Goal: Task Accomplishment & Management: Manage account settings

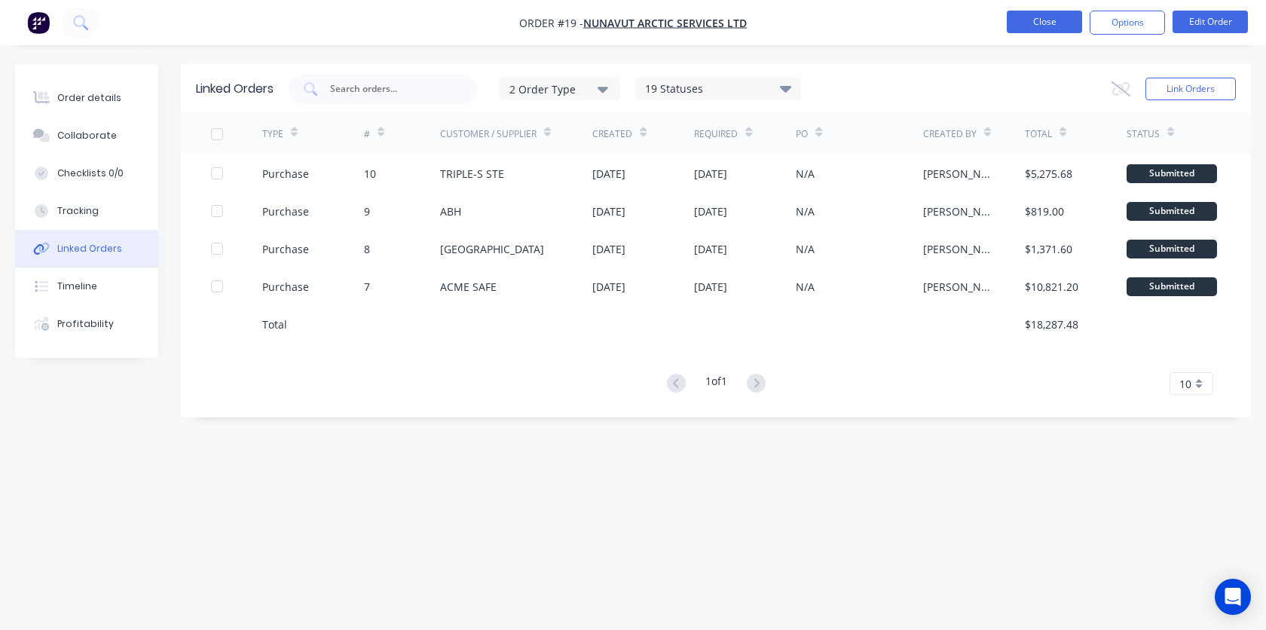
click at [1057, 27] on button "Close" at bounding box center [1044, 22] width 75 height 23
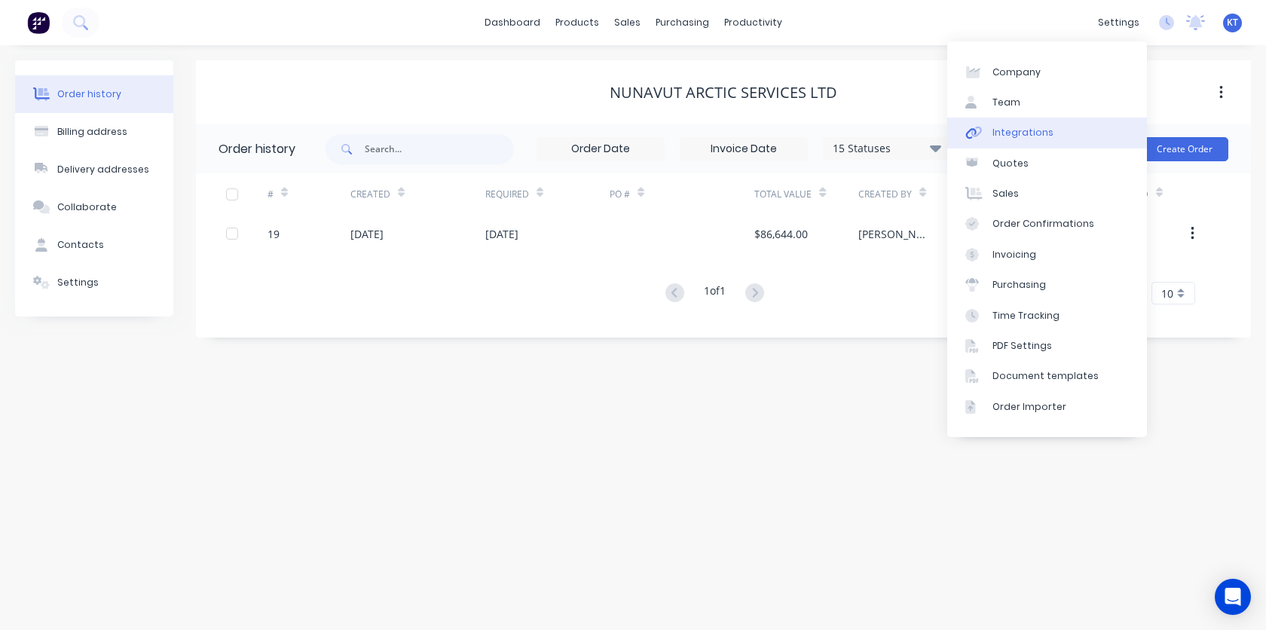
click at [1042, 137] on div "Integrations" at bounding box center [1023, 133] width 61 height 14
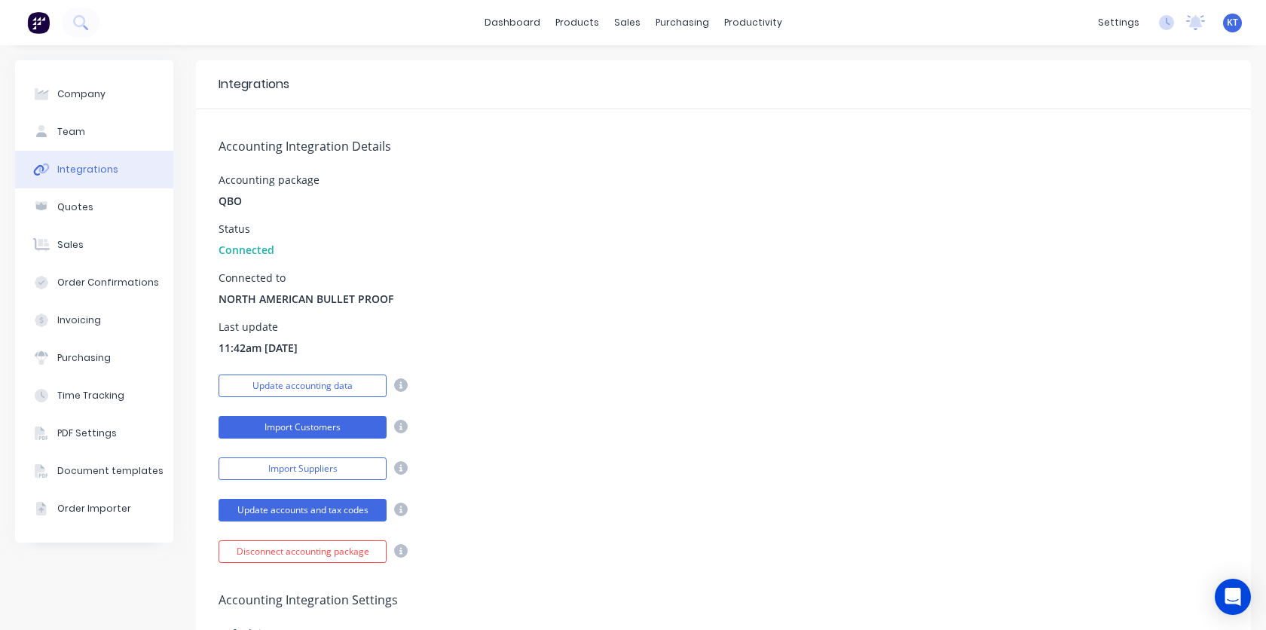
click at [344, 427] on button "Import Customers" at bounding box center [303, 427] width 168 height 23
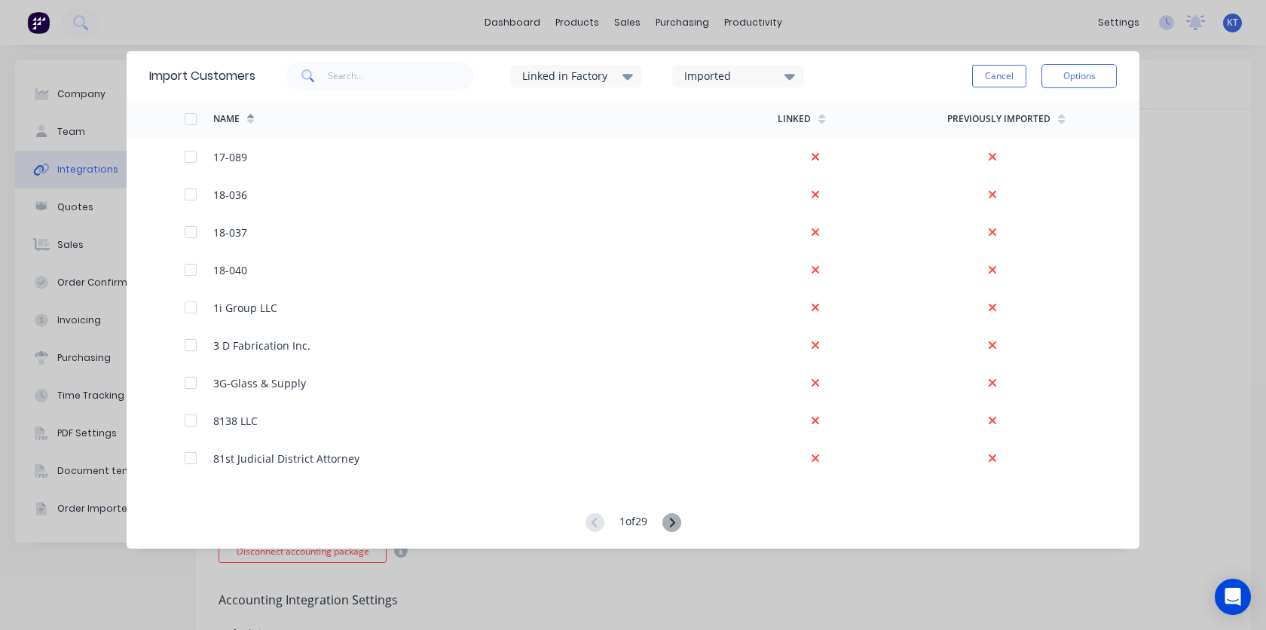
click at [189, 116] on div at bounding box center [191, 119] width 30 height 30
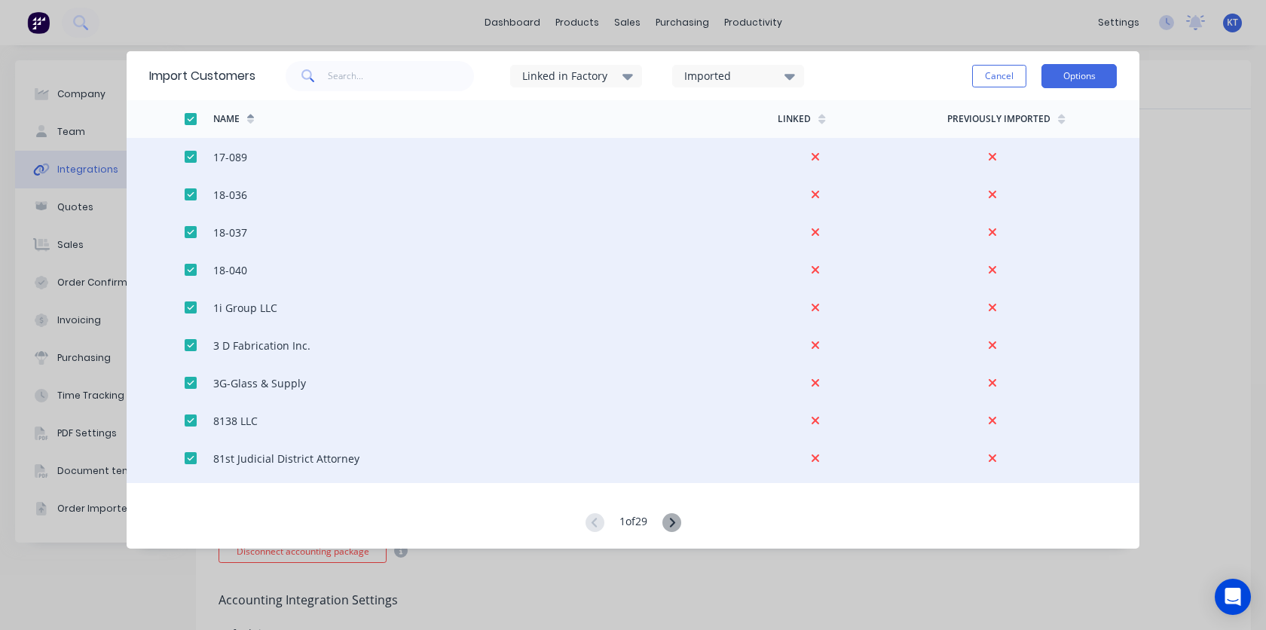
click at [1084, 76] on button "Options" at bounding box center [1079, 76] width 75 height 24
click at [1048, 151] on div "Import all customers" at bounding box center [1045, 152] width 116 height 22
click at [1059, 151] on div "Import all customers" at bounding box center [1045, 152] width 116 height 22
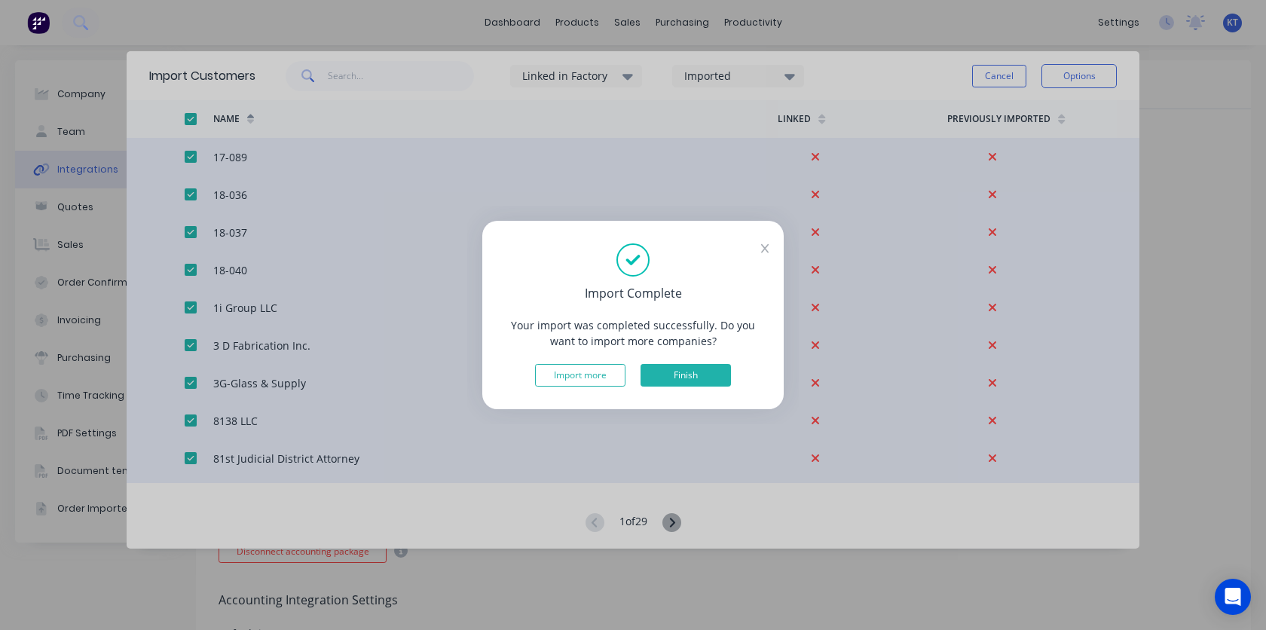
click at [675, 373] on button "Finish" at bounding box center [686, 375] width 90 height 23
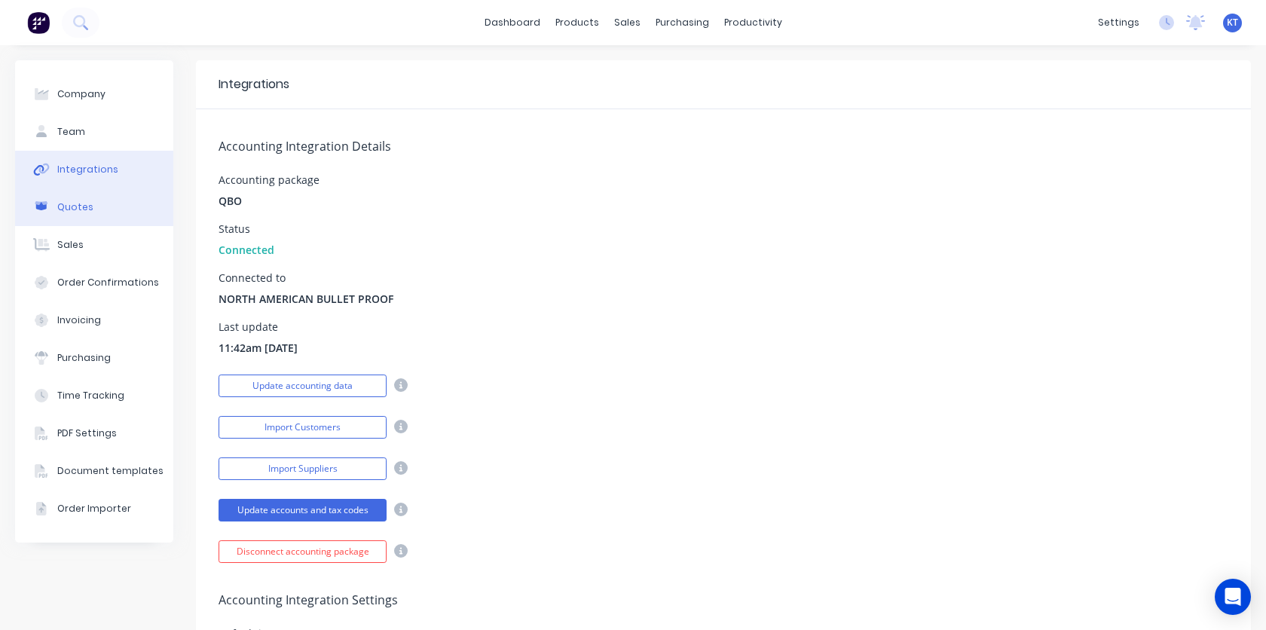
click at [101, 216] on button "Quotes" at bounding box center [94, 207] width 158 height 38
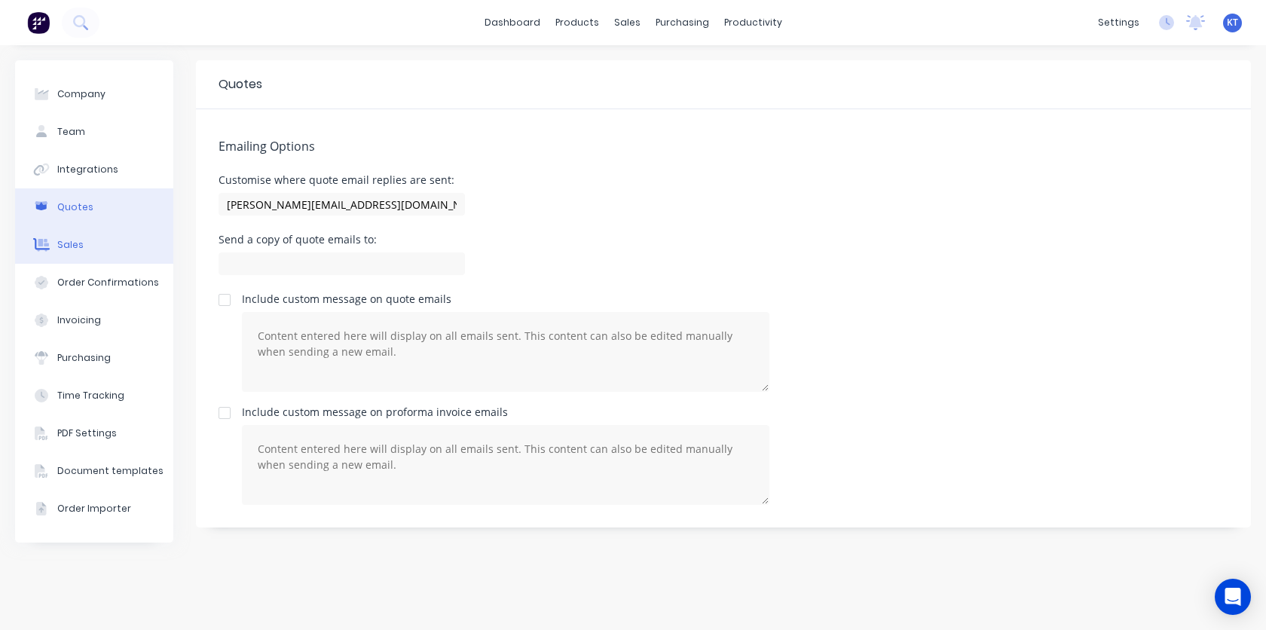
click at [121, 247] on button "Sales" at bounding box center [94, 245] width 158 height 38
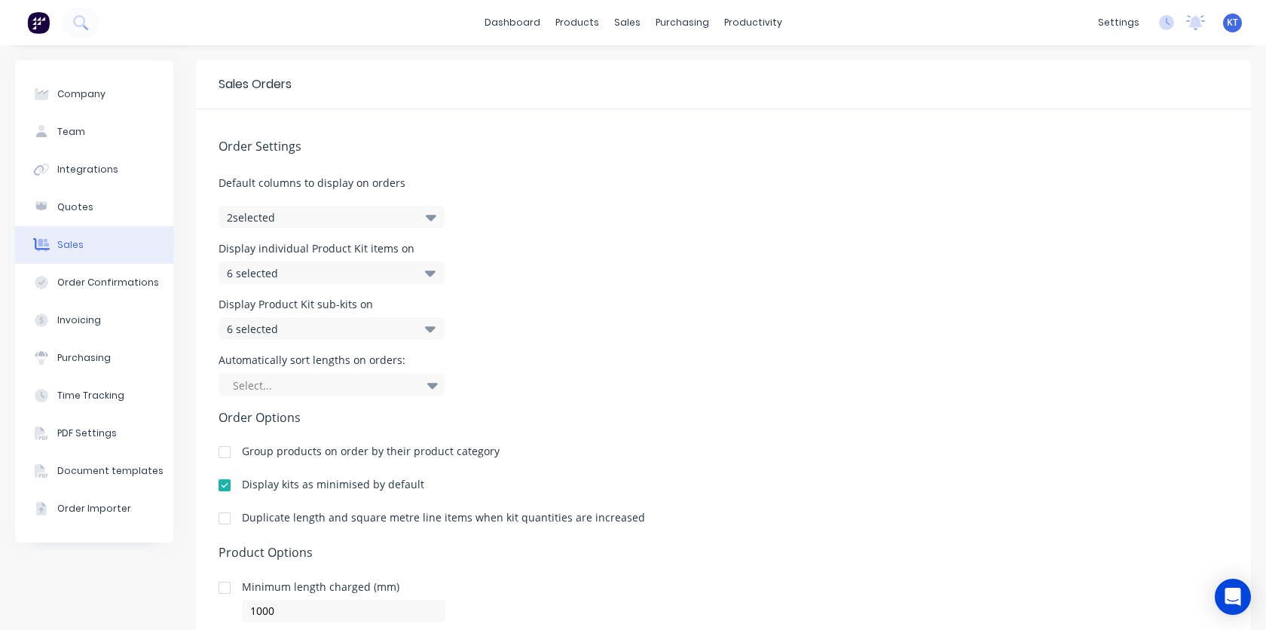
scroll to position [164, 0]
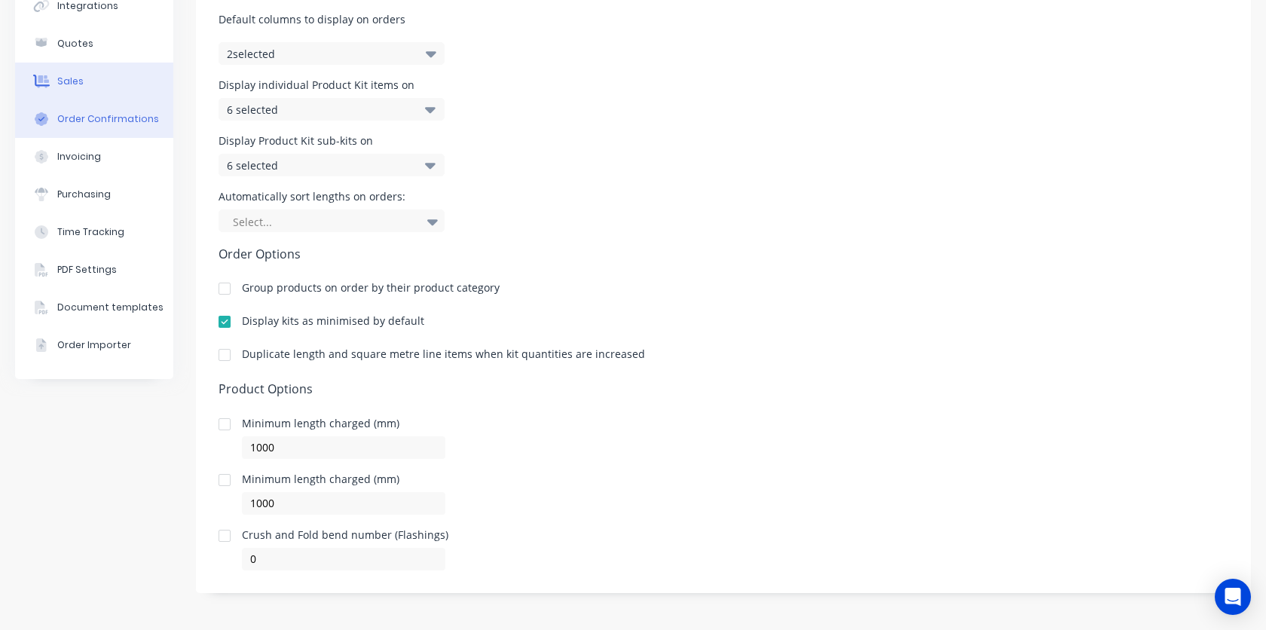
click at [116, 124] on div "Order Confirmations" at bounding box center [108, 119] width 102 height 14
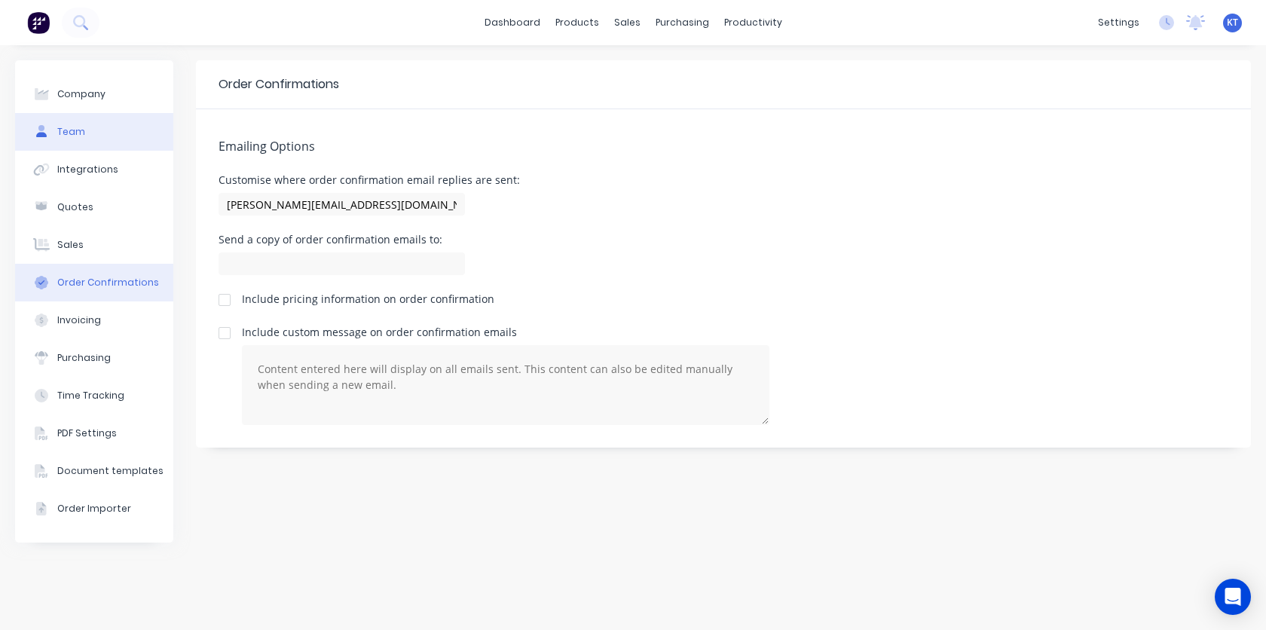
click at [101, 136] on button "Team" at bounding box center [94, 132] width 158 height 38
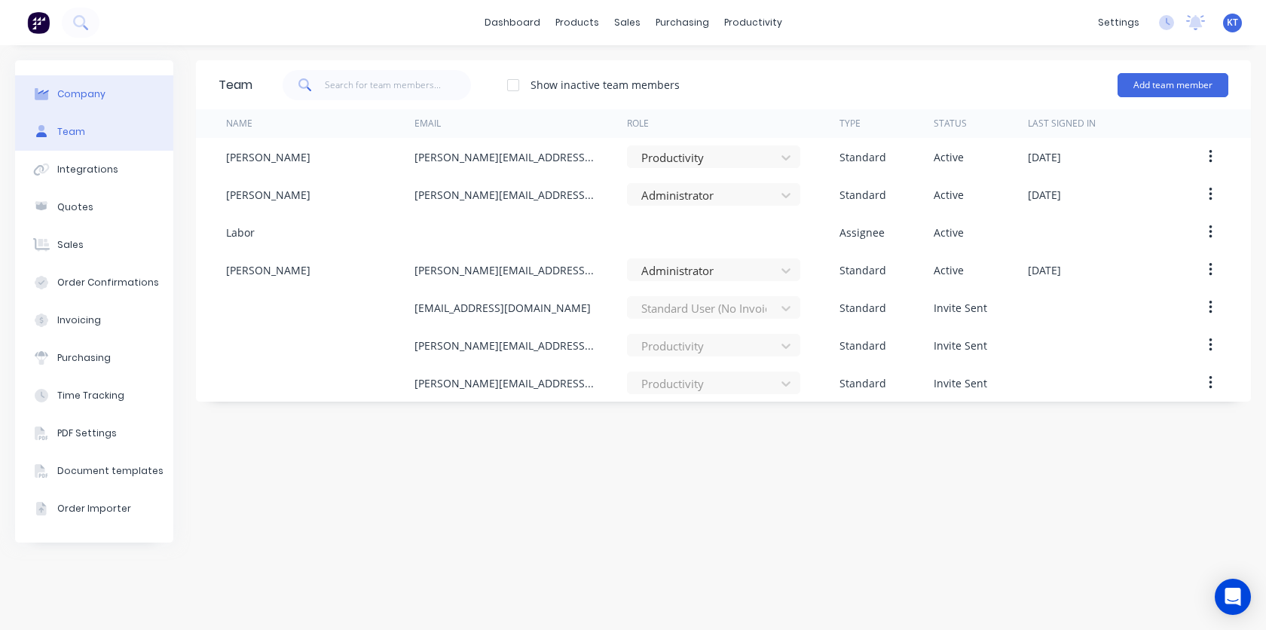
click at [90, 103] on button "Company" at bounding box center [94, 94] width 158 height 38
select select "US"
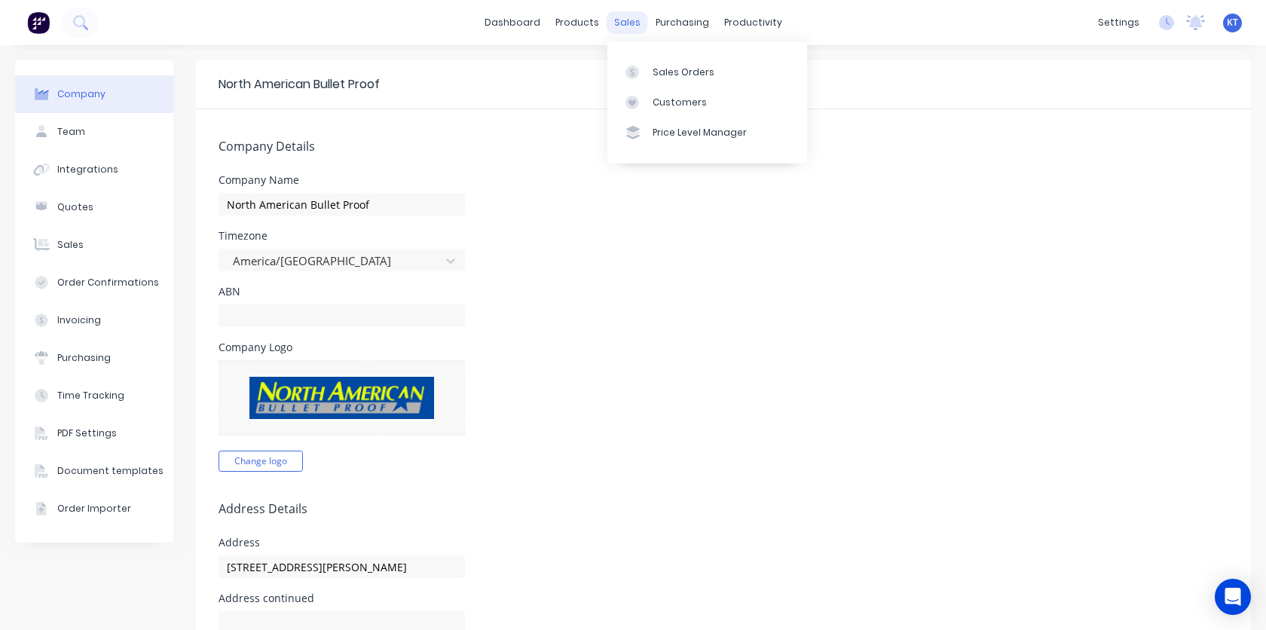
click at [629, 23] on div "sales" at bounding box center [627, 22] width 41 height 23
click at [648, 61] on link "Sales Orders" at bounding box center [707, 72] width 200 height 30
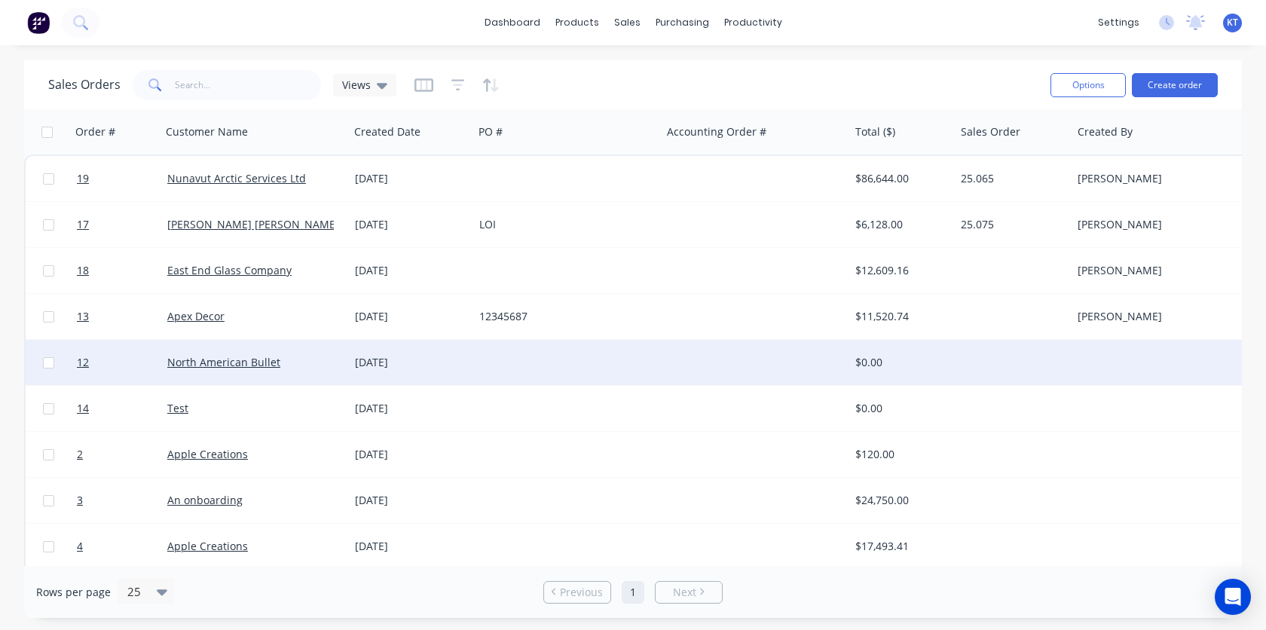
click at [395, 364] on div "[DATE]" at bounding box center [411, 362] width 112 height 15
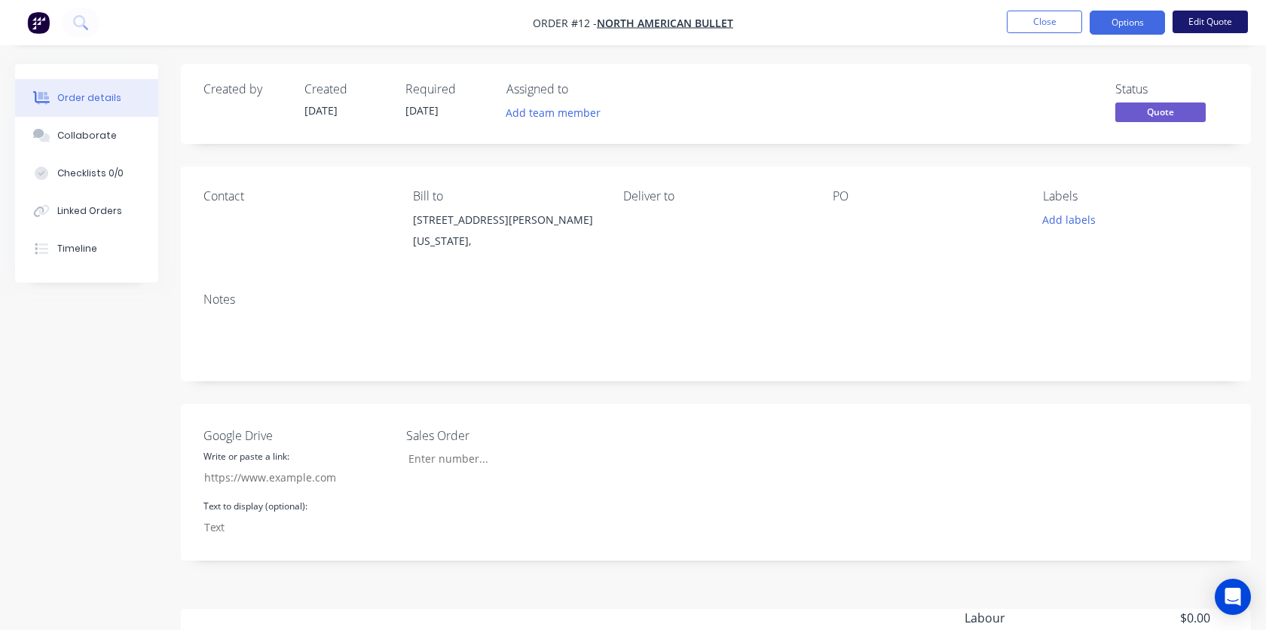
click at [1193, 28] on button "Edit Quote" at bounding box center [1210, 22] width 75 height 23
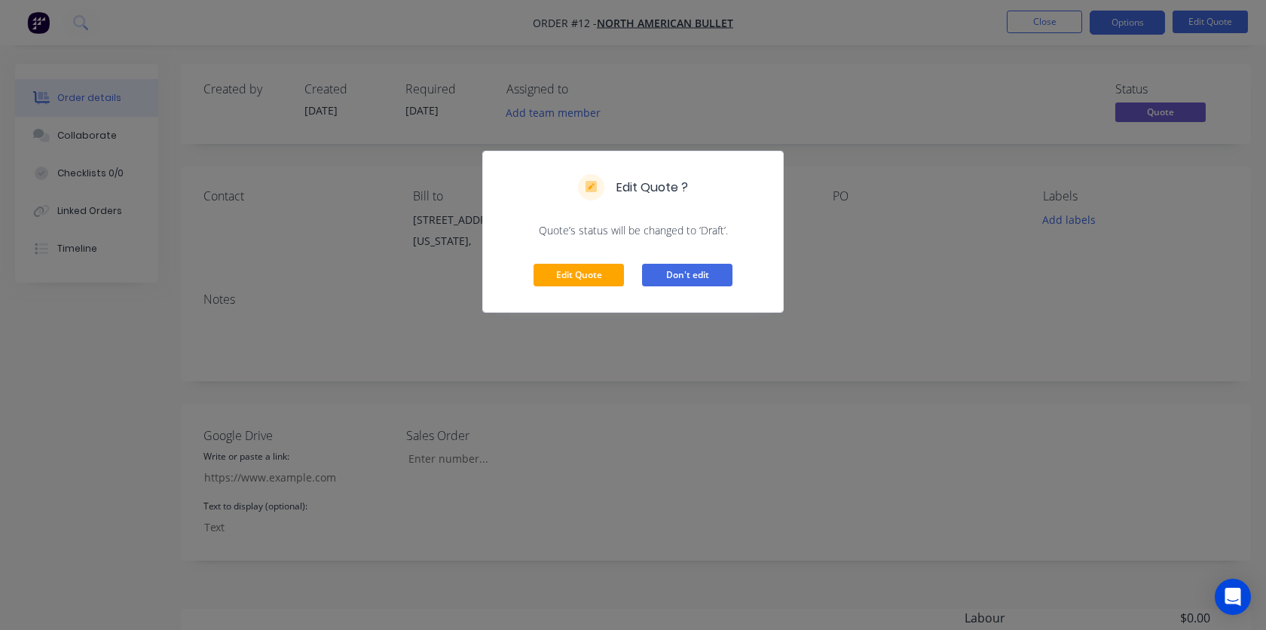
click at [672, 269] on button "Don't edit" at bounding box center [687, 275] width 90 height 23
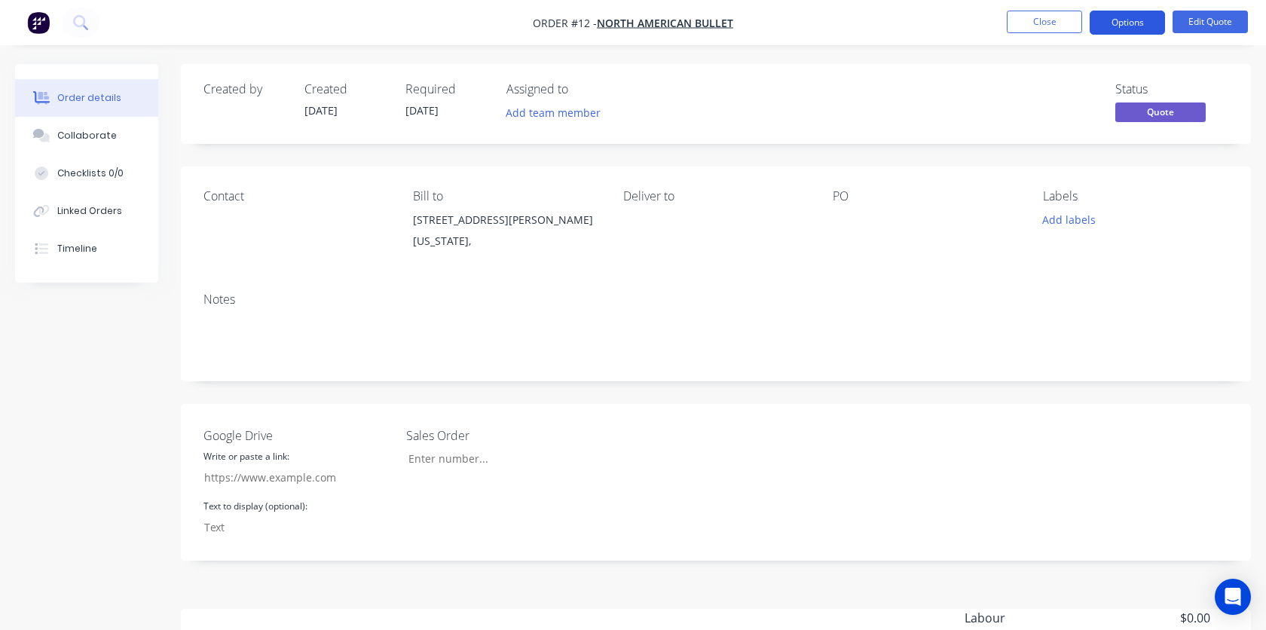
click at [1120, 31] on button "Options" at bounding box center [1127, 23] width 75 height 24
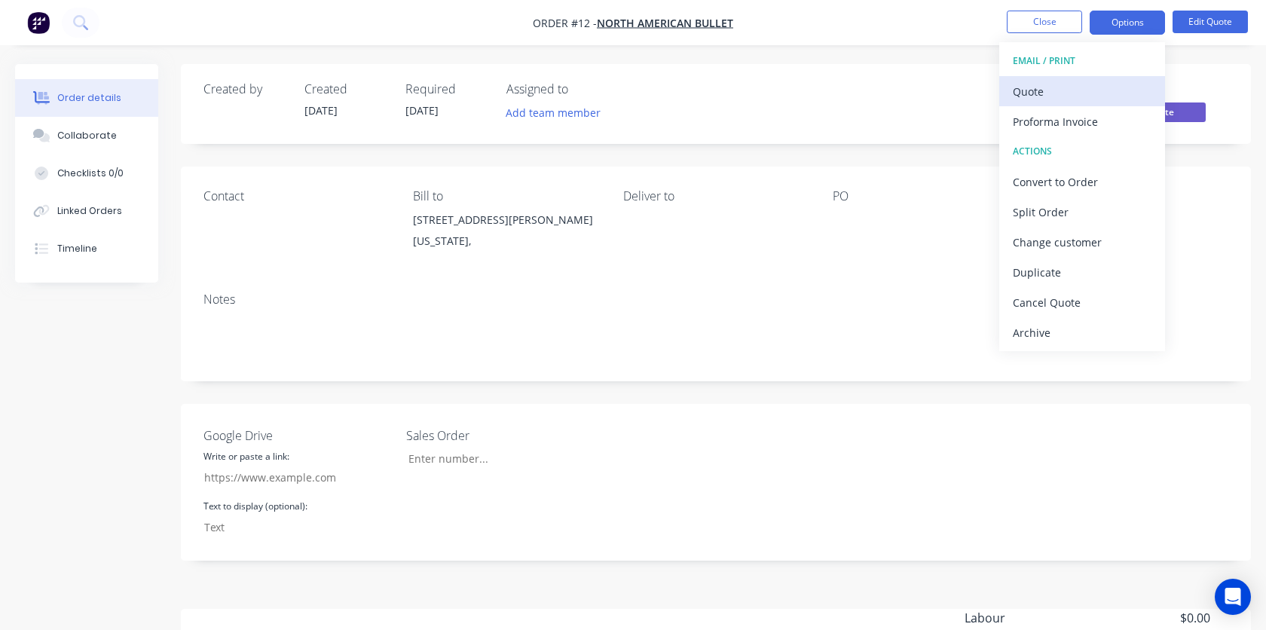
click at [1084, 87] on div "Quote" at bounding box center [1082, 92] width 139 height 22
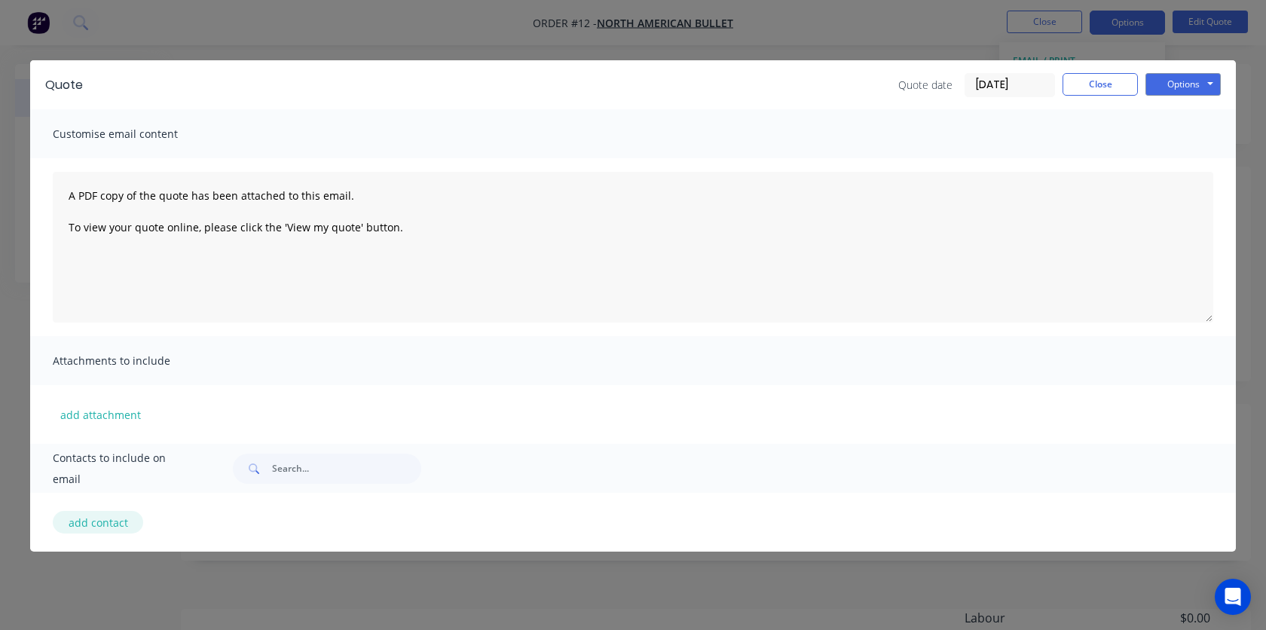
click at [90, 524] on button "add contact" at bounding box center [98, 522] width 90 height 23
select select "US"
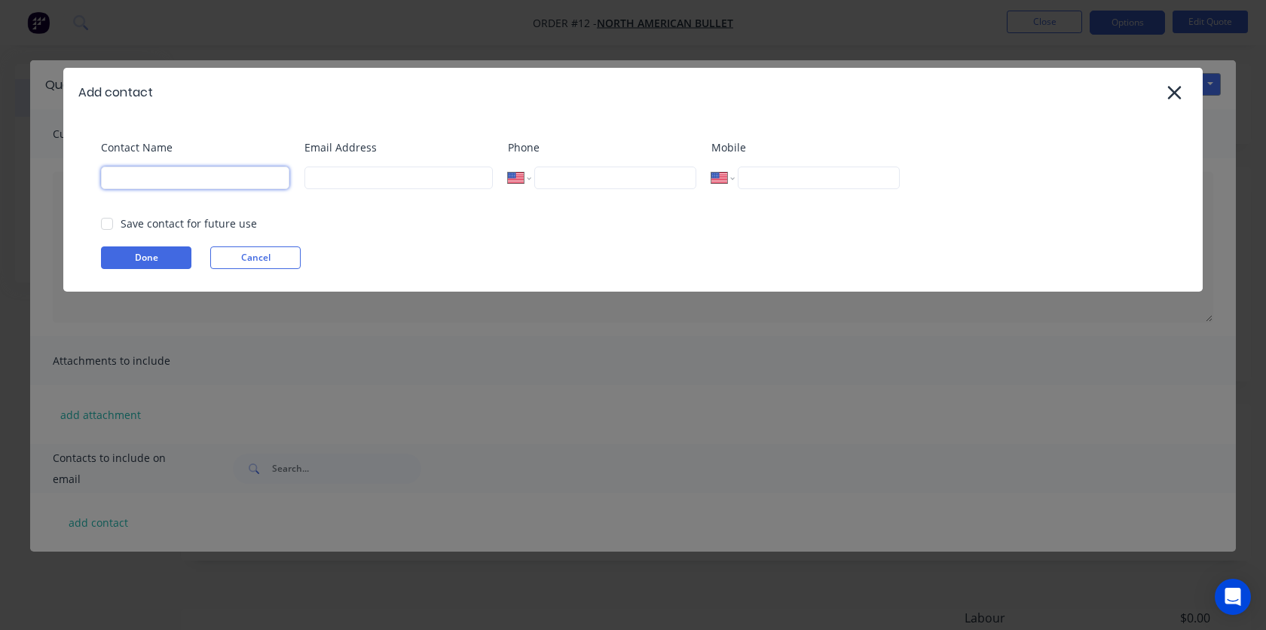
click at [173, 176] on input at bounding box center [195, 178] width 188 height 23
type input "[PERSON_NAME]"
type input "[PERSON_NAME][EMAIL_ADDRESS][DOMAIN_NAME]"
type input "[PHONE_NUMBER]"
click at [475, 200] on div "Email Address [PERSON_NAME][EMAIL_ADDRESS][DOMAIN_NAME]" at bounding box center [398, 169] width 188 height 61
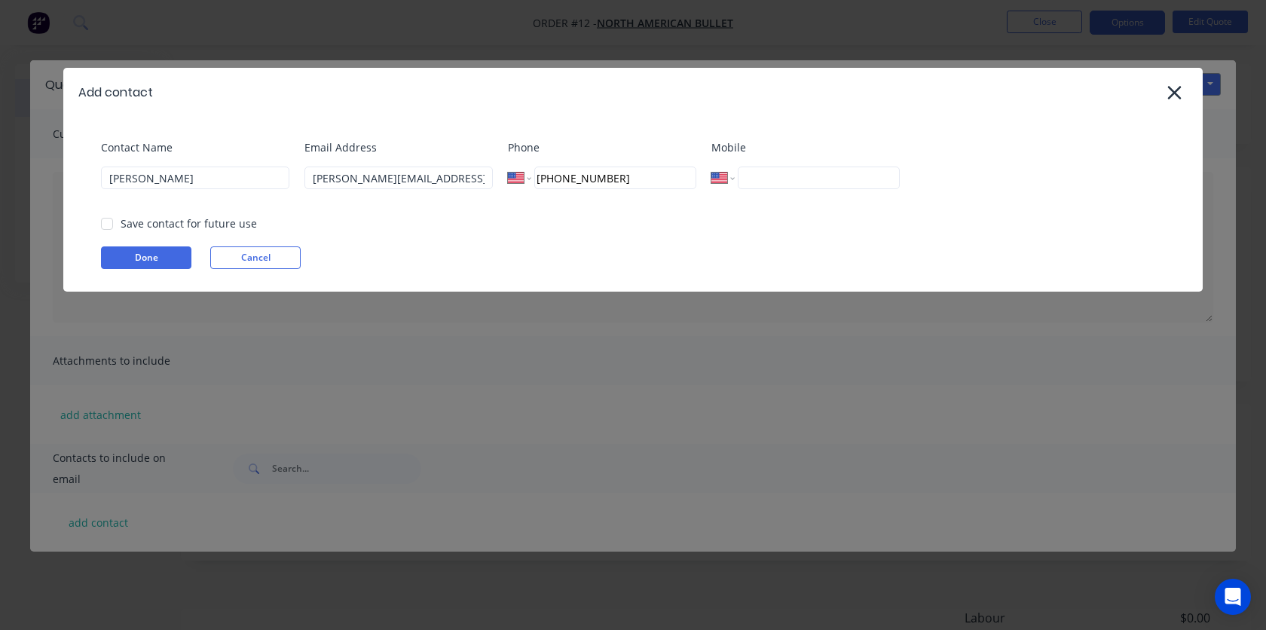
click at [135, 222] on div "Save contact for future use" at bounding box center [189, 224] width 136 height 16
click at [112, 225] on div at bounding box center [107, 224] width 30 height 30
click at [134, 250] on button "Done" at bounding box center [146, 257] width 90 height 23
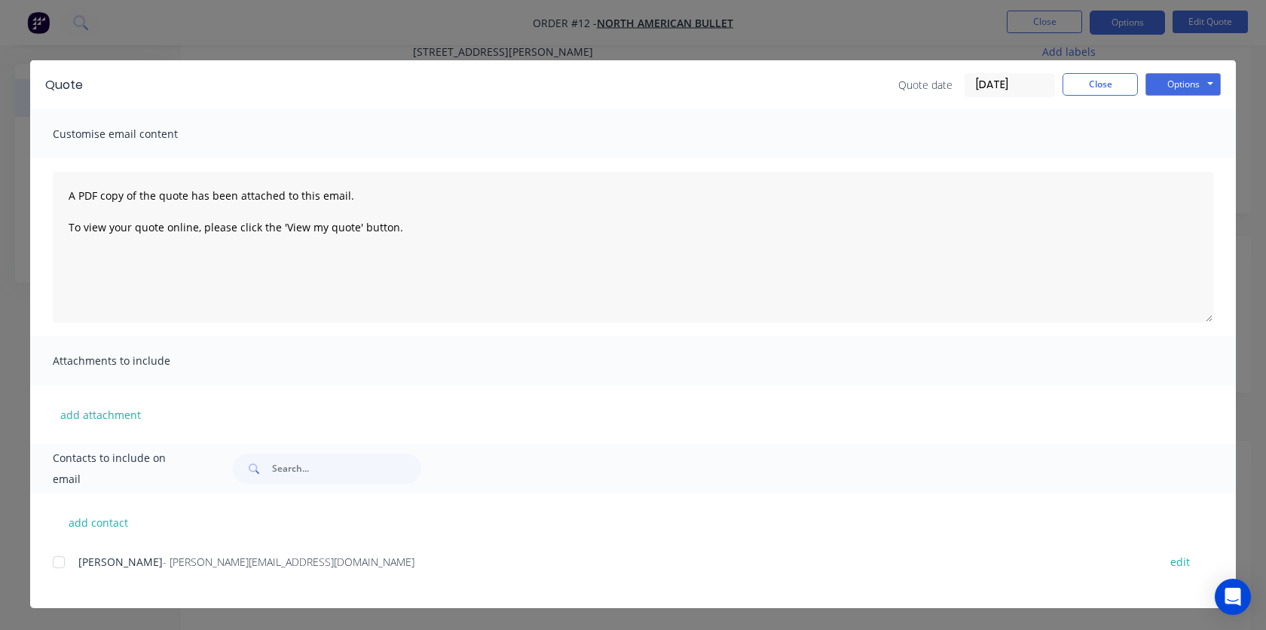
scroll to position [198, 0]
click at [62, 560] on div at bounding box center [59, 562] width 30 height 30
click at [1186, 93] on button "Options" at bounding box center [1183, 84] width 75 height 23
click at [1184, 167] on button "Email" at bounding box center [1194, 160] width 96 height 25
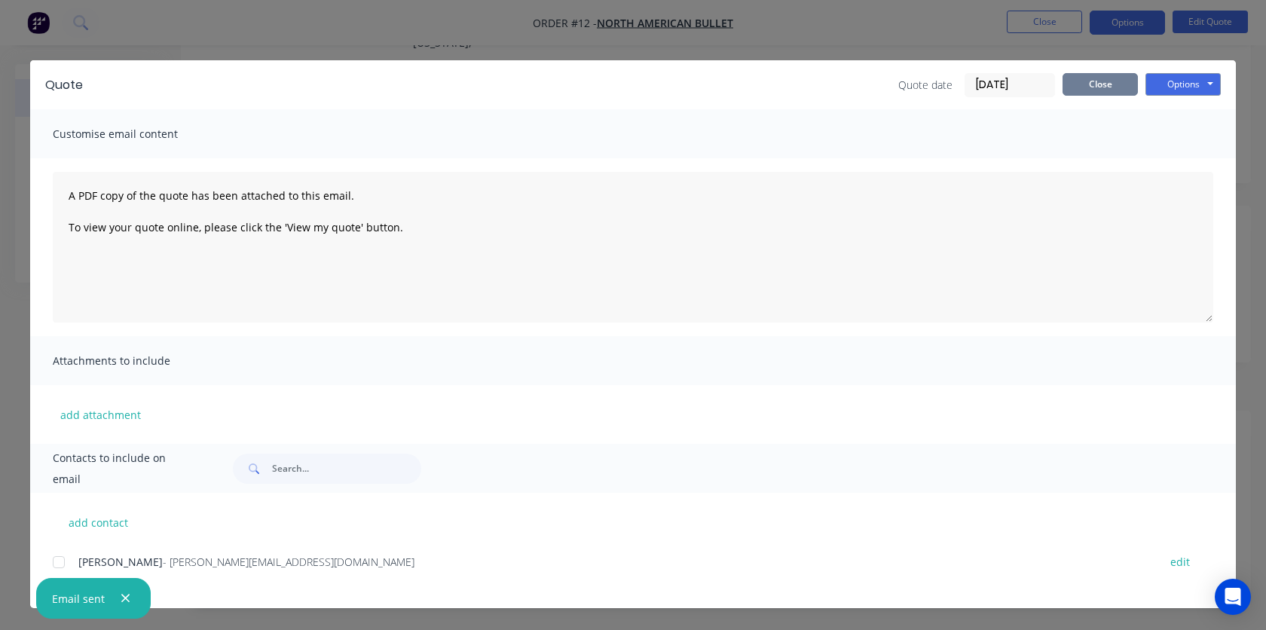
click at [1112, 91] on button "Close" at bounding box center [1100, 84] width 75 height 23
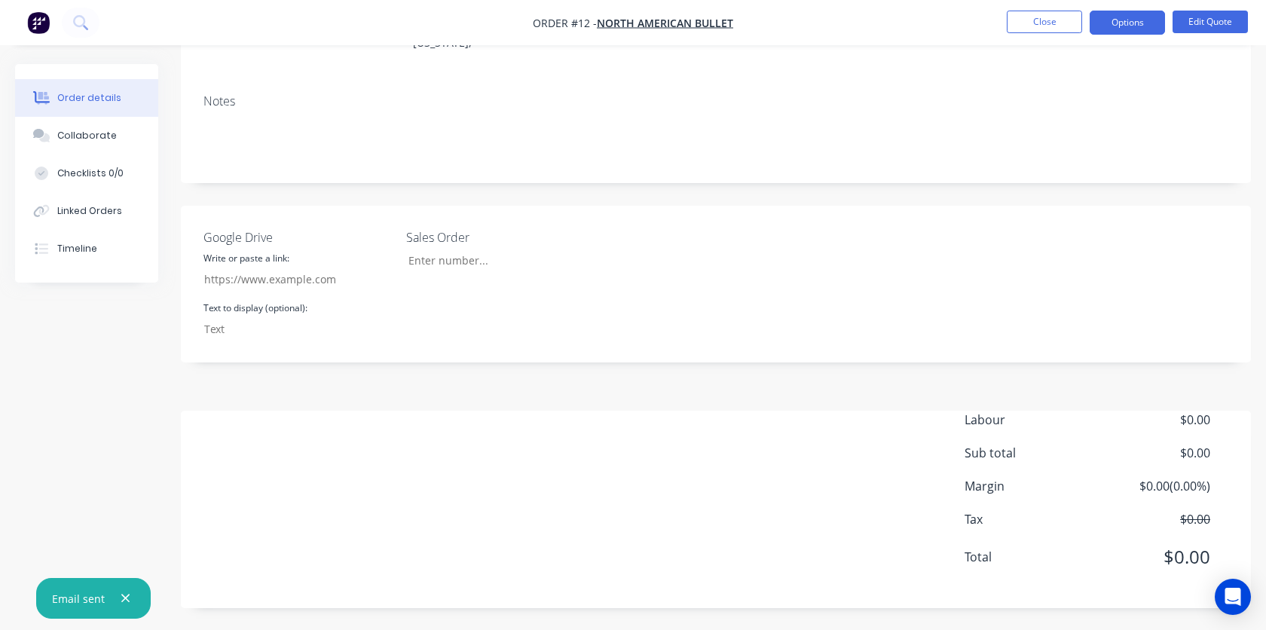
click at [96, 96] on div "Order details" at bounding box center [89, 98] width 64 height 14
click at [1024, 30] on button "Close" at bounding box center [1044, 22] width 75 height 23
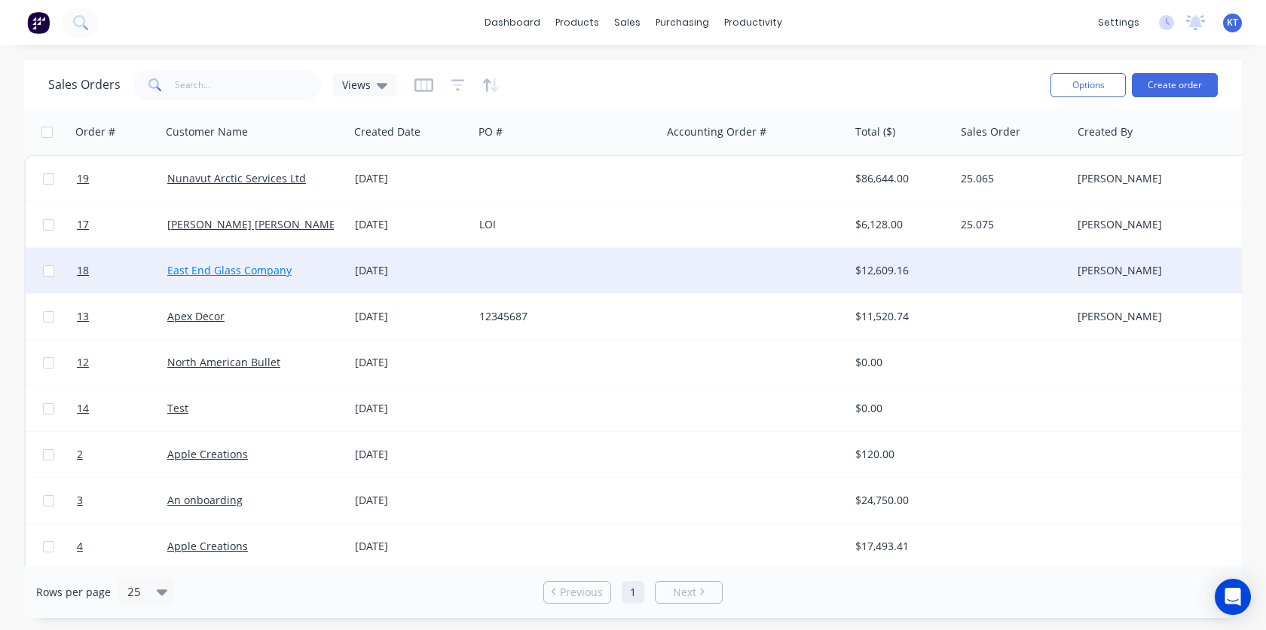
click at [259, 271] on link "East End Glass Company" at bounding box center [229, 270] width 124 height 14
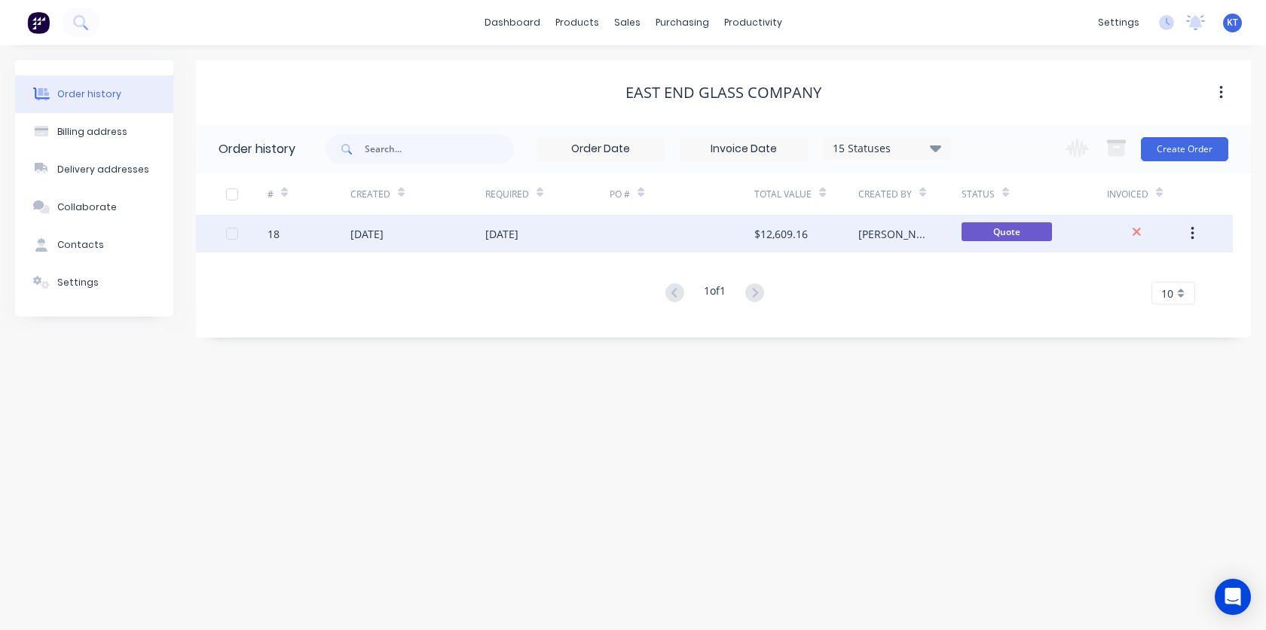
click at [421, 226] on div "[DATE]" at bounding box center [417, 234] width 135 height 38
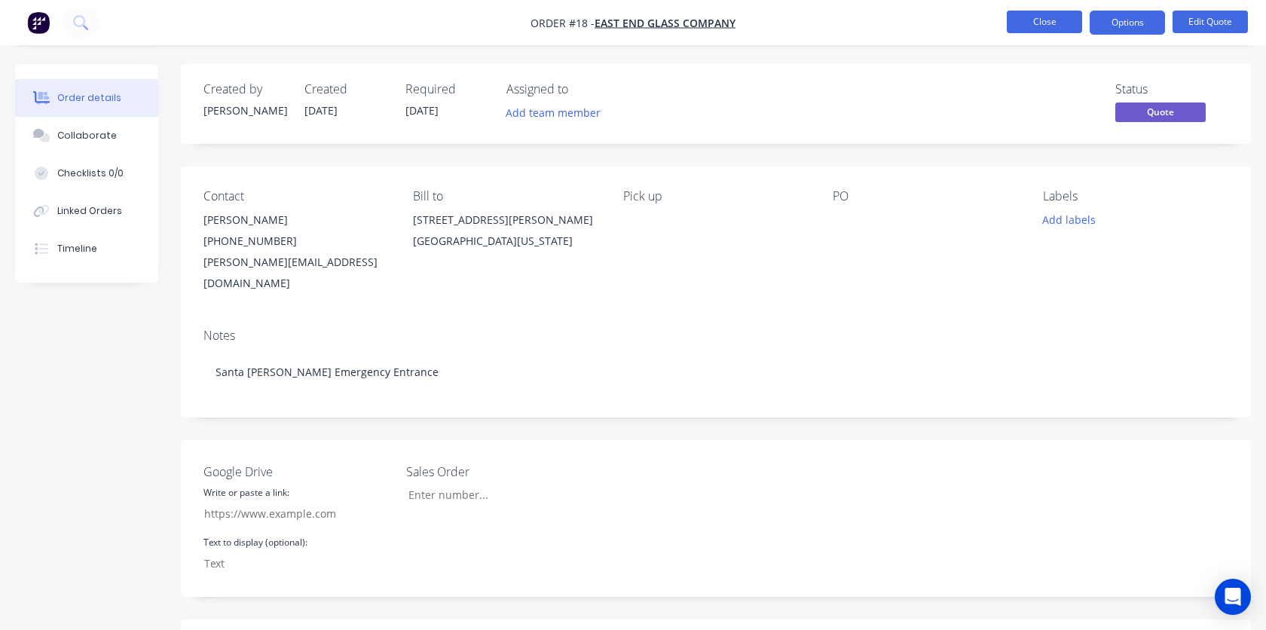
click at [1048, 17] on button "Close" at bounding box center [1044, 22] width 75 height 23
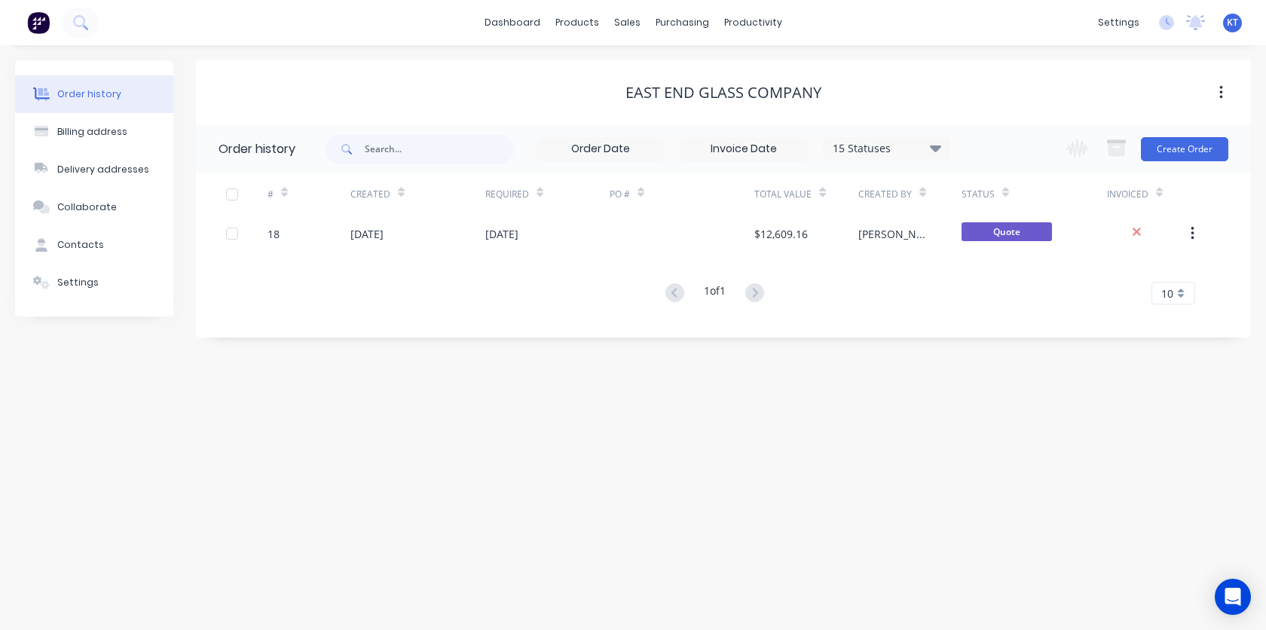
click at [1232, 97] on button "button" at bounding box center [1221, 92] width 35 height 27
click at [510, 89] on div "East End Glass Company" at bounding box center [723, 93] width 1055 height 18
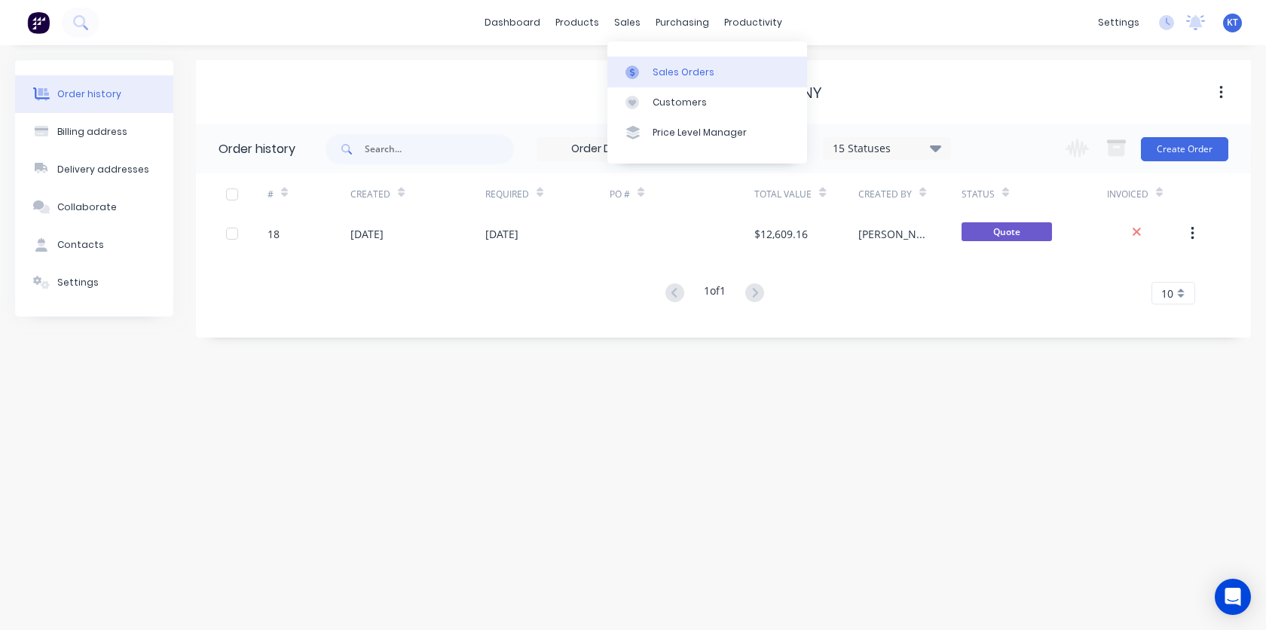
click at [643, 68] on div at bounding box center [637, 73] width 23 height 14
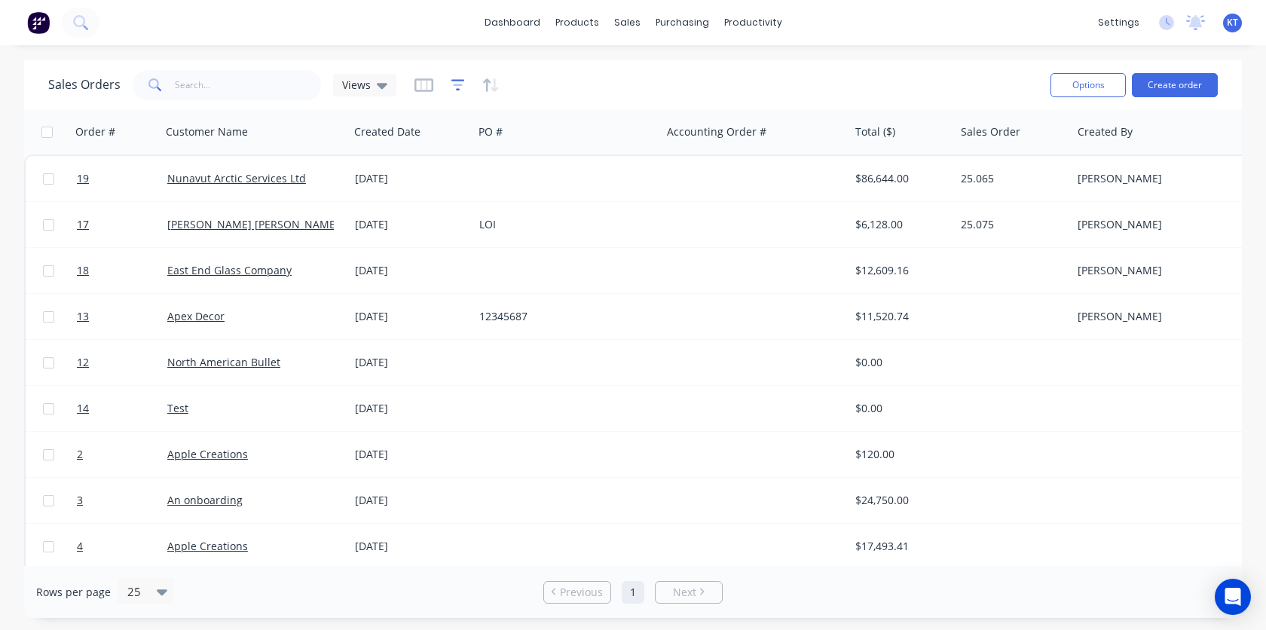
click at [460, 84] on icon "button" at bounding box center [458, 85] width 10 height 2
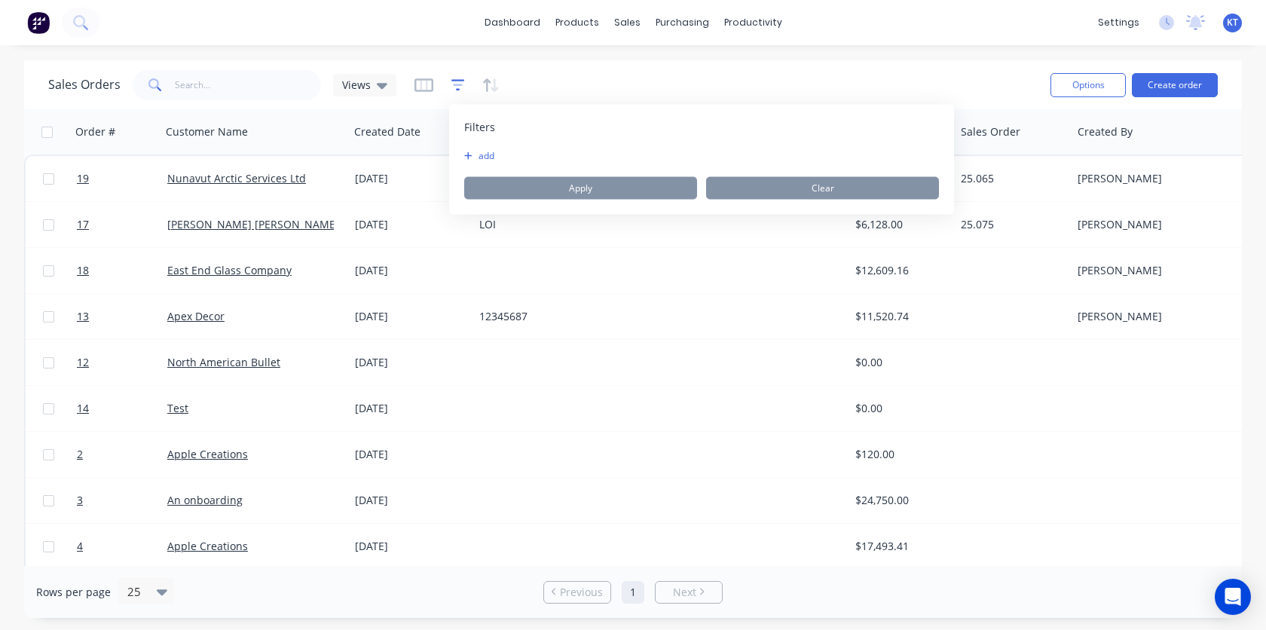
click at [460, 84] on icon "button" at bounding box center [458, 85] width 10 height 2
click at [421, 81] on icon "button" at bounding box center [424, 85] width 19 height 15
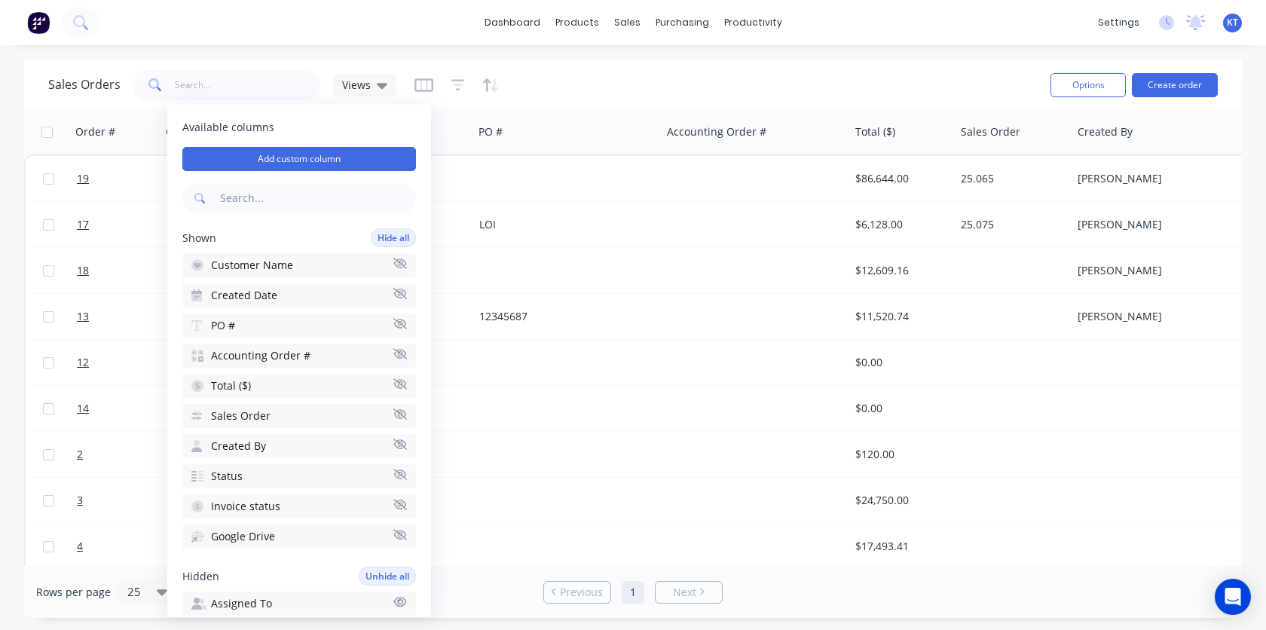
click at [397, 356] on icon "button" at bounding box center [400, 353] width 14 height 11
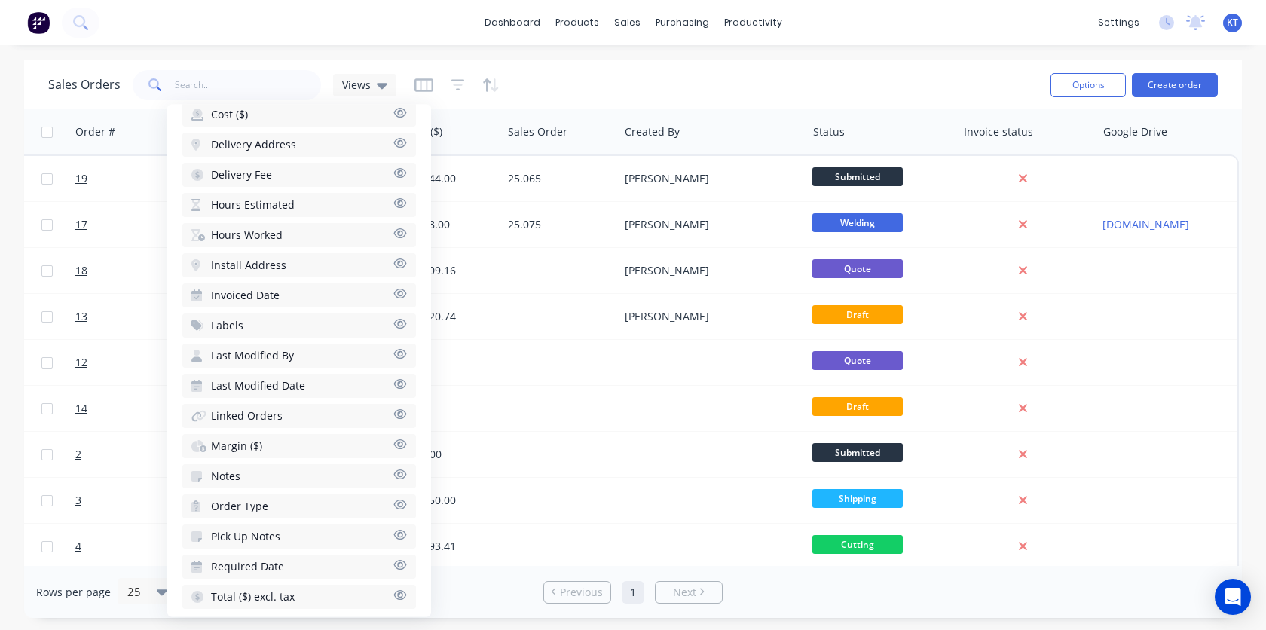
scroll to position [592, 0]
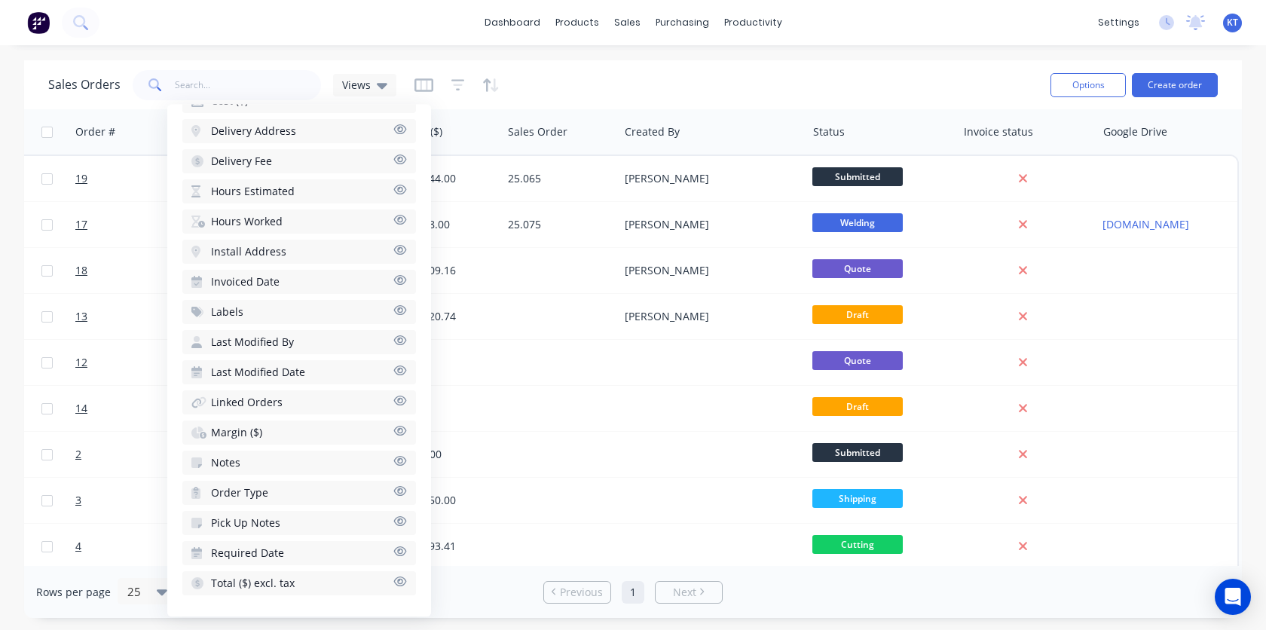
click at [341, 466] on button "Notes" at bounding box center [299, 463] width 234 height 24
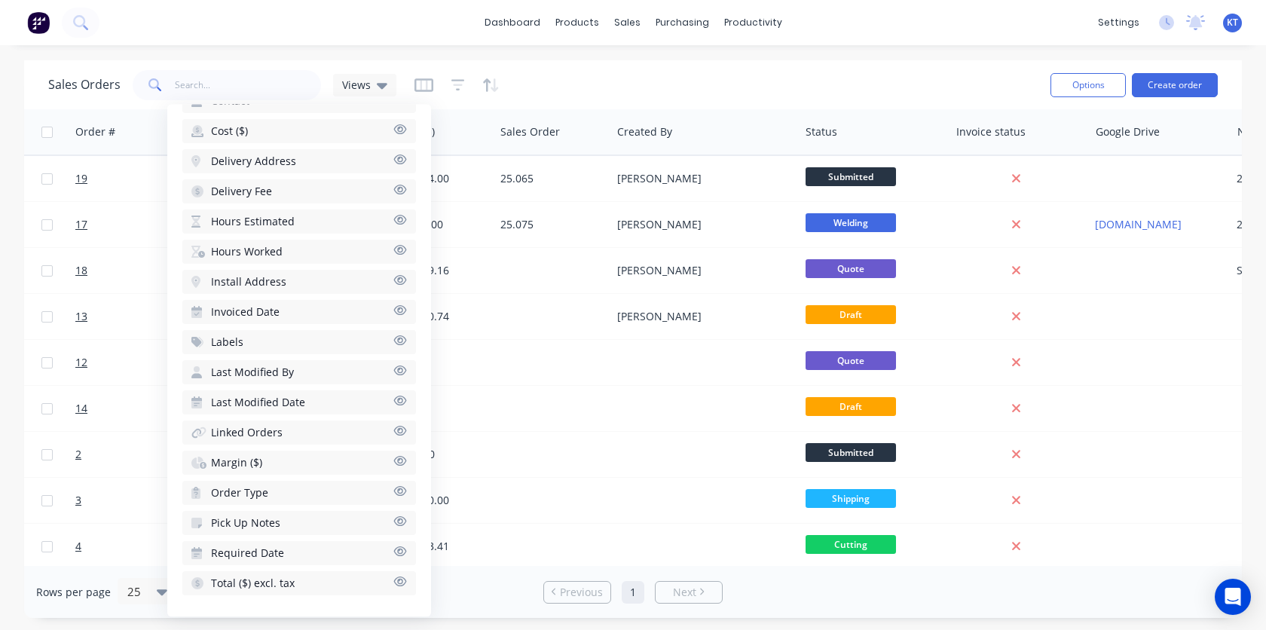
click at [568, 568] on div "Rows per page 25 Previous 1 Next" at bounding box center [633, 592] width 1218 height 52
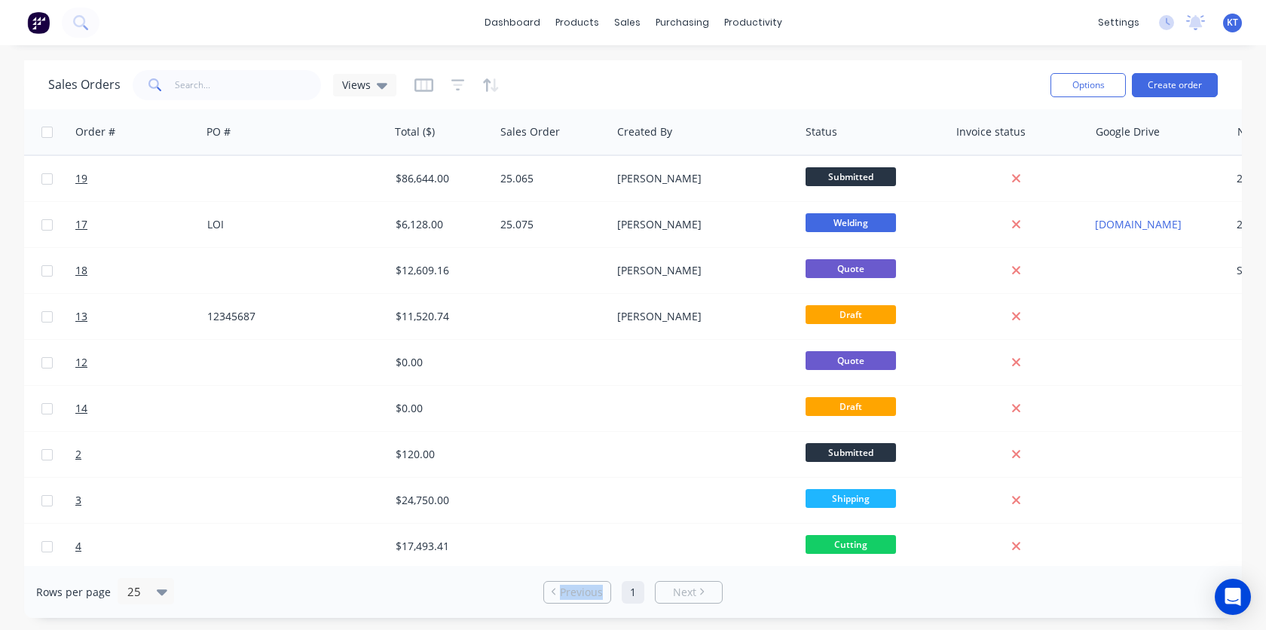
drag, startPoint x: 568, startPoint y: 568, endPoint x: 588, endPoint y: 568, distance: 20.4
click at [588, 568] on div "Rows per page 25 Previous 1 Next" at bounding box center [633, 592] width 1218 height 52
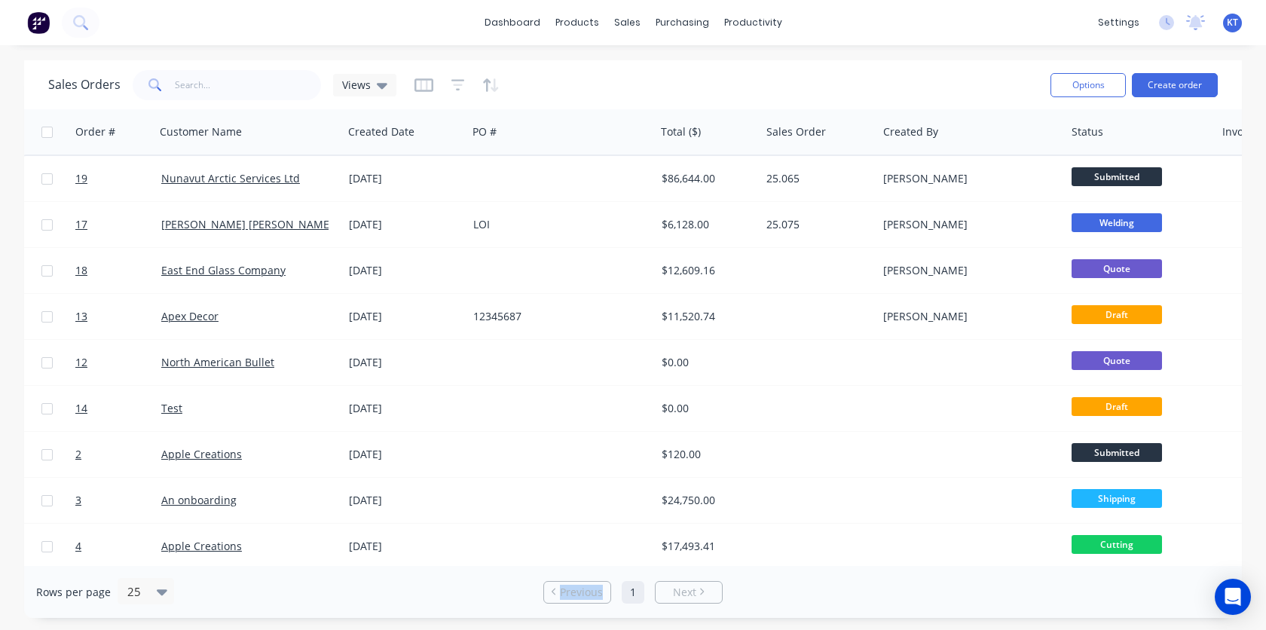
scroll to position [0, 0]
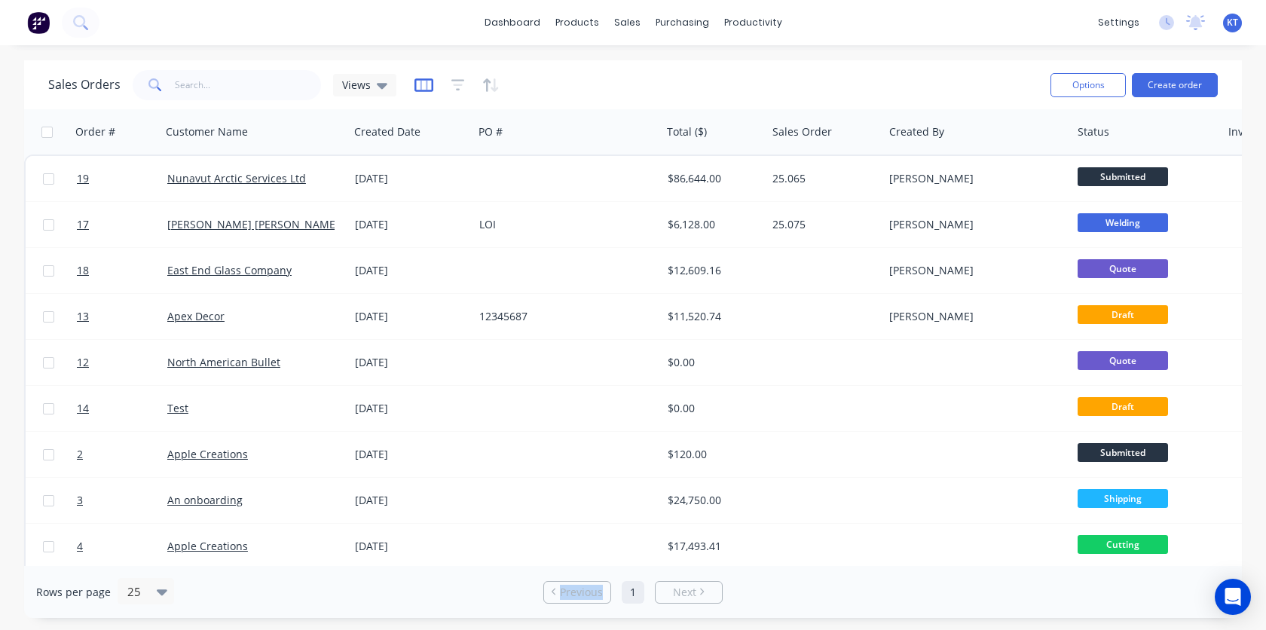
click at [426, 83] on icon "button" at bounding box center [424, 85] width 19 height 15
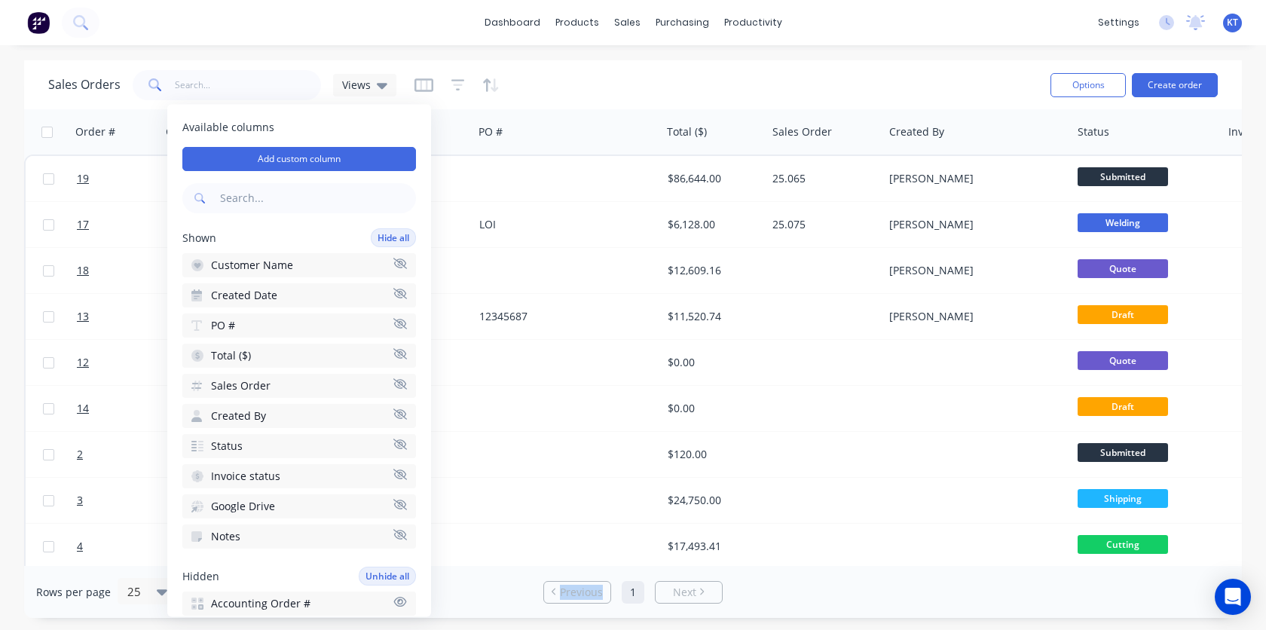
drag, startPoint x: 289, startPoint y: 543, endPoint x: 283, endPoint y: 519, distance: 24.0
click at [285, 517] on div "Shown Hide all Customer Name Created Date PO # Total ($) Sales Order Created By…" at bounding box center [299, 388] width 234 height 320
click at [236, 518] on div "Shown Hide all Customer Name Created Date PO # Total ($) Sales Order Created By…" at bounding box center [299, 388] width 234 height 320
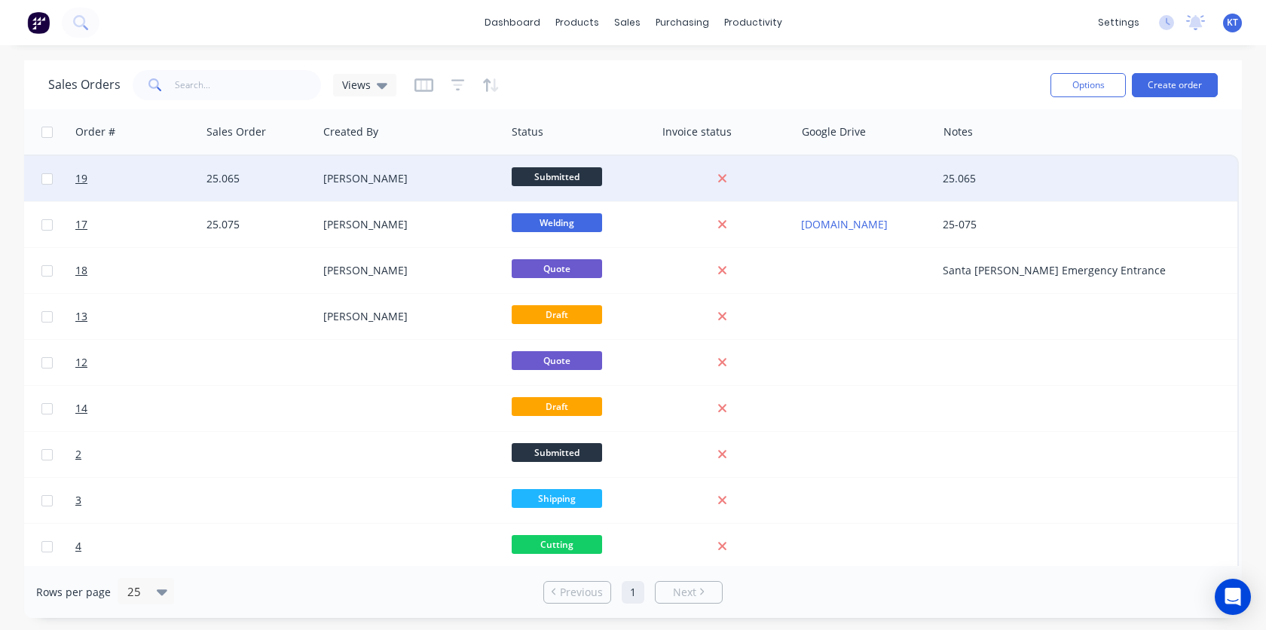
scroll to position [0, 566]
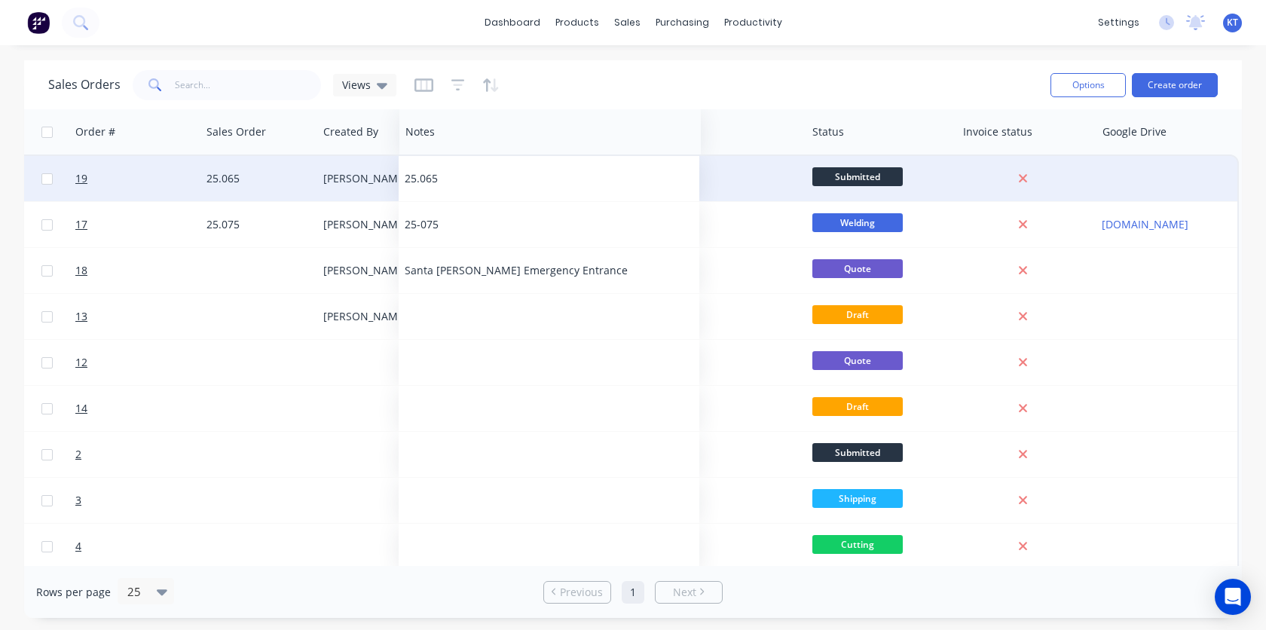
drag, startPoint x: 998, startPoint y: 136, endPoint x: 460, endPoint y: 176, distance: 539.6
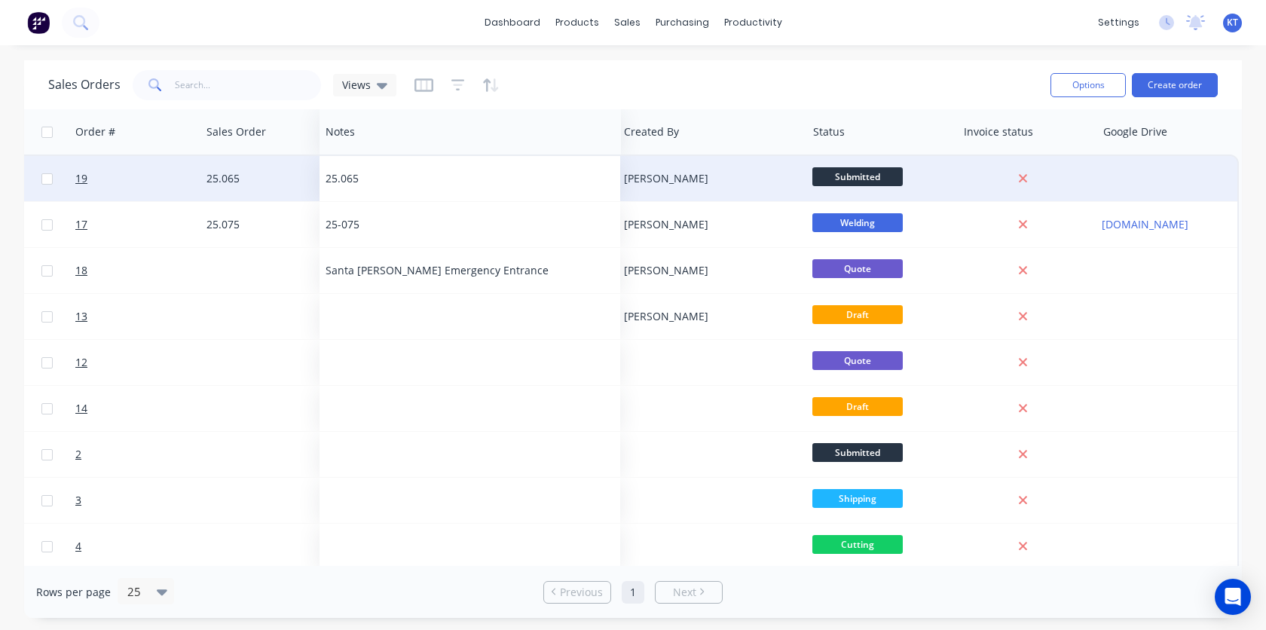
drag, startPoint x: 553, startPoint y: 139, endPoint x: 369, endPoint y: 149, distance: 184.2
click at [369, 149] on div "Notes" at bounding box center [470, 131] width 301 height 45
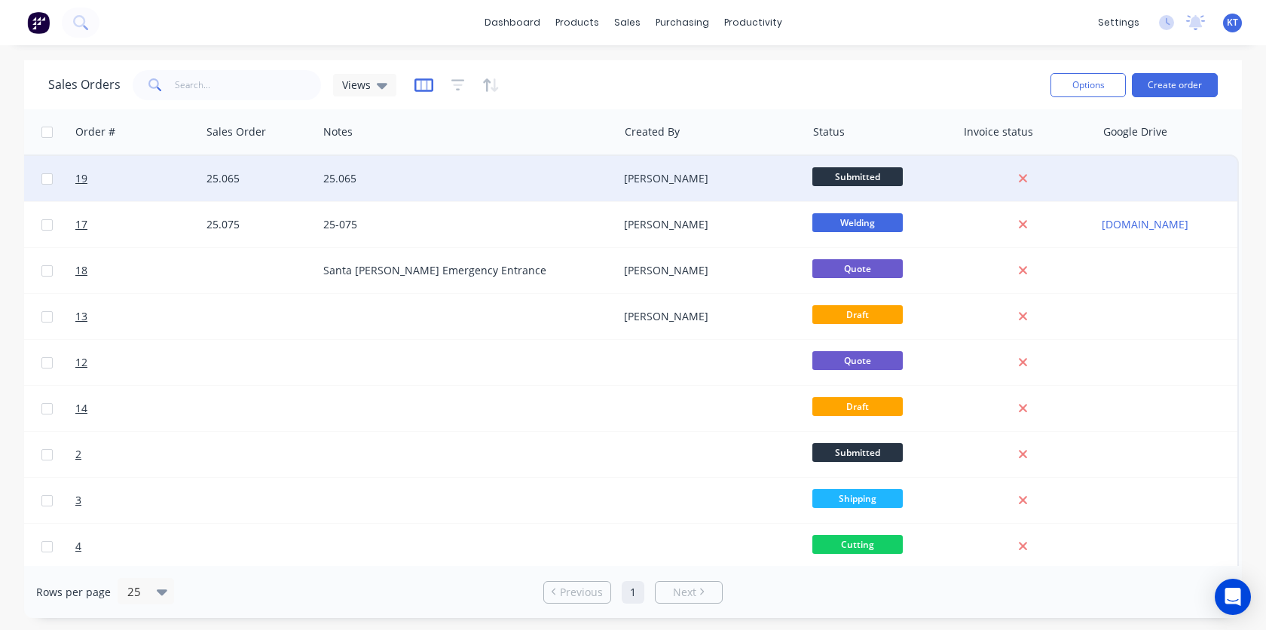
click at [420, 86] on icon "button" at bounding box center [424, 85] width 19 height 15
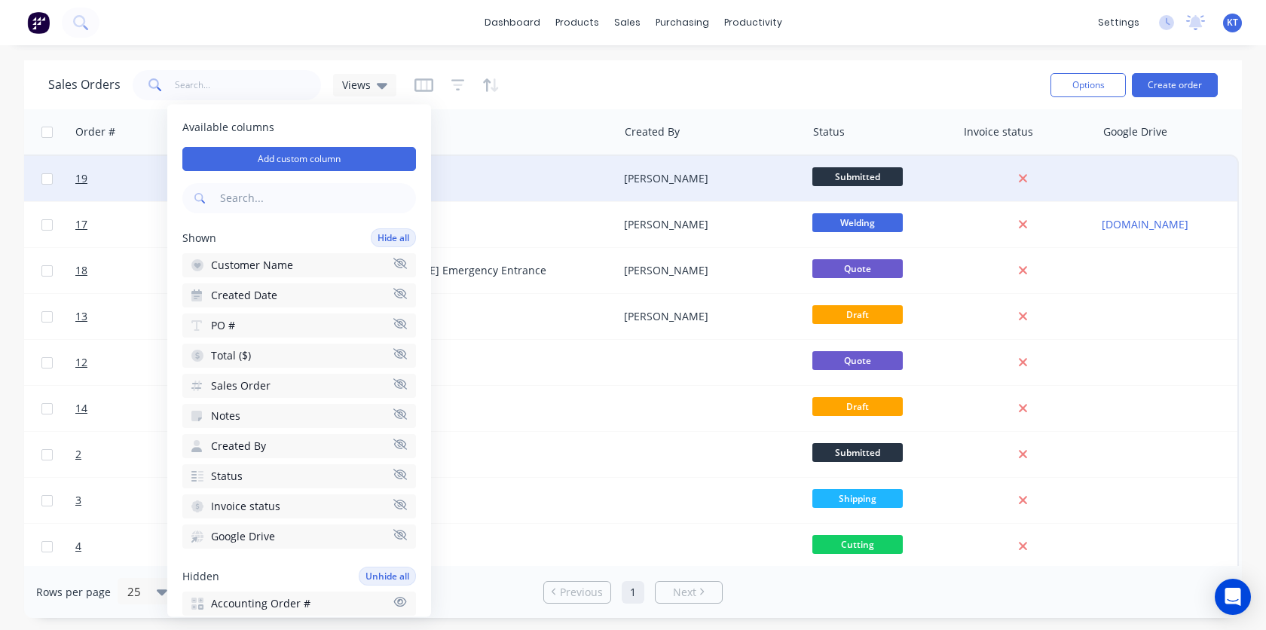
click at [402, 443] on icon "button" at bounding box center [400, 444] width 14 height 11
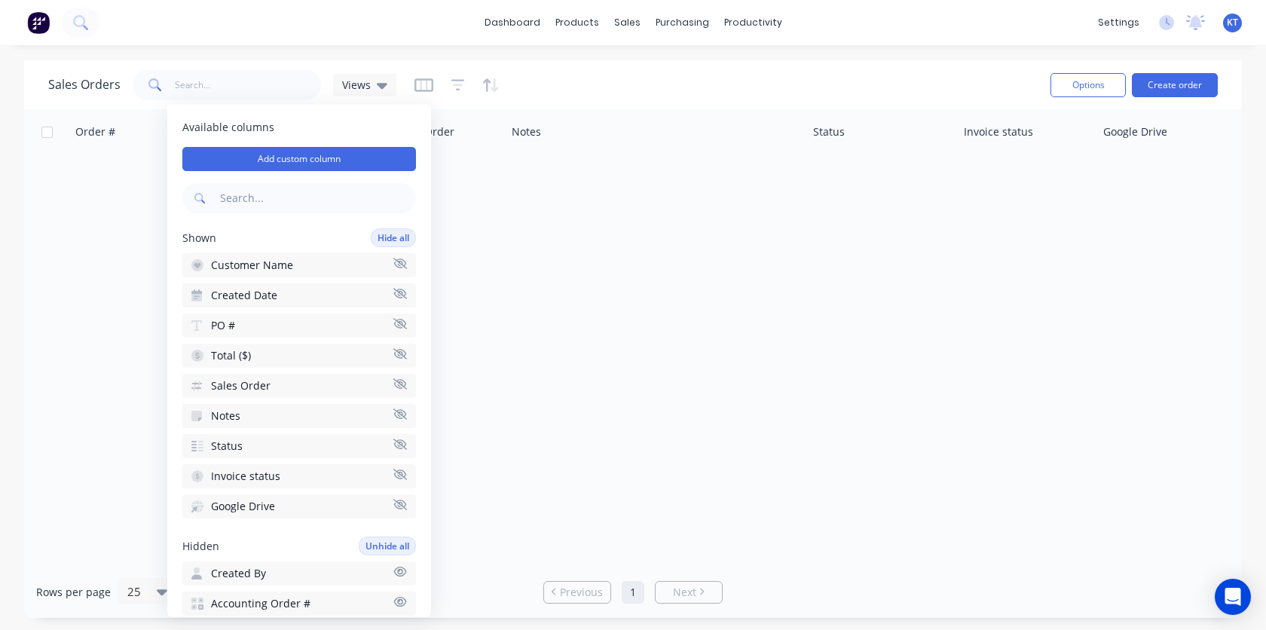
scroll to position [0, 378]
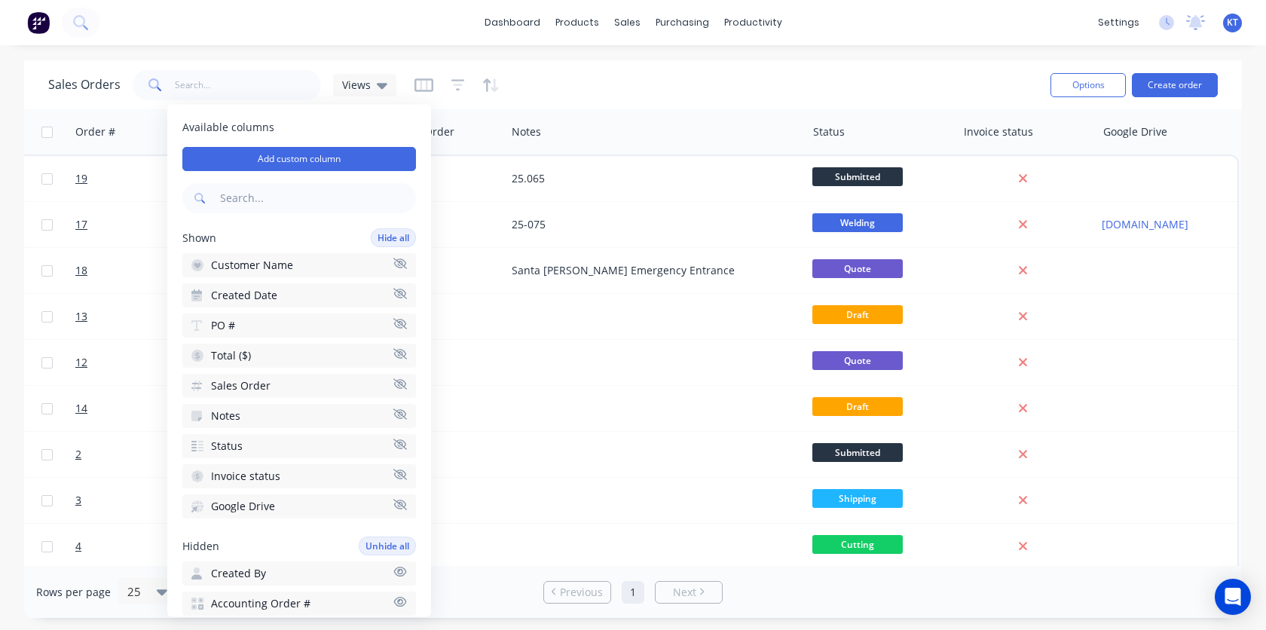
click at [635, 79] on div "Sales Orders Views" at bounding box center [543, 84] width 990 height 37
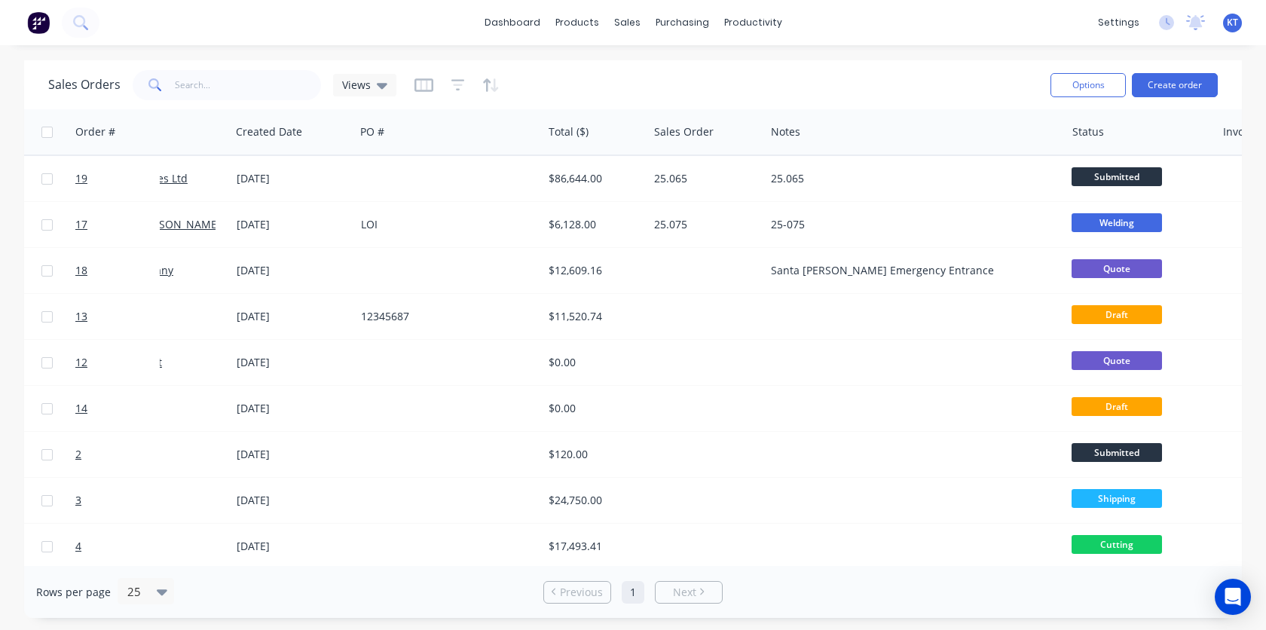
scroll to position [0, 0]
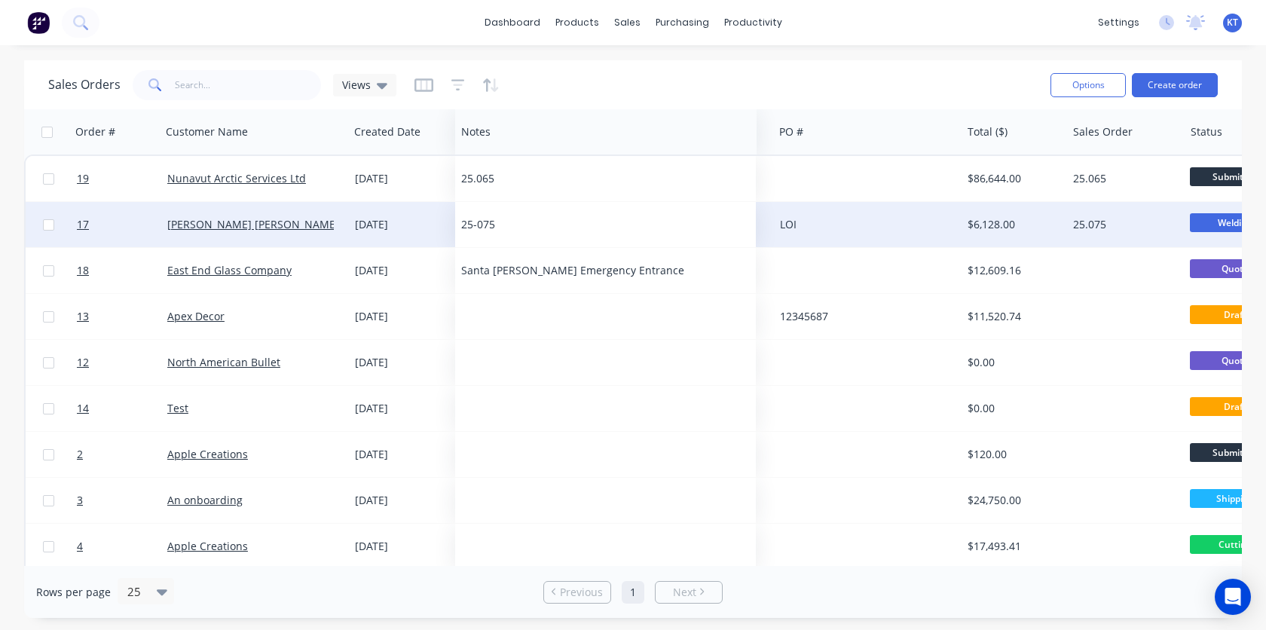
drag, startPoint x: 904, startPoint y: 134, endPoint x: 477, endPoint y: 238, distance: 439.8
click at [477, 238] on div "Order # Customer Name Created Date PO # Total ($) Sales Order Notes Status Invo…" at bounding box center [820, 499] width 1593 height 781
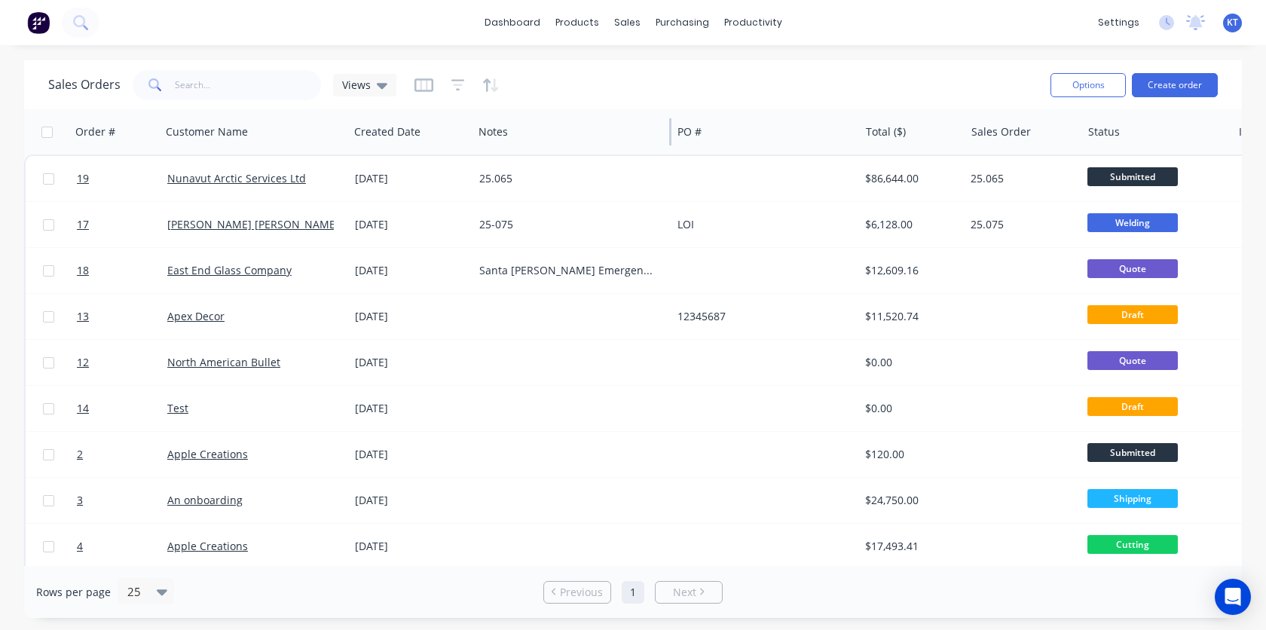
drag, startPoint x: 773, startPoint y: 127, endPoint x: 670, endPoint y: 145, distance: 104.1
click at [670, 145] on div at bounding box center [670, 131] width 2 height 27
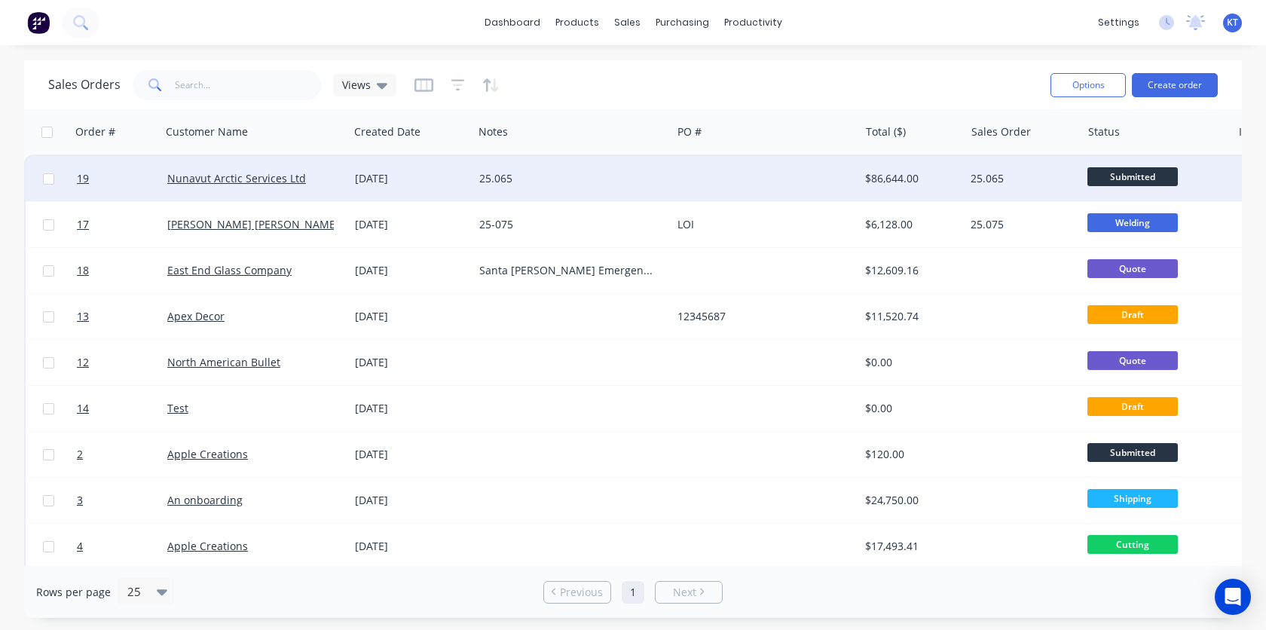
click at [1112, 173] on span "Submitted" at bounding box center [1133, 176] width 90 height 19
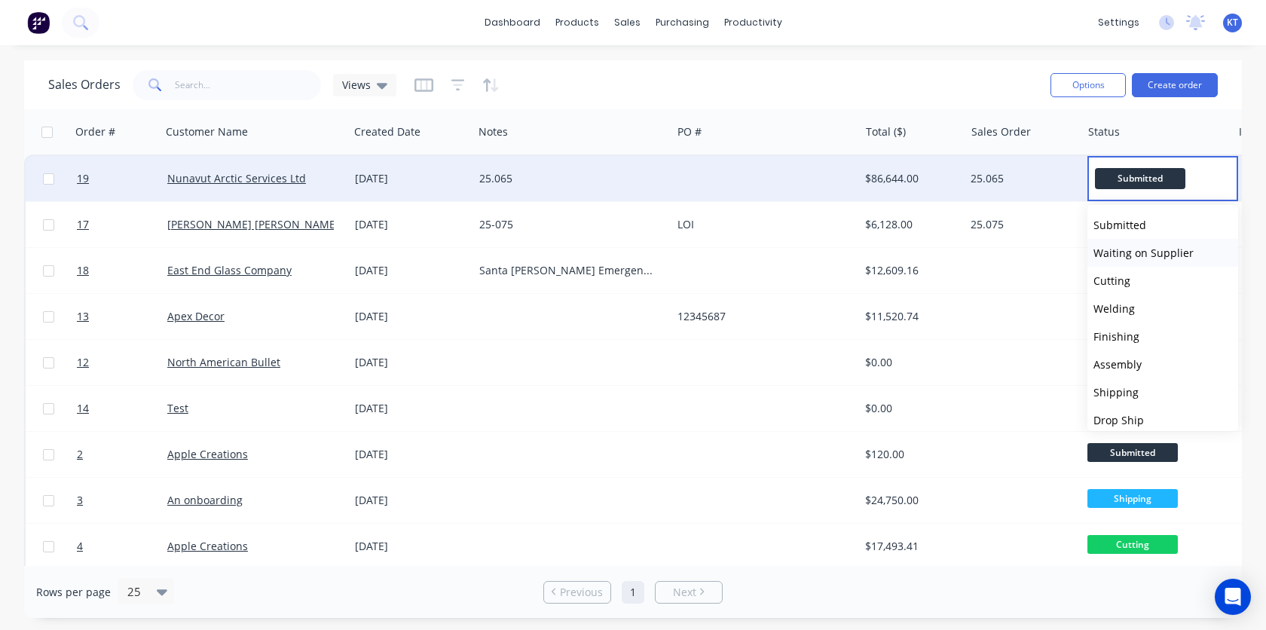
click at [1118, 252] on span "Waiting on Supplier" at bounding box center [1144, 253] width 100 height 14
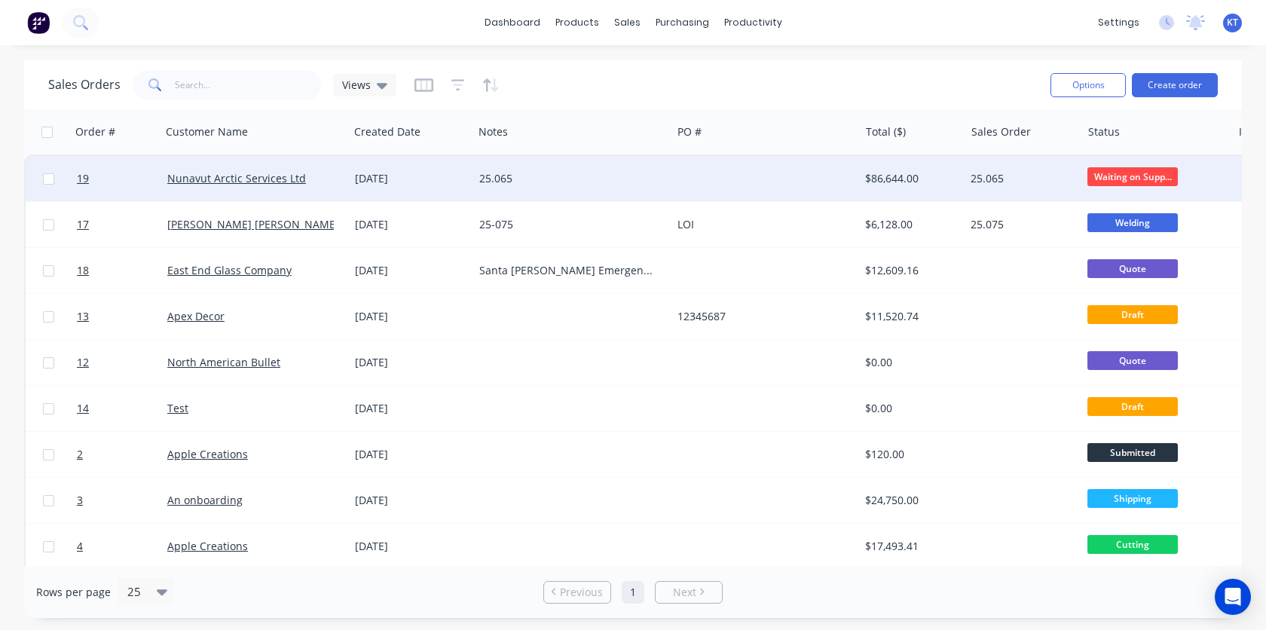
click at [931, 72] on div "Sales Orders Views" at bounding box center [543, 84] width 990 height 37
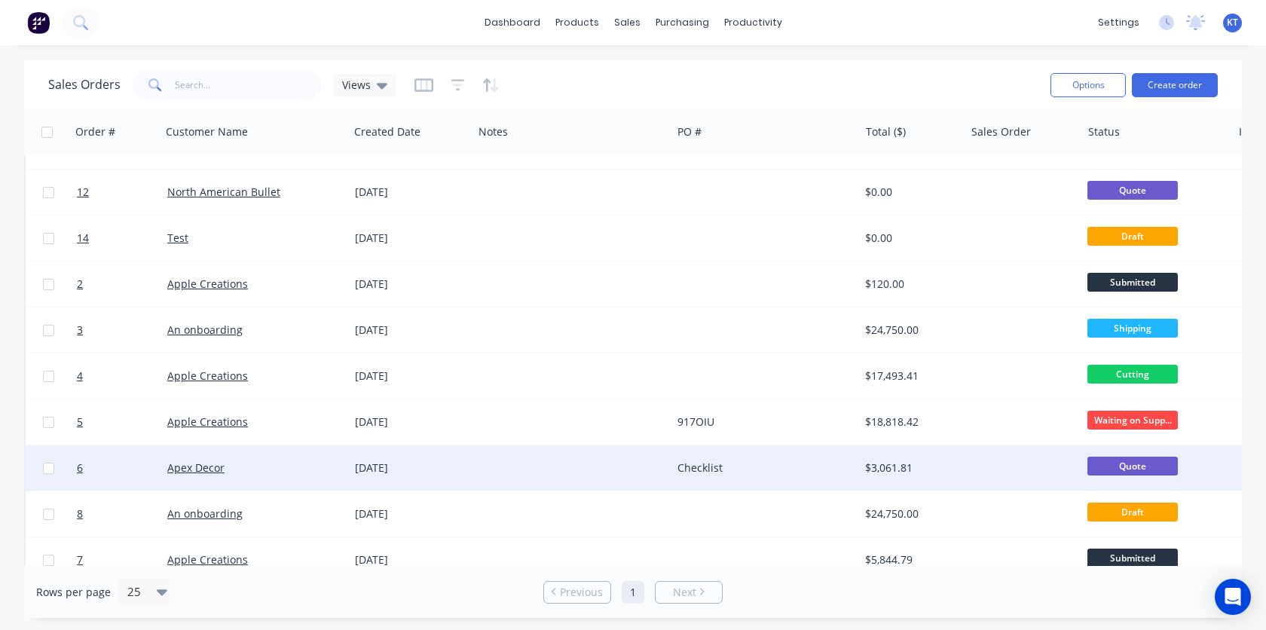
scroll to position [173, 0]
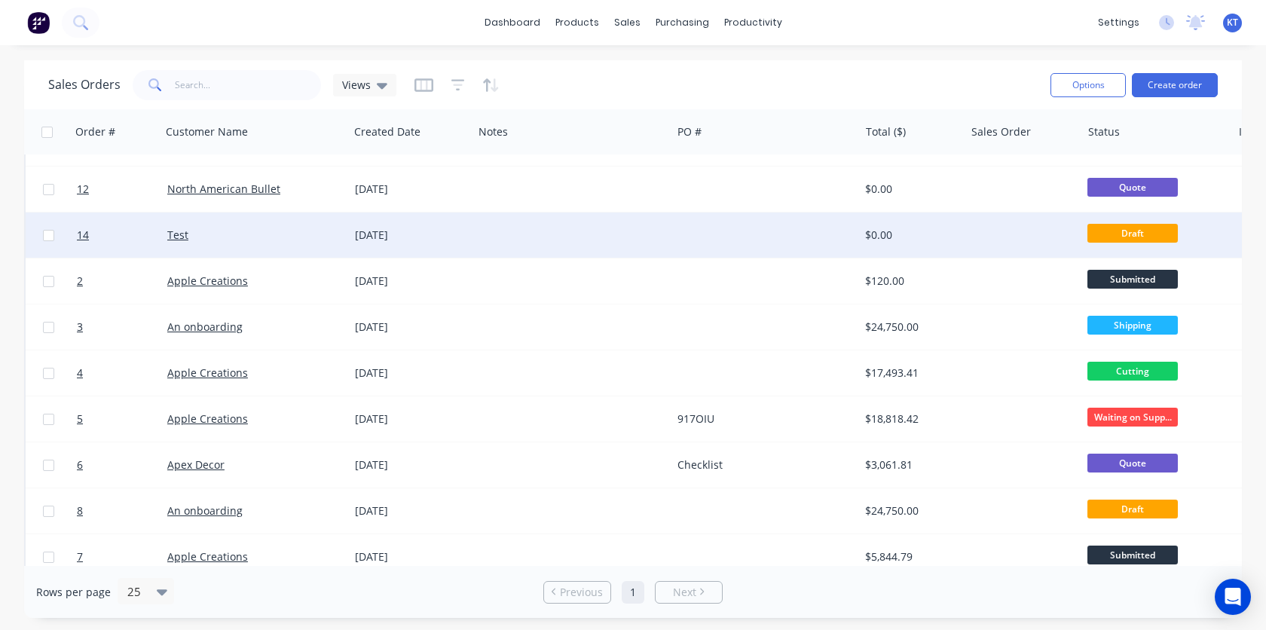
click at [233, 240] on div "Test" at bounding box center [250, 235] width 167 height 15
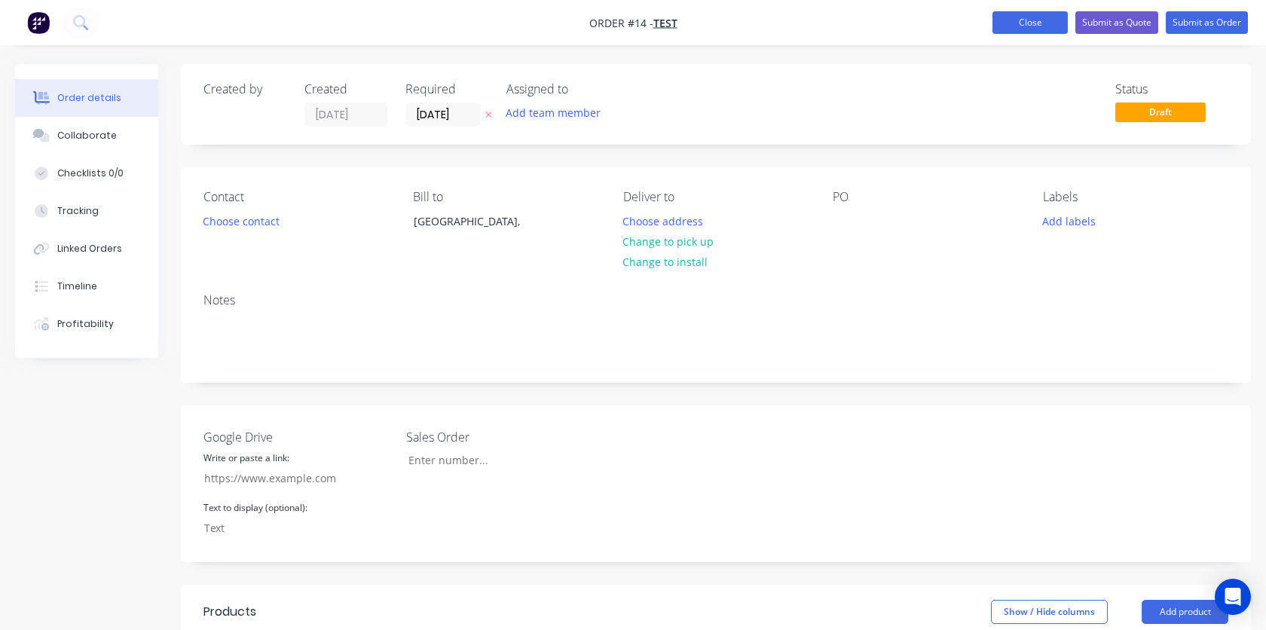
click at [1045, 20] on button "Close" at bounding box center [1030, 22] width 75 height 23
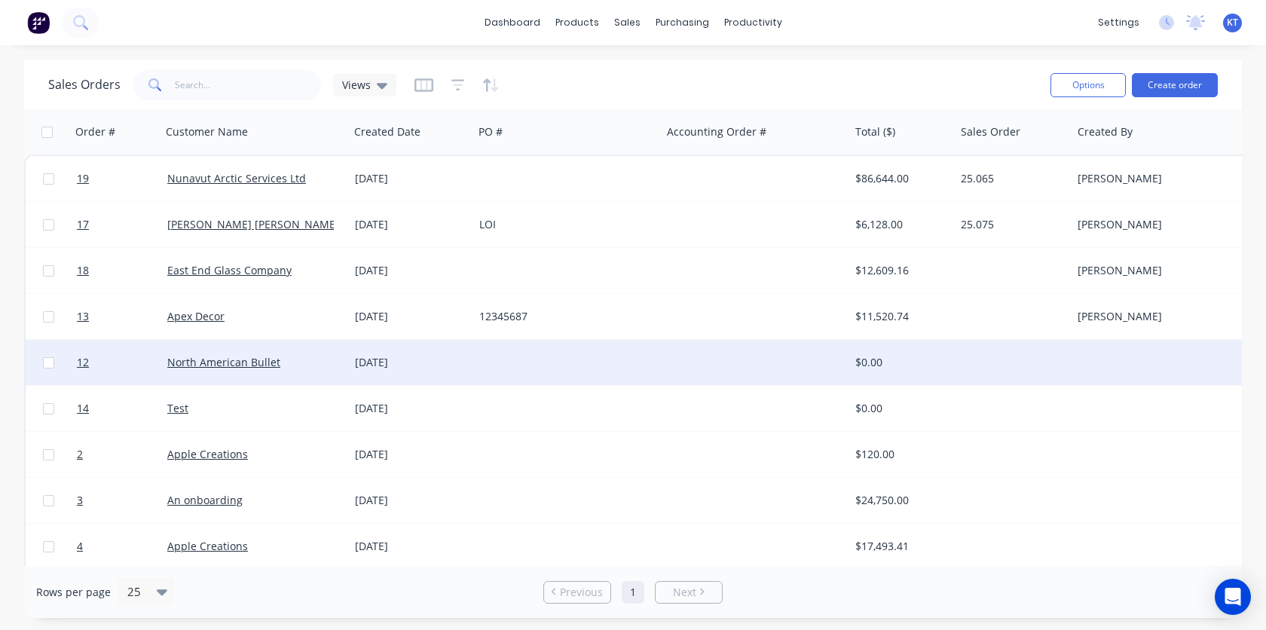
click at [41, 366] on div at bounding box center [48, 362] width 45 height 45
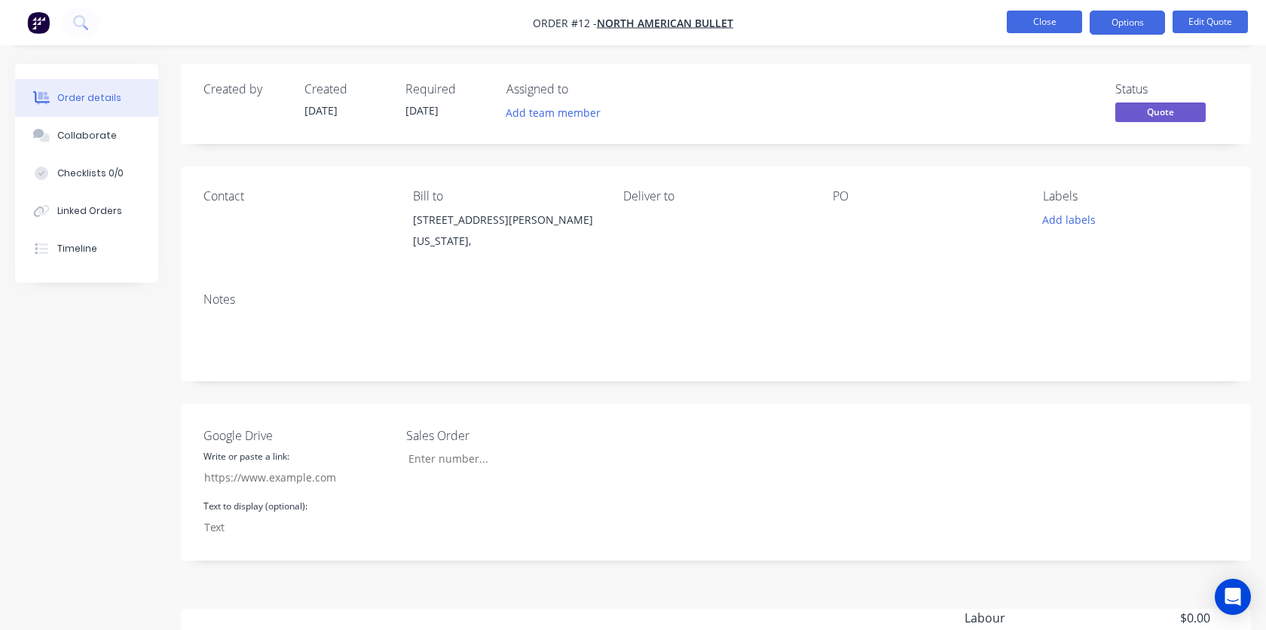
click at [1048, 20] on button "Close" at bounding box center [1044, 22] width 75 height 23
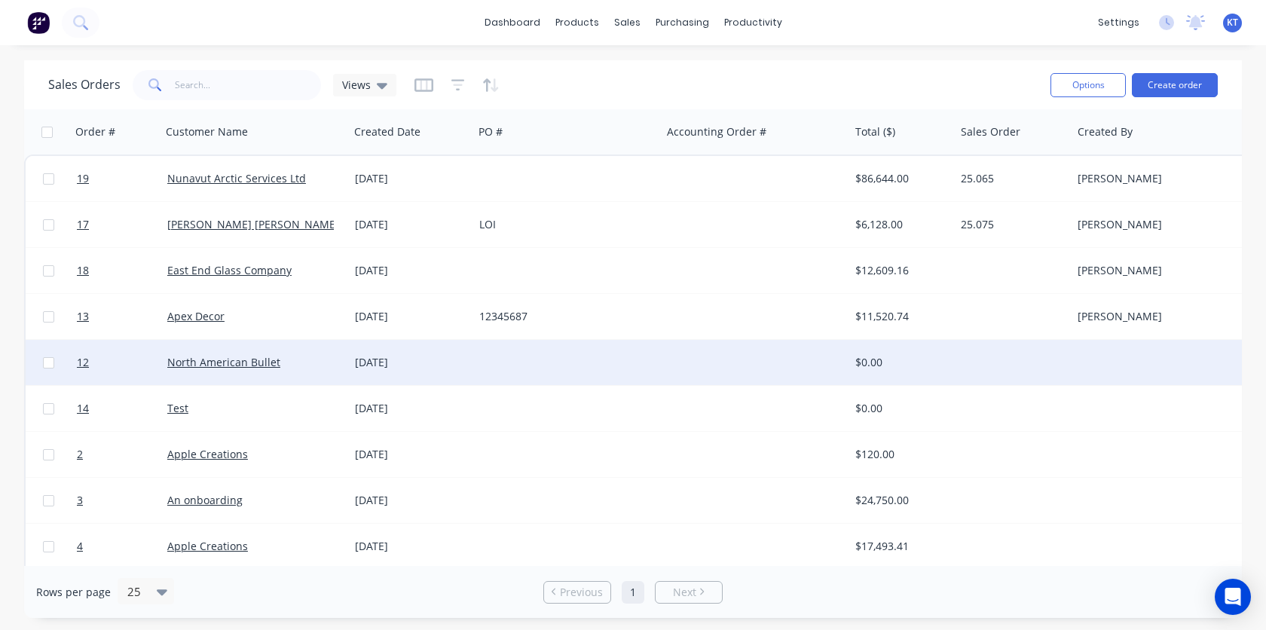
click at [44, 365] on input "checkbox" at bounding box center [48, 362] width 11 height 11
checkbox input "true"
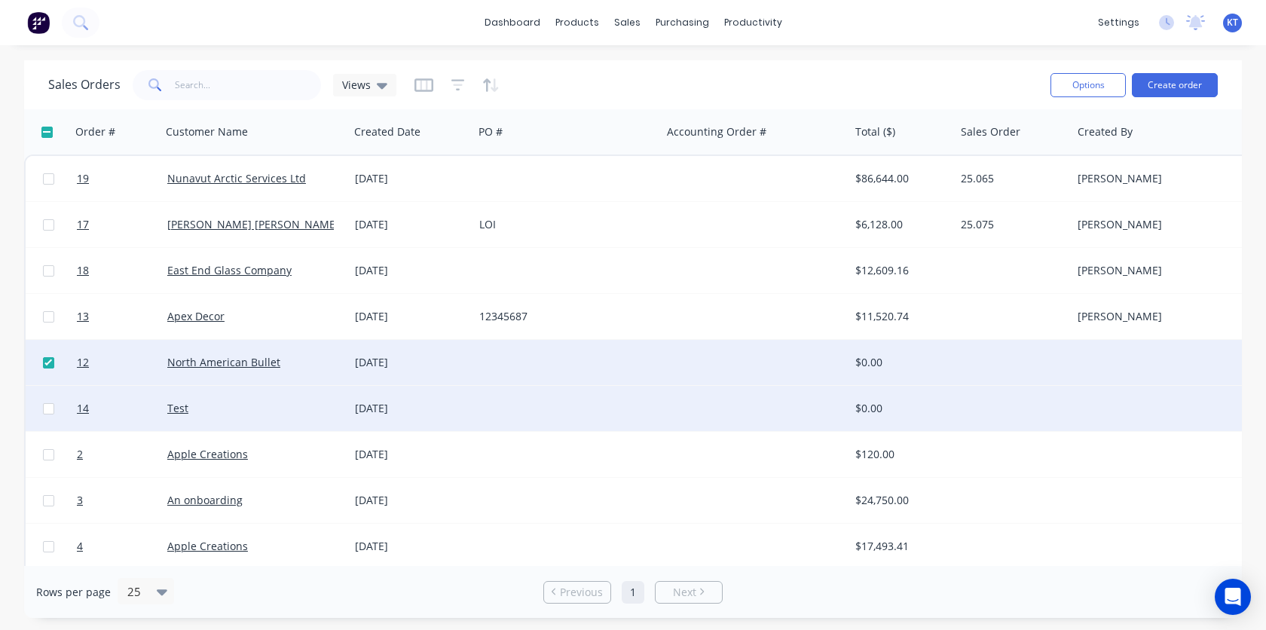
click at [41, 409] on div at bounding box center [48, 408] width 45 height 45
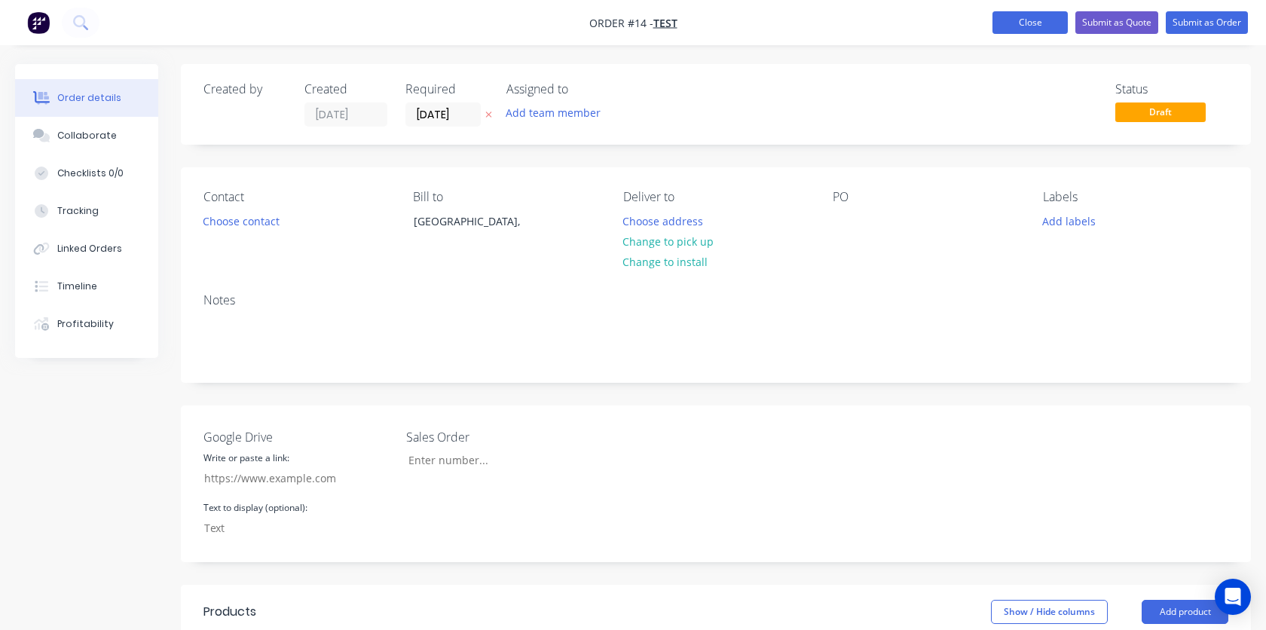
click at [1044, 18] on button "Close" at bounding box center [1030, 22] width 75 height 23
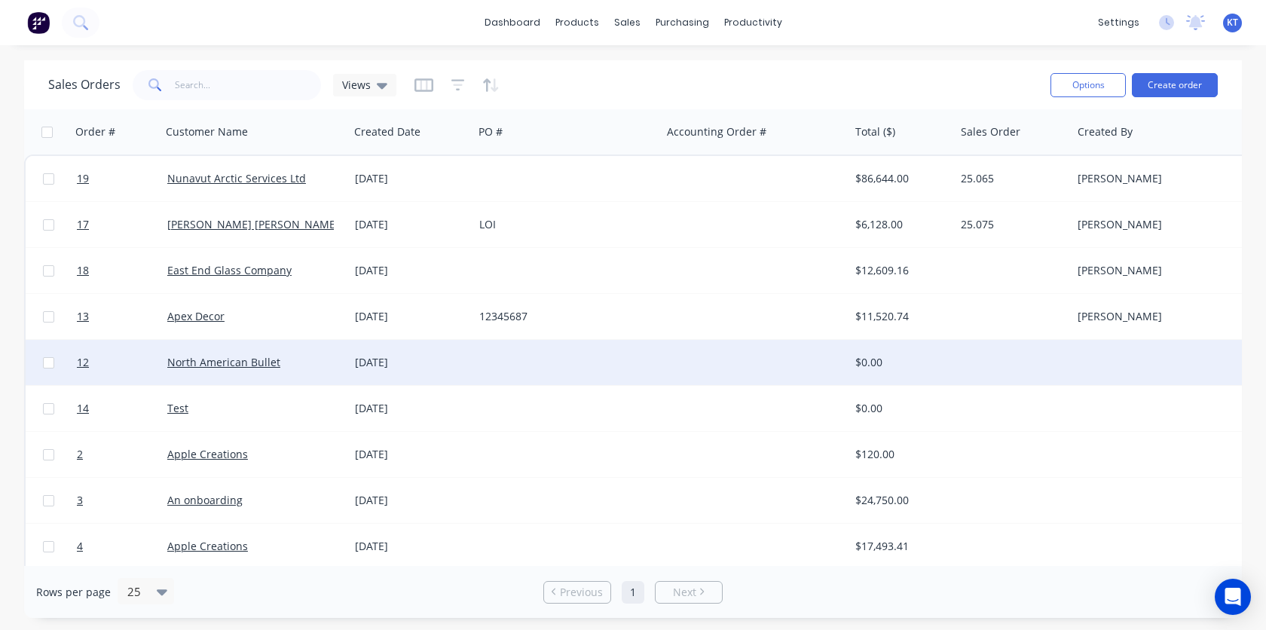
click at [45, 365] on input "checkbox" at bounding box center [48, 362] width 11 height 11
checkbox input "true"
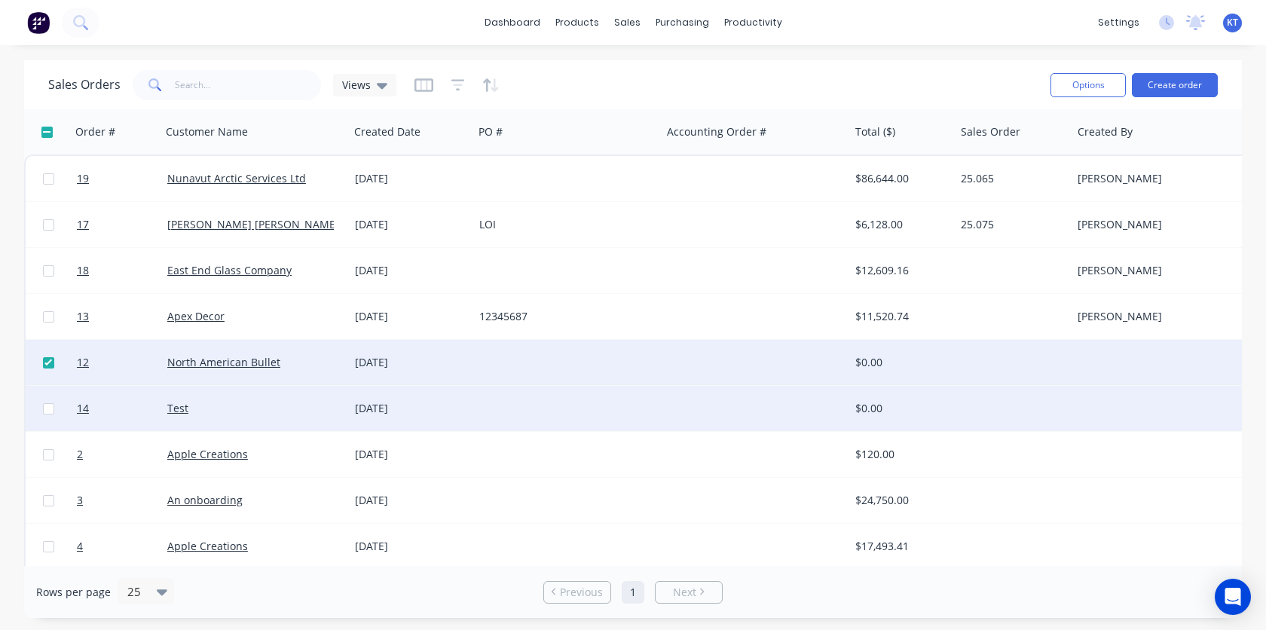
click at [48, 409] on input "checkbox" at bounding box center [48, 408] width 11 height 11
checkbox input "true"
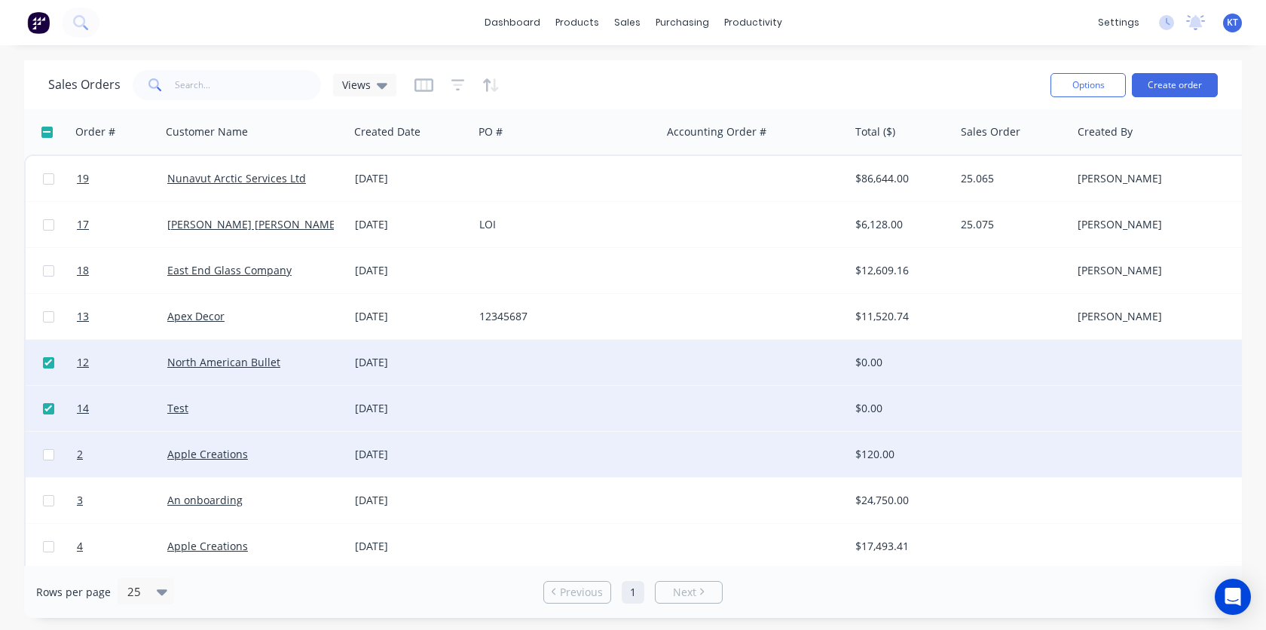
click at [48, 457] on input "checkbox" at bounding box center [48, 454] width 11 height 11
checkbox input "true"
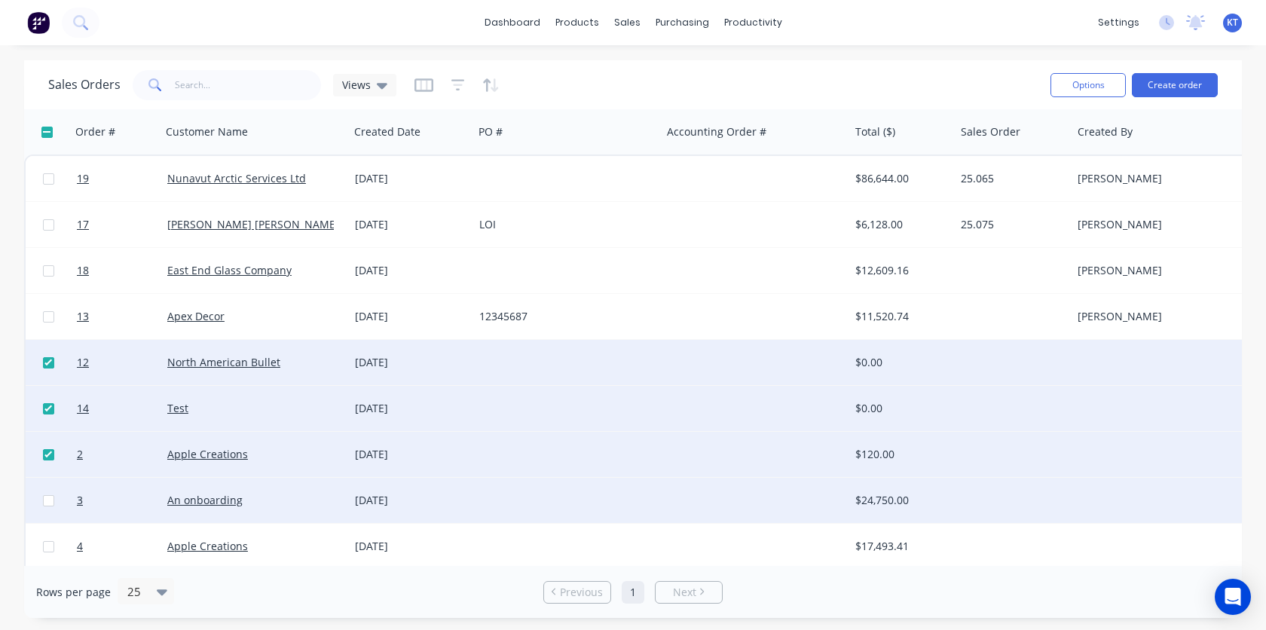
click at [47, 500] on input "checkbox" at bounding box center [48, 500] width 11 height 11
checkbox input "true"
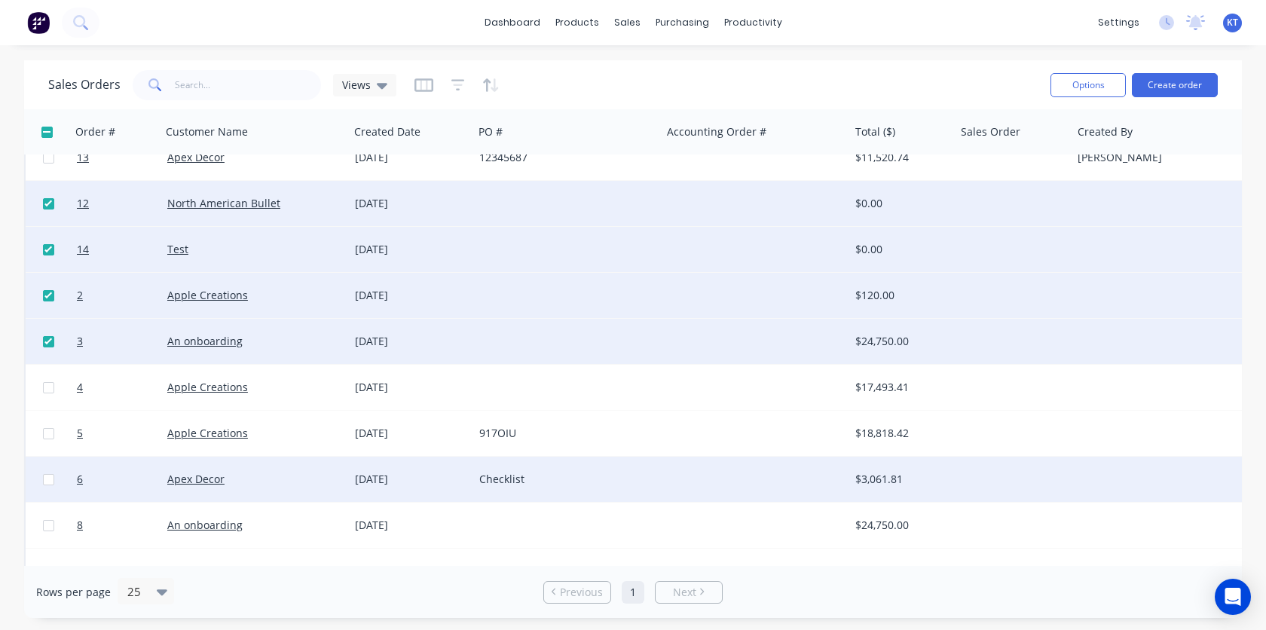
scroll to position [161, 0]
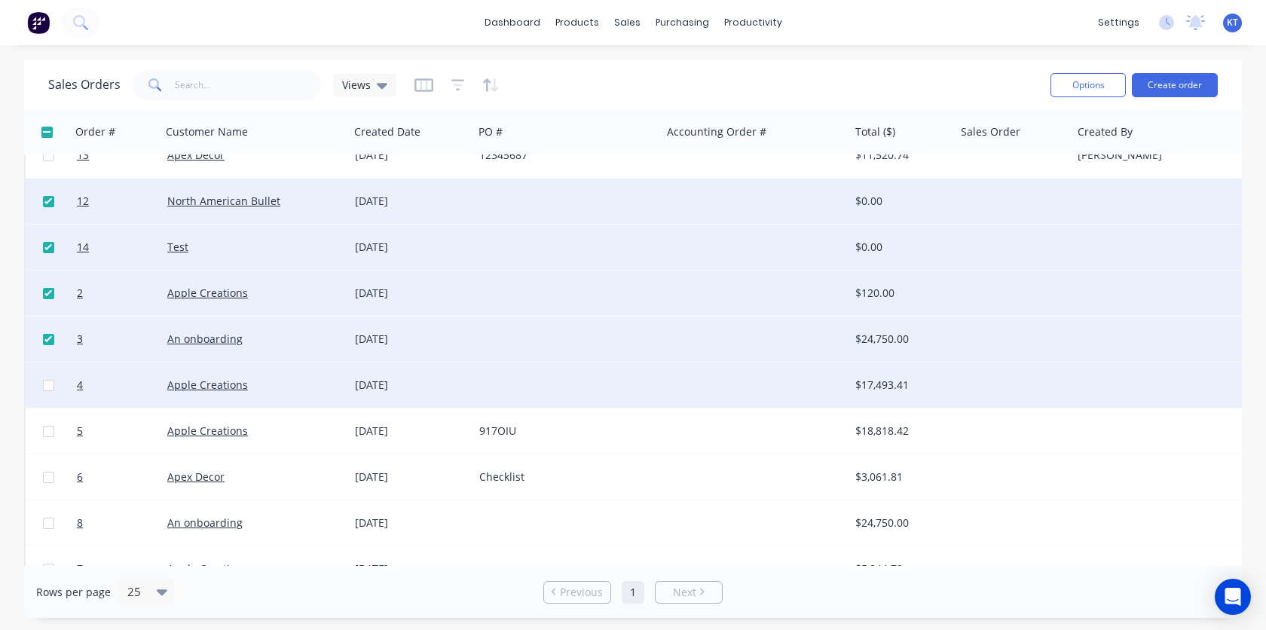
click at [47, 390] on input "checkbox" at bounding box center [48, 385] width 11 height 11
checkbox input "true"
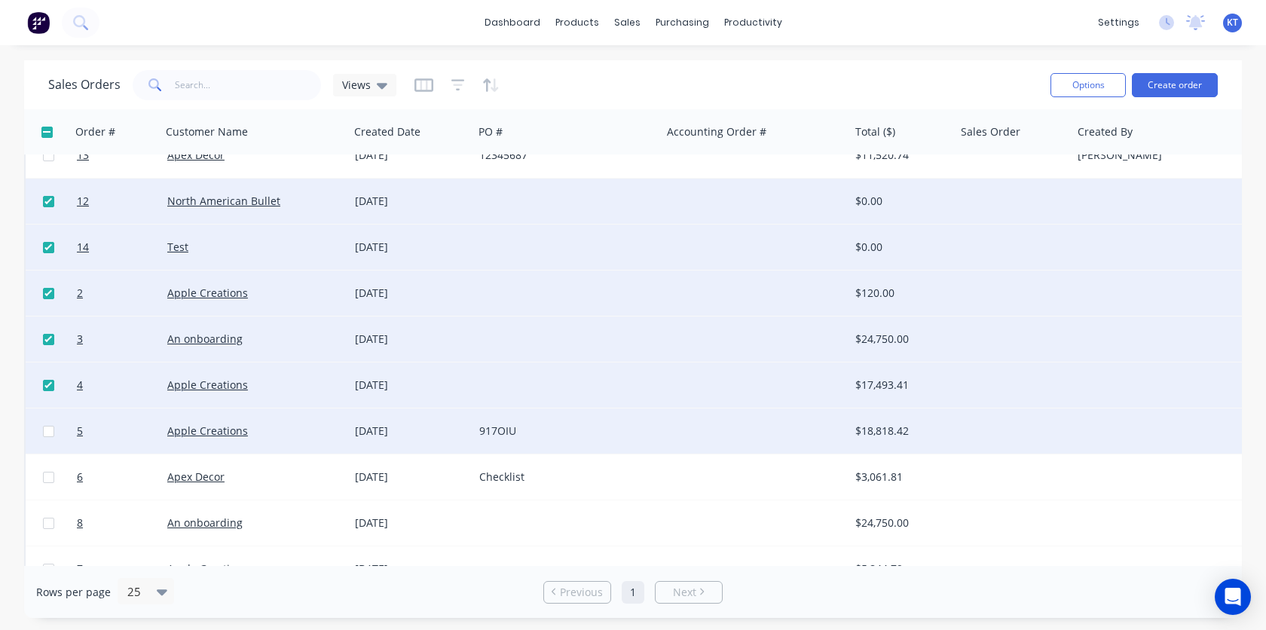
click at [47, 434] on input "checkbox" at bounding box center [48, 431] width 11 height 11
checkbox input "true"
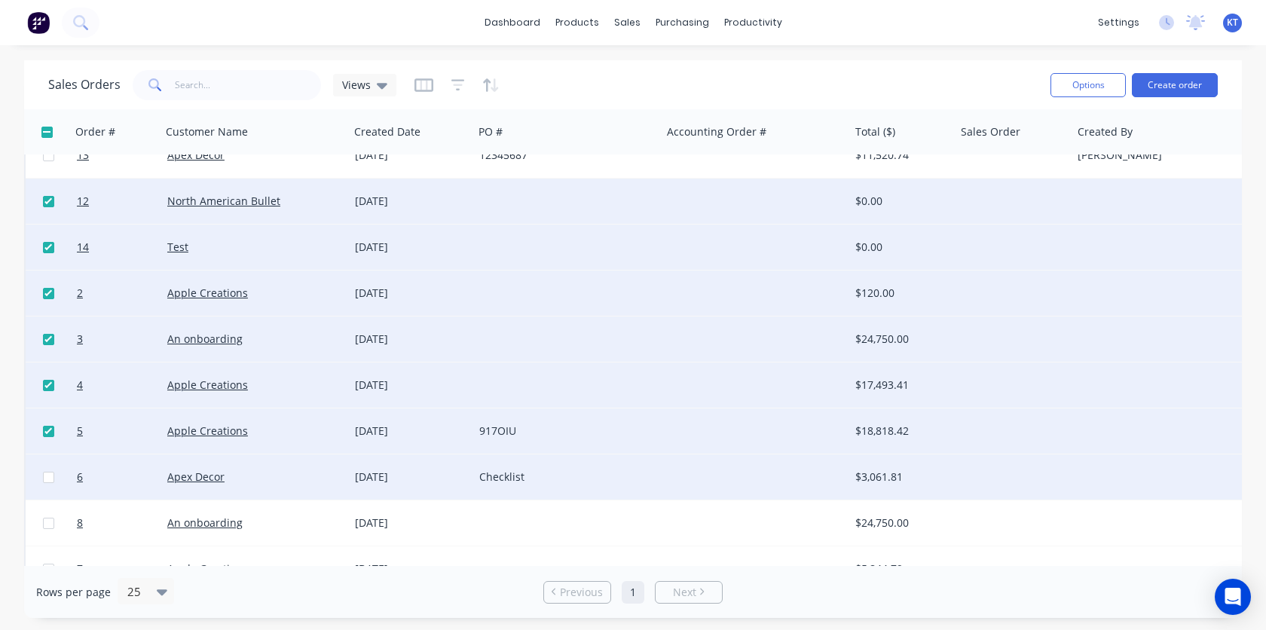
click at [46, 482] on input "checkbox" at bounding box center [48, 477] width 11 height 11
checkbox input "true"
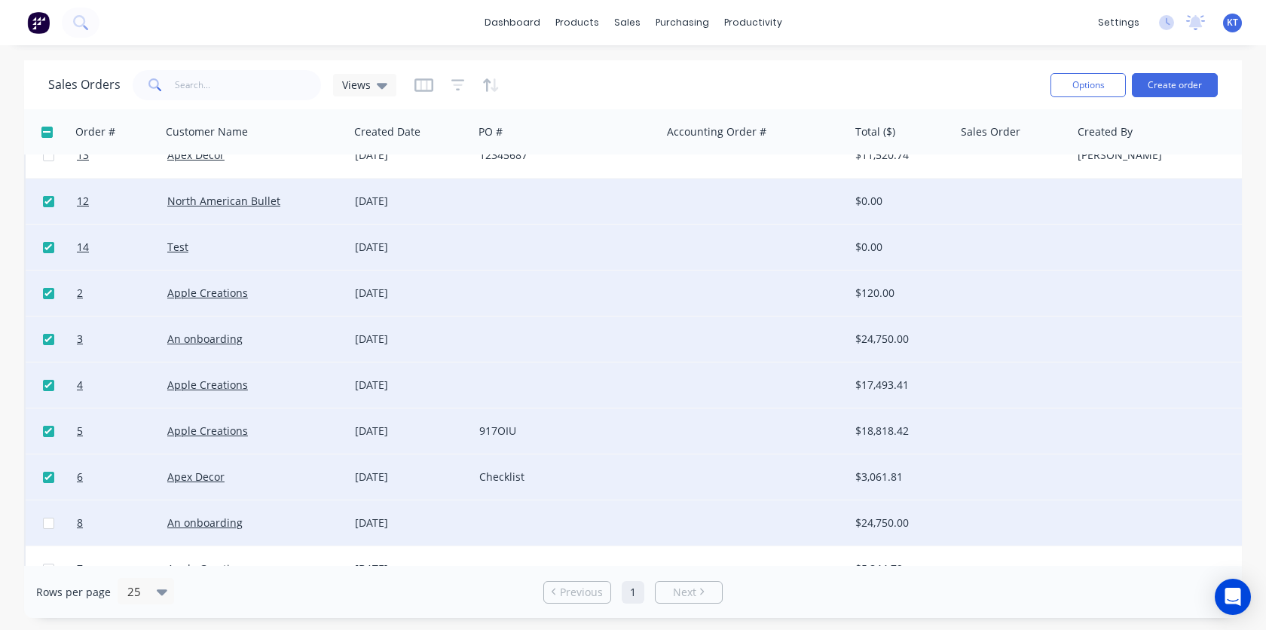
click at [44, 525] on input "checkbox" at bounding box center [48, 523] width 11 height 11
checkbox input "true"
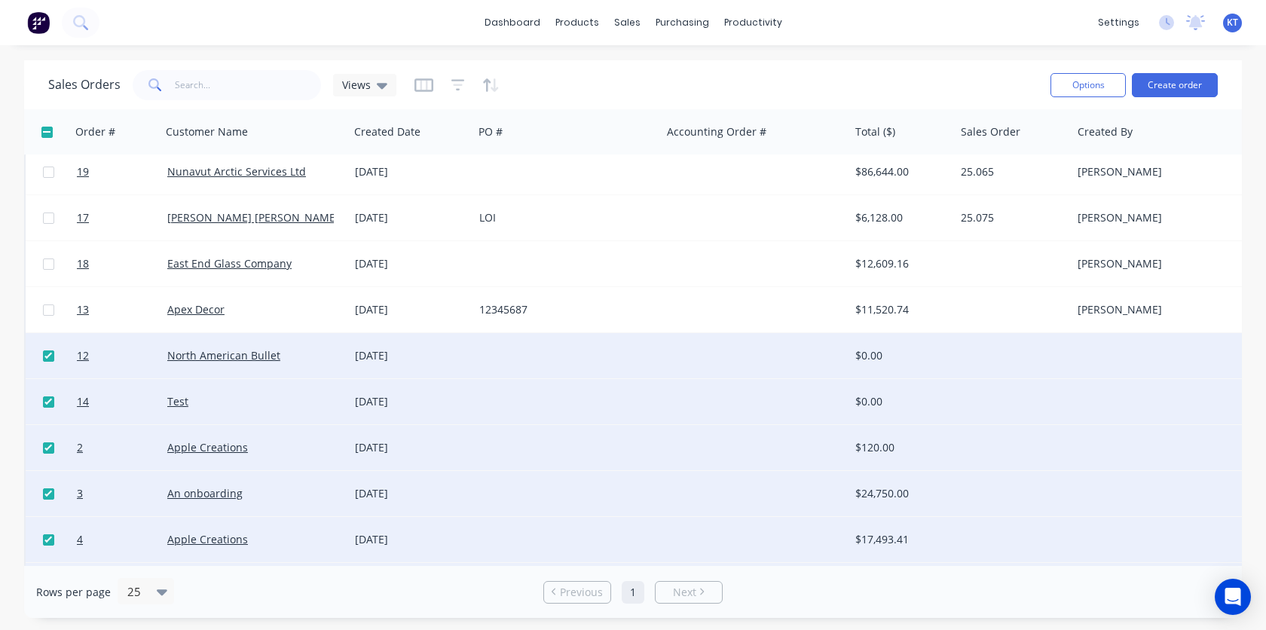
scroll to position [0, 0]
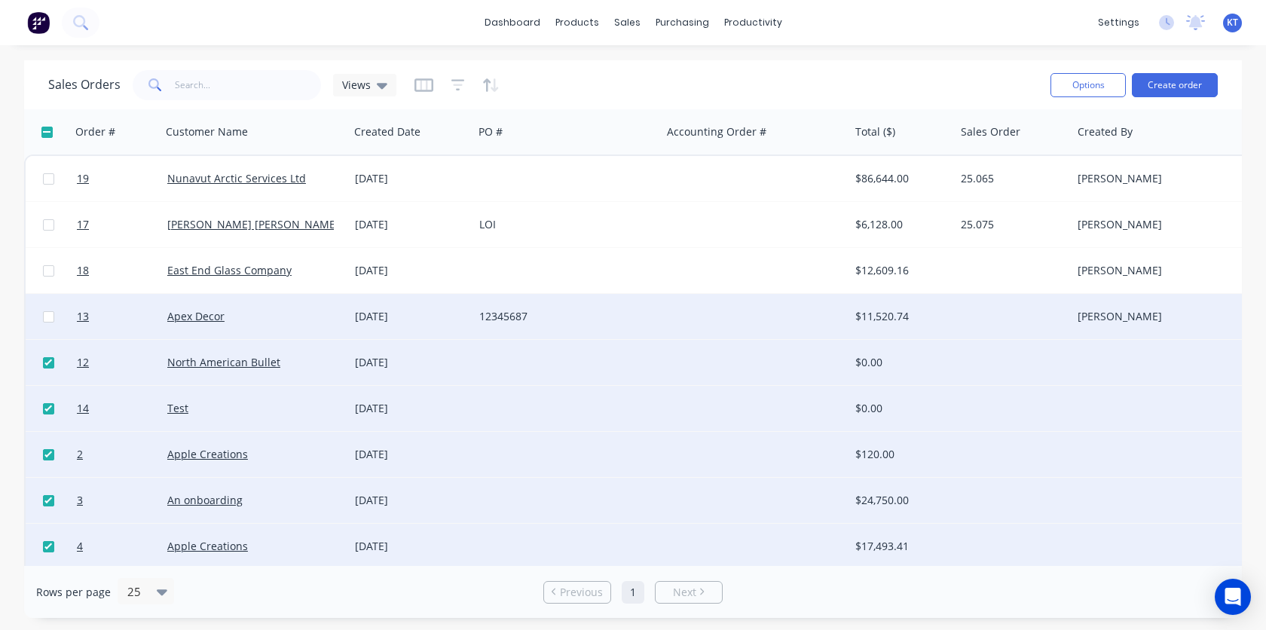
click at [46, 317] on input "checkbox" at bounding box center [48, 316] width 11 height 11
checkbox input "true"
click at [1102, 84] on button "Options" at bounding box center [1088, 85] width 75 height 24
click at [1008, 147] on div "Archive" at bounding box center [1043, 153] width 139 height 22
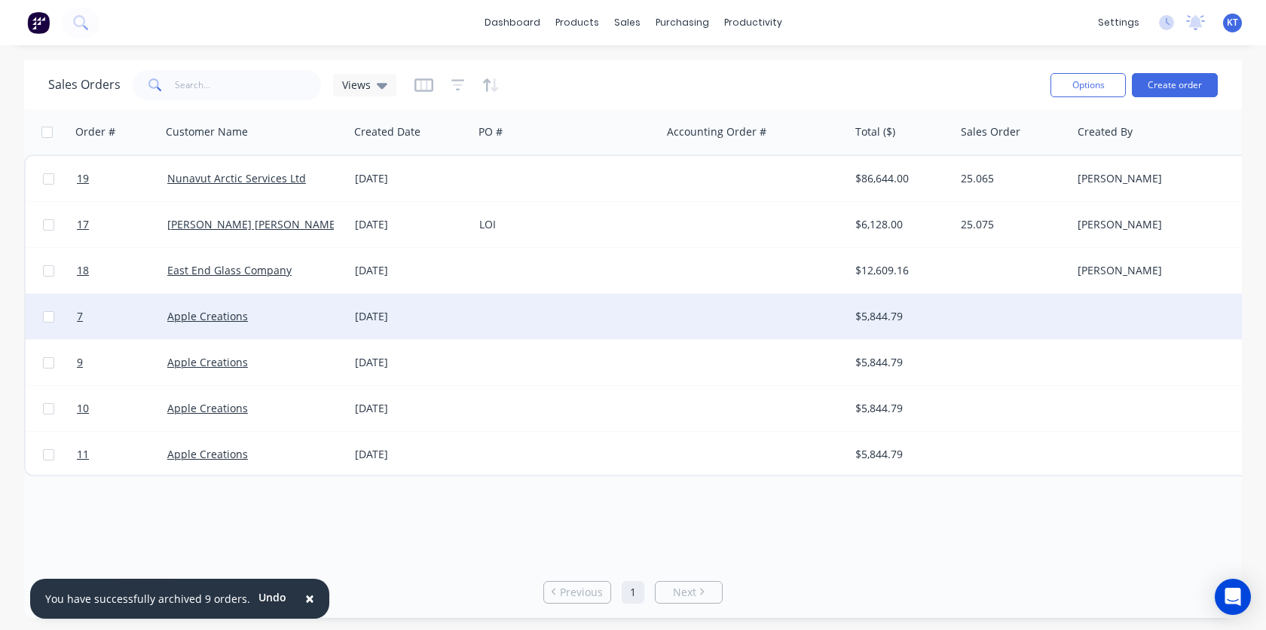
click at [44, 317] on input "checkbox" at bounding box center [48, 316] width 11 height 11
checkbox input "true"
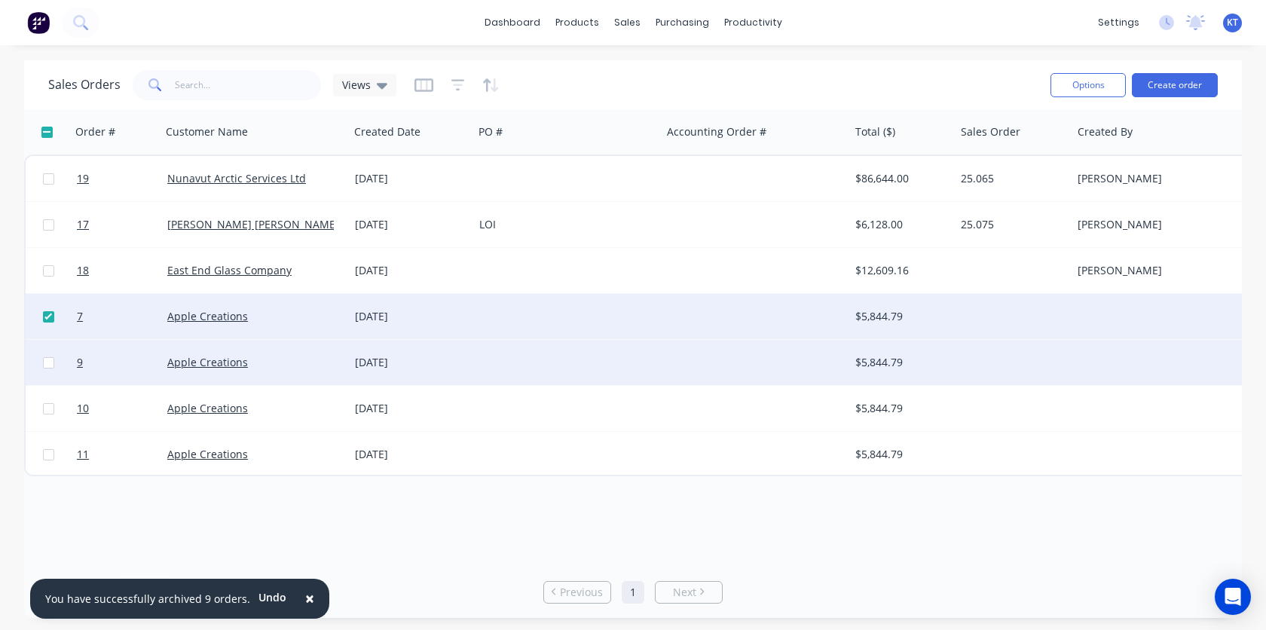
click at [44, 362] on input "checkbox" at bounding box center [48, 362] width 11 height 11
checkbox input "true"
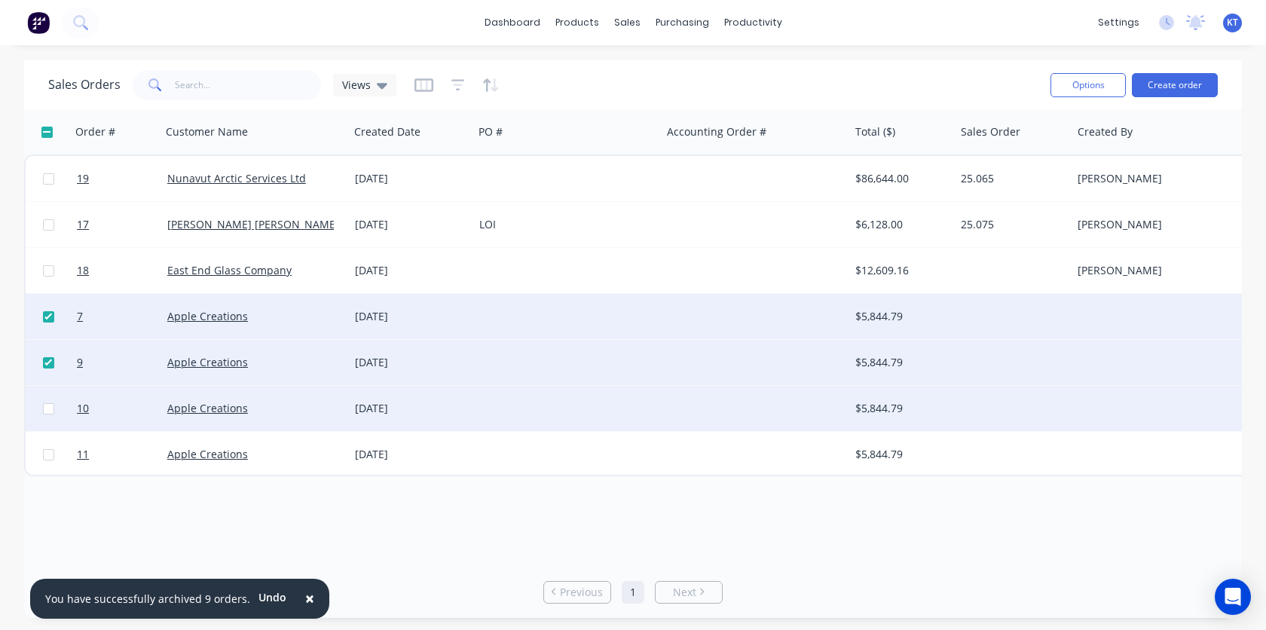
click at [45, 408] on input "checkbox" at bounding box center [48, 408] width 11 height 11
checkbox input "true"
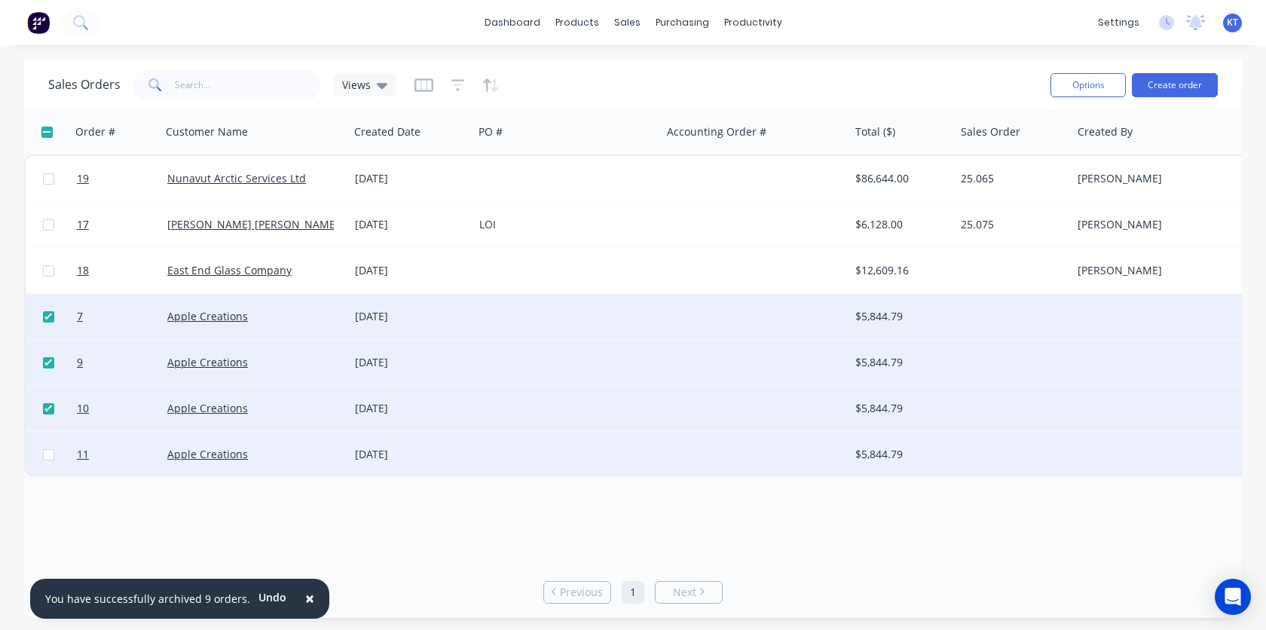
click at [47, 454] on input "checkbox" at bounding box center [48, 454] width 11 height 11
checkbox input "true"
click at [1099, 85] on button "Options" at bounding box center [1088, 85] width 75 height 24
click at [1030, 151] on div "Archive" at bounding box center [1043, 153] width 139 height 22
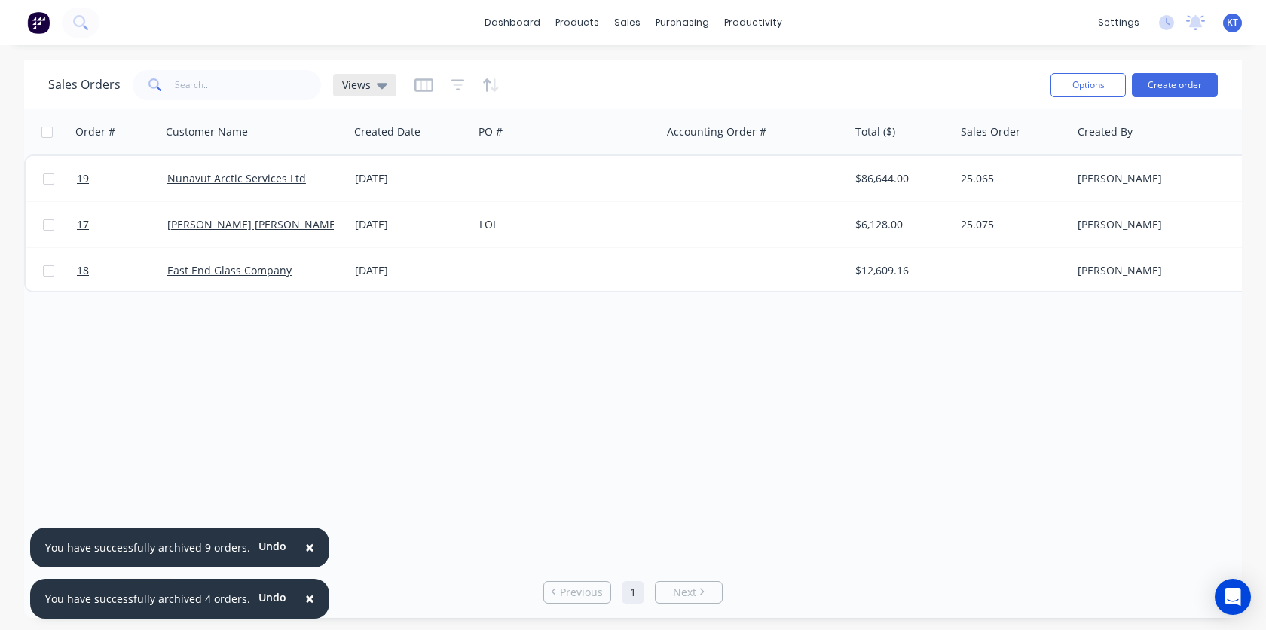
click at [377, 78] on icon at bounding box center [382, 85] width 11 height 17
click at [656, 72] on div "Sales Orders Views" at bounding box center [543, 84] width 990 height 37
click at [1085, 81] on button "Options" at bounding box center [1088, 85] width 75 height 24
click at [947, 84] on div "Sales Orders Views" at bounding box center [543, 84] width 990 height 37
click at [457, 85] on icon "button" at bounding box center [458, 85] width 10 height 2
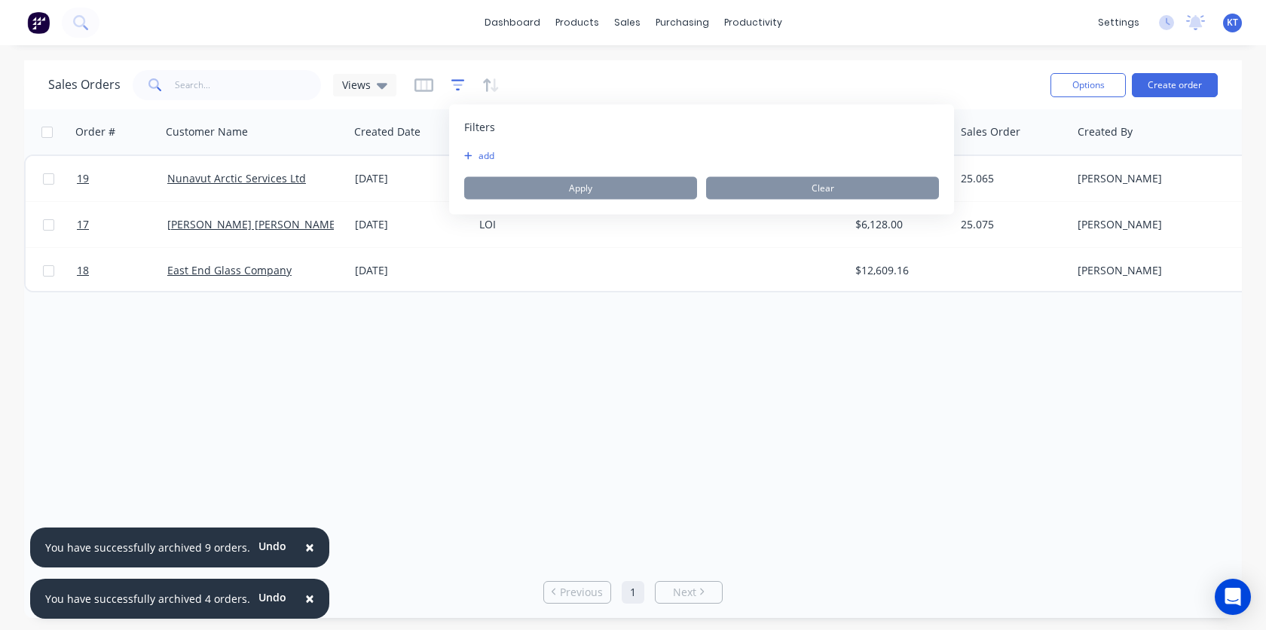
click at [457, 85] on icon "button" at bounding box center [458, 85] width 10 height 2
click at [364, 84] on span "Views" at bounding box center [356, 85] width 29 height 16
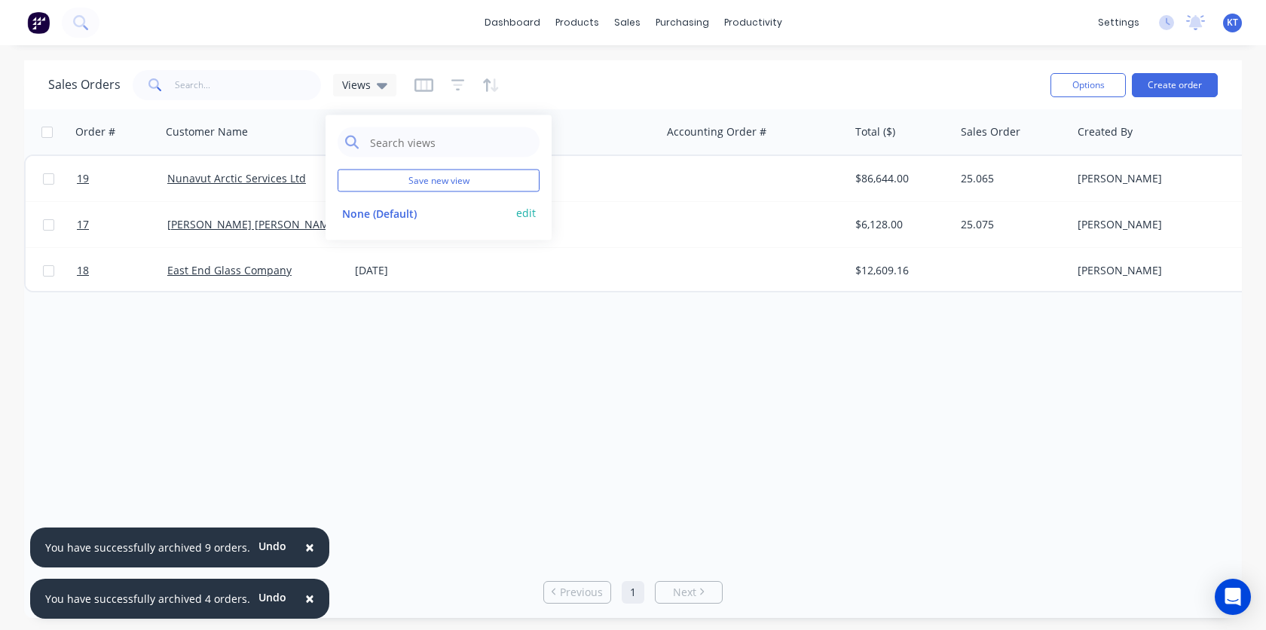
click at [374, 216] on button "None (Default)" at bounding box center [424, 212] width 172 height 17
click at [424, 87] on icon "button" at bounding box center [424, 85] width 8 height 10
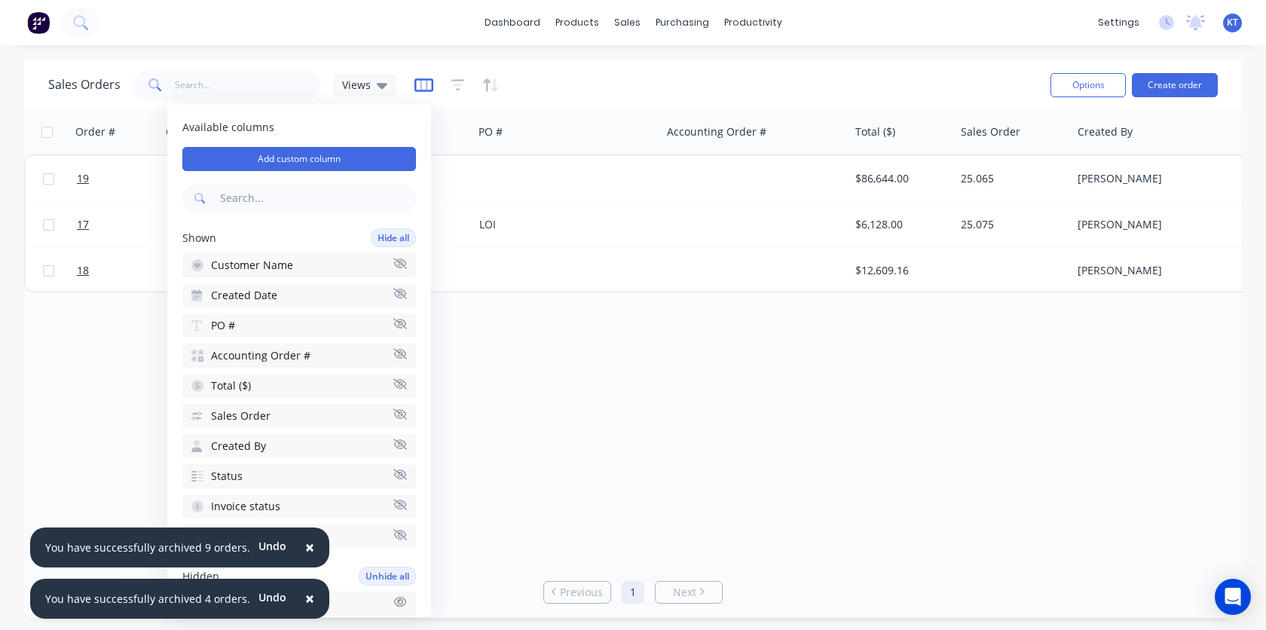
click at [424, 87] on icon "button" at bounding box center [424, 85] width 8 height 10
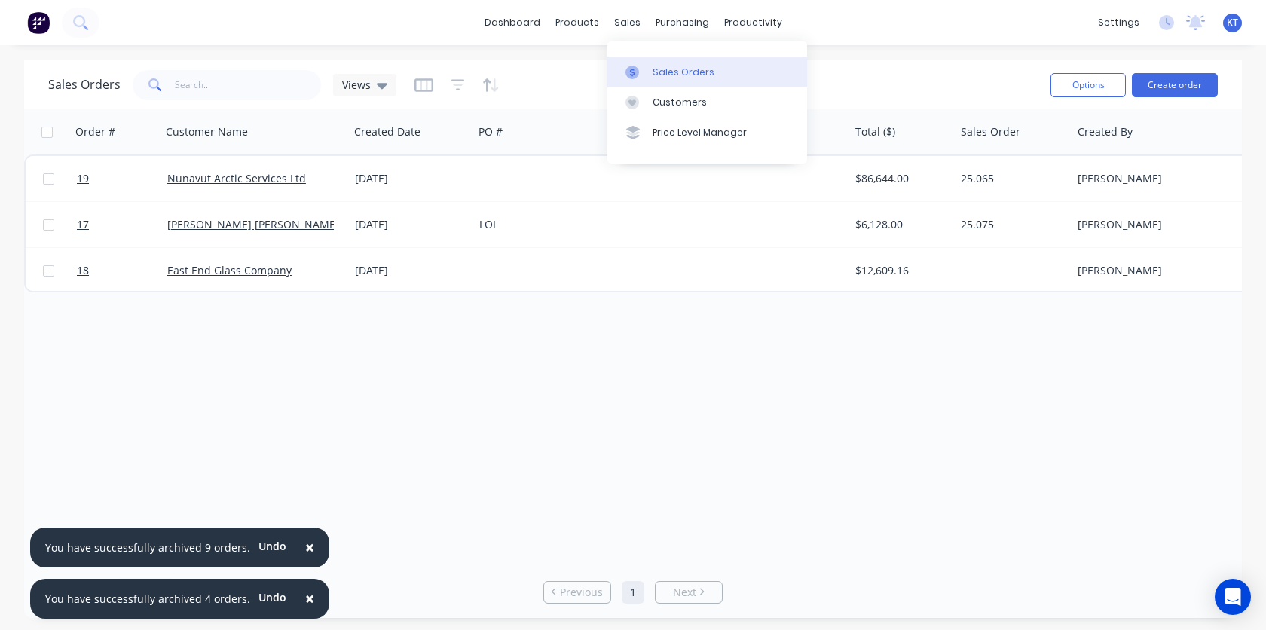
click at [663, 73] on div "Sales Orders" at bounding box center [684, 73] width 62 height 14
click at [683, 71] on div "Sales Orders" at bounding box center [684, 73] width 62 height 14
click at [370, 85] on div "Views" at bounding box center [364, 85] width 45 height 14
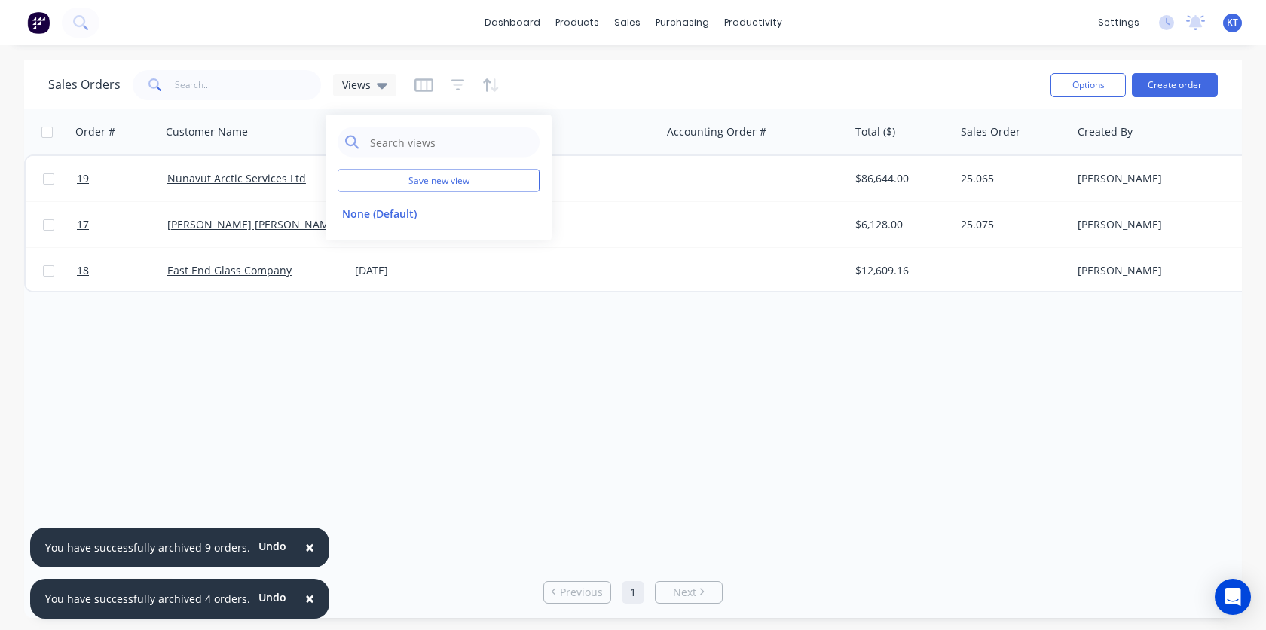
click at [703, 68] on div "Sales Orders Views" at bounding box center [543, 84] width 990 height 37
click at [416, 87] on icon "button" at bounding box center [424, 85] width 19 height 15
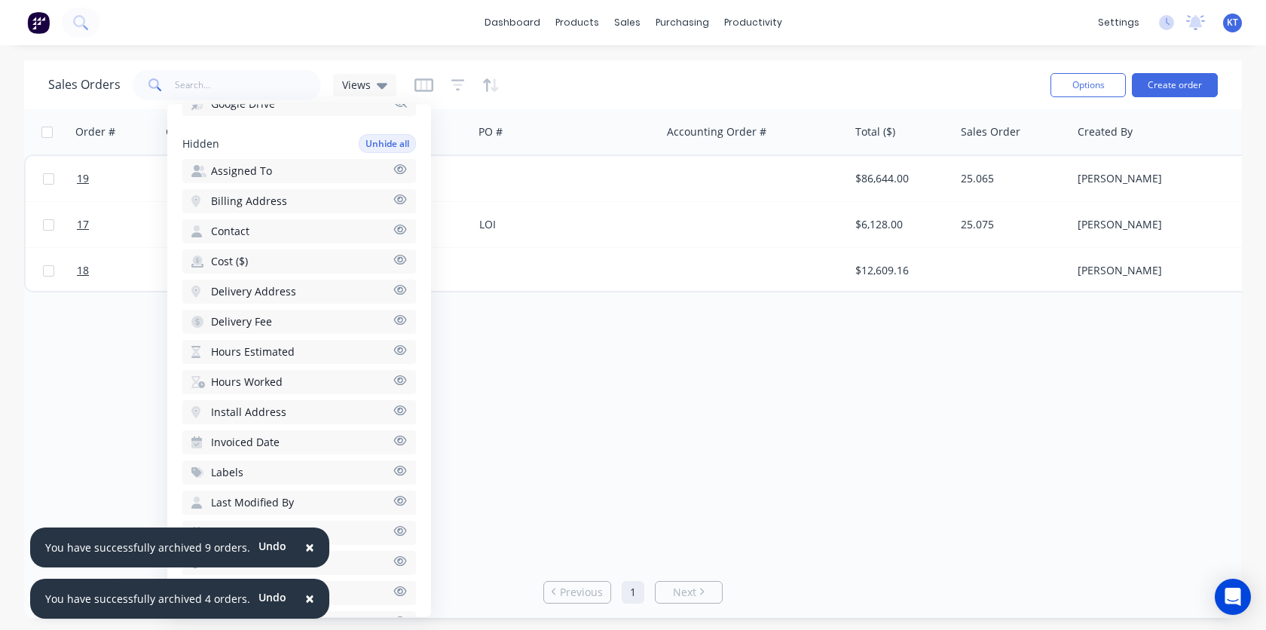
scroll to position [436, 0]
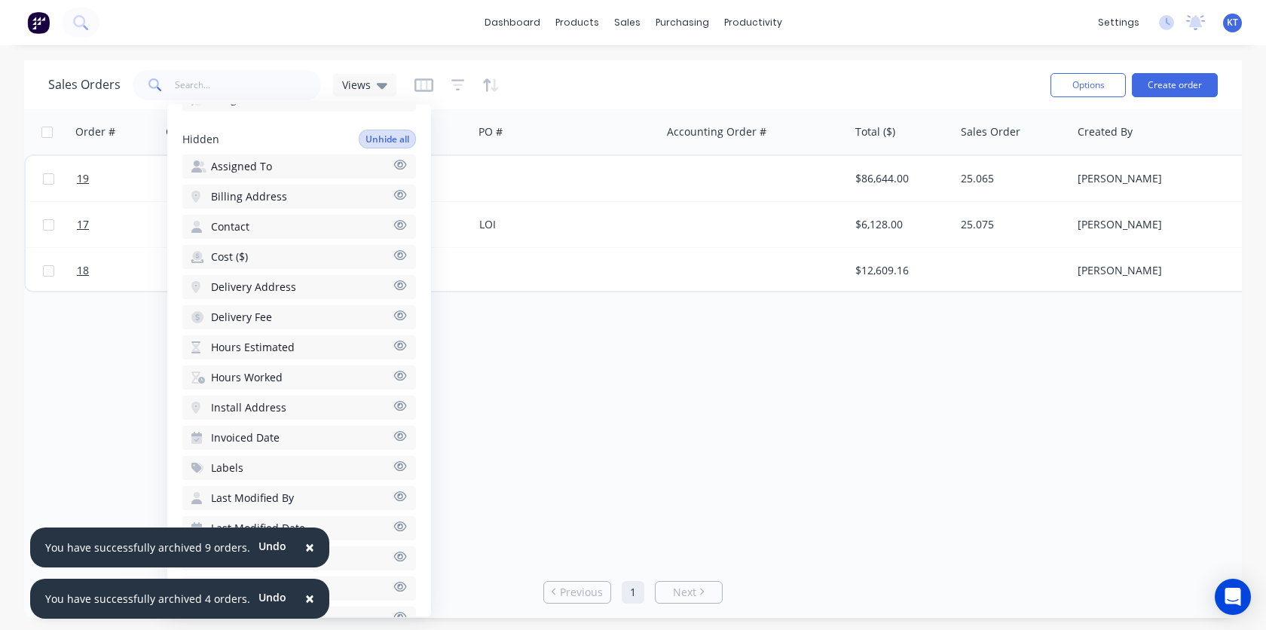
click at [387, 146] on button "Unhide all" at bounding box center [387, 139] width 57 height 19
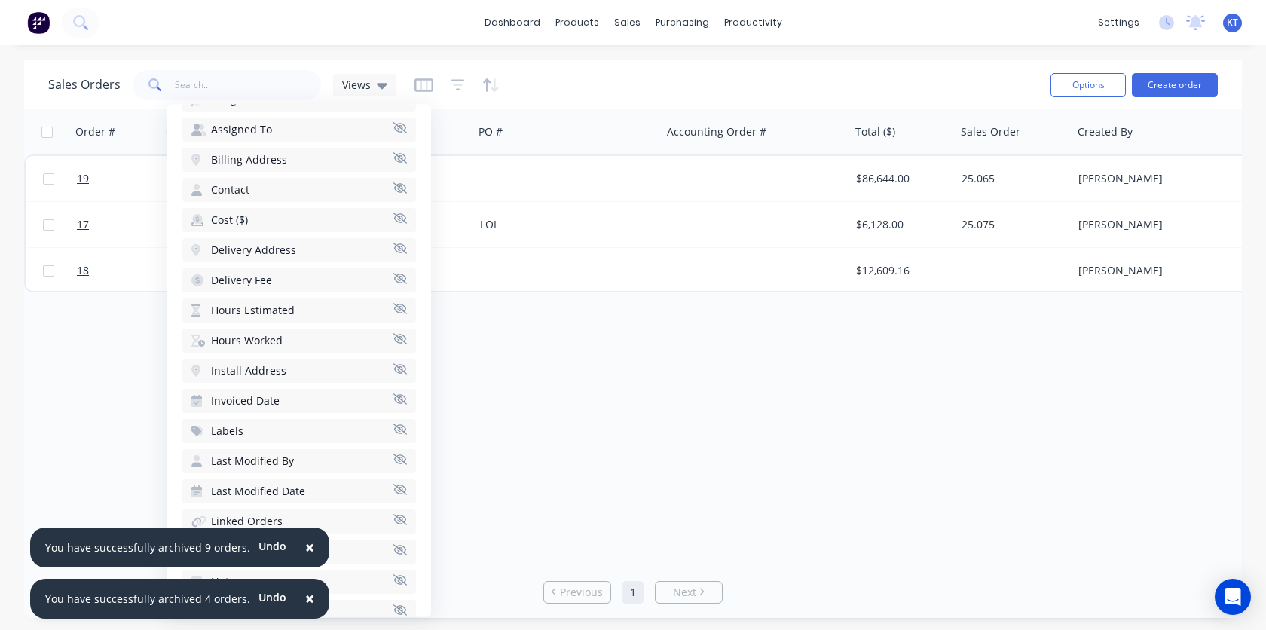
click at [589, 452] on div "Order # Customer Name Created Date PO # Accounting Order # Total ($) Sales Orde…" at bounding box center [633, 337] width 1218 height 457
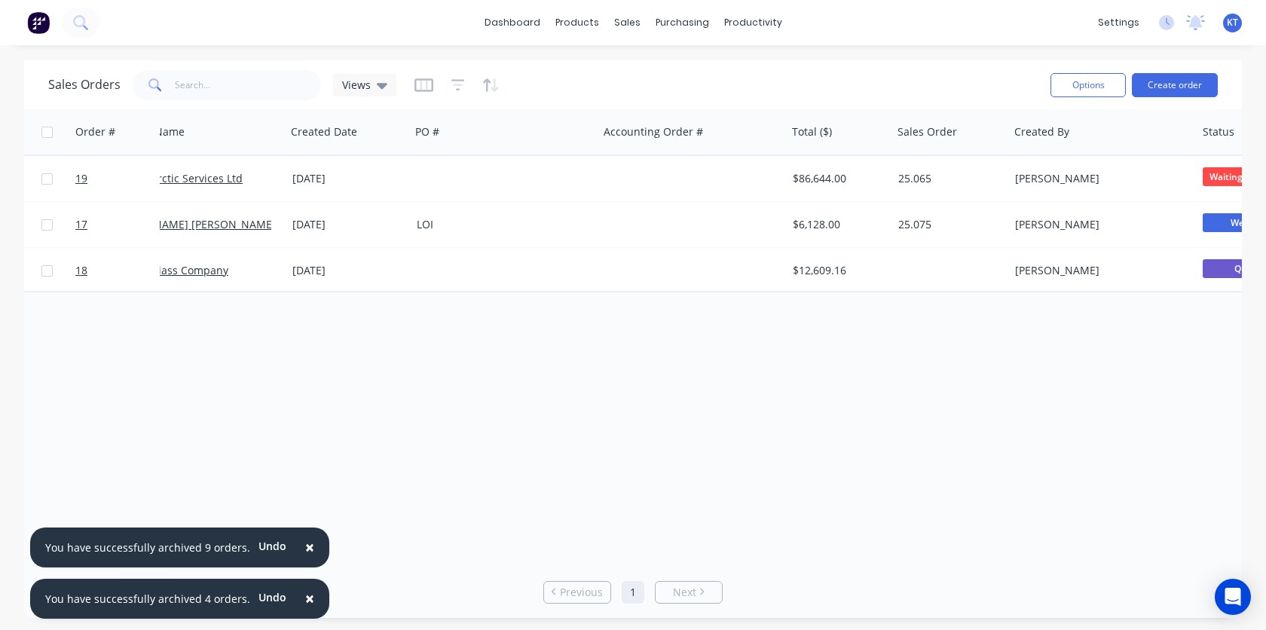
scroll to position [0, 0]
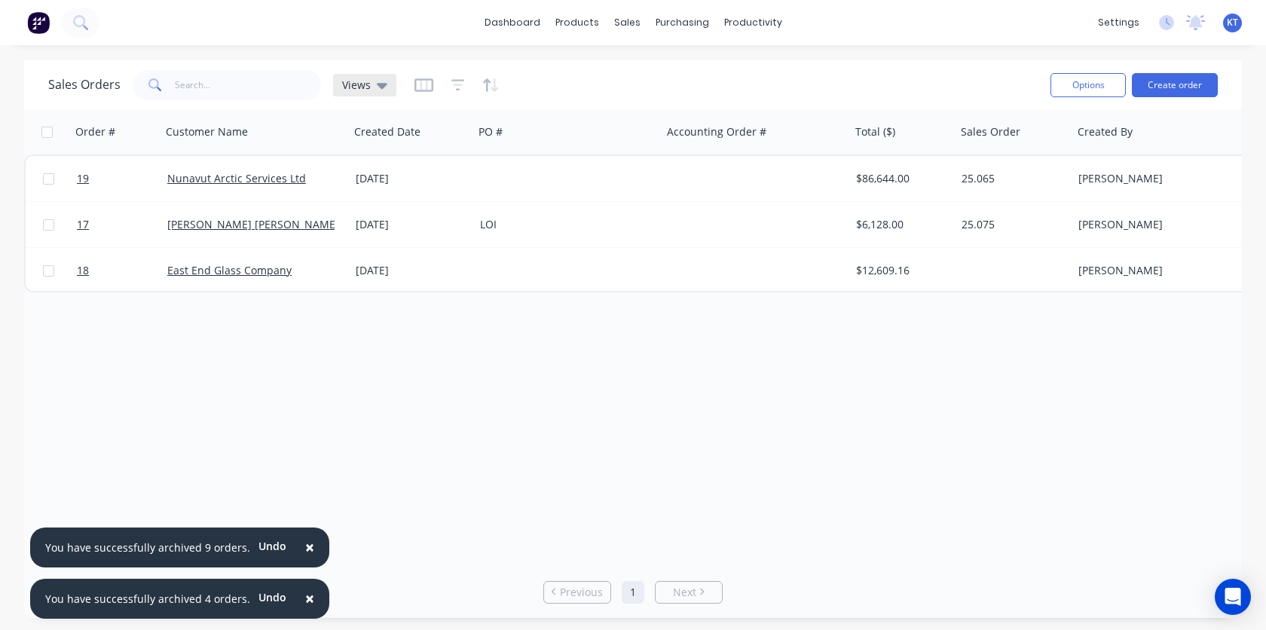
click at [371, 92] on div "Views" at bounding box center [364, 85] width 63 height 23
click at [426, 87] on icon "button" at bounding box center [424, 85] width 19 height 15
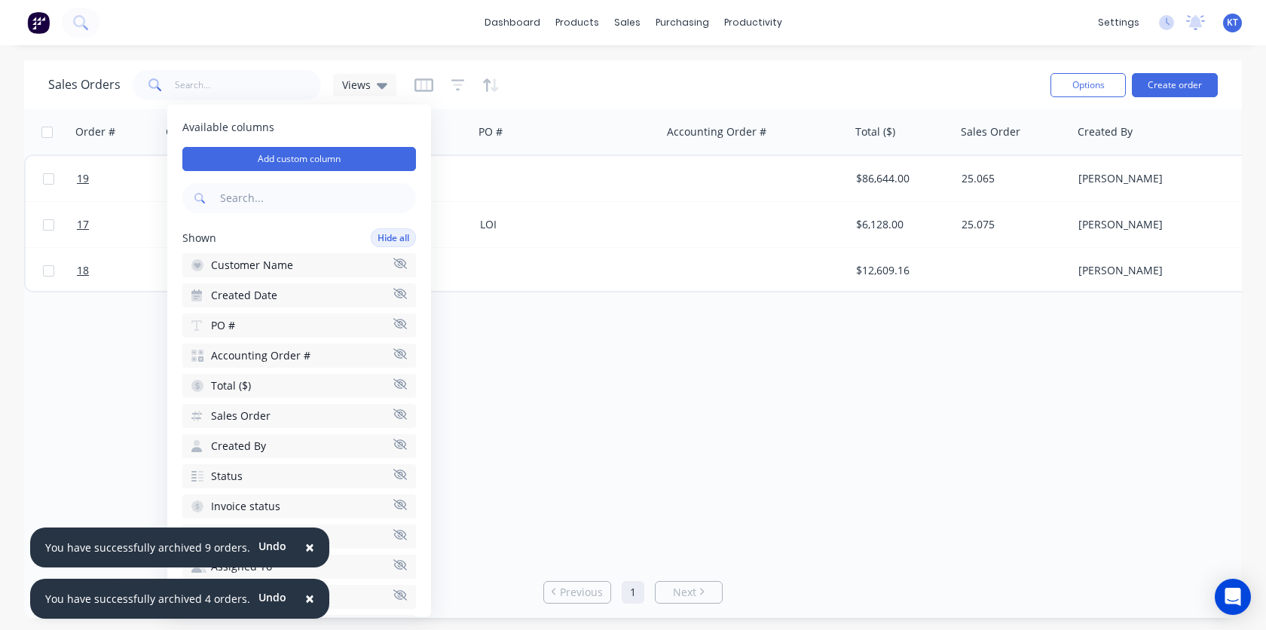
click at [401, 356] on icon "button" at bounding box center [400, 353] width 14 height 11
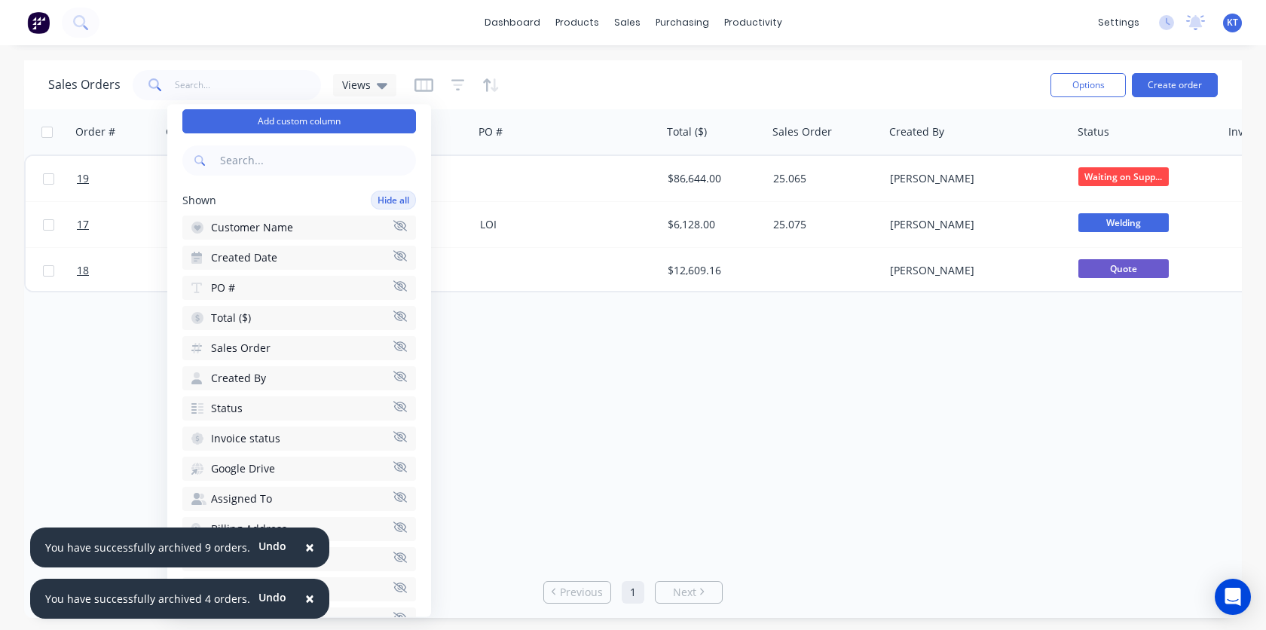
scroll to position [45, 0]
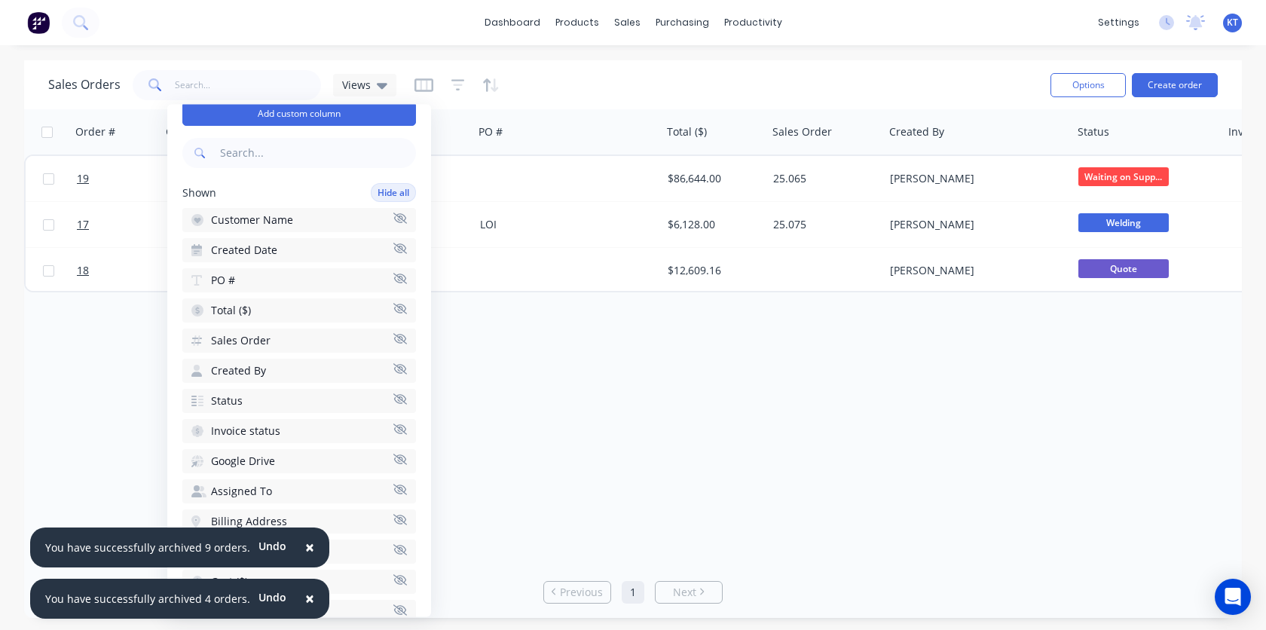
click at [399, 368] on icon "button" at bounding box center [400, 368] width 14 height 11
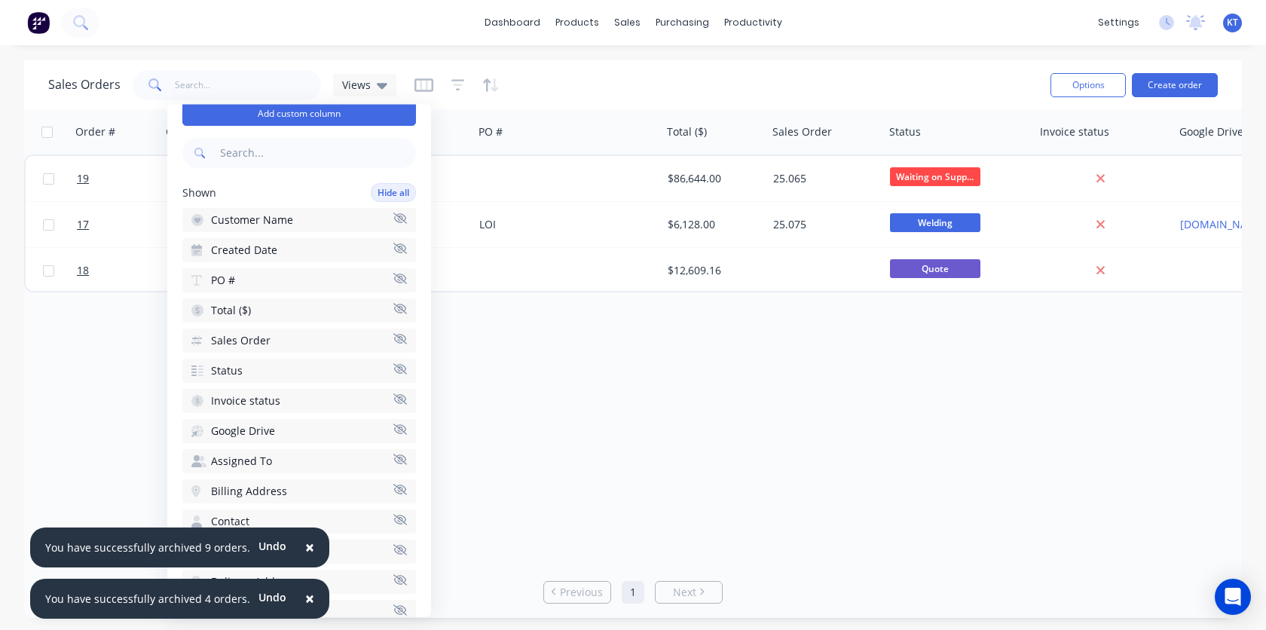
click at [399, 405] on button "Invoice status" at bounding box center [299, 401] width 234 height 24
click at [402, 431] on icon "button" at bounding box center [400, 429] width 14 height 11
click at [402, 459] on icon "button" at bounding box center [400, 459] width 14 height 11
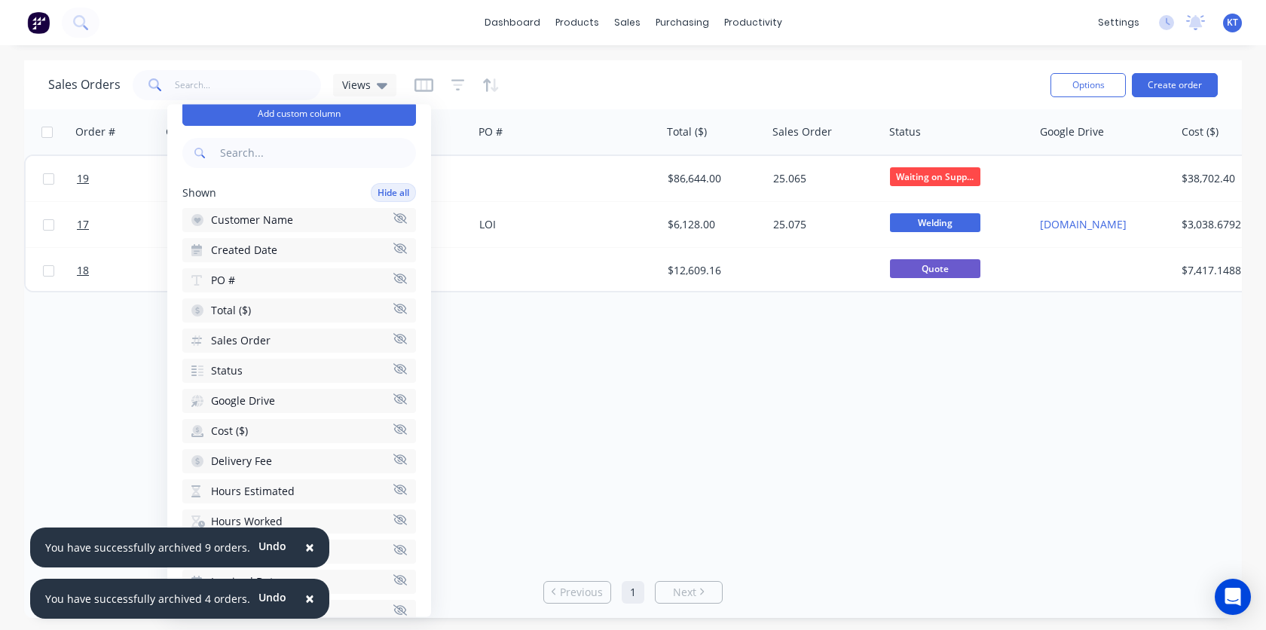
click at [402, 459] on icon "button" at bounding box center [400, 459] width 14 height 11
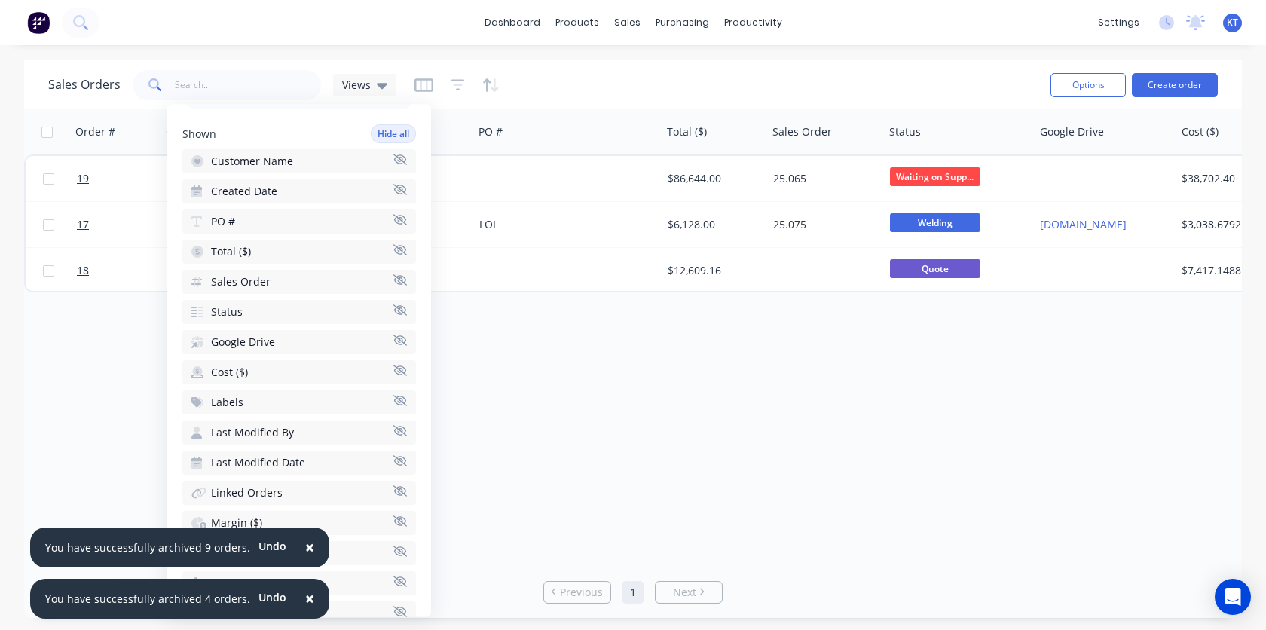
scroll to position [108, 0]
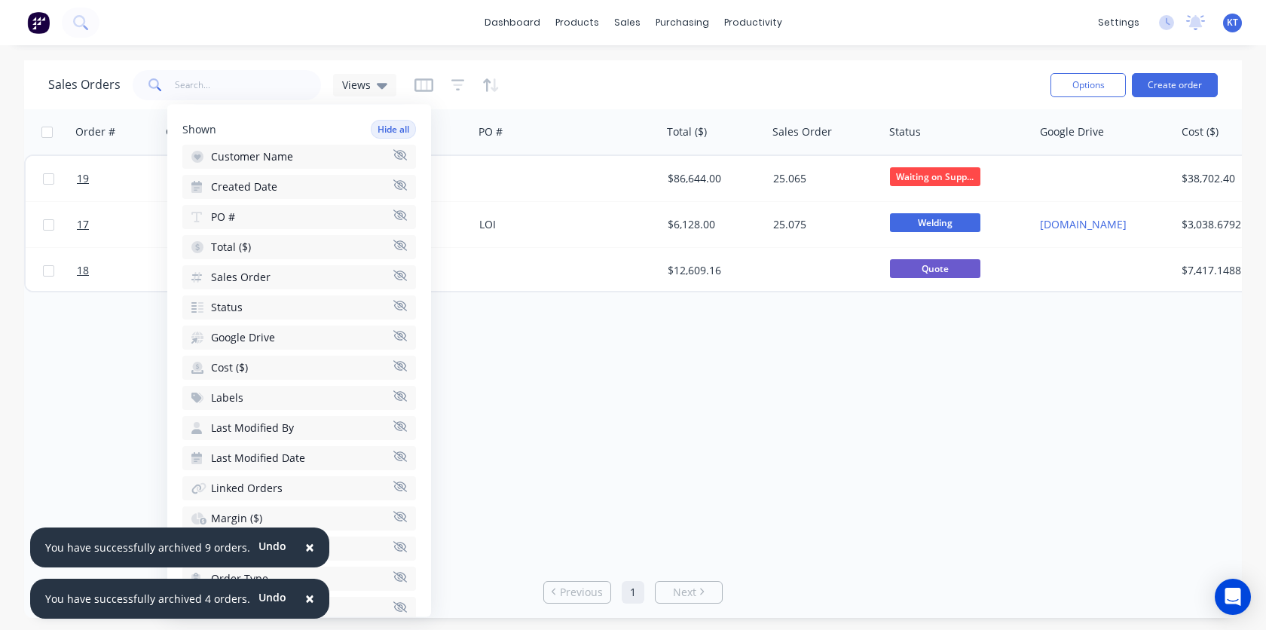
click at [402, 427] on icon "button" at bounding box center [400, 426] width 14 height 11
click at [402, 426] on icon "button" at bounding box center [400, 426] width 14 height 11
click at [404, 400] on icon "button" at bounding box center [400, 396] width 14 height 11
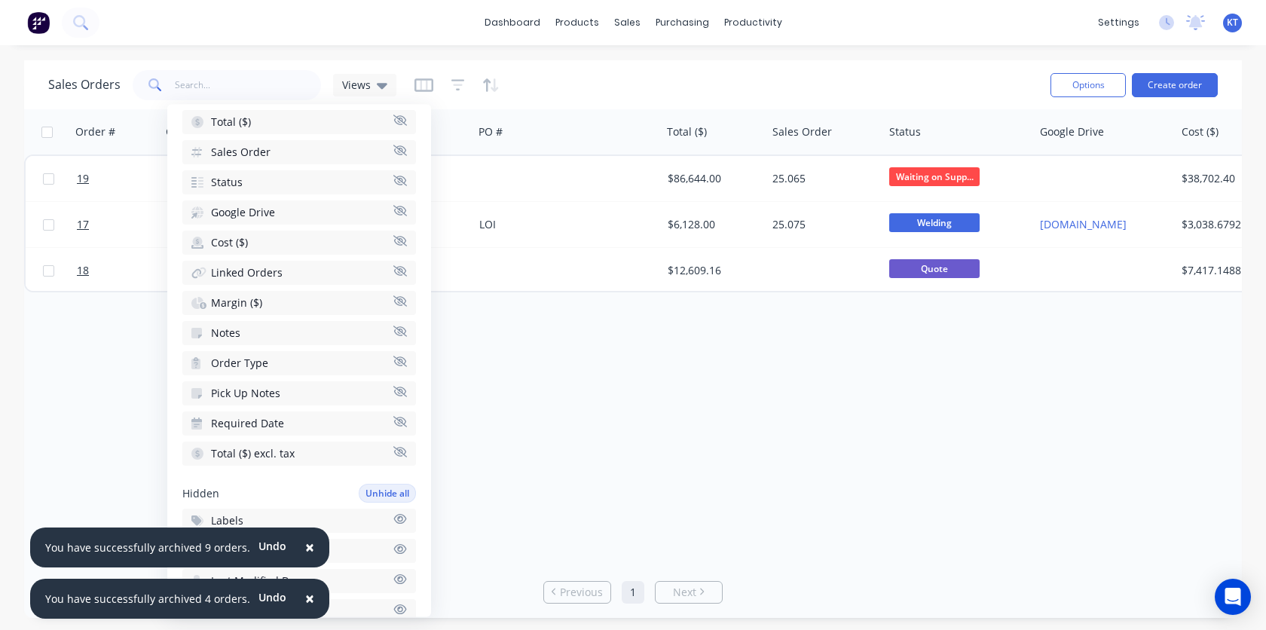
scroll to position [235, 0]
click at [400, 451] on icon "button" at bounding box center [400, 450] width 14 height 11
click at [399, 421] on icon "button" at bounding box center [400, 420] width 14 height 11
click at [400, 395] on icon "button" at bounding box center [400, 389] width 14 height 11
click at [541, 391] on div "Order # Customer Name Created Date PO # Total ($) Sales Order Status Google Dri…" at bounding box center [633, 337] width 1218 height 457
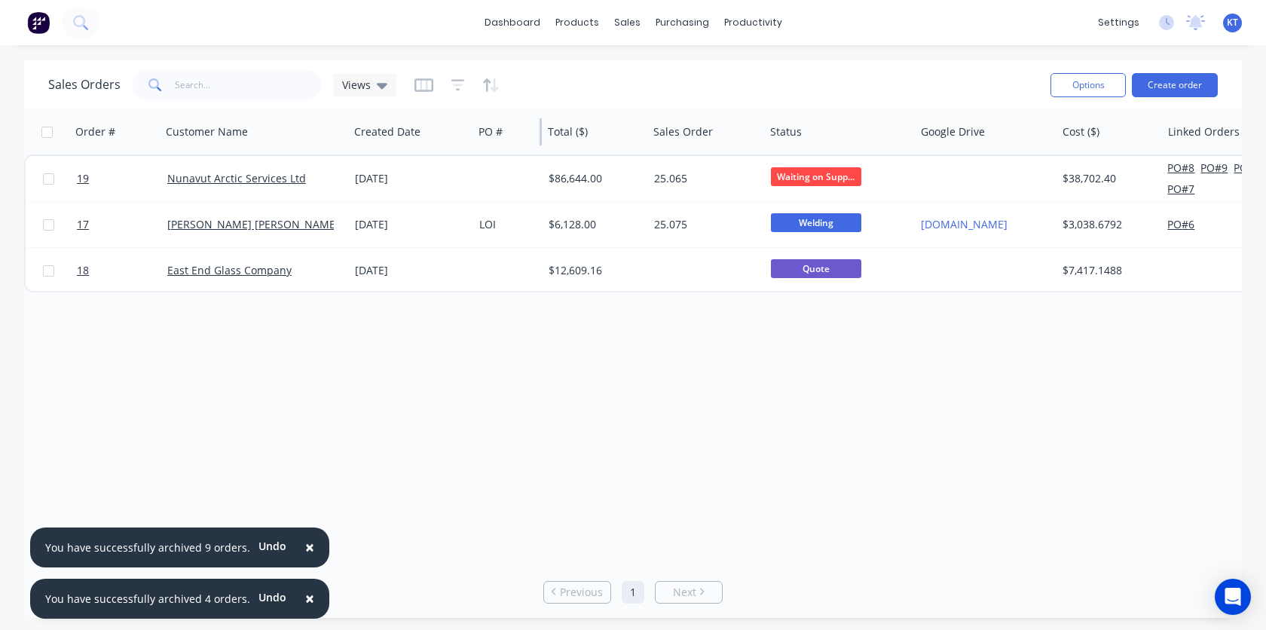
drag, startPoint x: 659, startPoint y: 121, endPoint x: 540, endPoint y: 111, distance: 119.6
click at [540, 111] on div "PO #" at bounding box center [507, 131] width 69 height 45
click at [929, 513] on div "Order # Customer Name Created Date PO # Total ($) Sales Order Status Google Dri…" at bounding box center [633, 337] width 1218 height 457
click at [455, 84] on icon "button" at bounding box center [458, 85] width 10 height 2
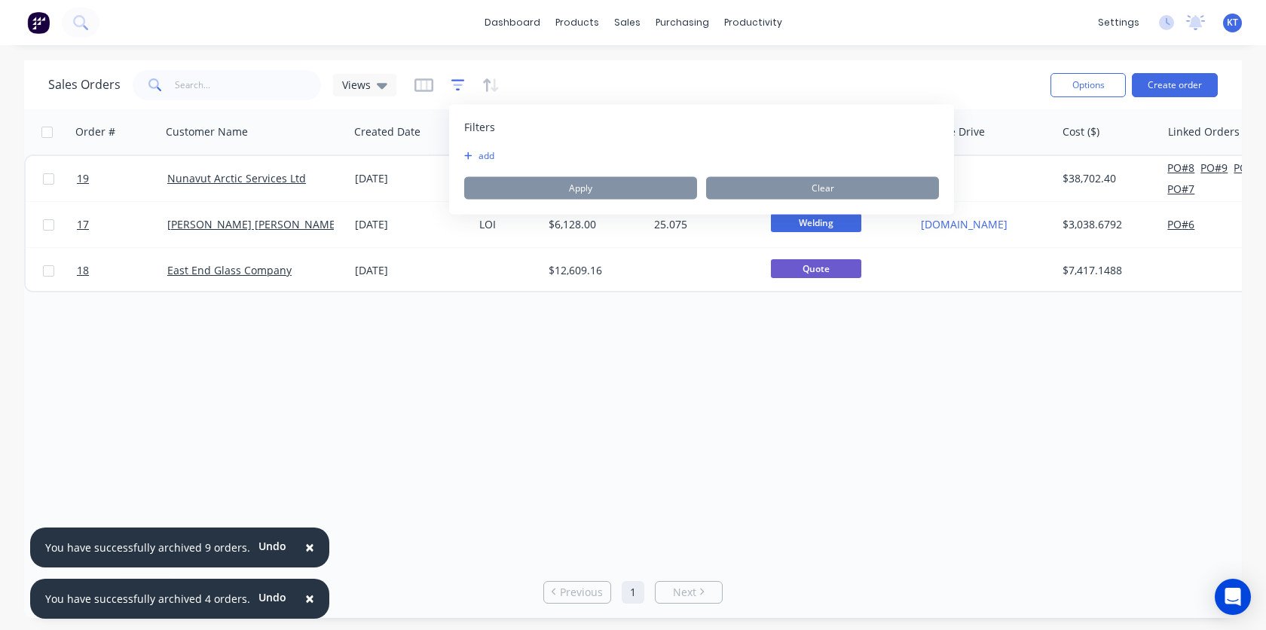
click at [455, 84] on icon "button" at bounding box center [458, 85] width 10 height 2
click at [485, 86] on icon "button" at bounding box center [487, 84] width 8 height 13
click at [506, 158] on button "add" at bounding box center [505, 156] width 19 height 12
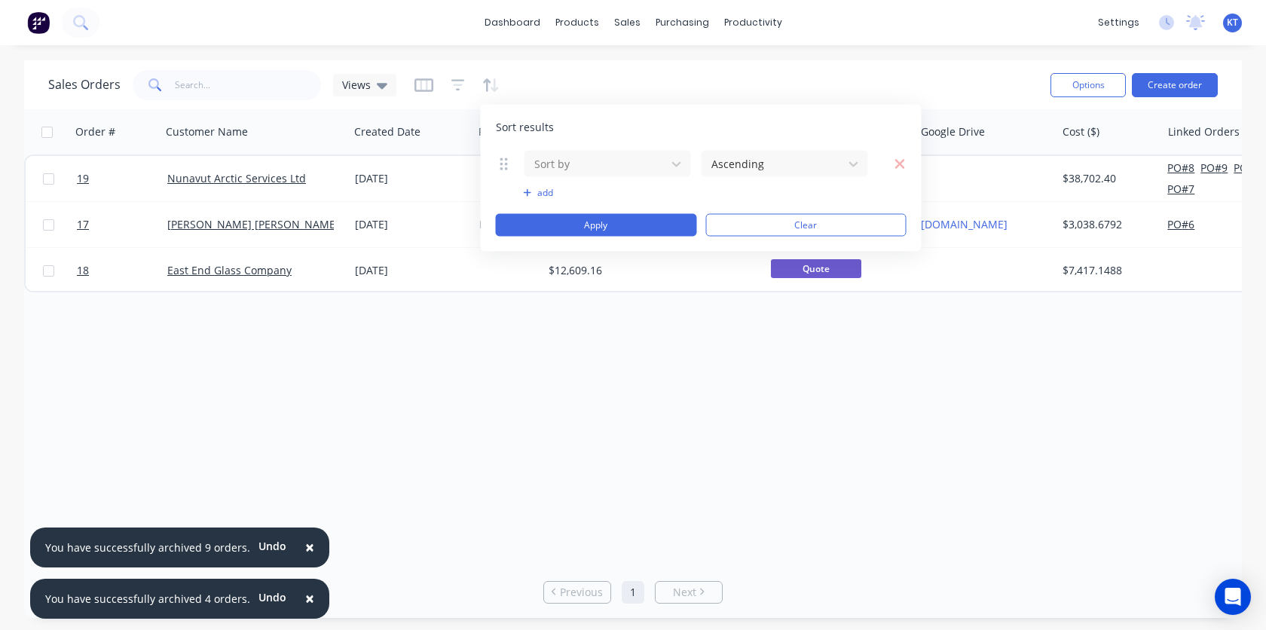
click at [620, 81] on div "Sales Orders Views" at bounding box center [543, 84] width 990 height 37
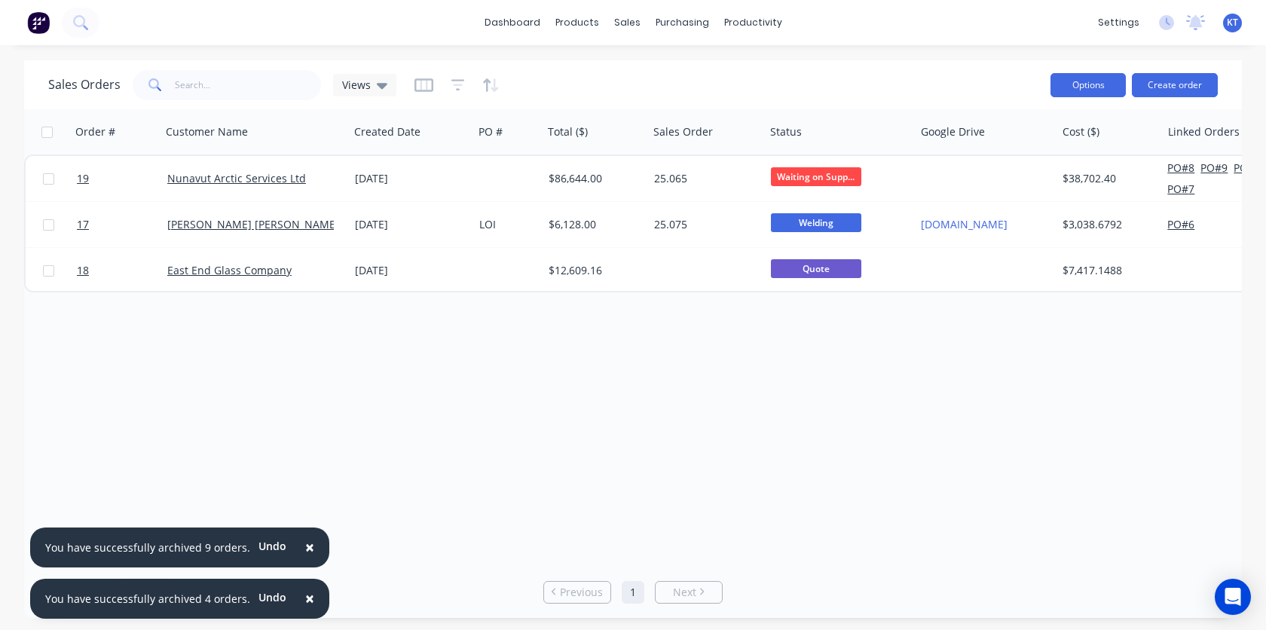
click at [1088, 83] on button "Options" at bounding box center [1088, 85] width 75 height 24
click at [934, 84] on div "Sales Orders Views" at bounding box center [543, 84] width 990 height 37
click at [259, 600] on button "Undo" at bounding box center [272, 597] width 44 height 23
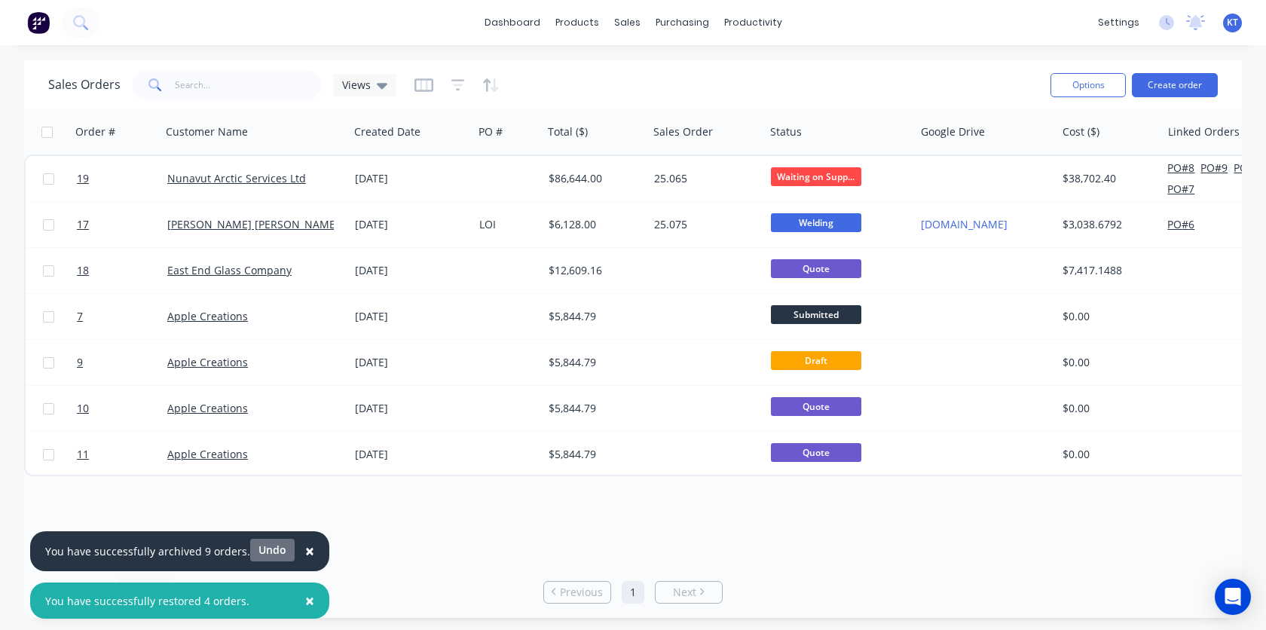
click at [269, 553] on button "Undo" at bounding box center [272, 550] width 44 height 23
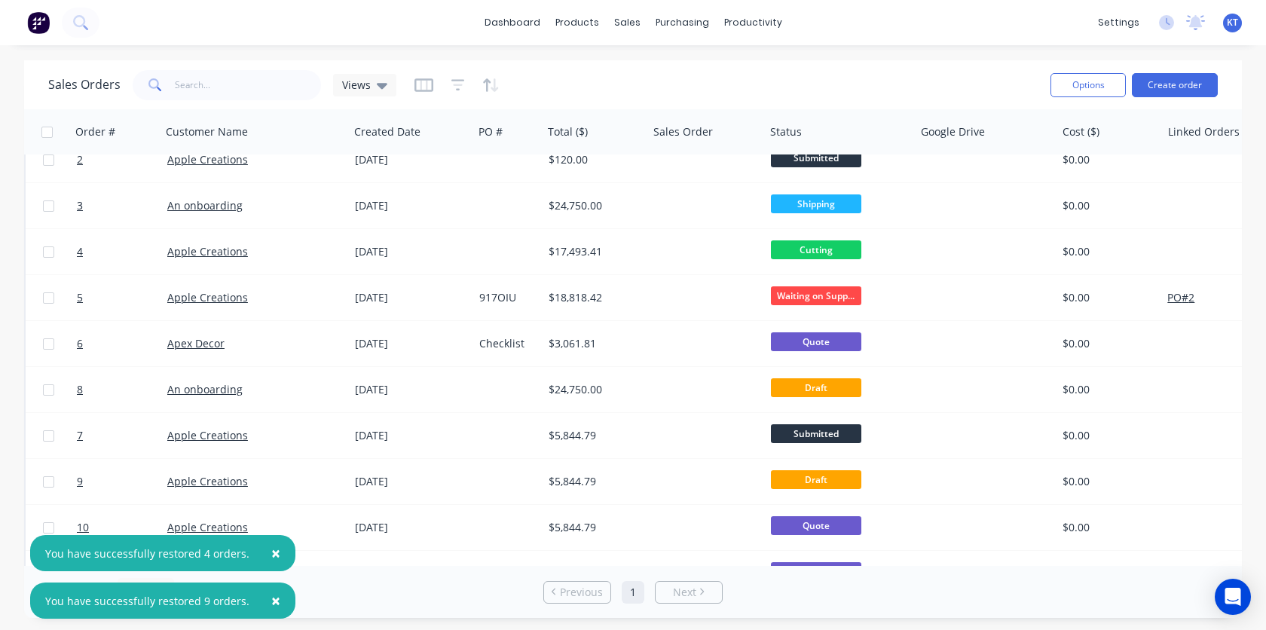
scroll to position [332, 0]
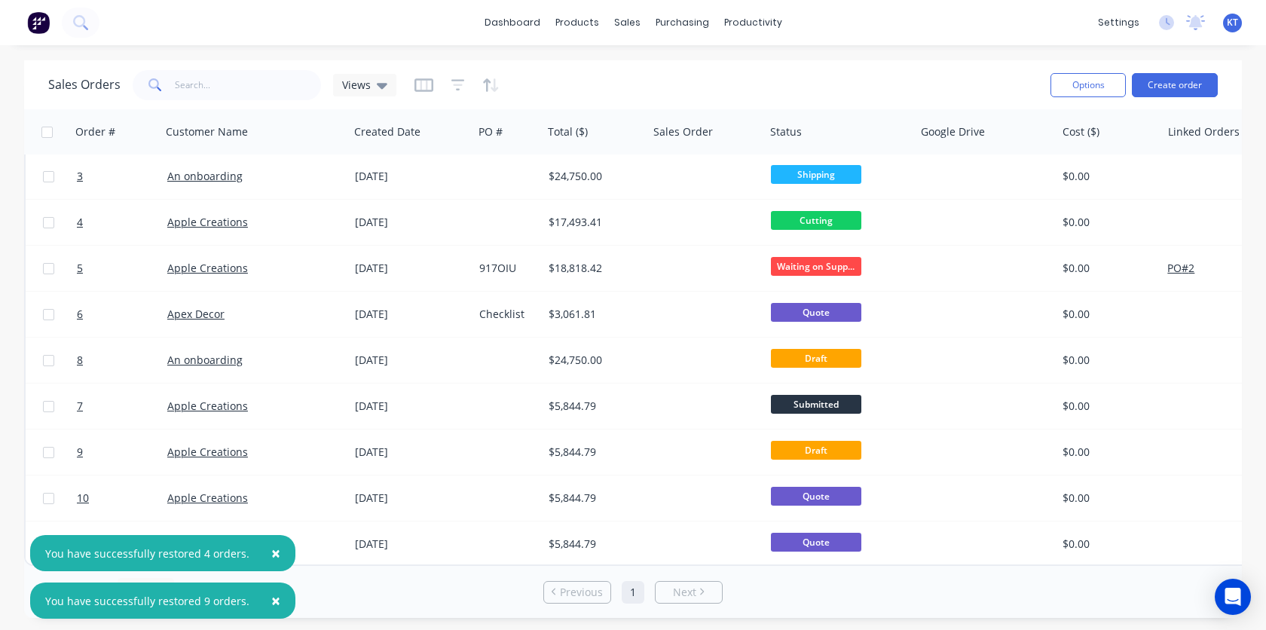
click at [271, 556] on span "×" at bounding box center [275, 553] width 9 height 21
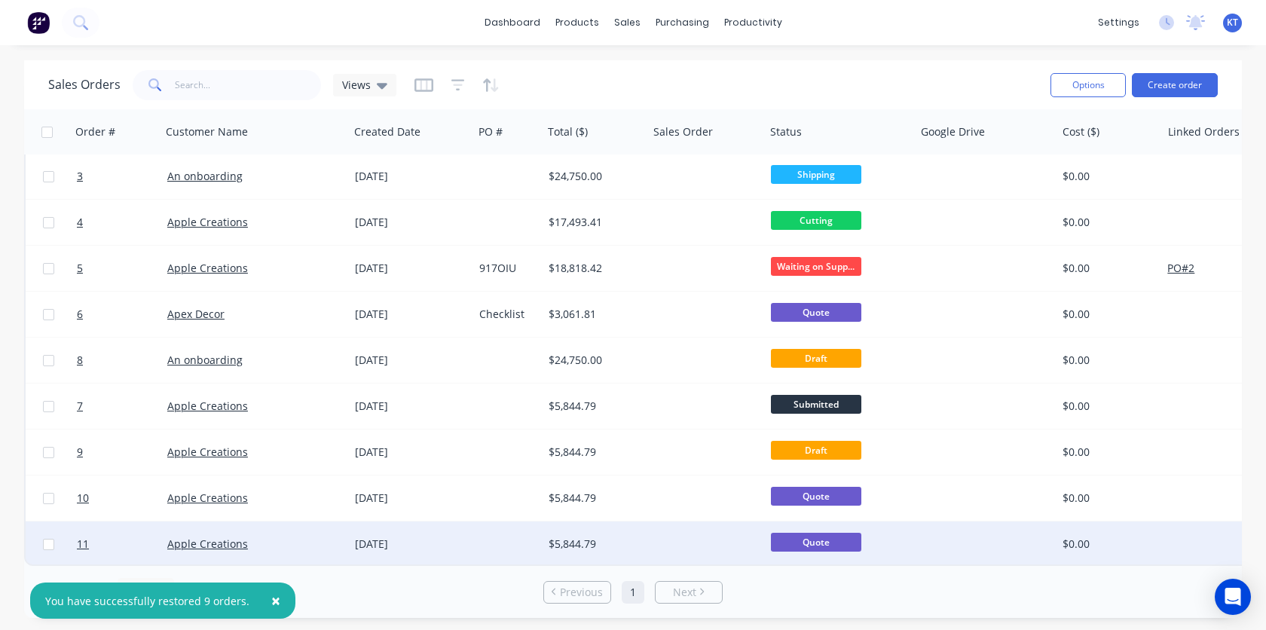
click at [48, 539] on input "checkbox" at bounding box center [48, 544] width 11 height 11
checkbox input "true"
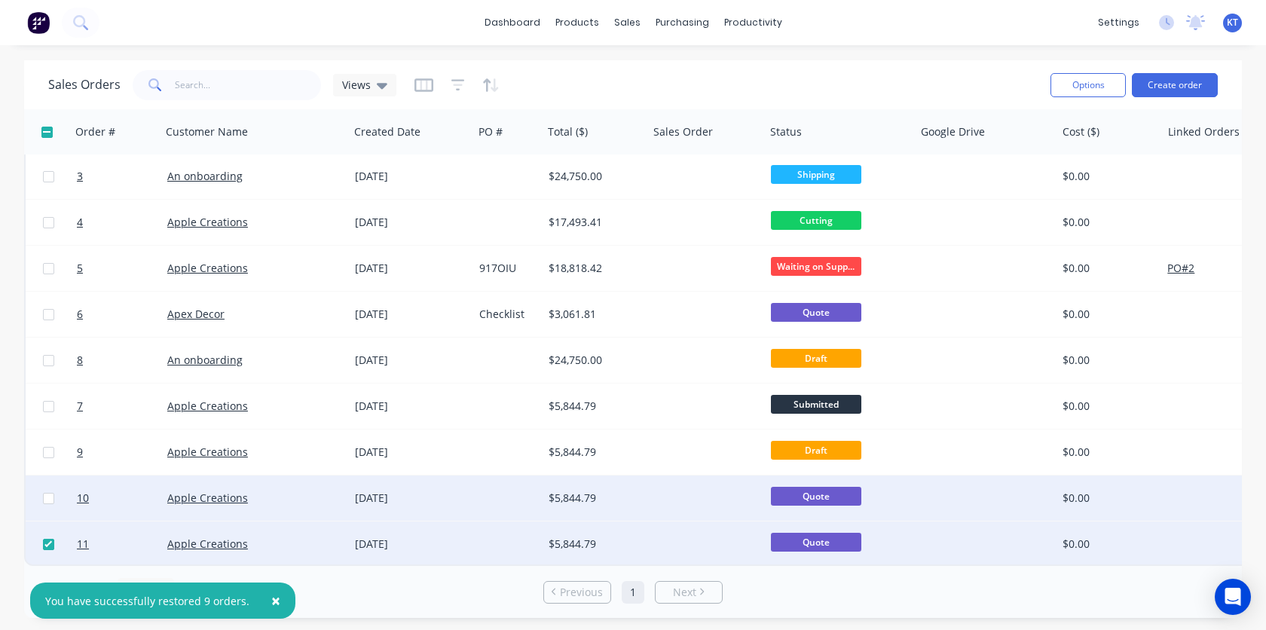
click at [44, 494] on input "checkbox" at bounding box center [48, 498] width 11 height 11
checkbox input "true"
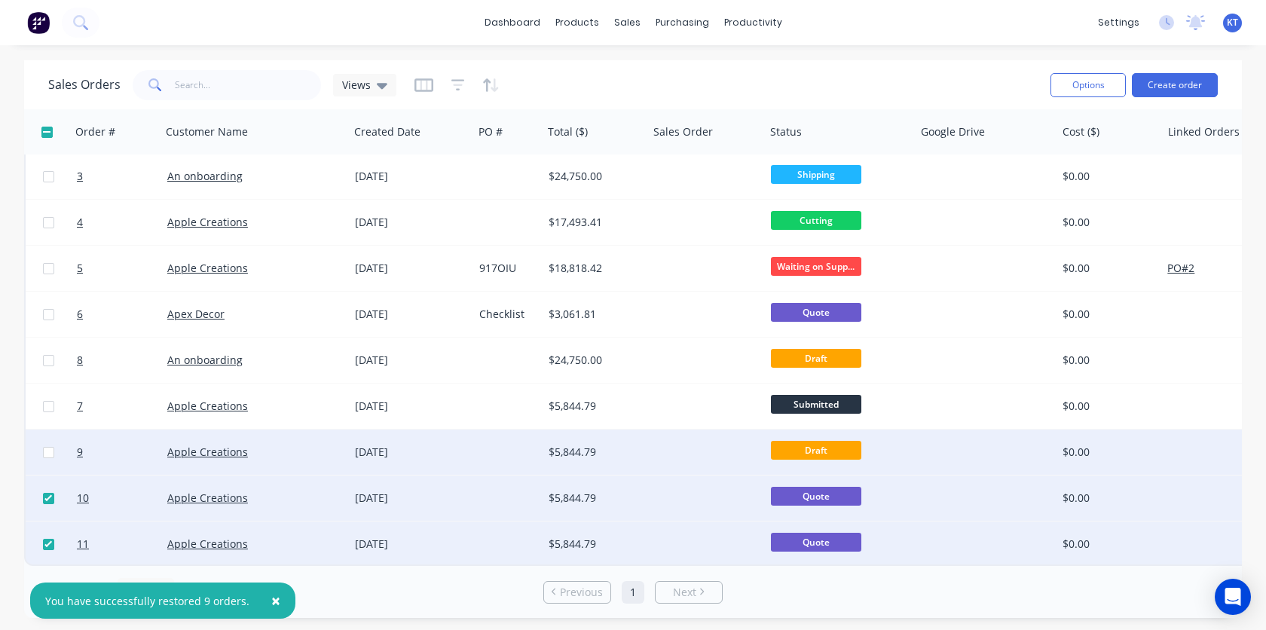
click at [47, 449] on input "checkbox" at bounding box center [48, 452] width 11 height 11
checkbox input "true"
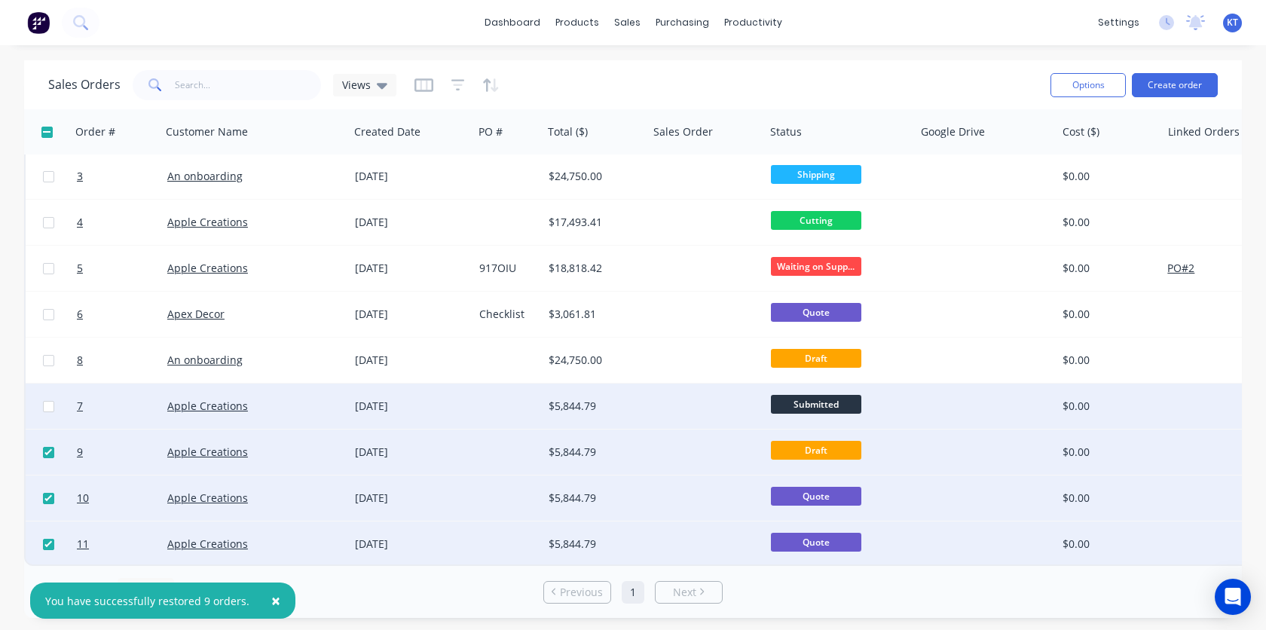
click at [47, 401] on input "checkbox" at bounding box center [48, 406] width 11 height 11
checkbox input "true"
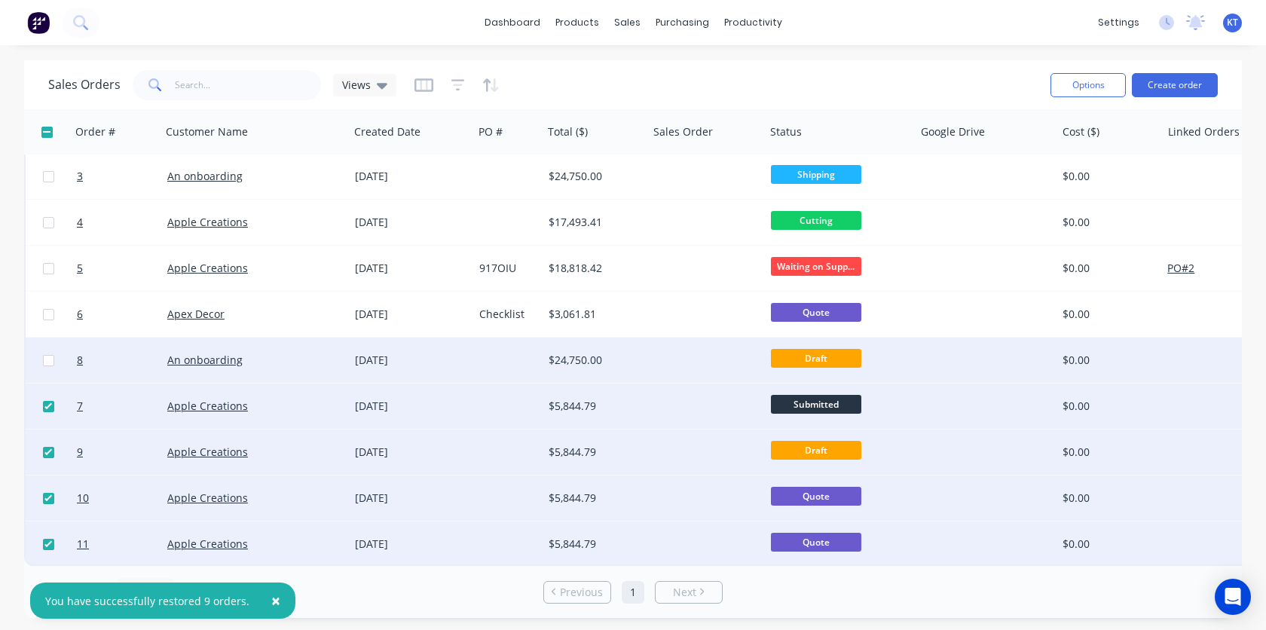
click at [47, 346] on div at bounding box center [48, 360] width 45 height 45
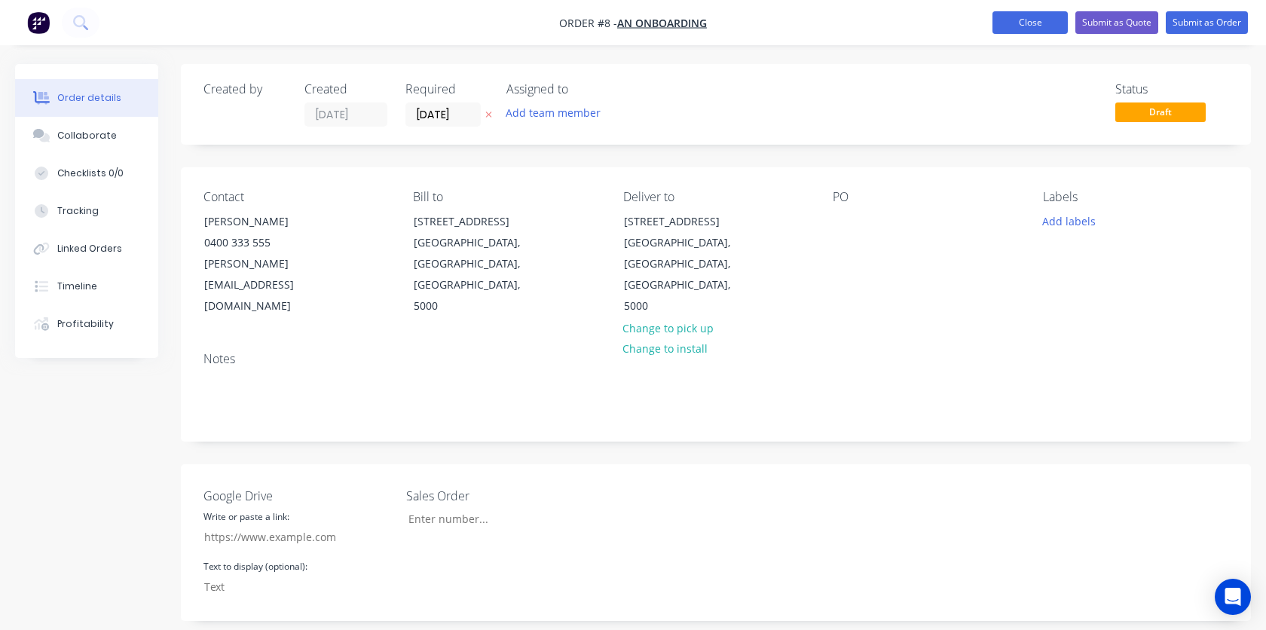
click at [1022, 29] on button "Close" at bounding box center [1030, 22] width 75 height 23
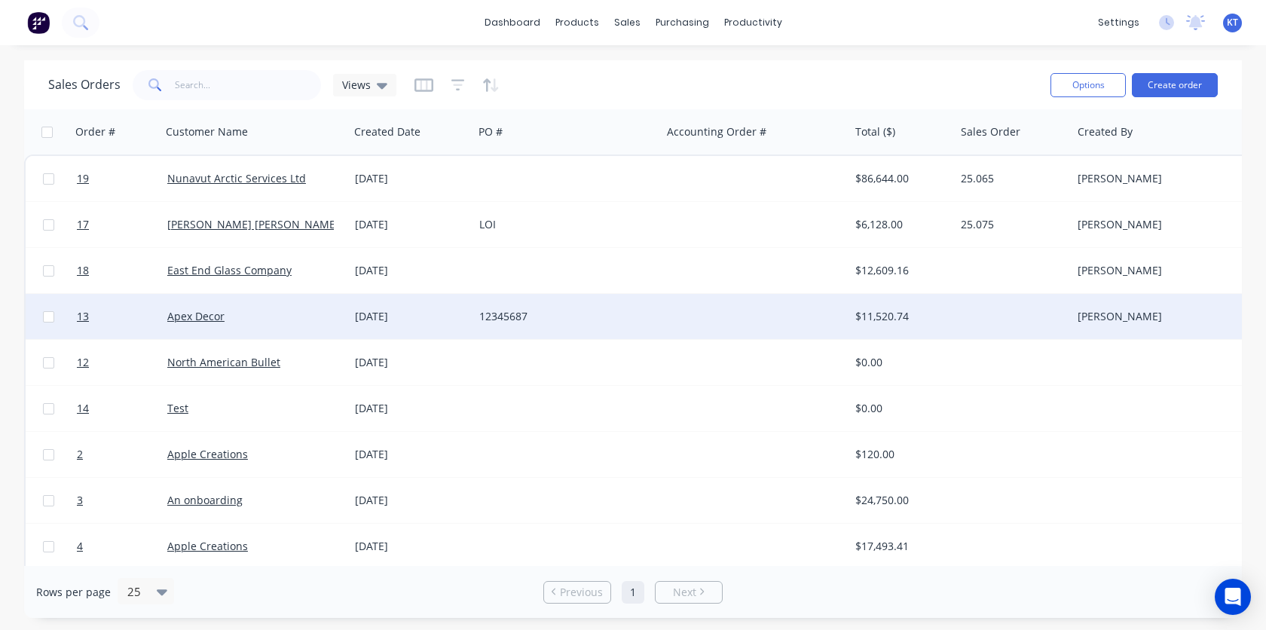
click at [48, 320] on input "checkbox" at bounding box center [48, 316] width 11 height 11
checkbox input "true"
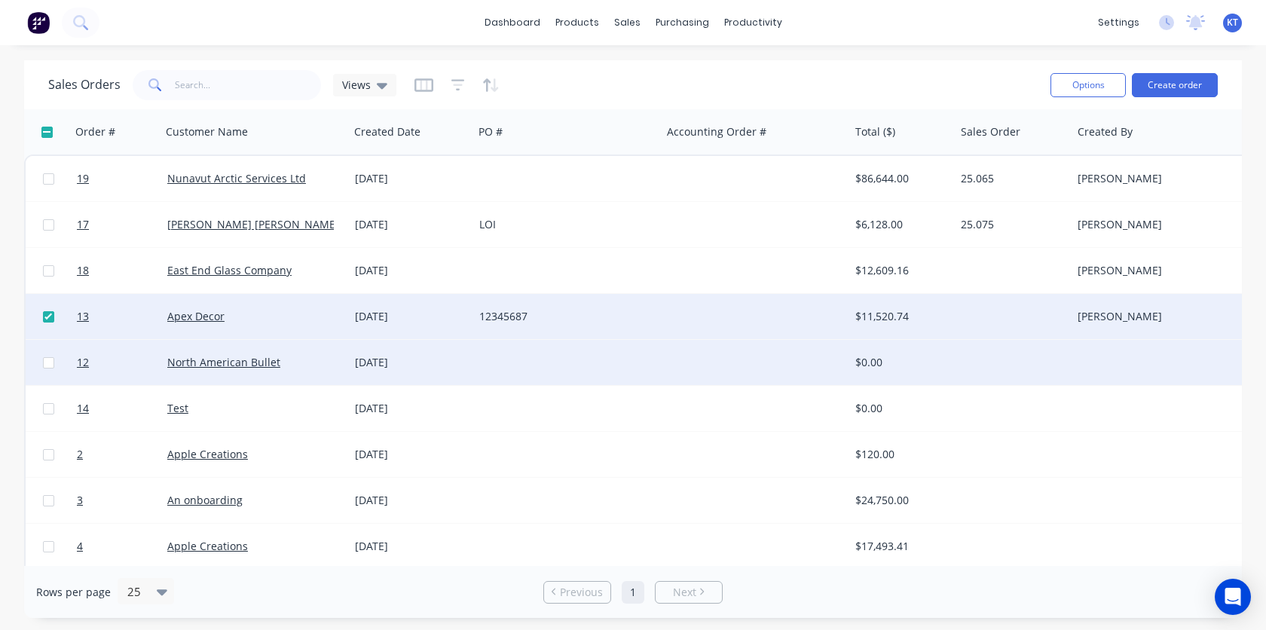
click at [47, 362] on input "checkbox" at bounding box center [48, 362] width 11 height 11
checkbox input "true"
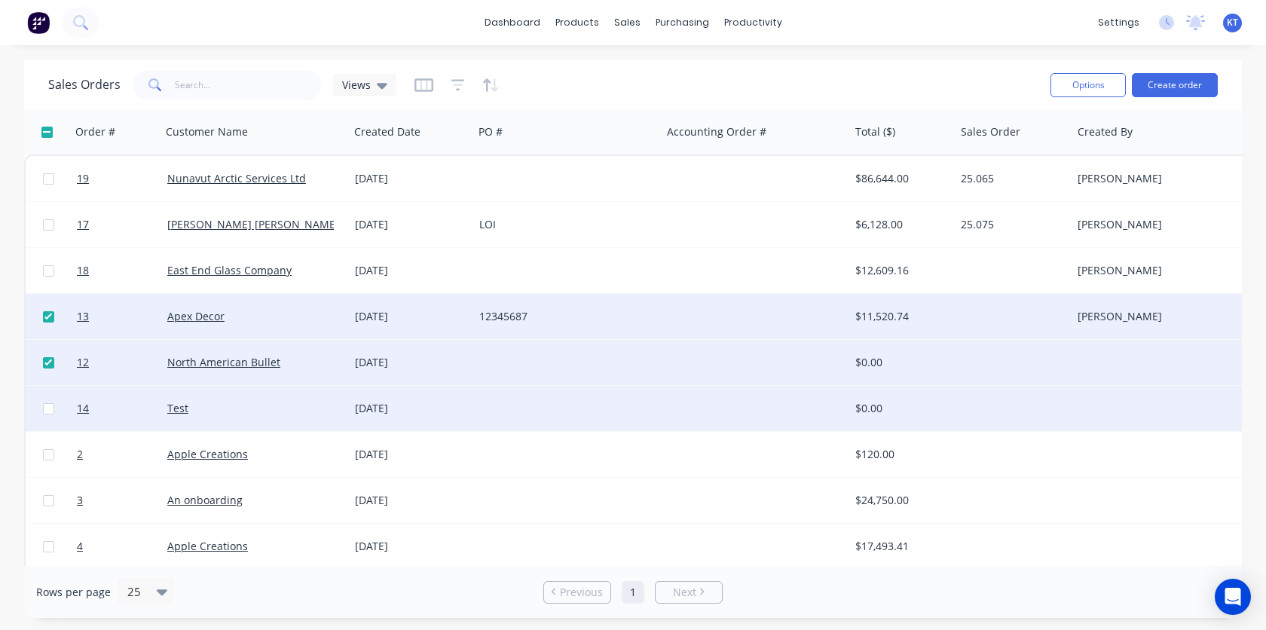
click at [47, 409] on input "checkbox" at bounding box center [48, 408] width 11 height 11
checkbox input "true"
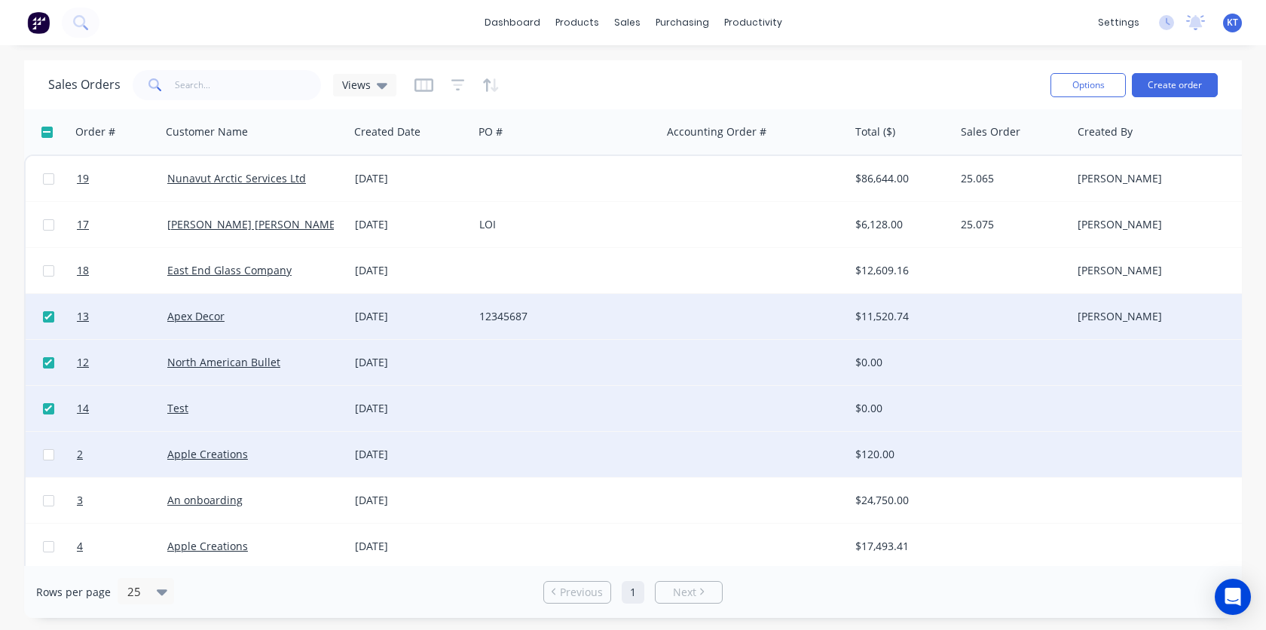
click at [48, 458] on input "checkbox" at bounding box center [48, 454] width 11 height 11
checkbox input "true"
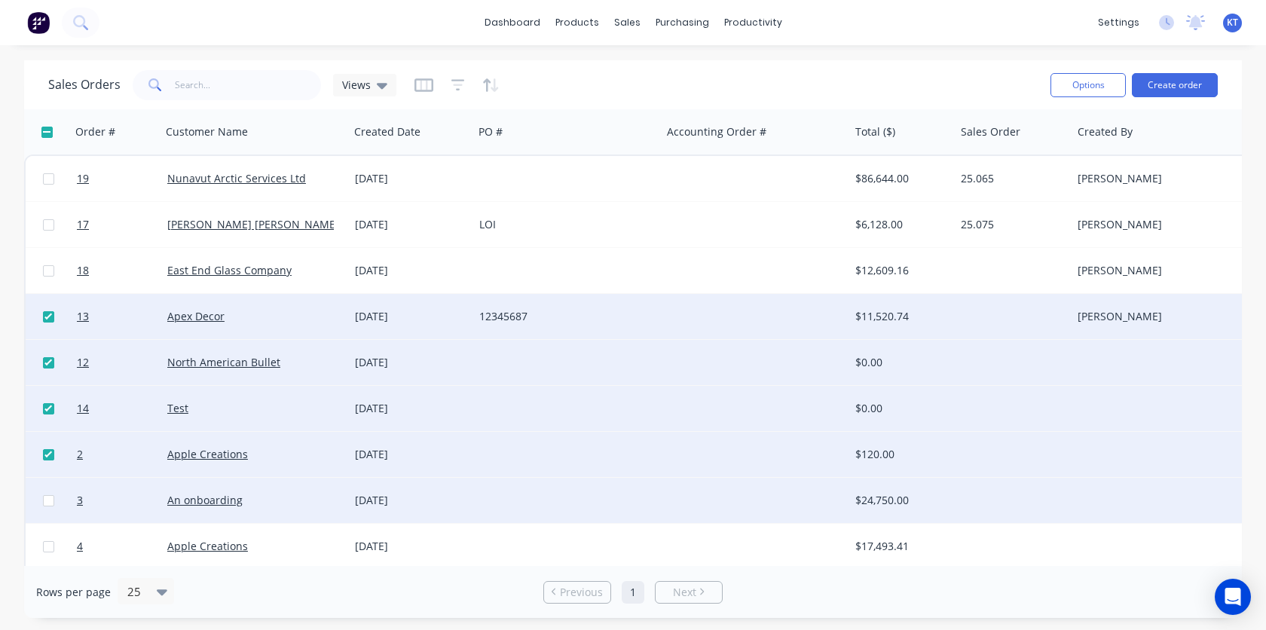
click at [47, 500] on input "checkbox" at bounding box center [48, 500] width 11 height 11
checkbox input "true"
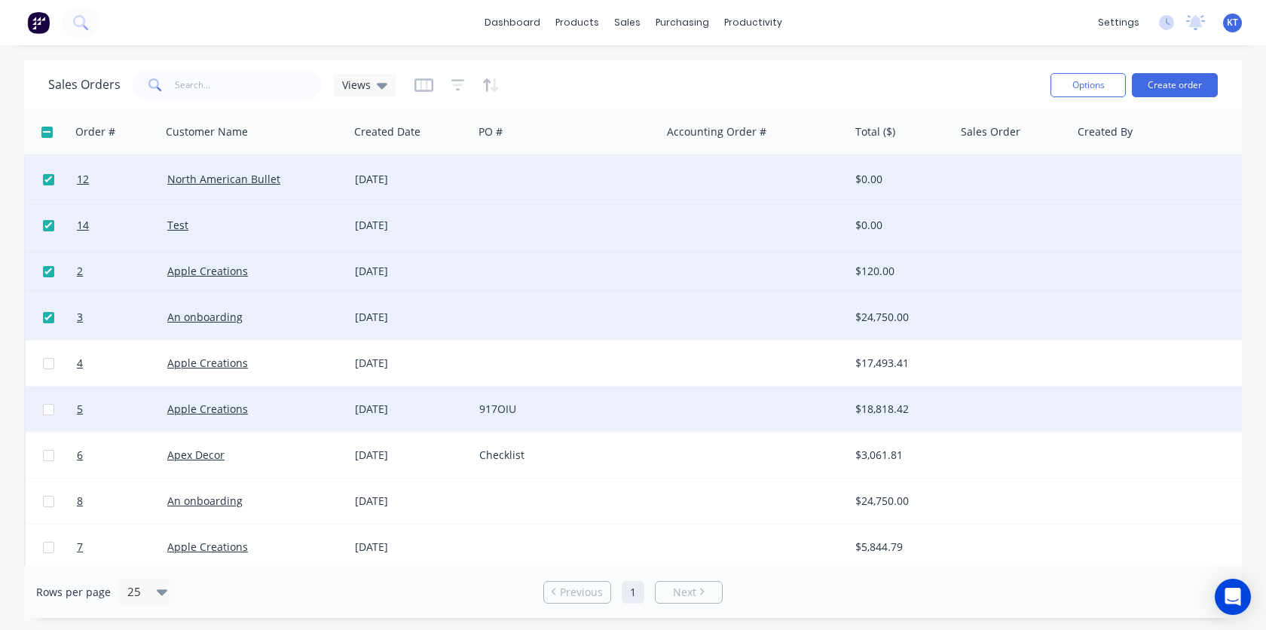
scroll to position [191, 0]
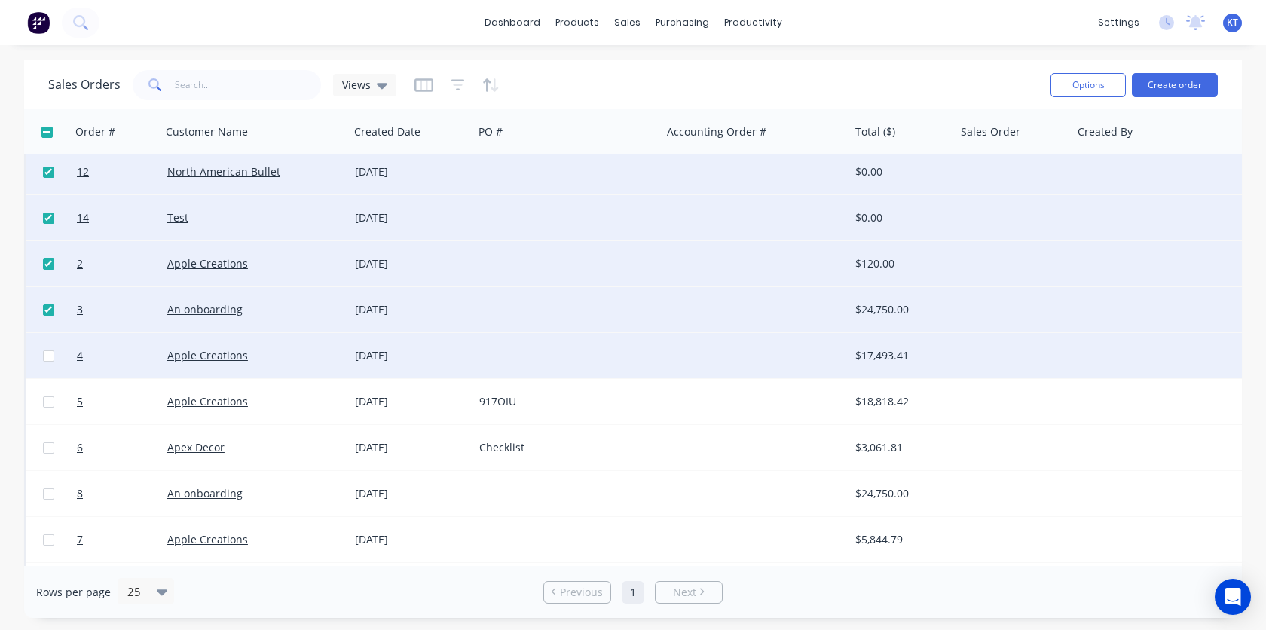
click at [45, 356] on input "checkbox" at bounding box center [48, 355] width 11 height 11
checkbox input "true"
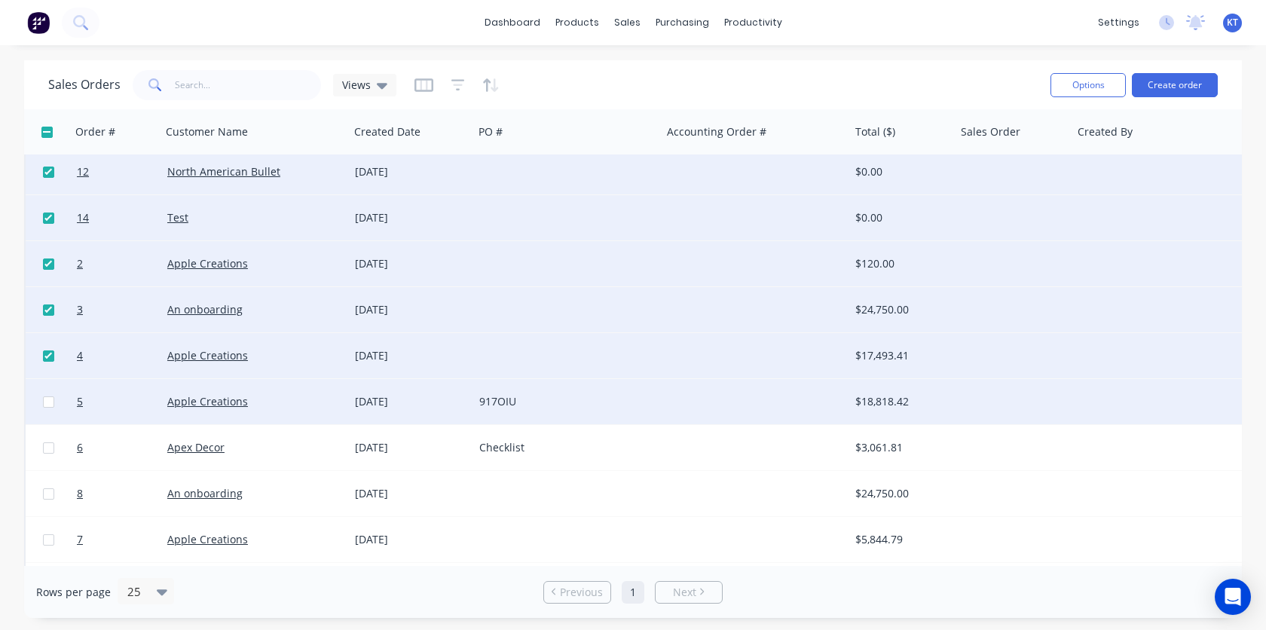
click at [47, 405] on input "checkbox" at bounding box center [48, 401] width 11 height 11
checkbox input "true"
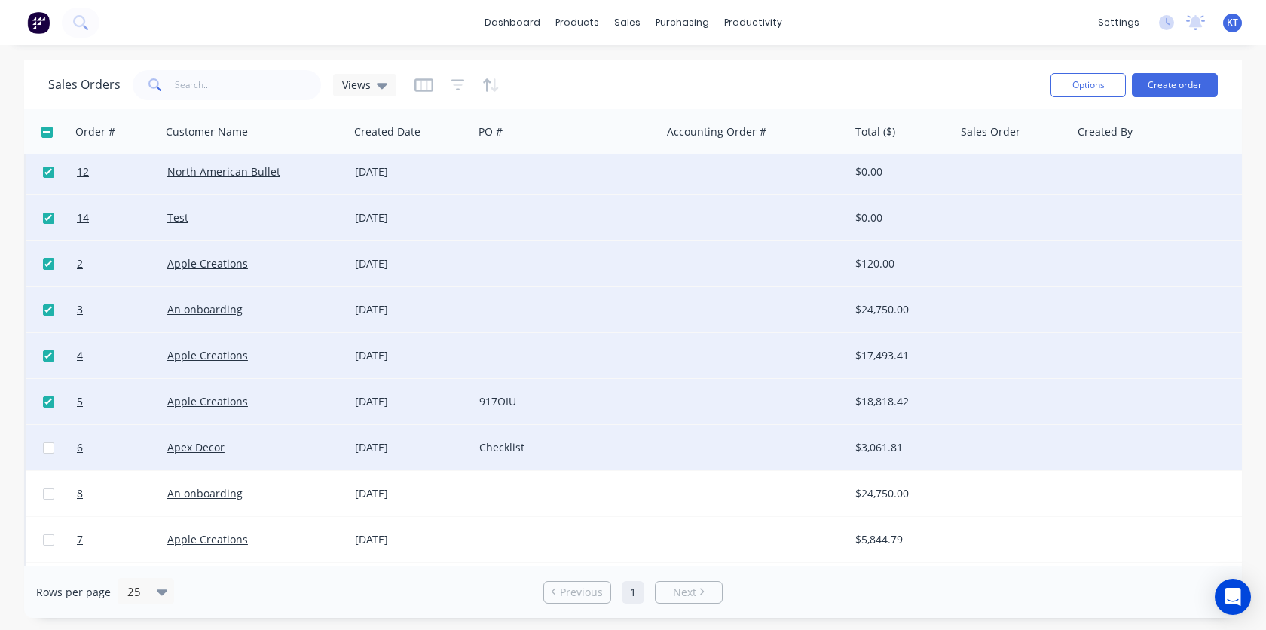
click at [47, 451] on input "checkbox" at bounding box center [48, 447] width 11 height 11
checkbox input "true"
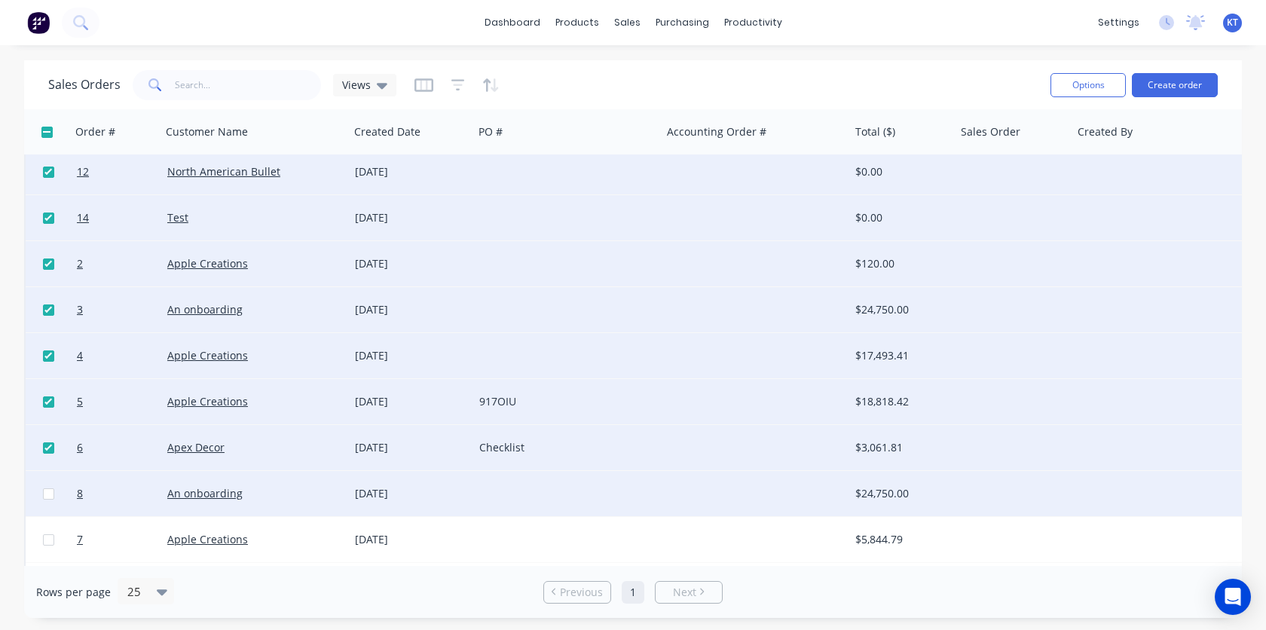
click at [46, 497] on input "checkbox" at bounding box center [48, 493] width 11 height 11
checkbox input "true"
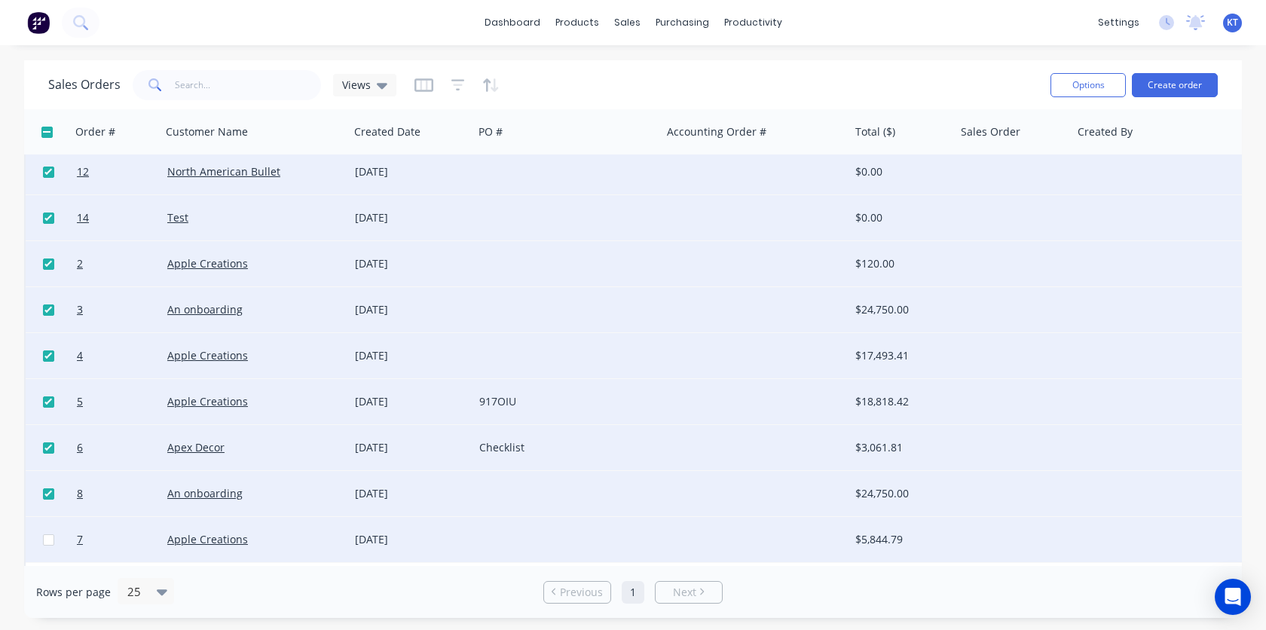
click at [46, 539] on input "checkbox" at bounding box center [48, 539] width 11 height 11
checkbox input "true"
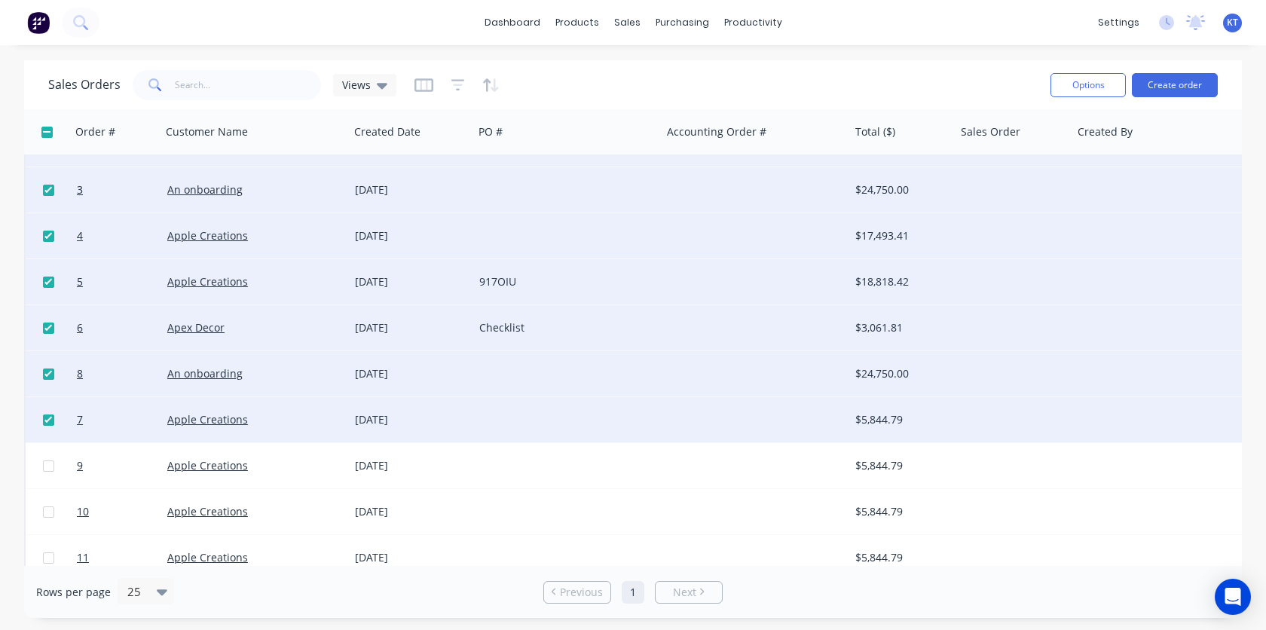
scroll to position [332, 0]
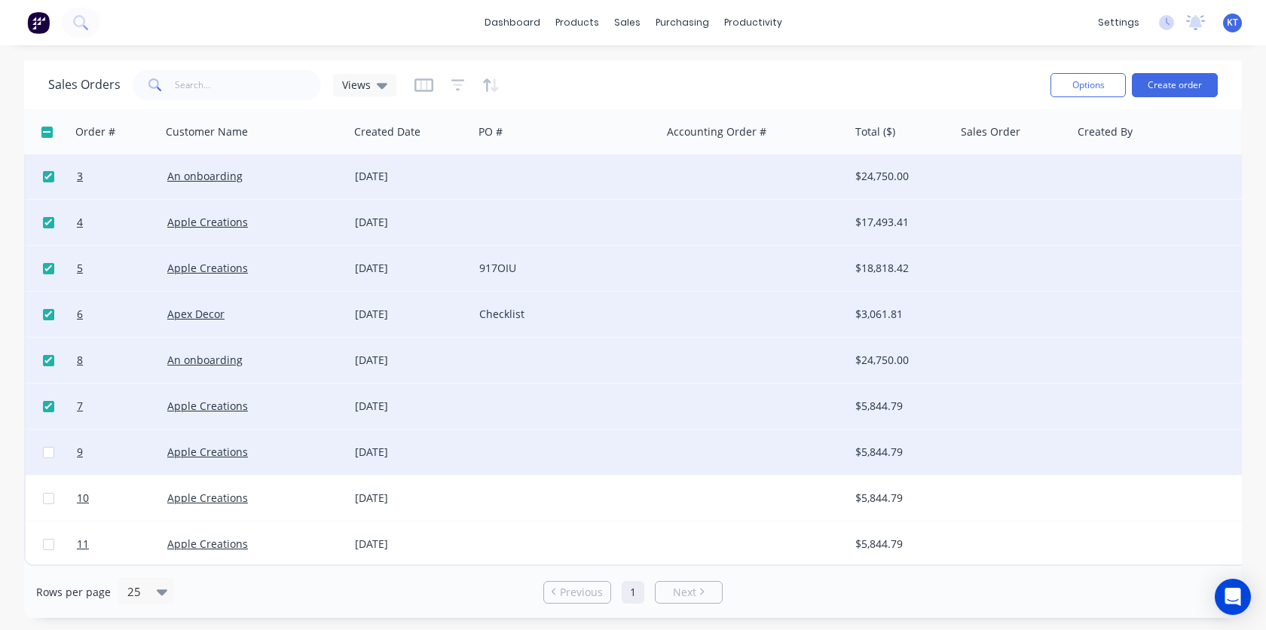
click at [45, 448] on input "checkbox" at bounding box center [48, 452] width 11 height 11
checkbox input "true"
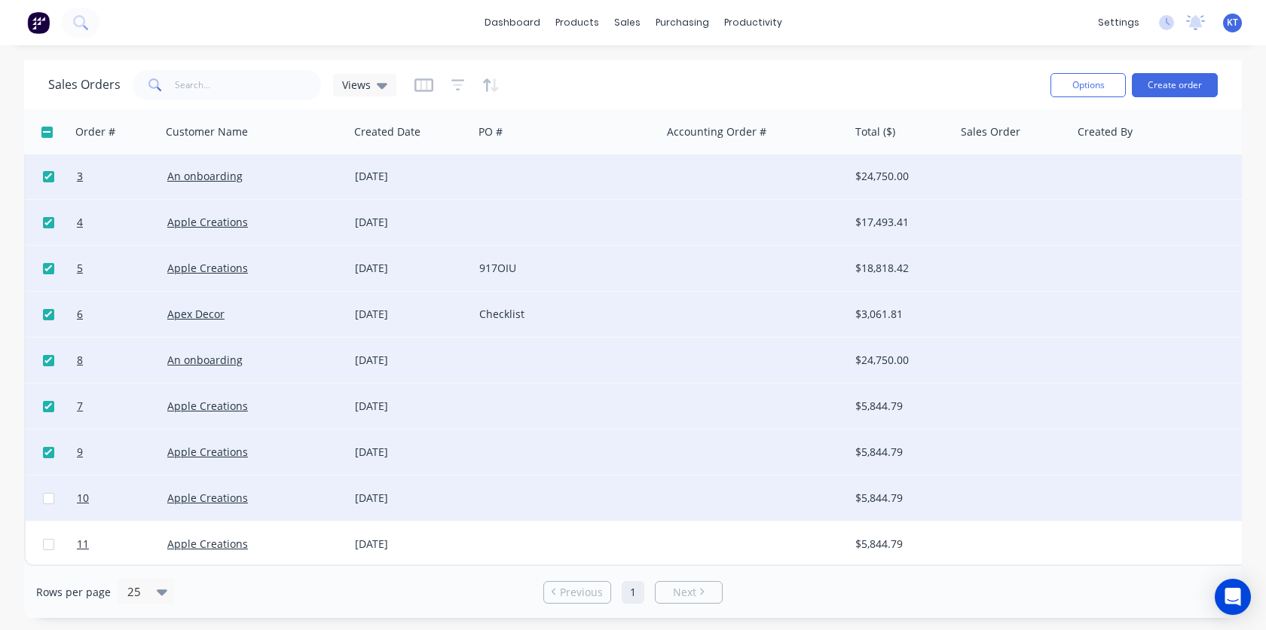
click at [47, 493] on input "checkbox" at bounding box center [48, 498] width 11 height 11
checkbox input "true"
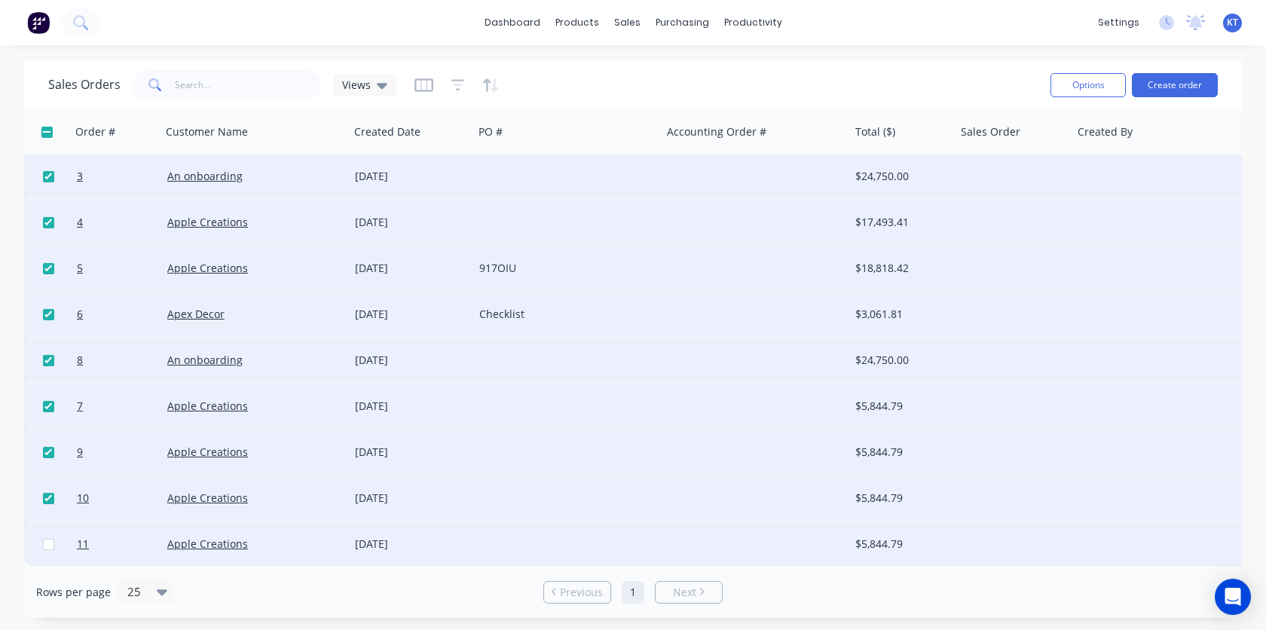
click at [47, 539] on input "checkbox" at bounding box center [48, 544] width 11 height 11
checkbox input "true"
click at [1075, 86] on button "Options" at bounding box center [1088, 85] width 75 height 24
click at [1039, 156] on div "Archive" at bounding box center [1043, 153] width 139 height 22
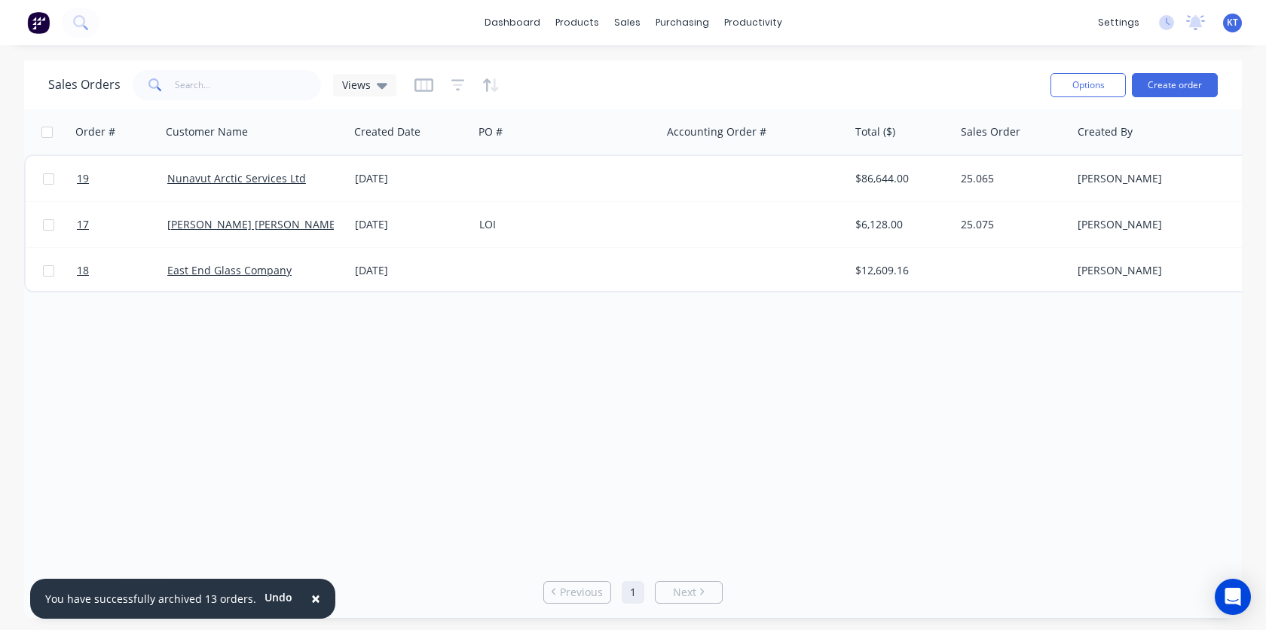
scroll to position [0, 0]
click at [701, 77] on div "Purchase Orders" at bounding box center [731, 73] width 80 height 14
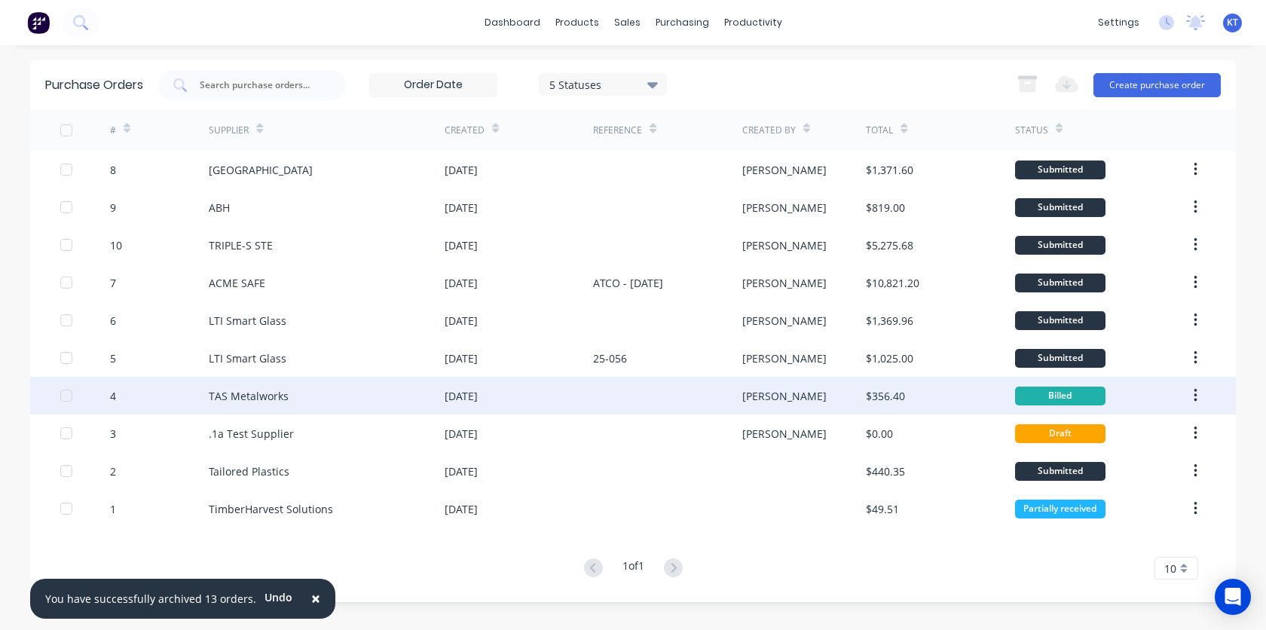
click at [63, 396] on div at bounding box center [66, 396] width 30 height 30
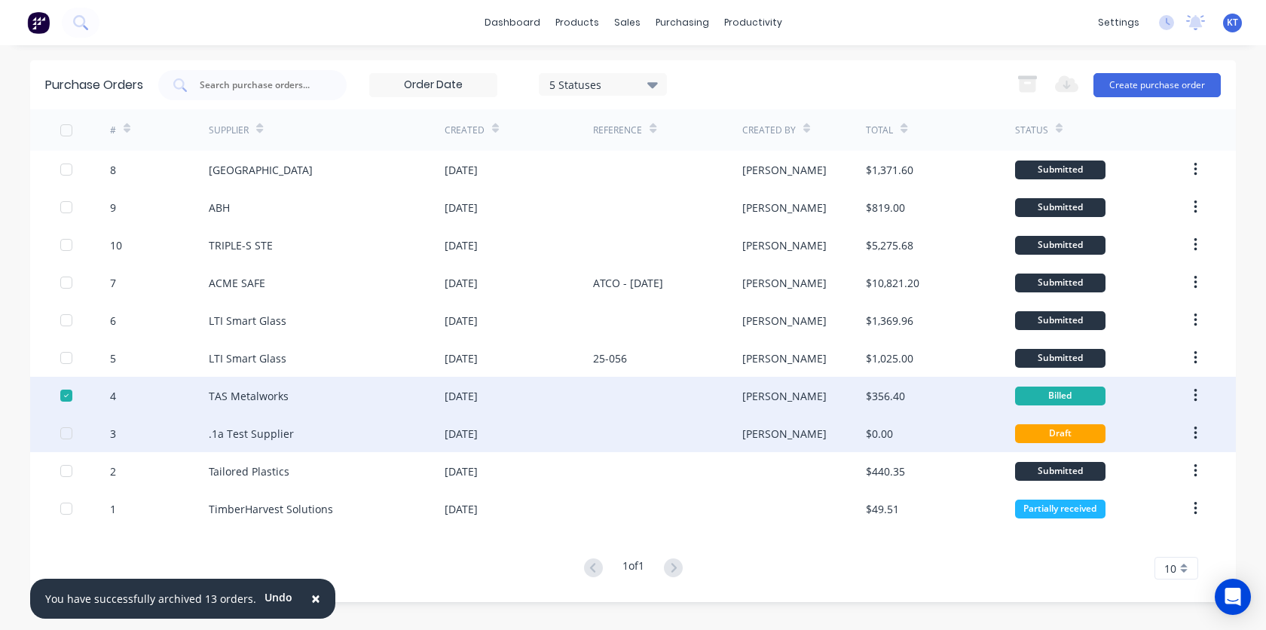
click at [63, 435] on div at bounding box center [66, 433] width 30 height 30
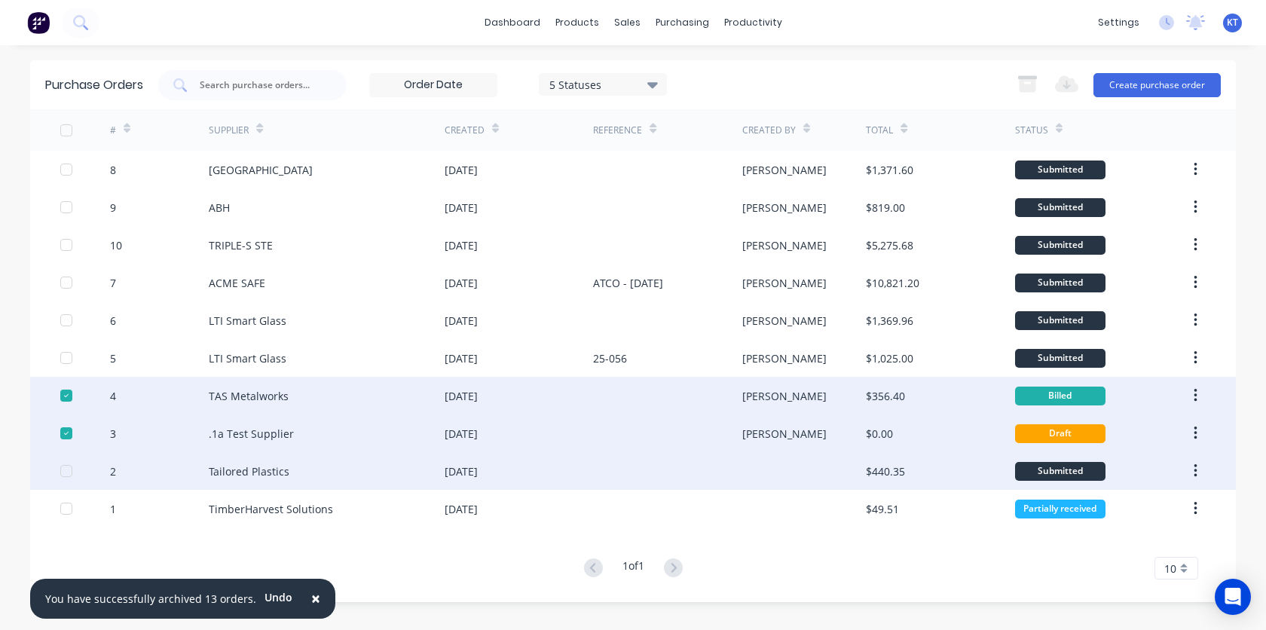
click at [63, 469] on div at bounding box center [66, 471] width 30 height 30
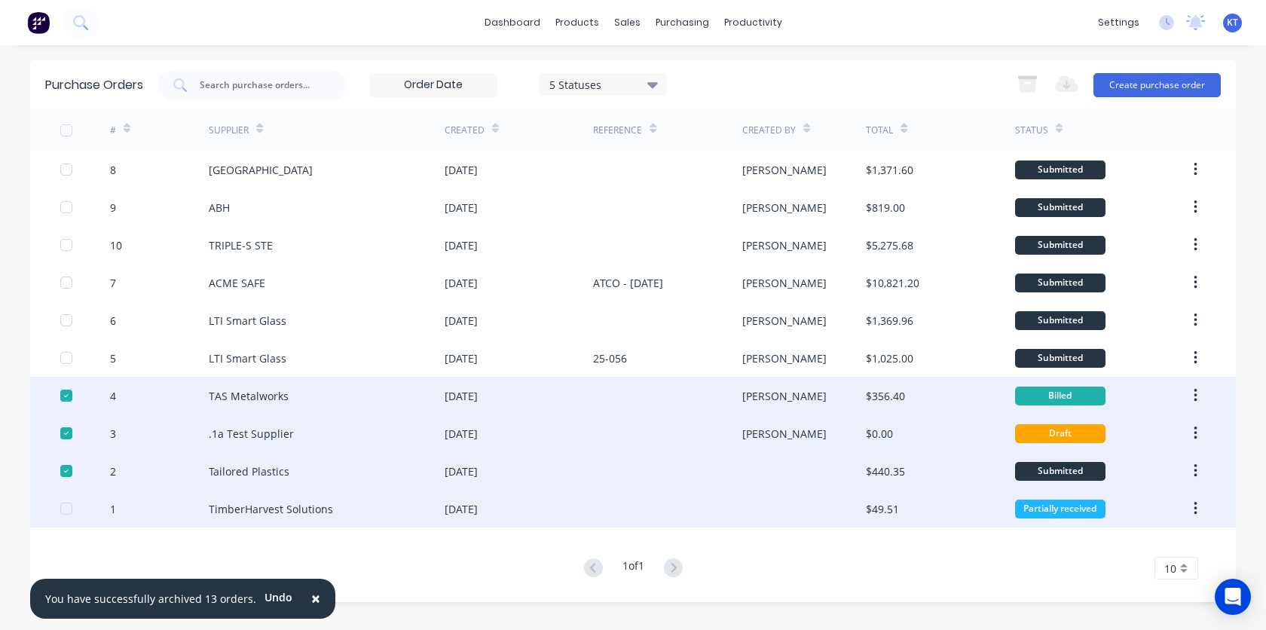
click at [66, 511] on div at bounding box center [66, 509] width 30 height 30
click at [1196, 395] on icon "button" at bounding box center [1195, 396] width 3 height 14
click at [1160, 435] on div "Archive" at bounding box center [1142, 435] width 116 height 22
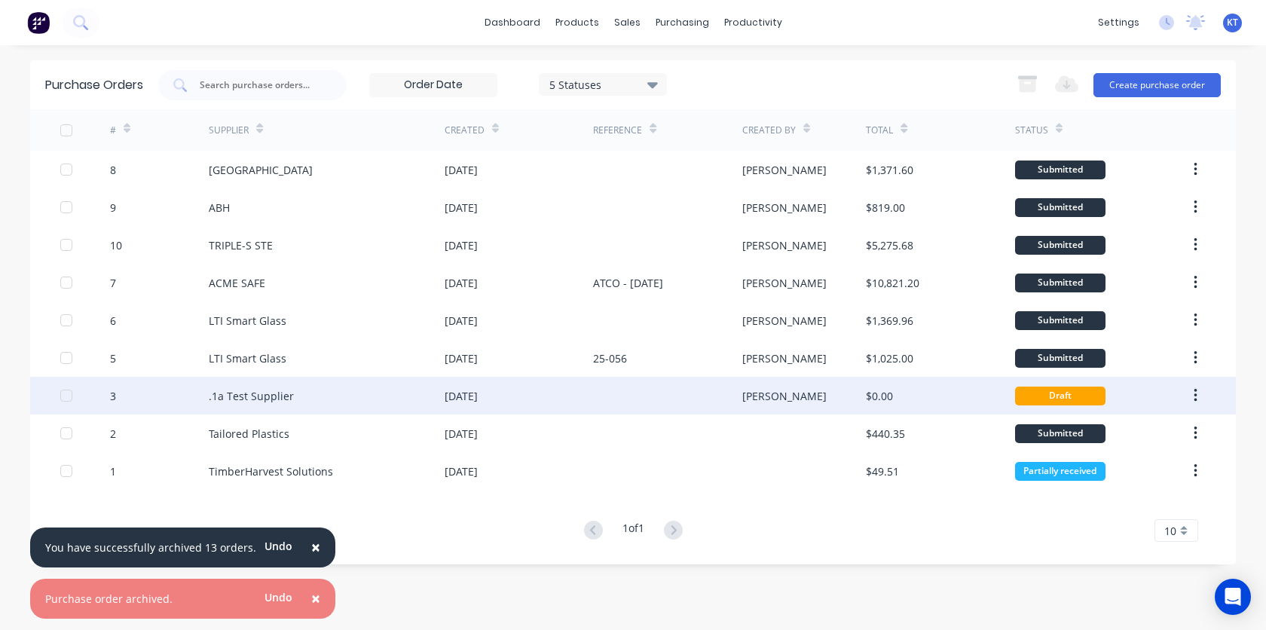
click at [1195, 399] on icon "button" at bounding box center [1196, 395] width 4 height 17
click at [1156, 433] on div "Archive" at bounding box center [1142, 435] width 116 height 22
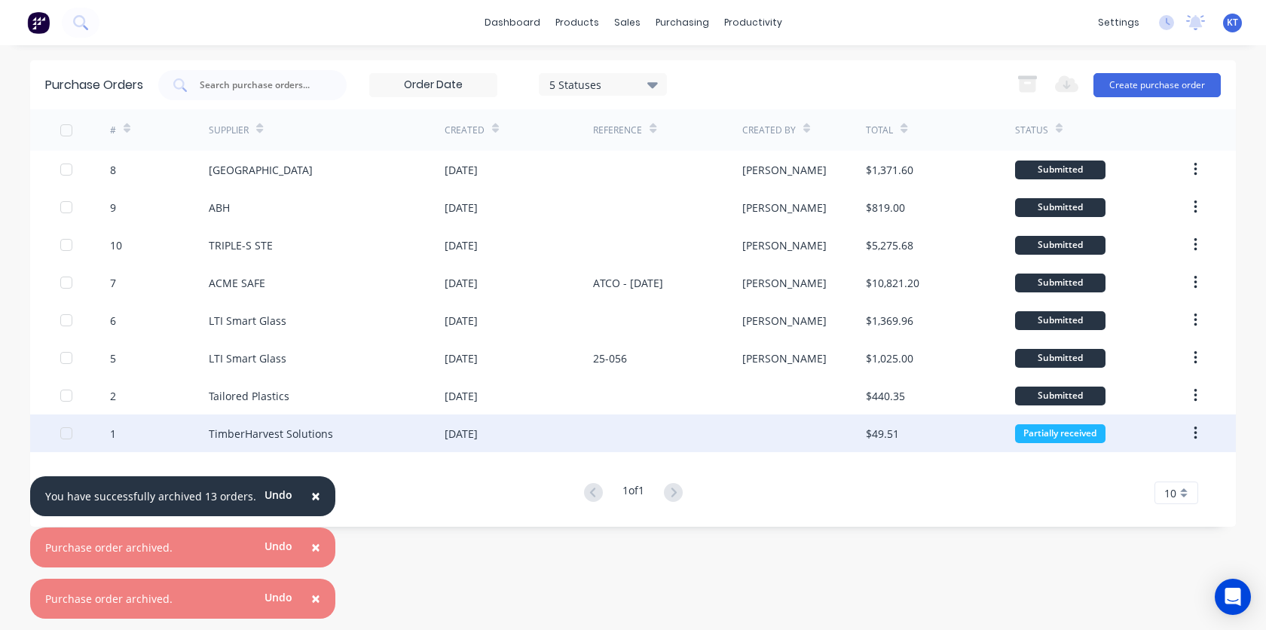
click at [1201, 435] on button "button" at bounding box center [1195, 433] width 35 height 27
click at [1160, 468] on div "Archive" at bounding box center [1142, 473] width 116 height 22
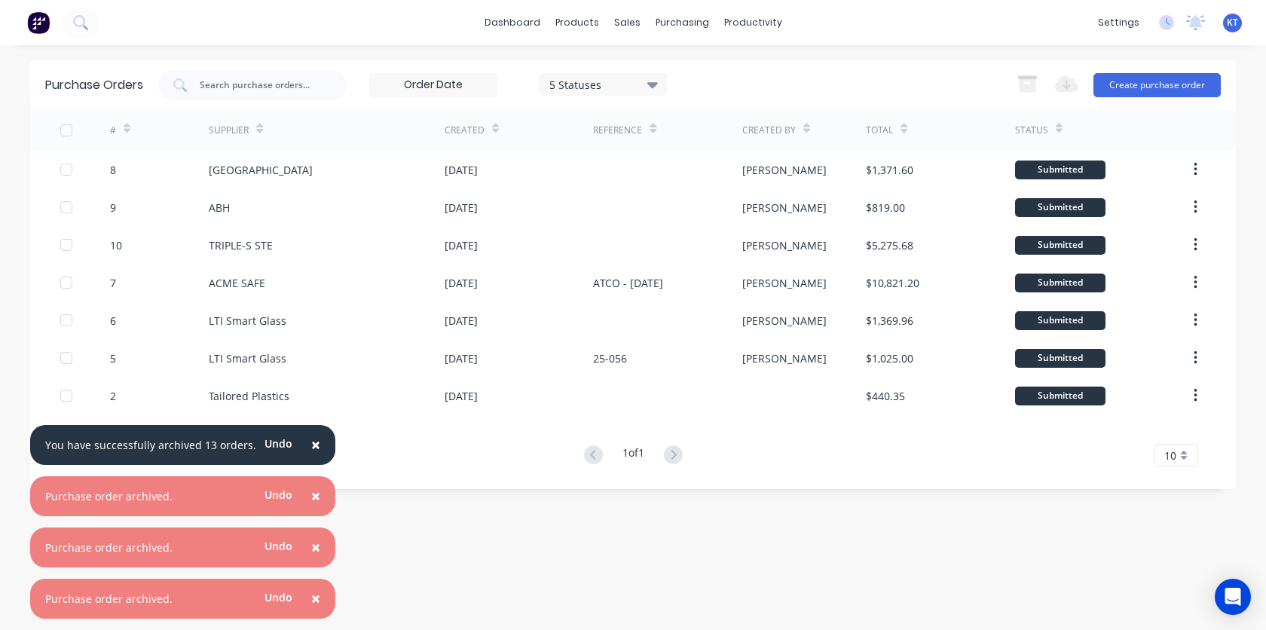
click at [823, 556] on div "Purchase Orders 5 Statuses 5 Statuses Export to Excel (XLSX) Create purchase or…" at bounding box center [633, 337] width 1206 height 555
click at [749, 501] on div "Purchase Orders 5 Statuses 5 Statuses Export to Excel (XLSX) Create purchase or…" at bounding box center [633, 337] width 1206 height 555
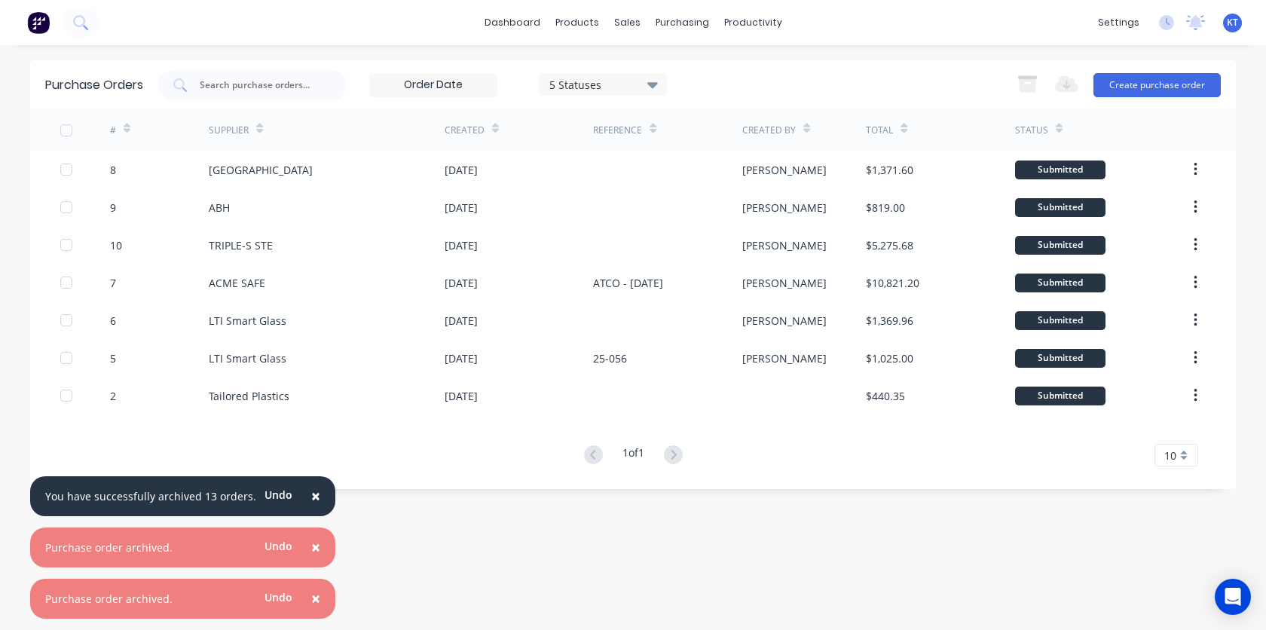
click at [680, 522] on div "Purchase Orders 5 Statuses 5 Statuses Export to Excel (XLSX) Create purchase or…" at bounding box center [633, 337] width 1206 height 555
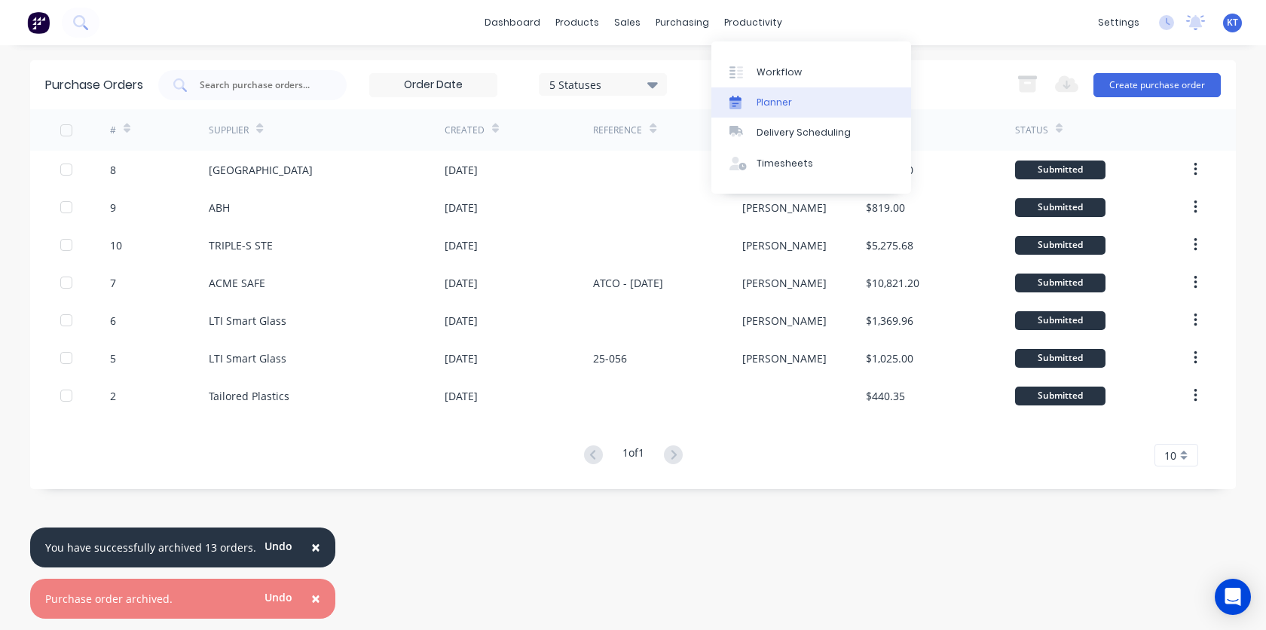
click at [759, 94] on link "Planner" at bounding box center [811, 102] width 200 height 30
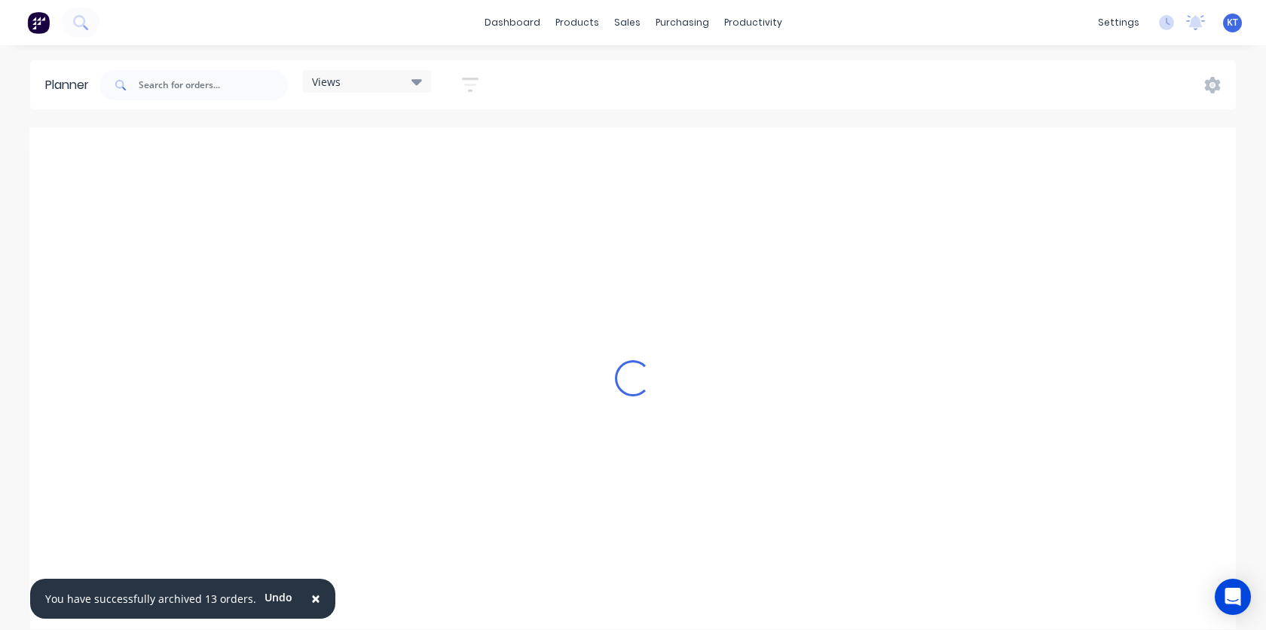
scroll to position [0, 4101]
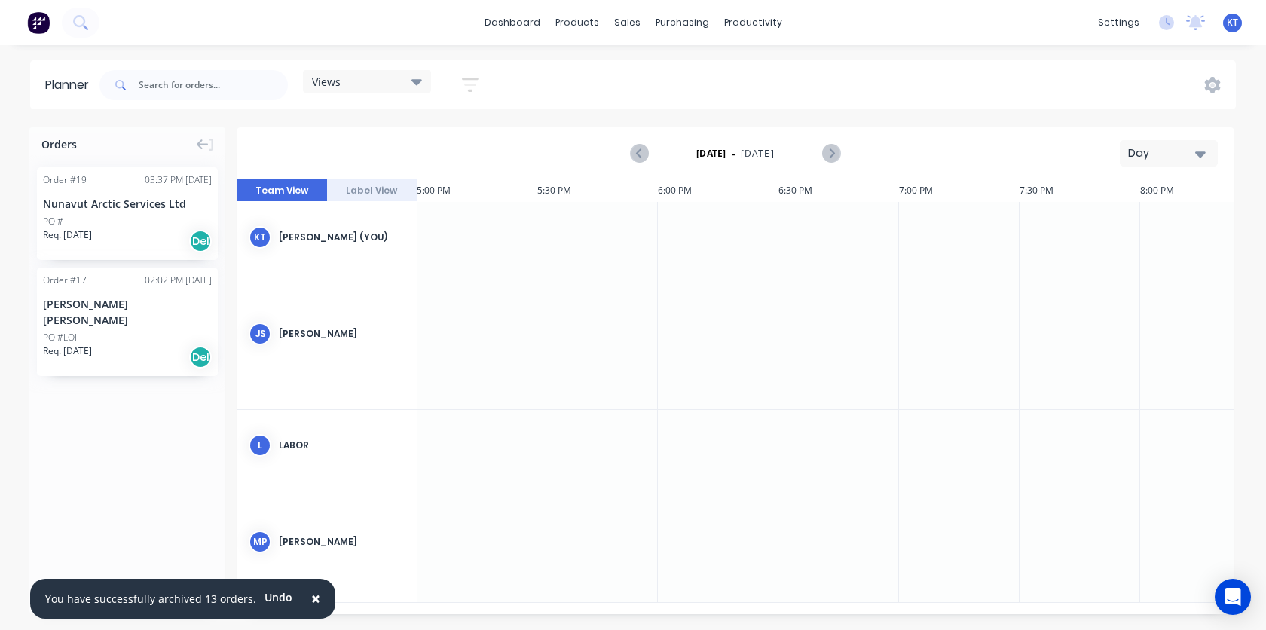
click at [100, 433] on div "Orders Order # 19 03:37 PM [DATE] Nunavut Arctic Services Ltd PO # Req. [DATE] …" at bounding box center [127, 370] width 196 height 487
drag, startPoint x: 103, startPoint y: 315, endPoint x: 511, endPoint y: 357, distance: 410.6
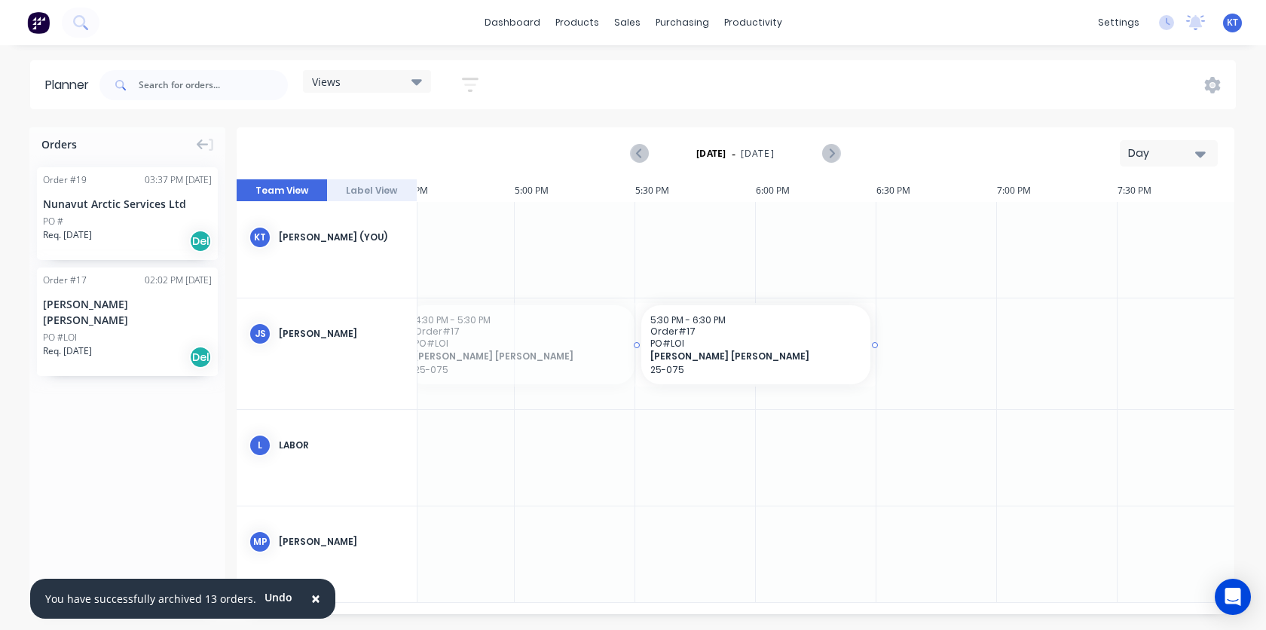
drag, startPoint x: 583, startPoint y: 353, endPoint x: 878, endPoint y: 369, distance: 295.8
drag, startPoint x: 880, startPoint y: 341, endPoint x: 955, endPoint y: 341, distance: 75.4
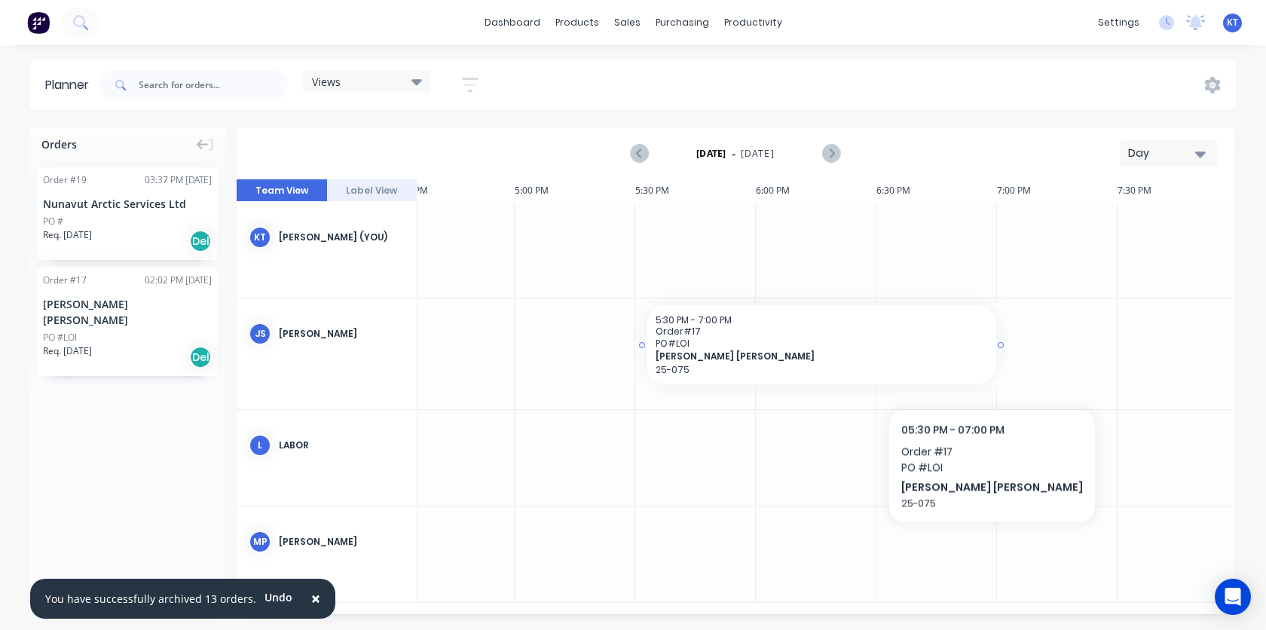
click at [953, 366] on p "25-075" at bounding box center [822, 369] width 332 height 11
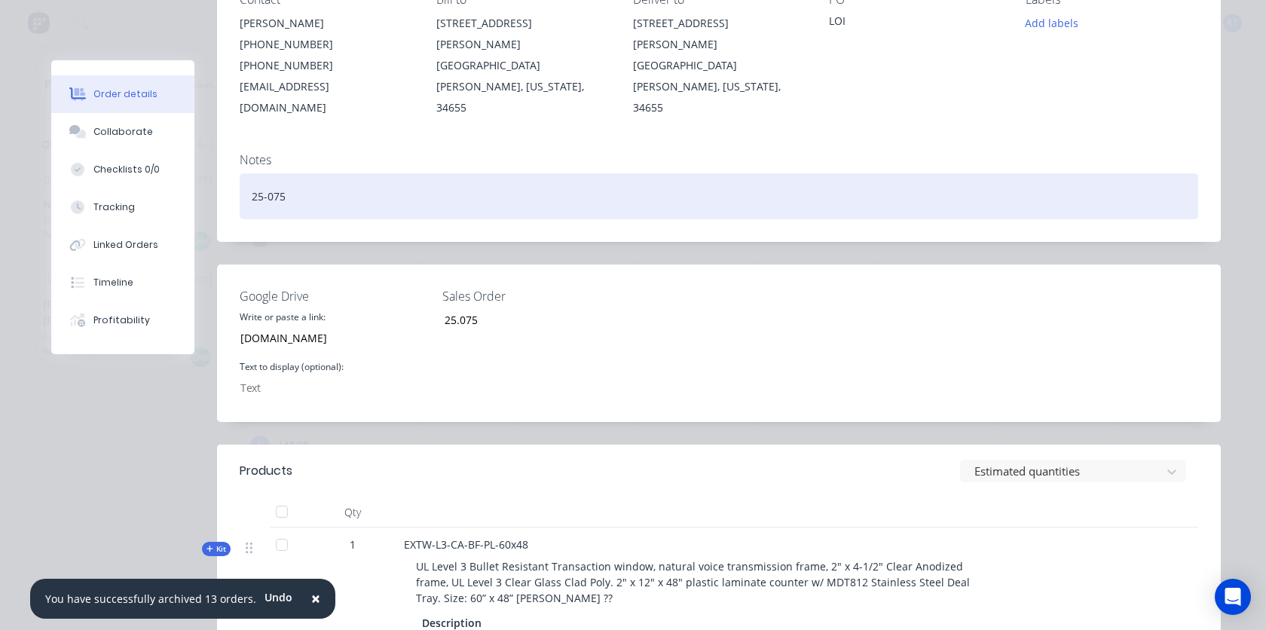
scroll to position [200, 0]
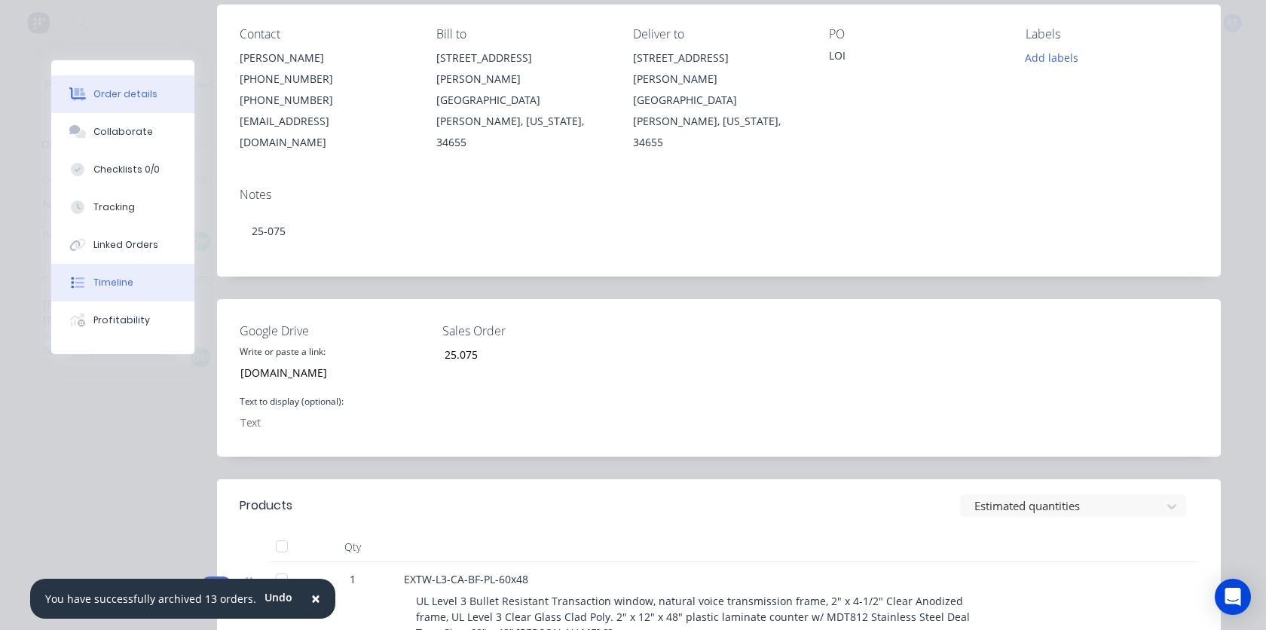
click at [103, 283] on div "Timeline" at bounding box center [113, 283] width 40 height 14
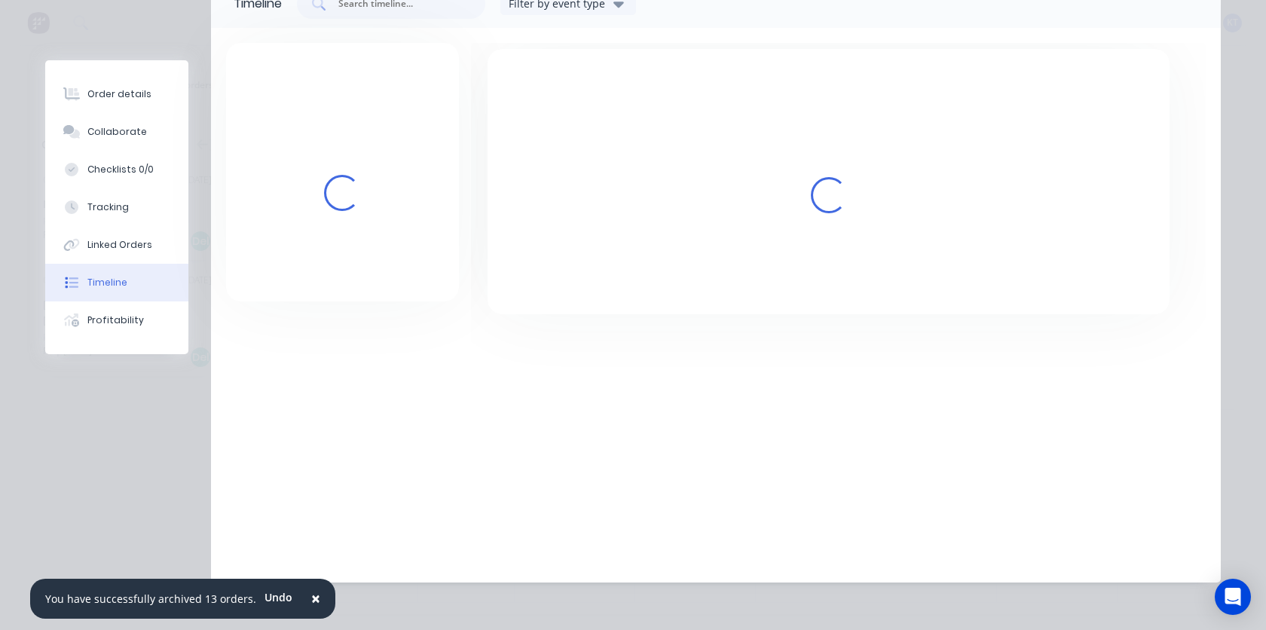
scroll to position [122, 0]
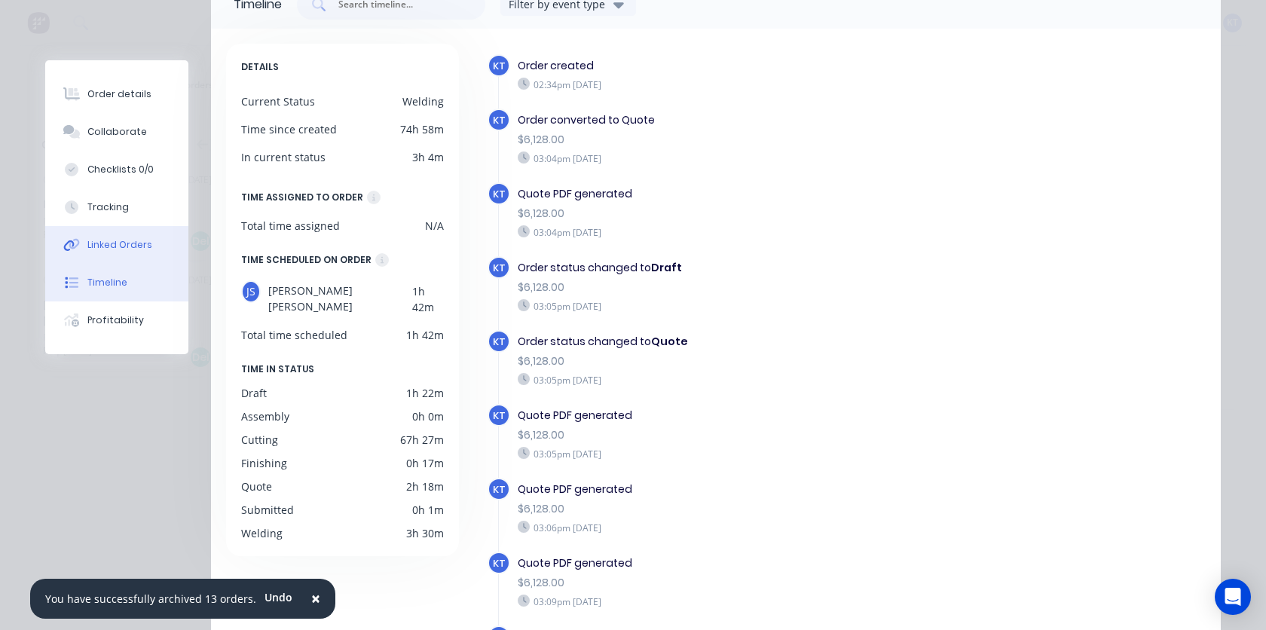
click at [101, 249] on div "Linked Orders" at bounding box center [119, 245] width 65 height 14
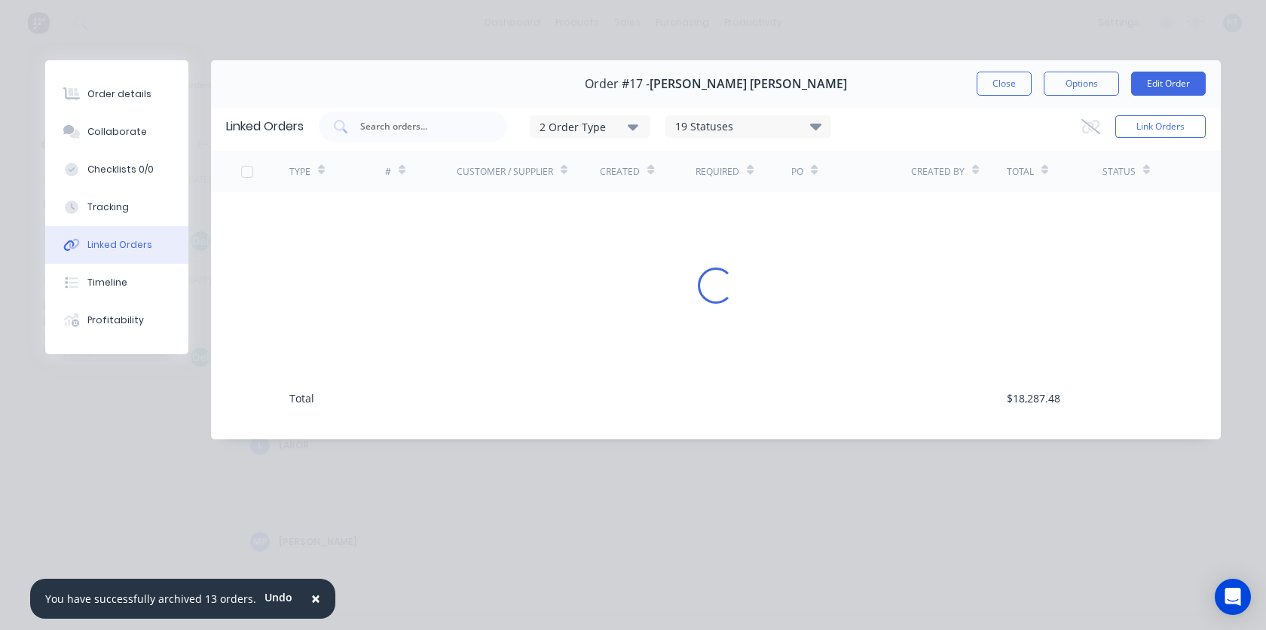
scroll to position [0, 0]
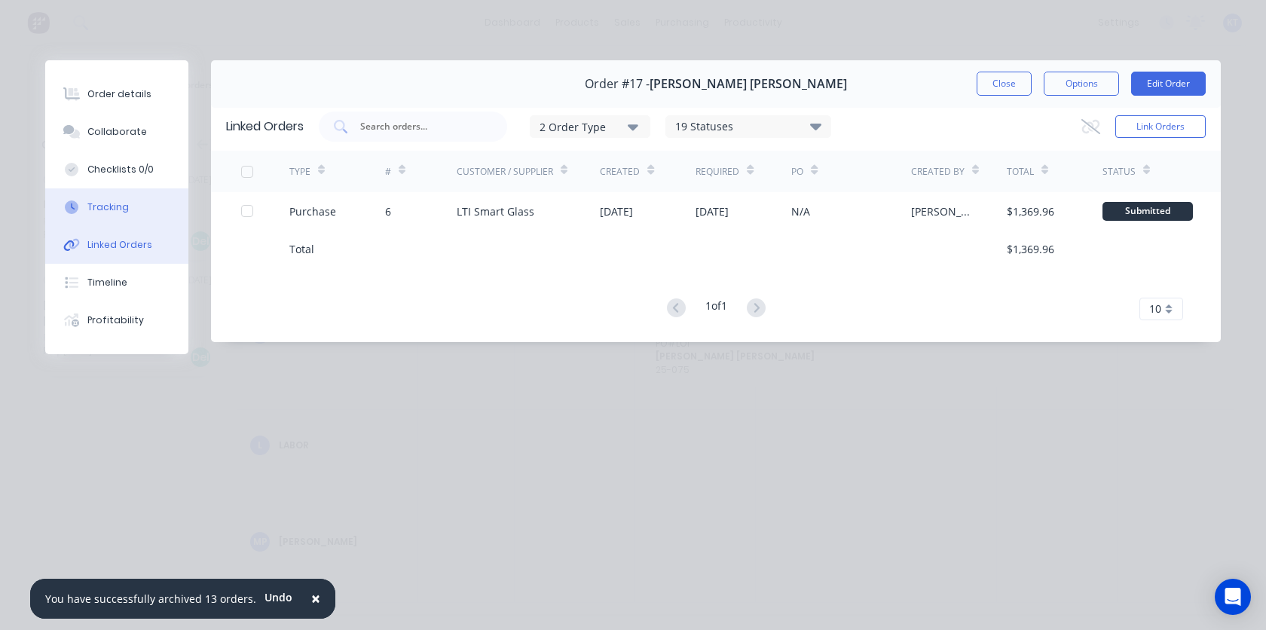
click at [105, 214] on button "Tracking" at bounding box center [116, 207] width 143 height 38
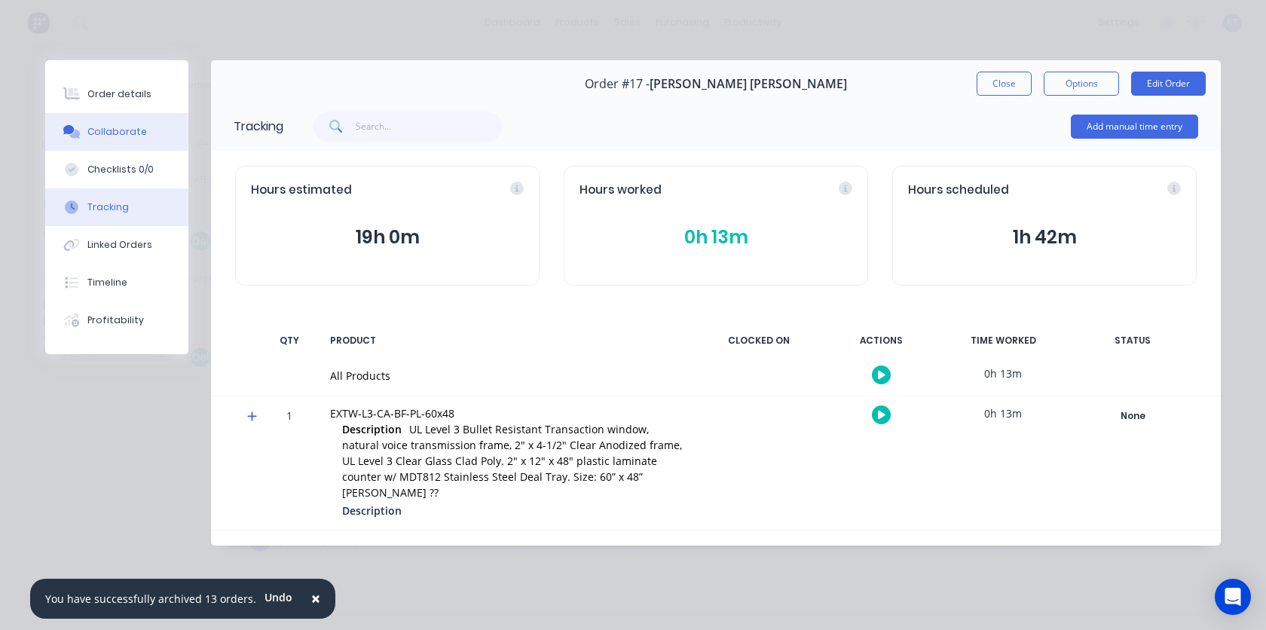
click at [118, 148] on button "Collaborate" at bounding box center [116, 132] width 143 height 38
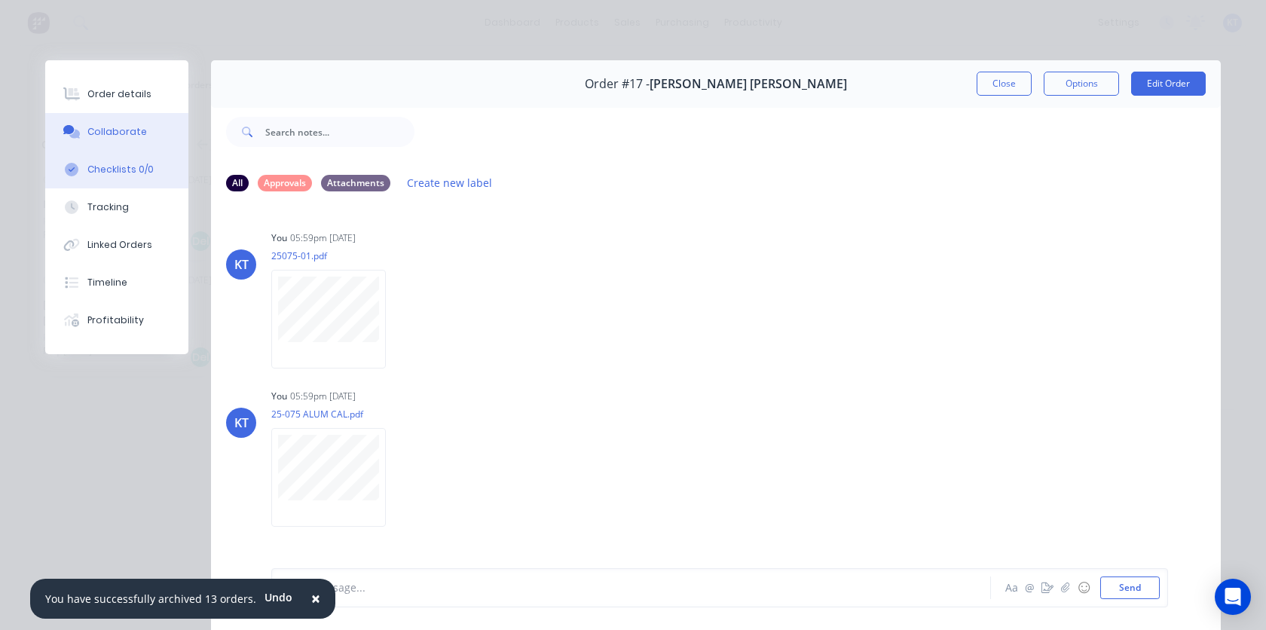
click at [118, 175] on div "Checklists 0/0" at bounding box center [120, 170] width 66 height 14
type textarea "x"
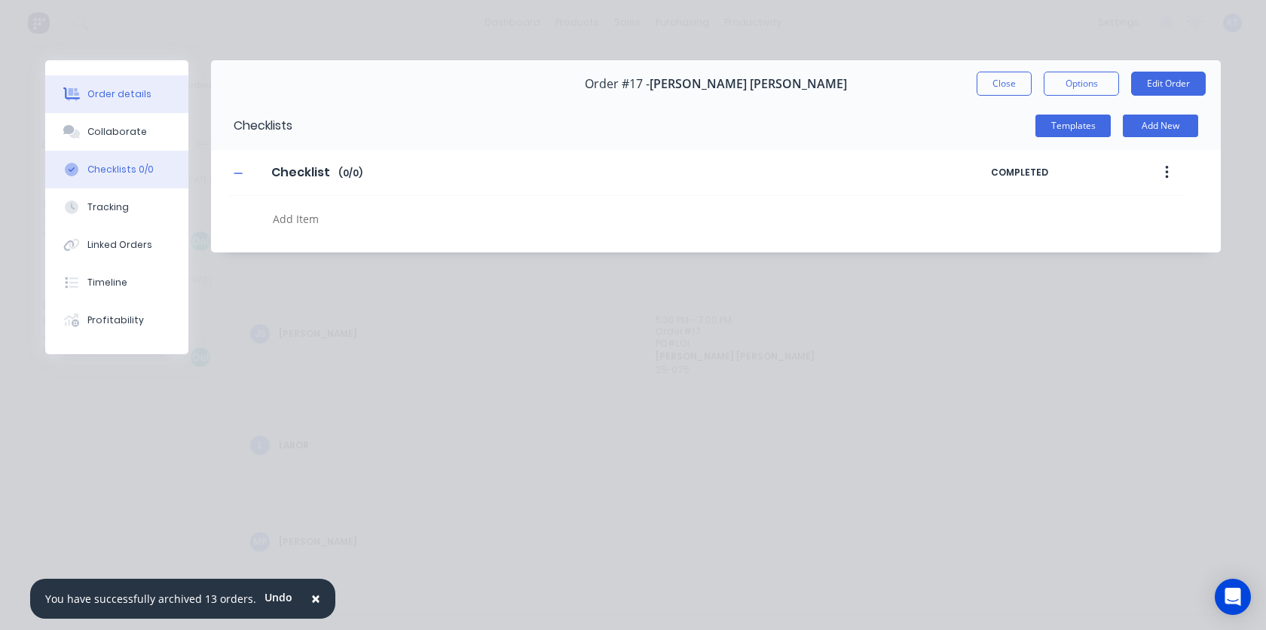
click at [118, 99] on div "Order details" at bounding box center [119, 94] width 64 height 14
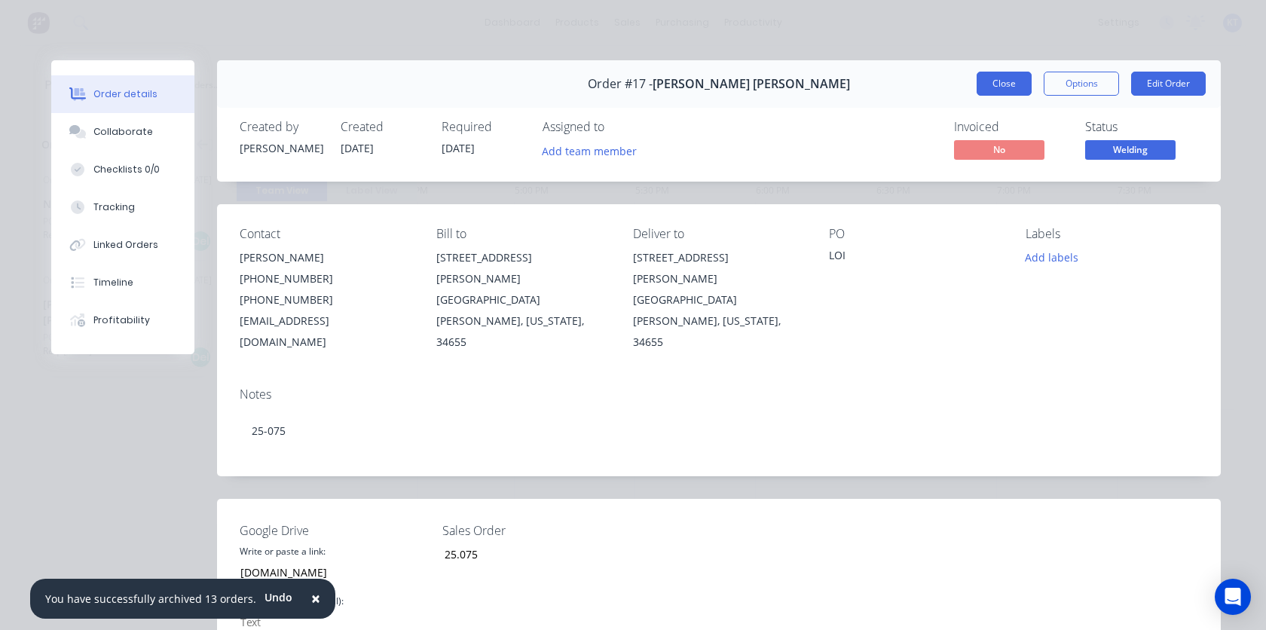
click at [1011, 84] on button "Close" at bounding box center [1004, 84] width 55 height 24
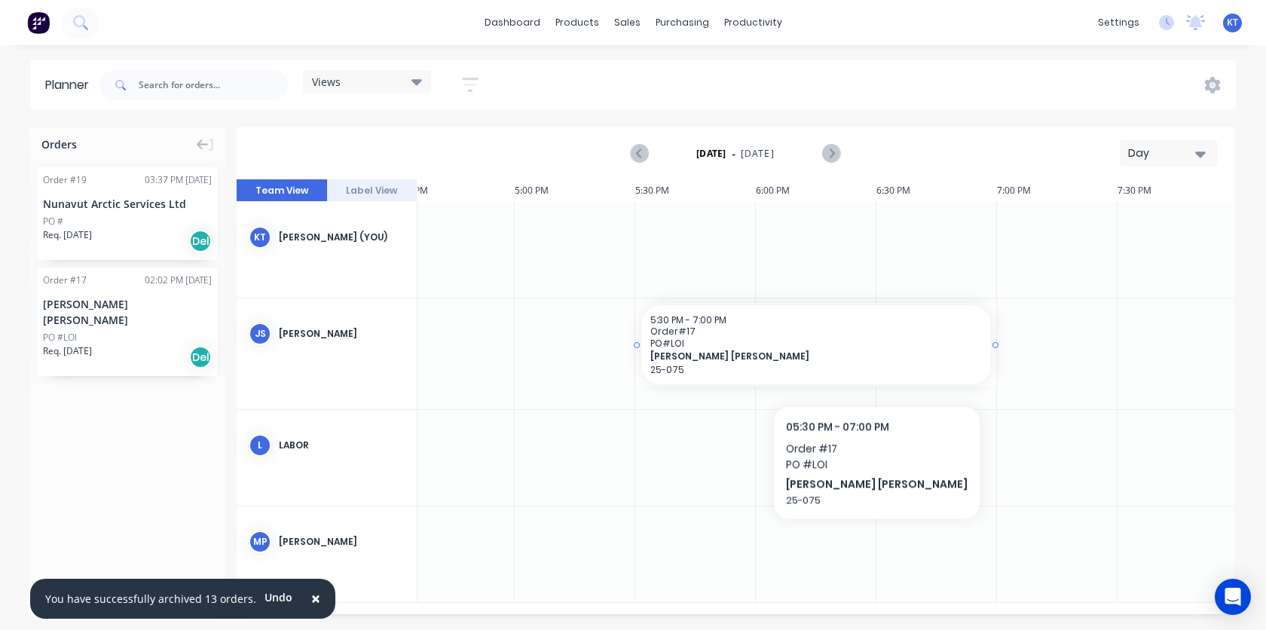
drag, startPoint x: 837, startPoint y: 353, endPoint x: 839, endPoint y: 372, distance: 19.7
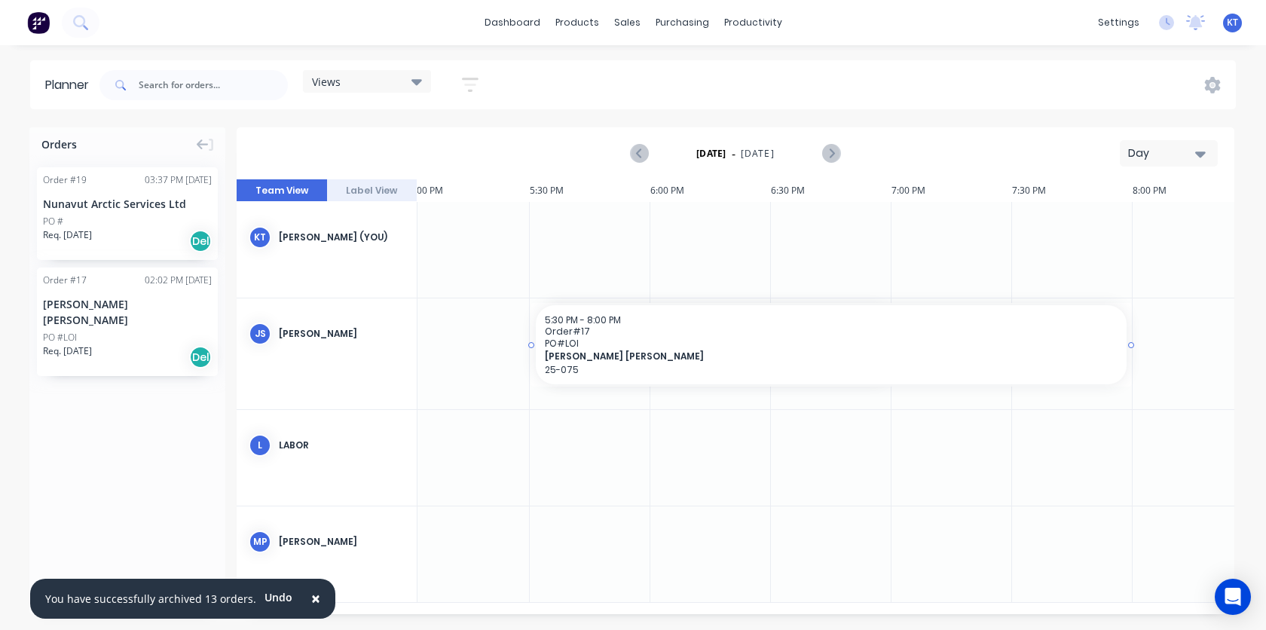
scroll to position [0, 4120]
drag, startPoint x: 999, startPoint y: 345, endPoint x: 675, endPoint y: 406, distance: 329.1
click at [365, 192] on button "Label View" at bounding box center [372, 190] width 90 height 23
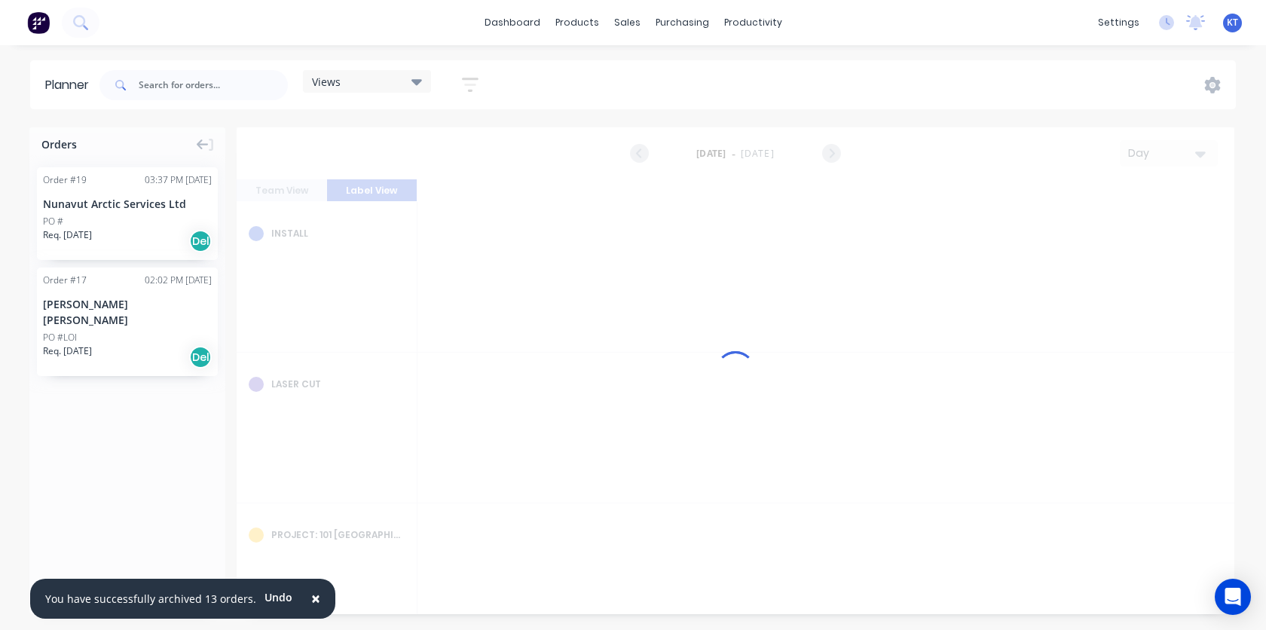
scroll to position [0, 4101]
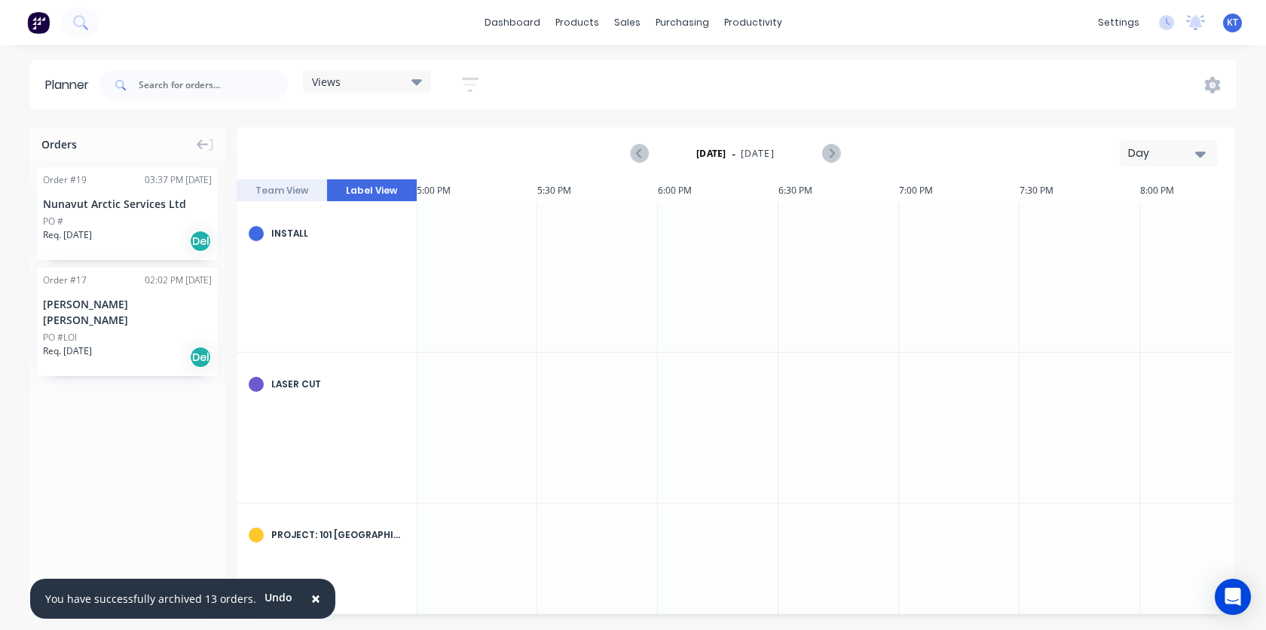
click at [283, 191] on button "Team View" at bounding box center [282, 190] width 90 height 23
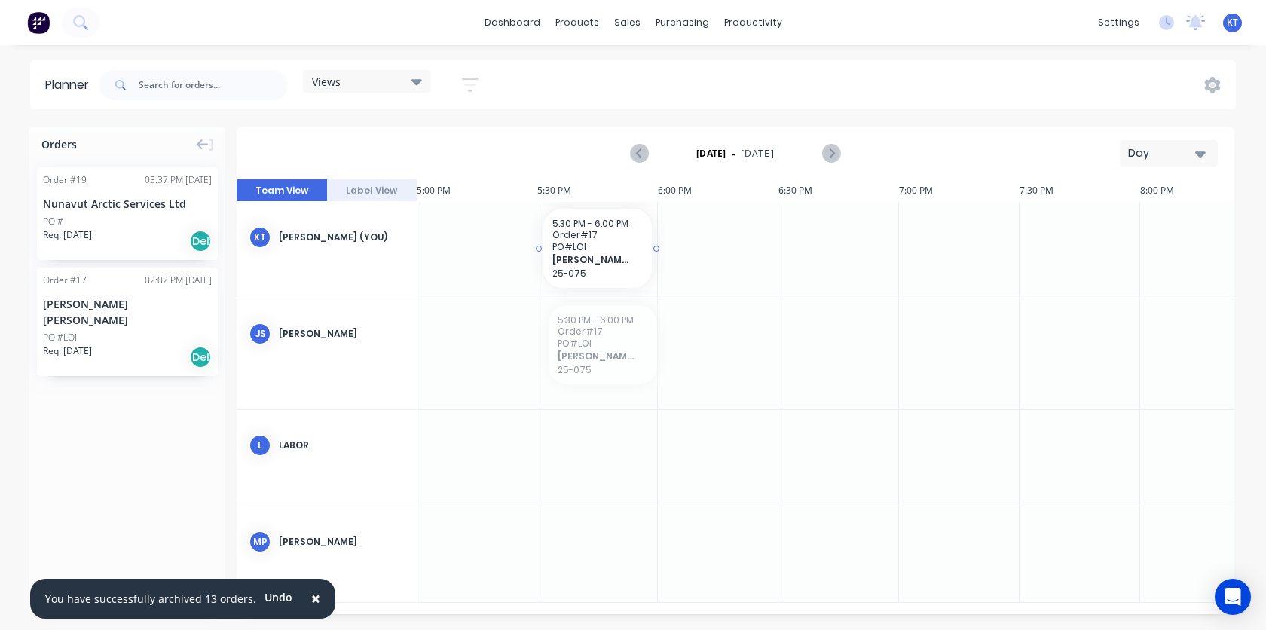
drag, startPoint x: 617, startPoint y: 342, endPoint x: 642, endPoint y: 271, distance: 75.3
drag, startPoint x: 623, startPoint y: 257, endPoint x: 619, endPoint y: 370, distance: 113.1
drag, startPoint x: 583, startPoint y: 344, endPoint x: 598, endPoint y: 357, distance: 19.3
click at [1209, 85] on icon at bounding box center [1213, 85] width 16 height 17
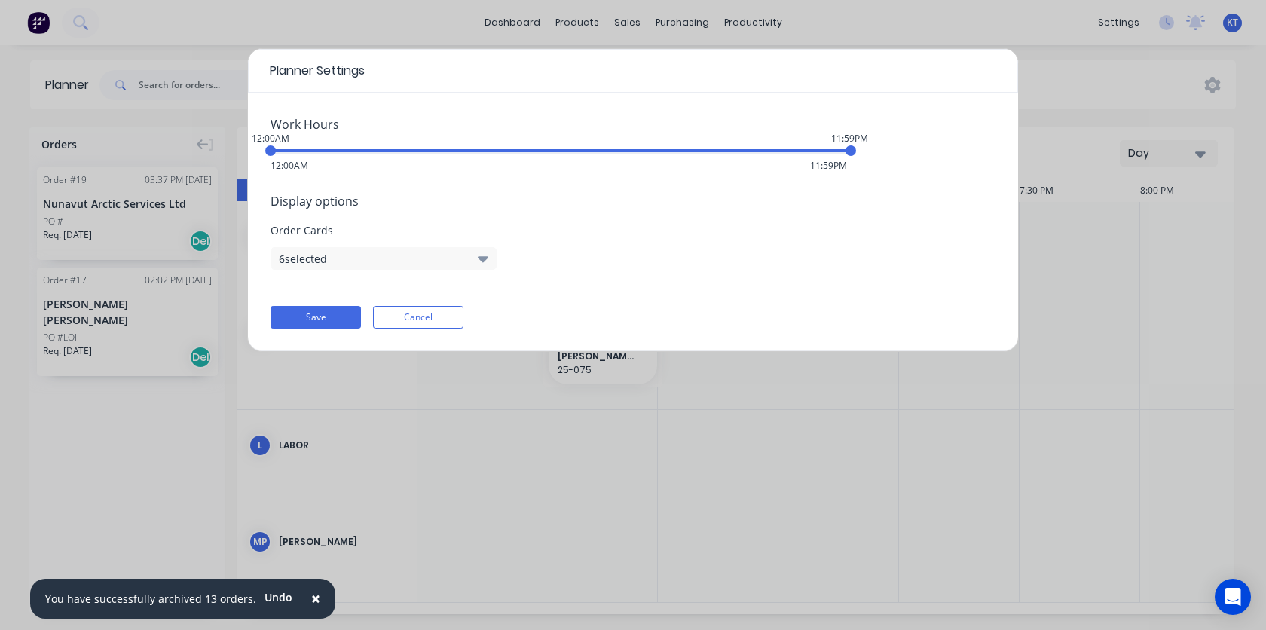
click at [485, 259] on icon "button" at bounding box center [483, 259] width 11 height 6
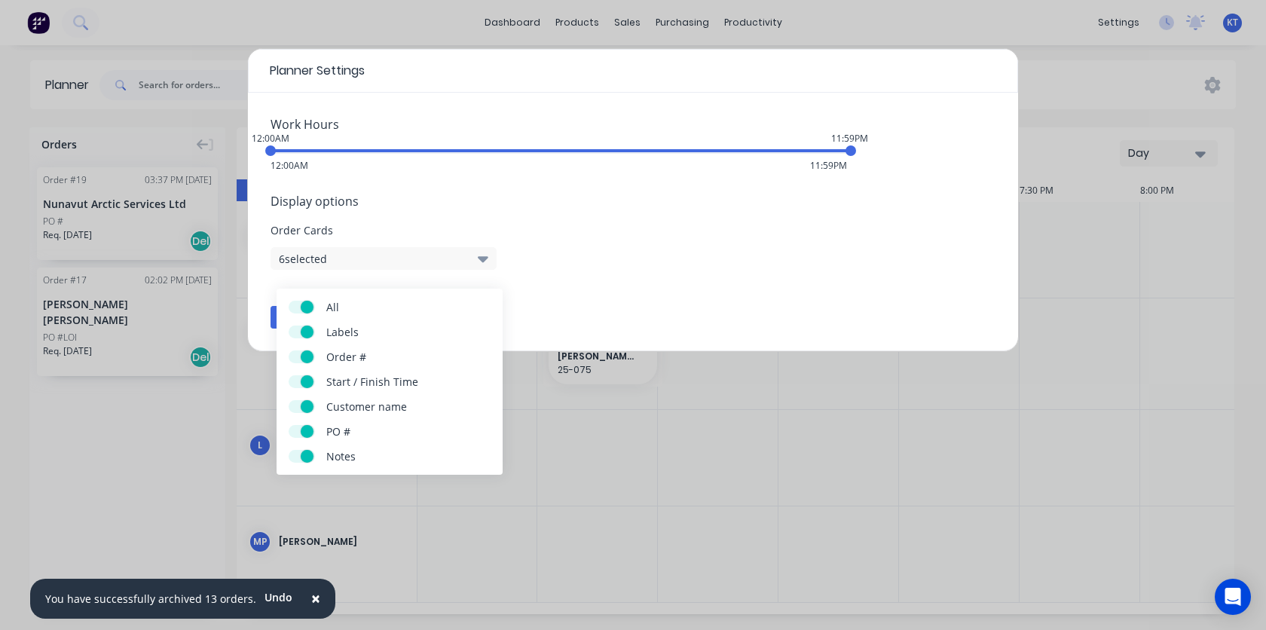
click at [485, 259] on icon "button" at bounding box center [483, 259] width 11 height 6
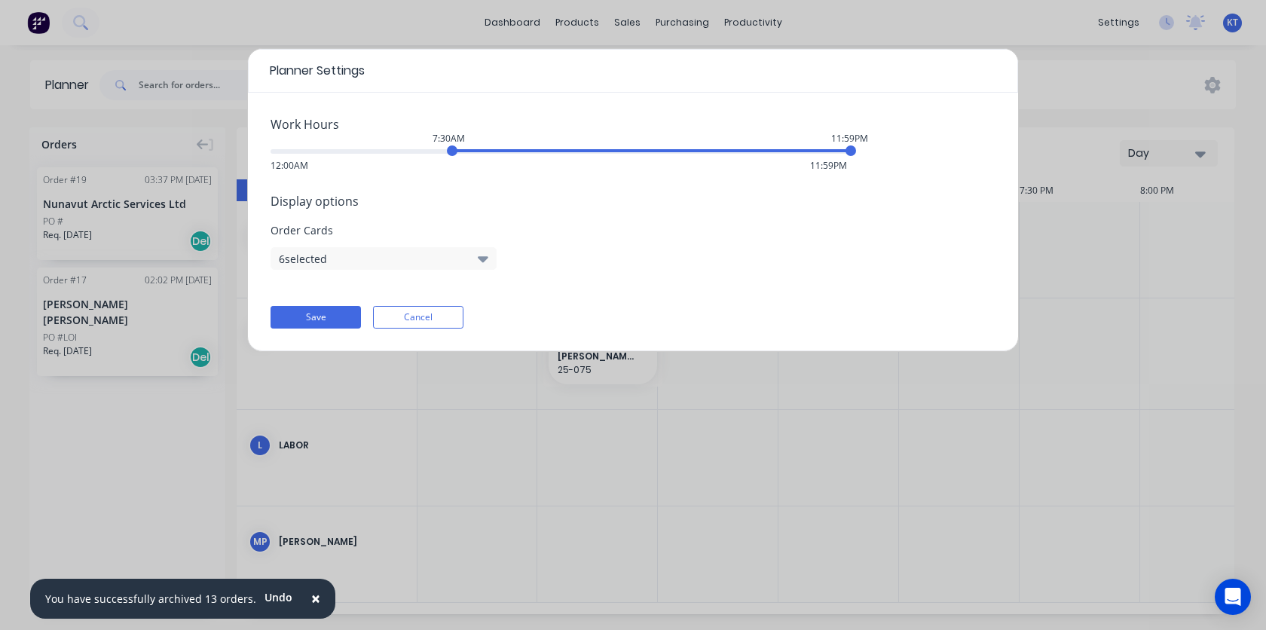
drag, startPoint x: 271, startPoint y: 155, endPoint x: 447, endPoint y: 170, distance: 177.1
click at [447, 170] on div "Work Hours 7:30AM 11:59PM 12:00AM 11:59PM Display options Order Cards 6 selecte…" at bounding box center [633, 222] width 770 height 259
drag, startPoint x: 855, startPoint y: 151, endPoint x: 699, endPoint y: 160, distance: 157.0
click at [699, 160] on div "Work Hours 7:30AM 5:30PM 12:00AM 11:59PM Display options Order Cards 6 selected…" at bounding box center [633, 222] width 770 height 259
drag, startPoint x: 451, startPoint y: 150, endPoint x: 442, endPoint y: 145, distance: 10.8
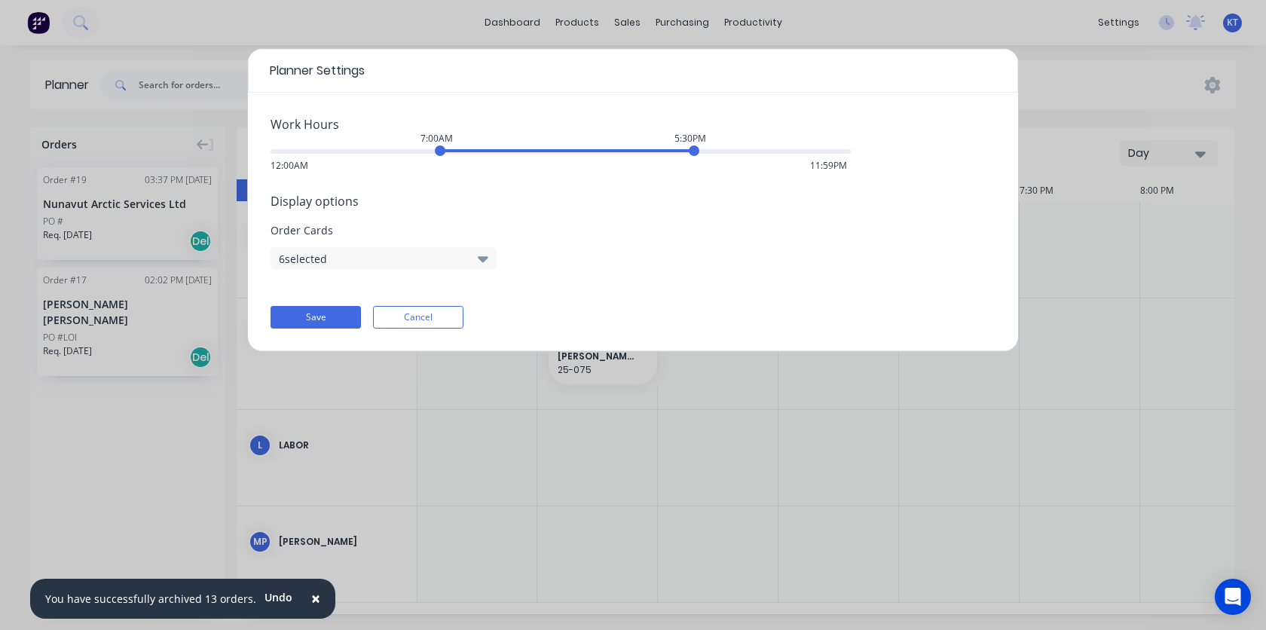
click at [442, 145] on div "7:00AM" at bounding box center [440, 150] width 11 height 11
click at [332, 301] on div "Work Hours 7:00AM 5:30PM 12:00AM 11:59PM Display options Order Cards 6 selected…" at bounding box center [633, 222] width 770 height 259
click at [321, 326] on button "Save" at bounding box center [316, 317] width 90 height 23
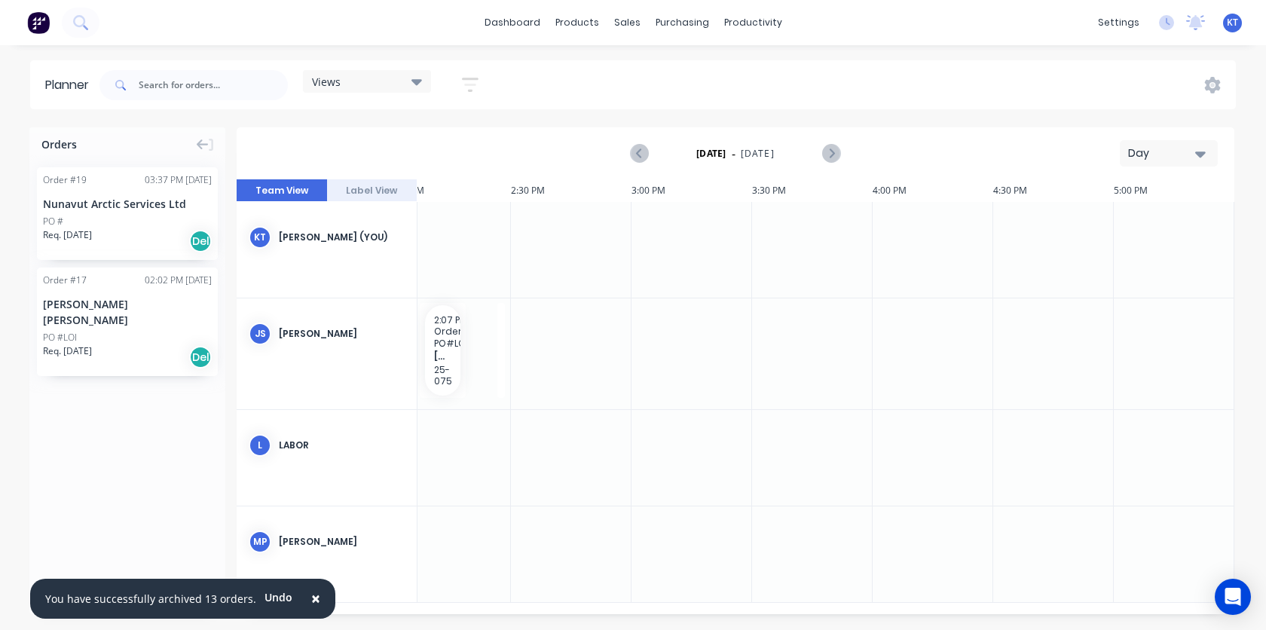
scroll to position [0, 1715]
click at [1220, 90] on icon at bounding box center [1212, 85] width 17 height 17
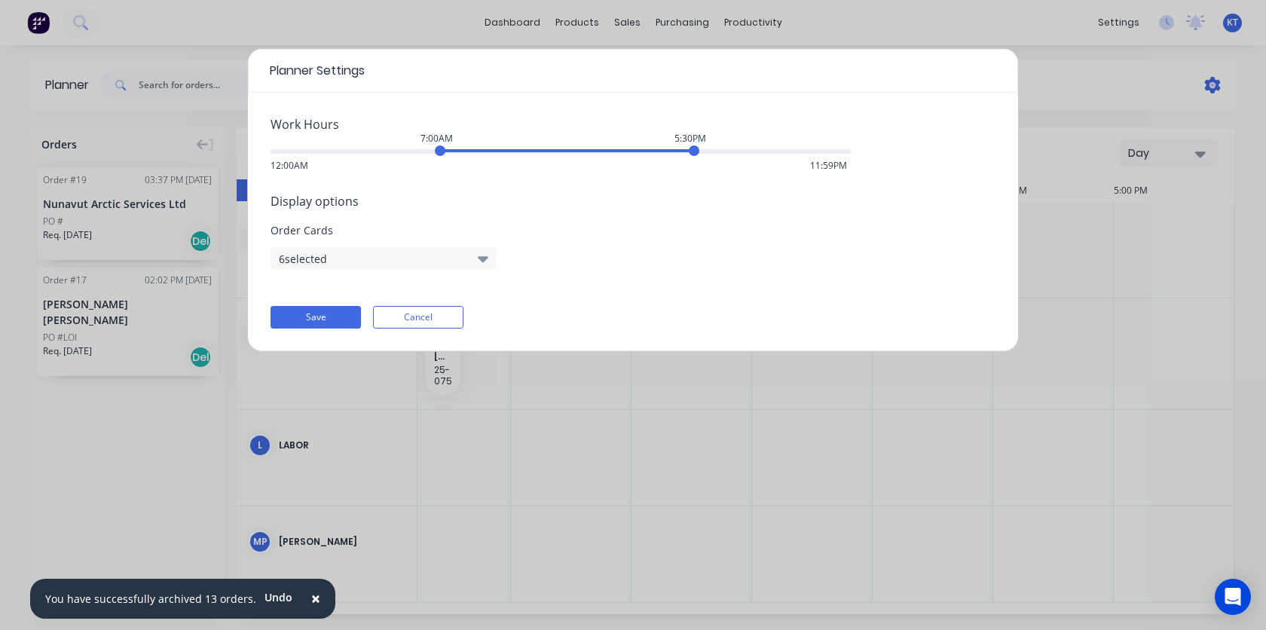
click at [1220, 90] on div "Planner Settings Work Hours 7:00AM 5:30PM 12:00AM 11:59PM Display options Order…" at bounding box center [633, 315] width 1266 height 630
click at [319, 318] on button "Save" at bounding box center [316, 317] width 90 height 23
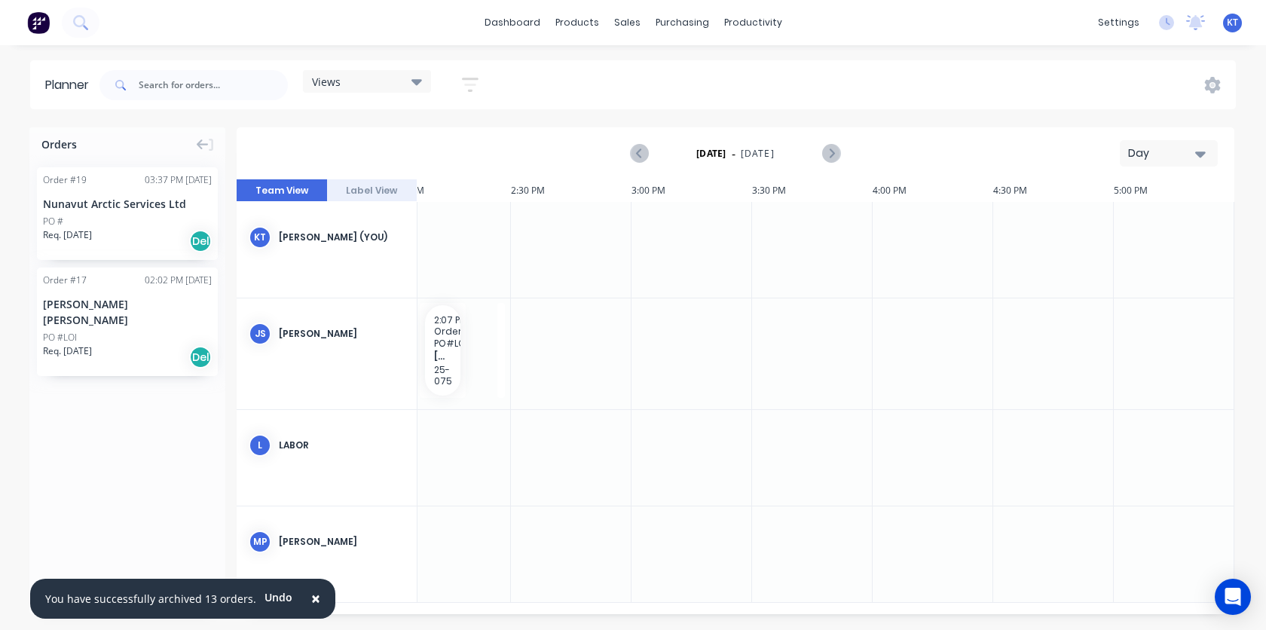
click at [472, 84] on icon "button" at bounding box center [470, 85] width 12 height 2
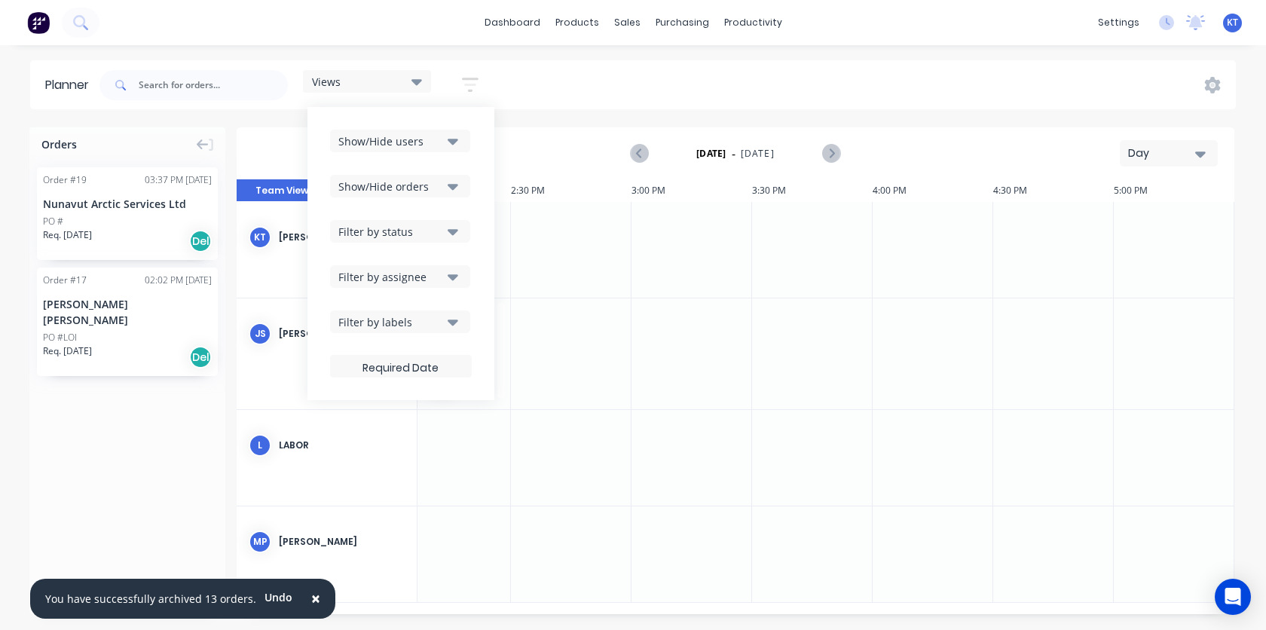
click at [434, 144] on div "Show/Hide users" at bounding box center [390, 141] width 105 height 16
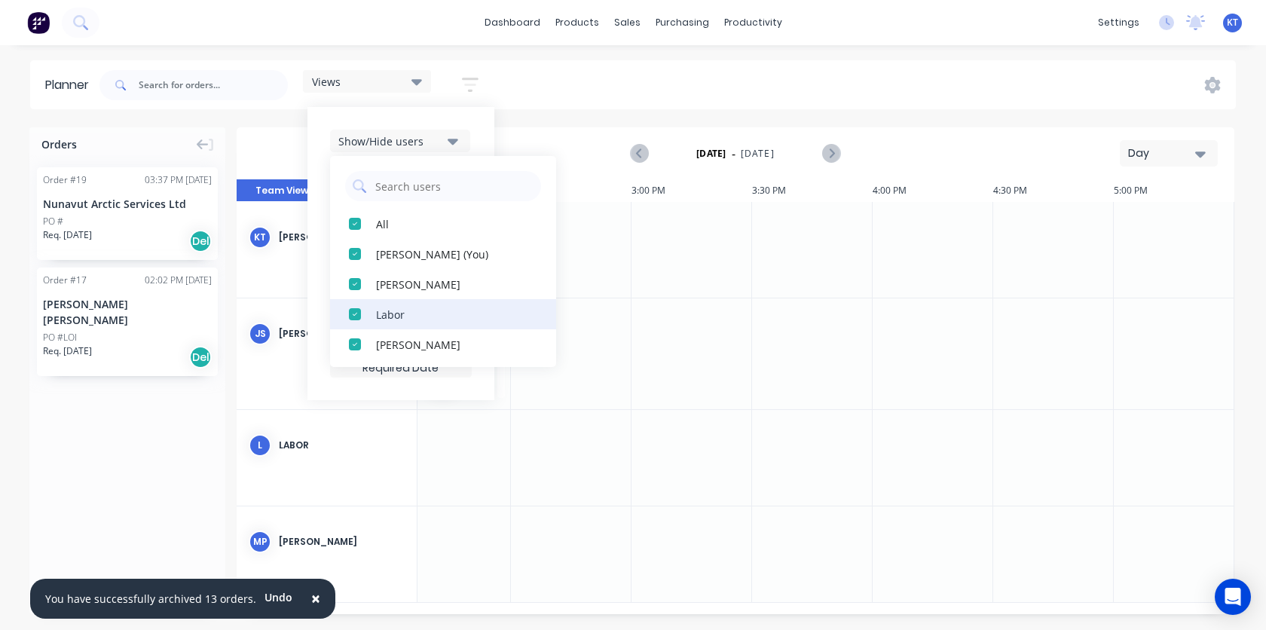
click at [356, 320] on div "button" at bounding box center [355, 314] width 30 height 30
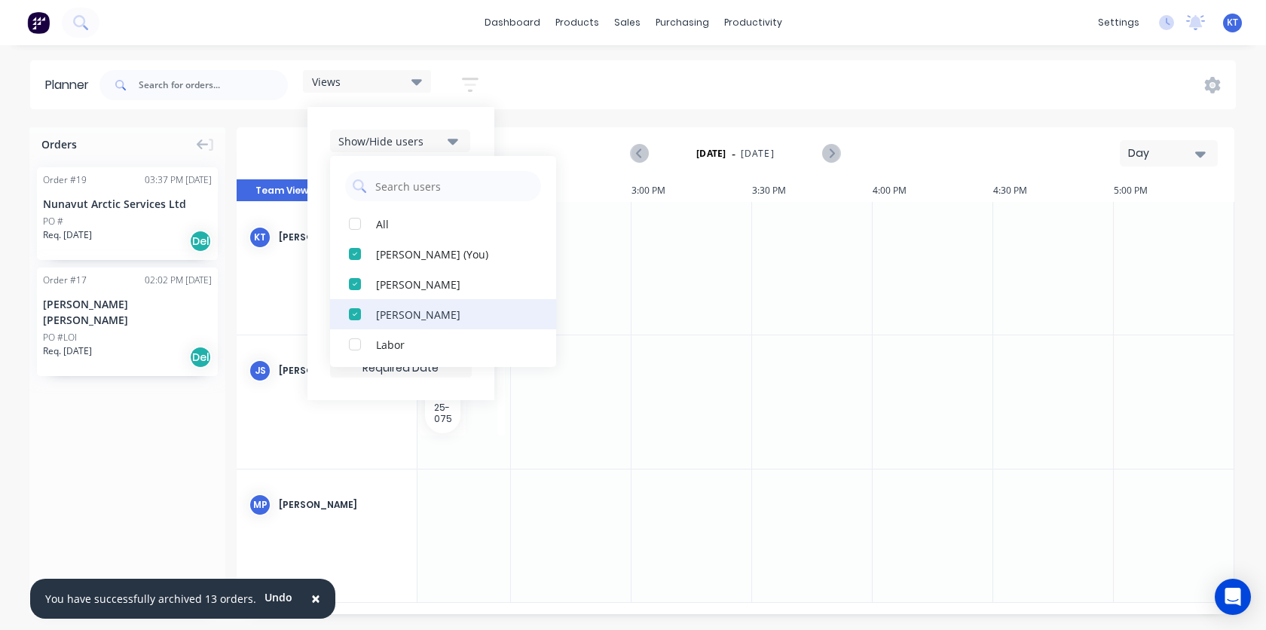
click at [357, 317] on div "button" at bounding box center [355, 314] width 30 height 30
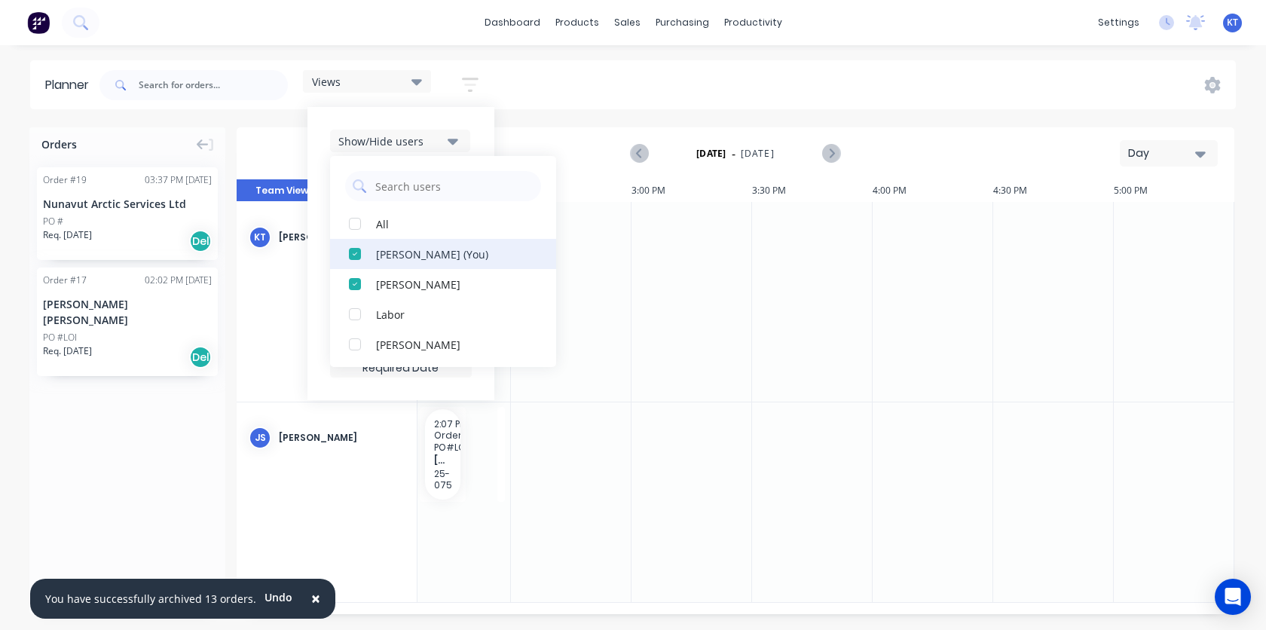
click at [351, 257] on div "button" at bounding box center [355, 254] width 30 height 30
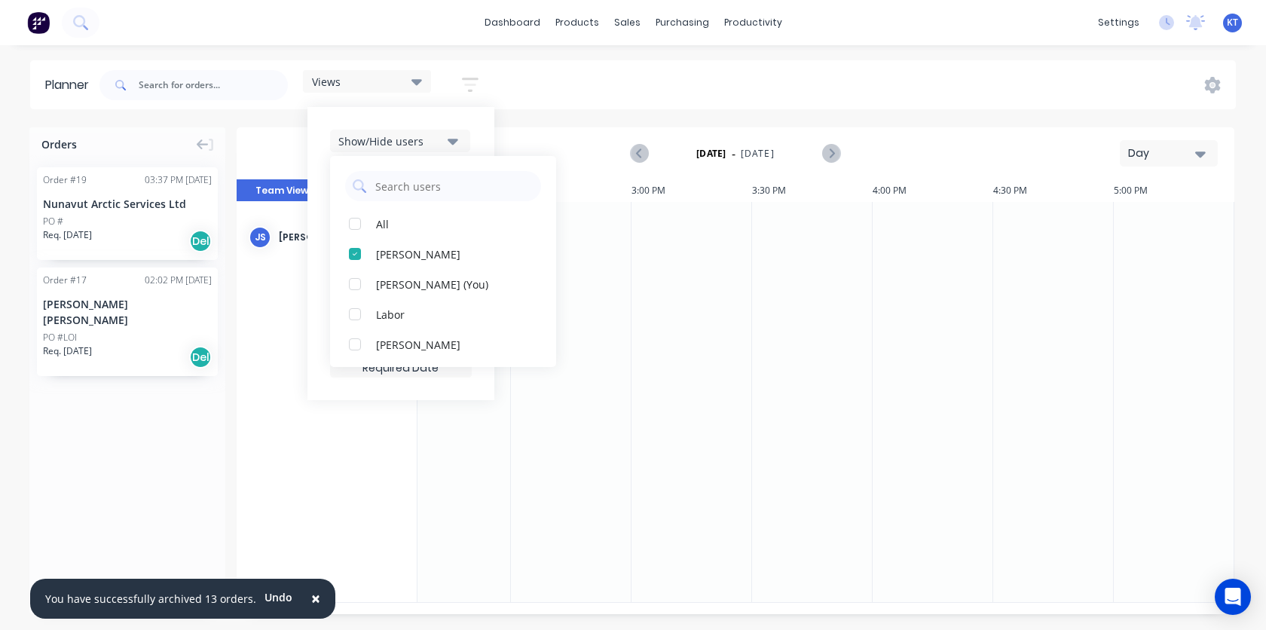
click at [582, 72] on div "Views Save new view None (Default) edit Show/Hide users All [PERSON_NAME] [PERS…" at bounding box center [666, 85] width 1140 height 45
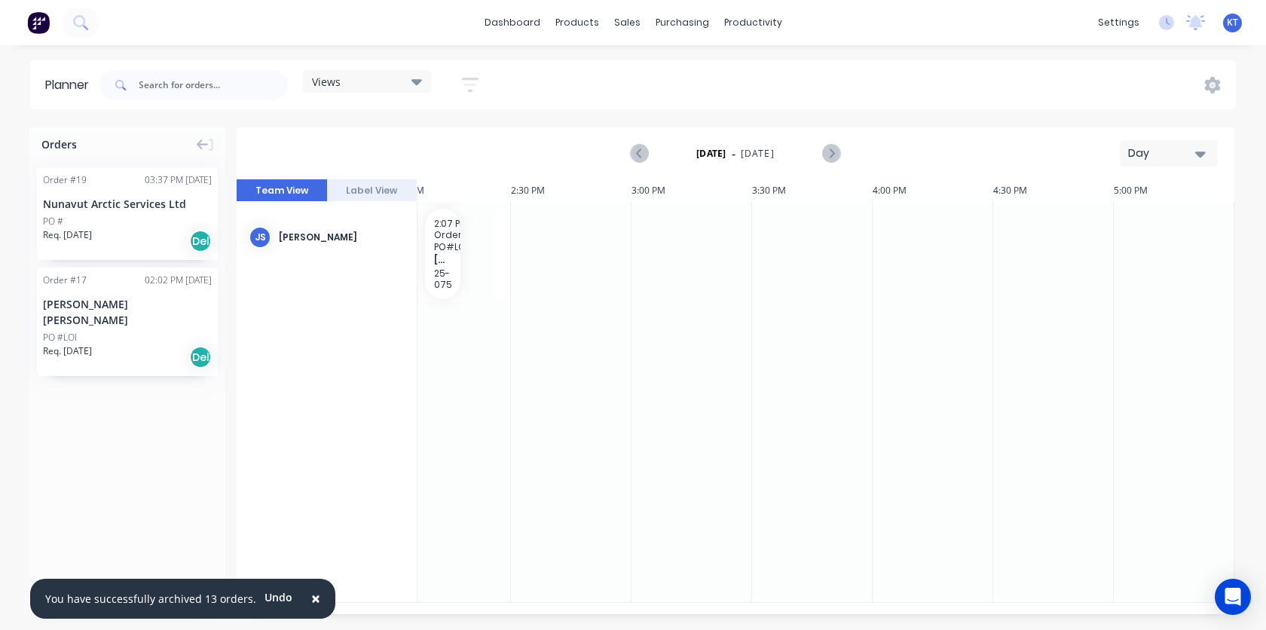
click at [387, 83] on div "Views" at bounding box center [367, 82] width 110 height 14
click at [419, 83] on icon at bounding box center [417, 82] width 11 height 6
click at [474, 85] on icon "button" at bounding box center [470, 85] width 12 height 2
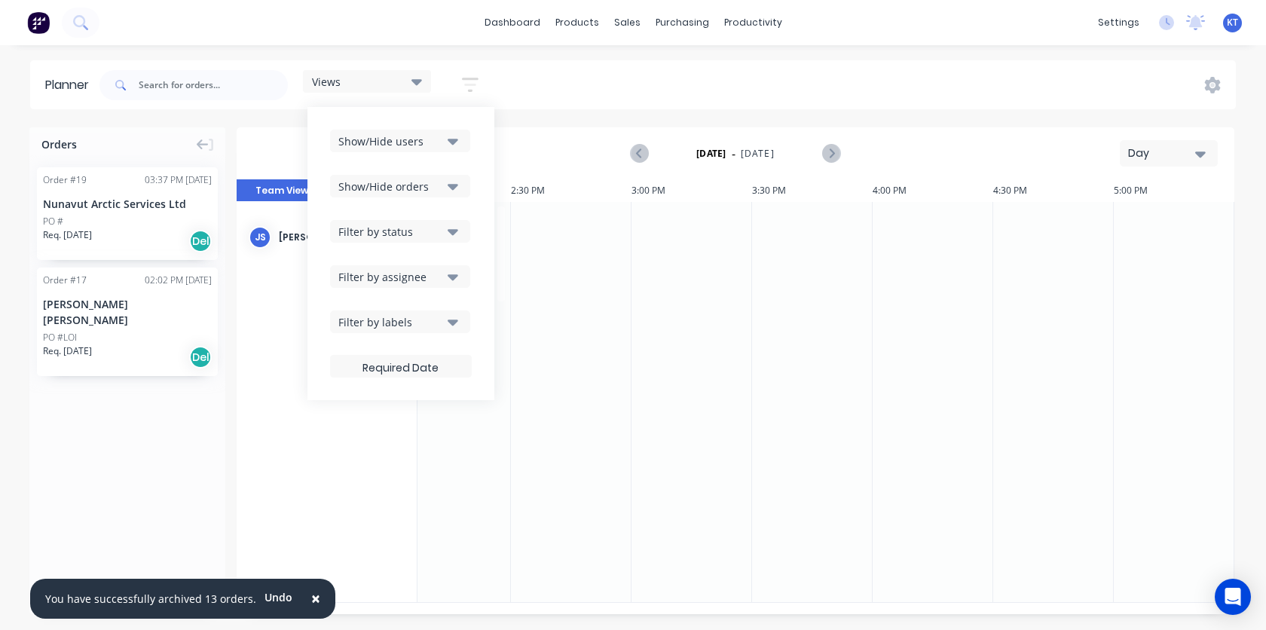
click at [562, 81] on div "Views Save new view None (Default) edit Show/Hide users Show/Hide orders Filter…" at bounding box center [666, 85] width 1140 height 45
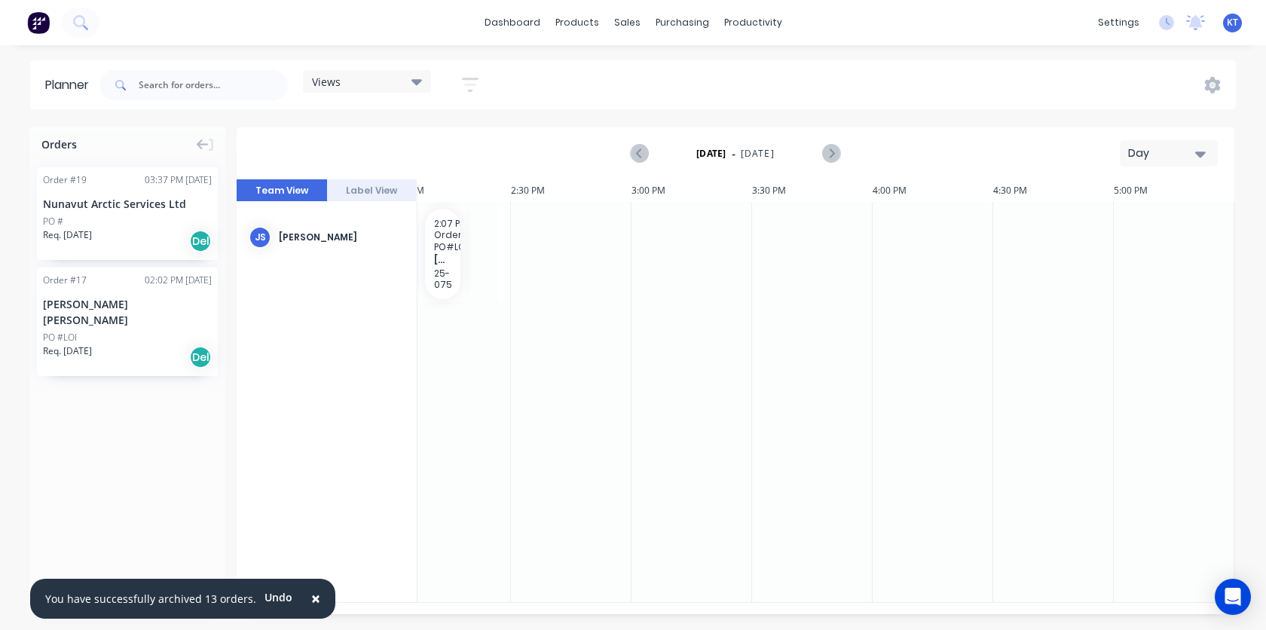
click at [115, 220] on div "PO #" at bounding box center [127, 222] width 169 height 14
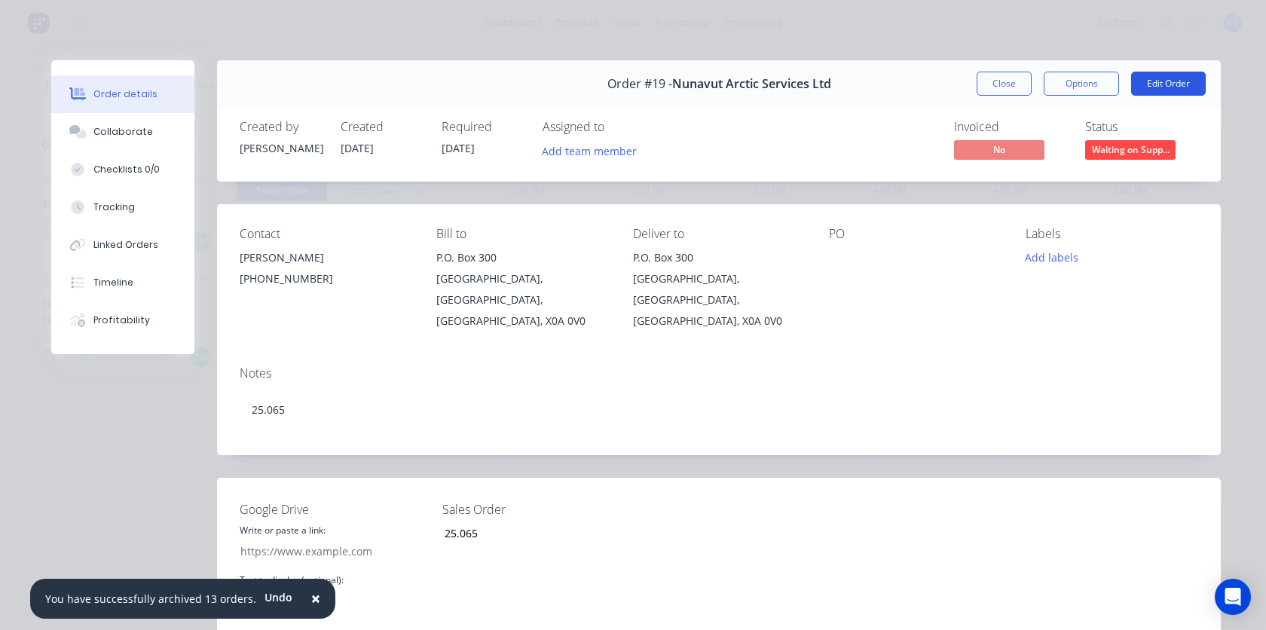
click at [1174, 78] on button "Edit Order" at bounding box center [1168, 84] width 75 height 24
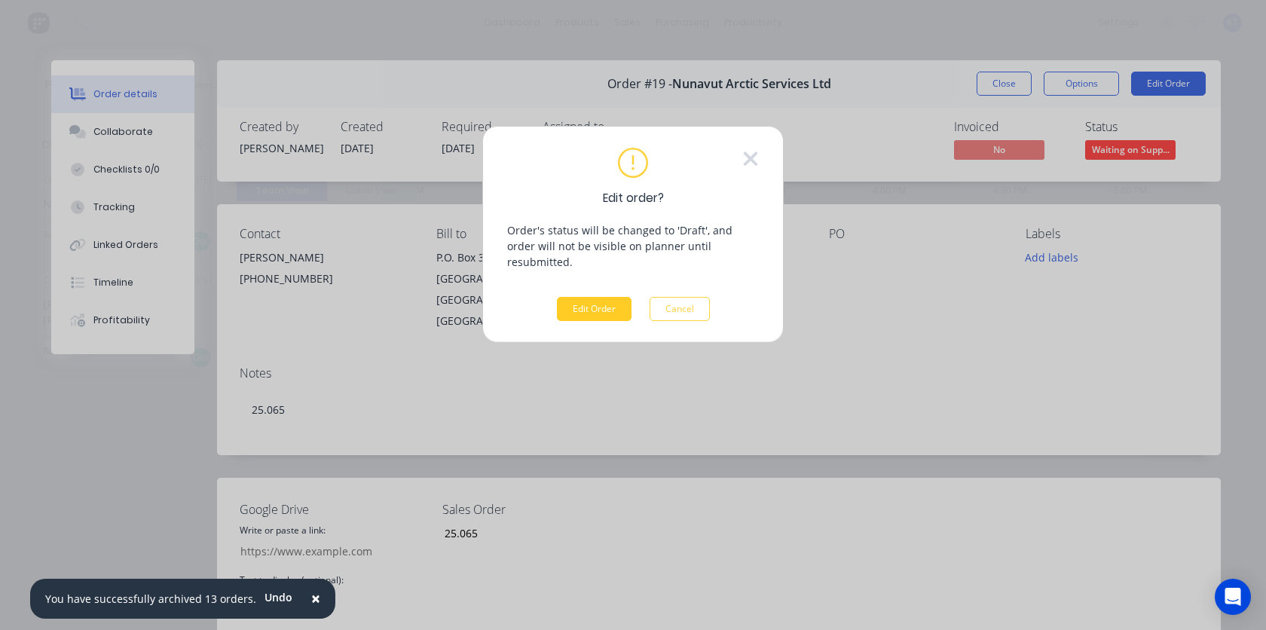
click at [585, 297] on button "Edit Order" at bounding box center [594, 309] width 75 height 24
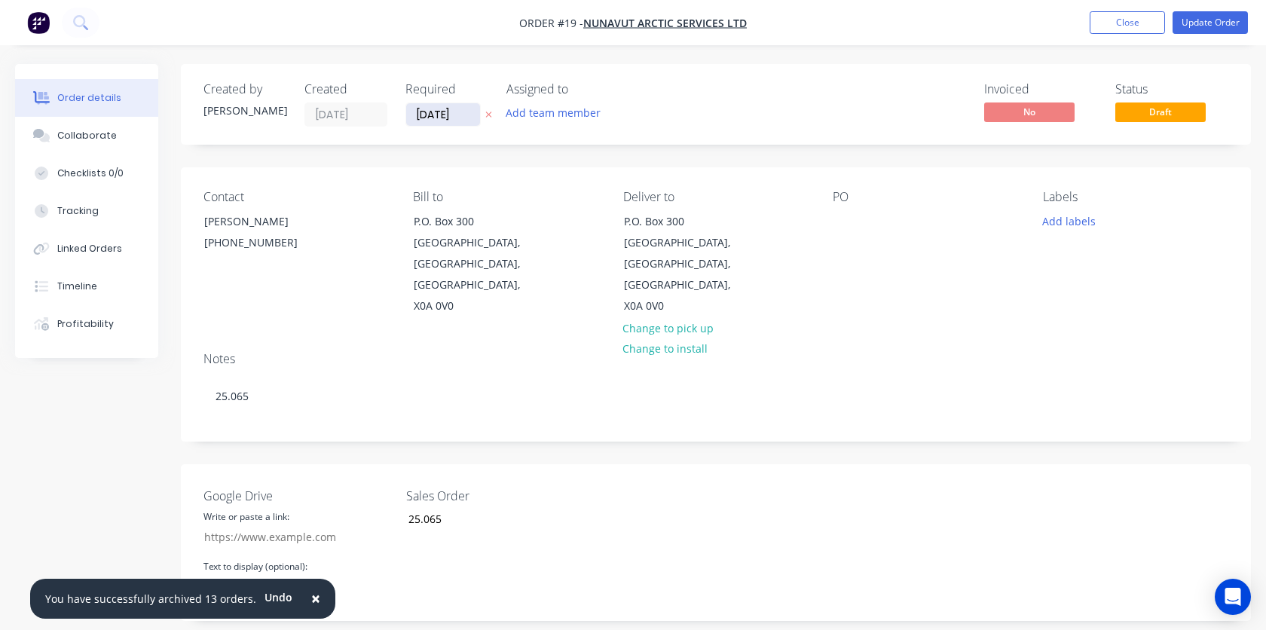
click at [439, 118] on input "[DATE]" at bounding box center [443, 114] width 74 height 23
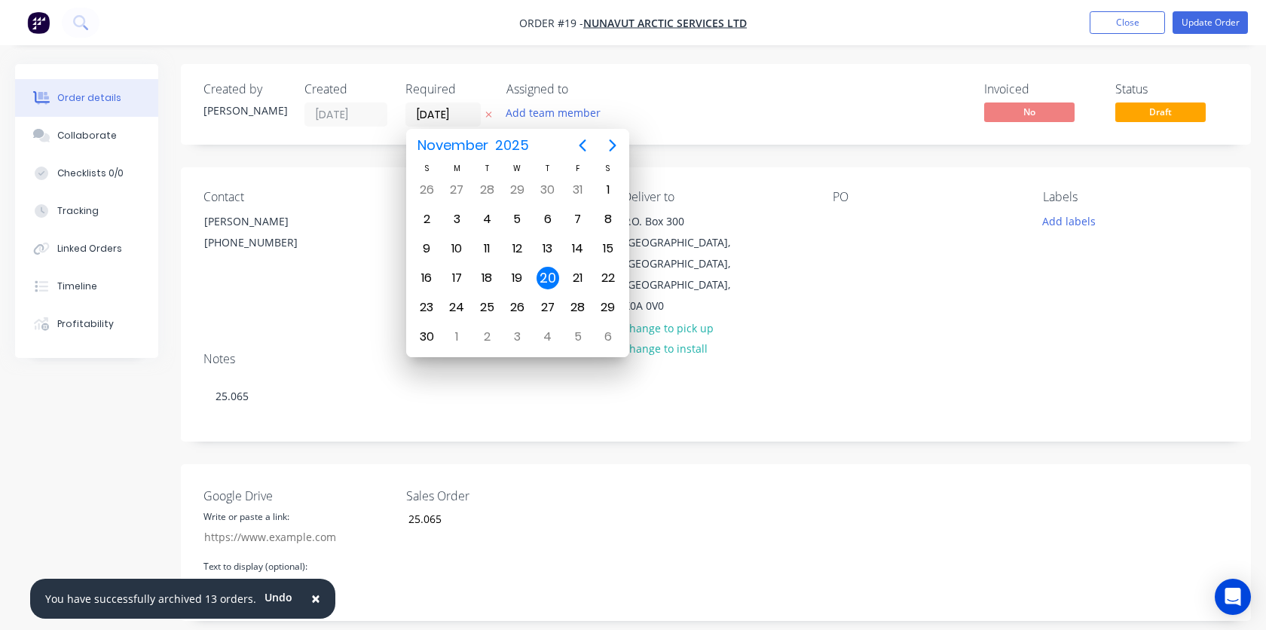
click at [773, 121] on div "Invoiced No Status Draft" at bounding box center [942, 104] width 571 height 44
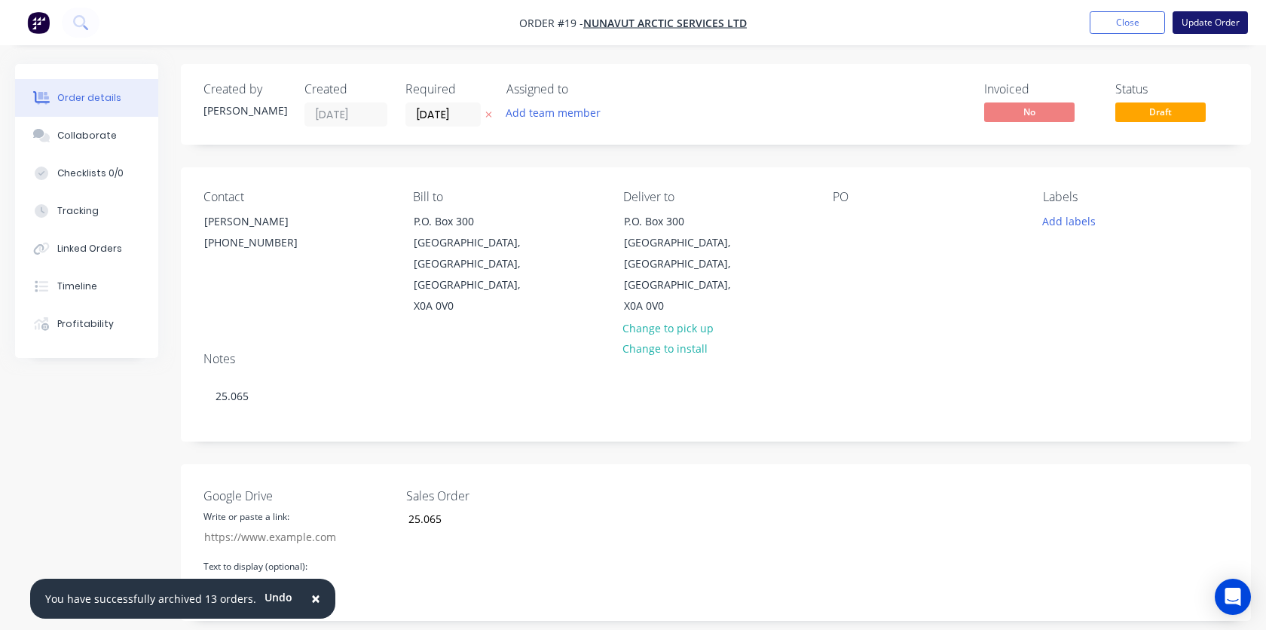
click at [1208, 24] on button "Update Order" at bounding box center [1210, 22] width 75 height 23
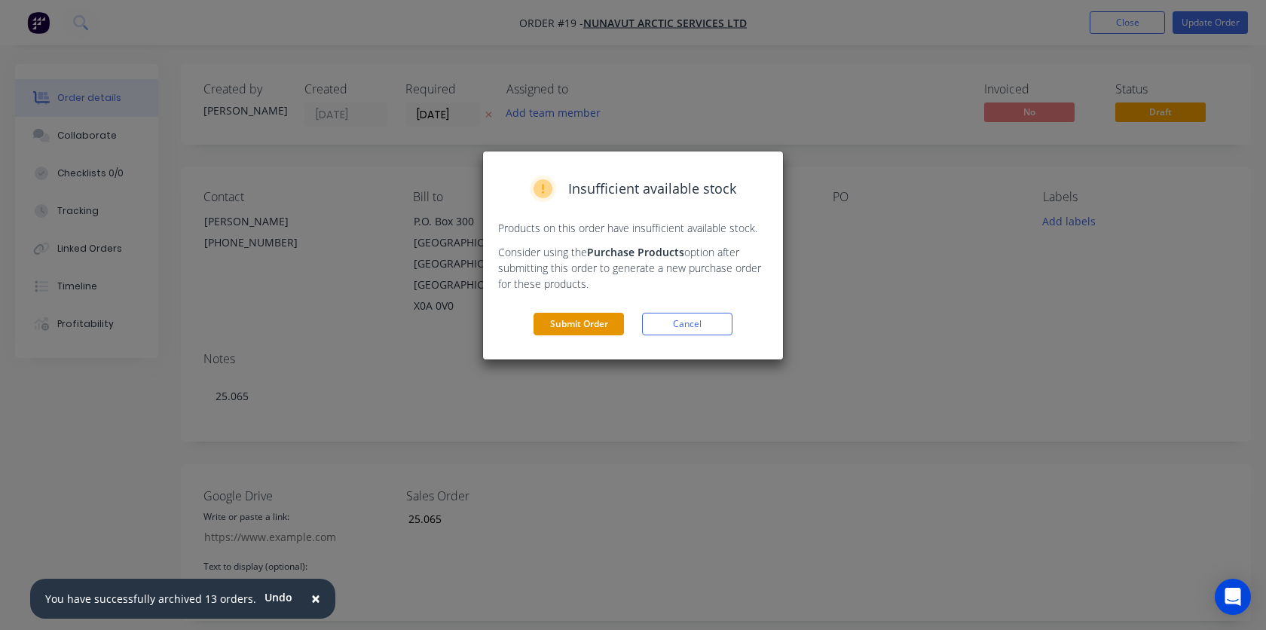
click at [592, 328] on button "Submit Order" at bounding box center [579, 324] width 90 height 23
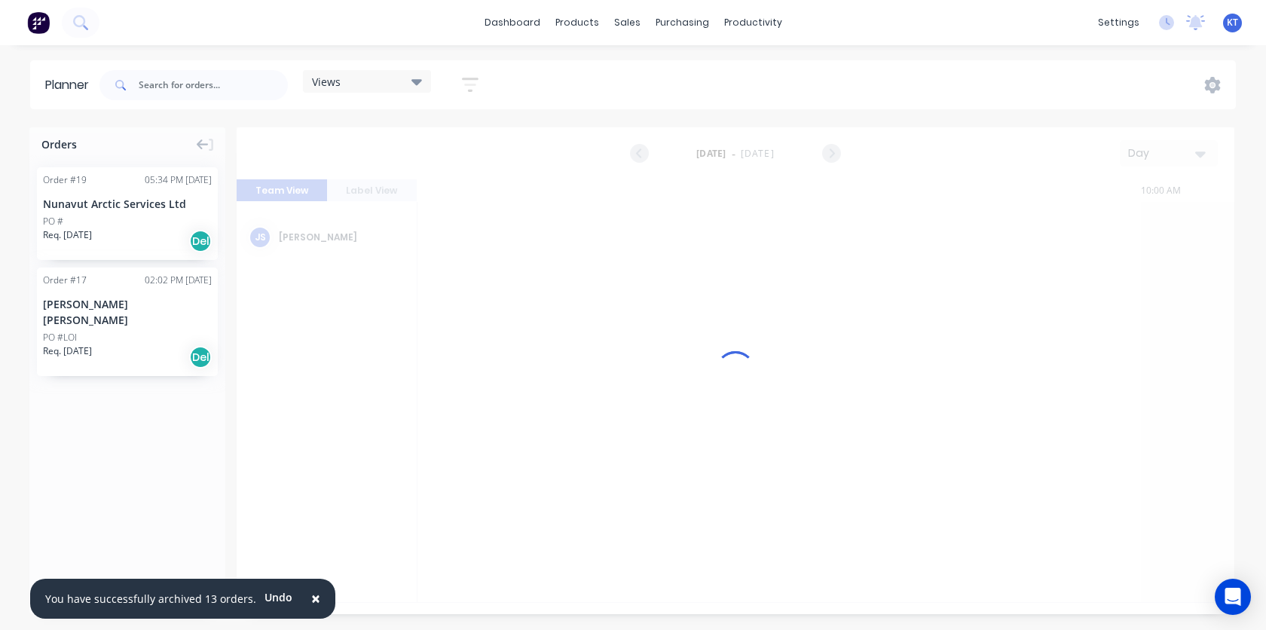
scroll to position [0, 1715]
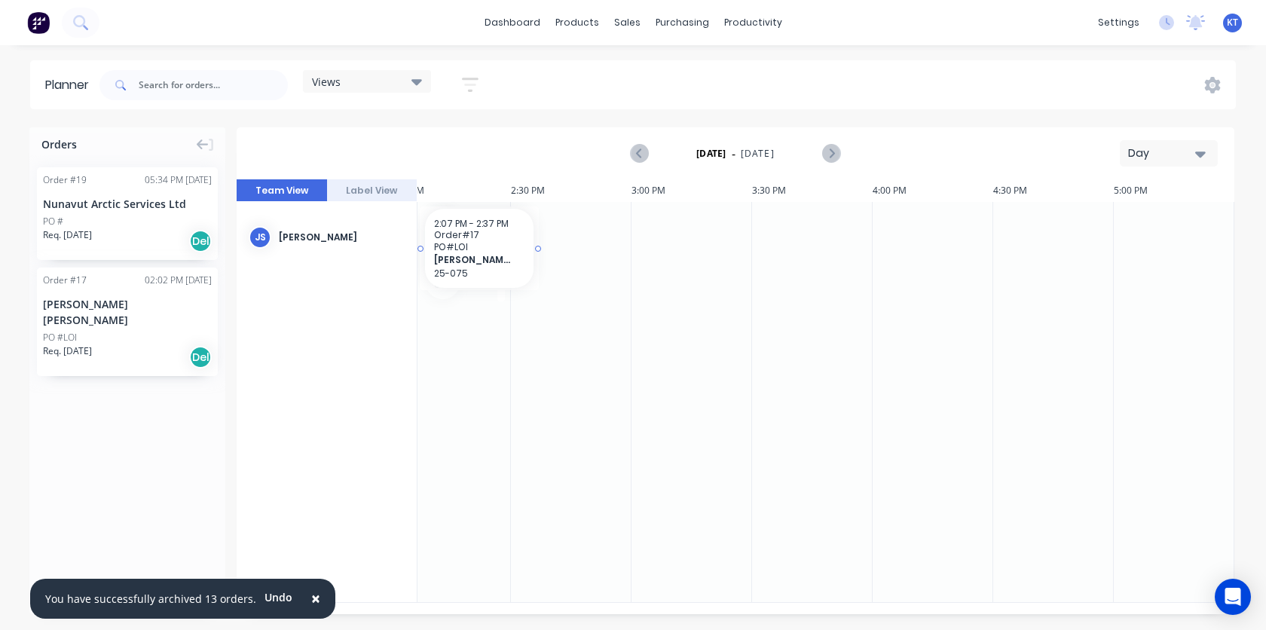
drag, startPoint x: 464, startPoint y: 255, endPoint x: 549, endPoint y: 246, distance: 86.3
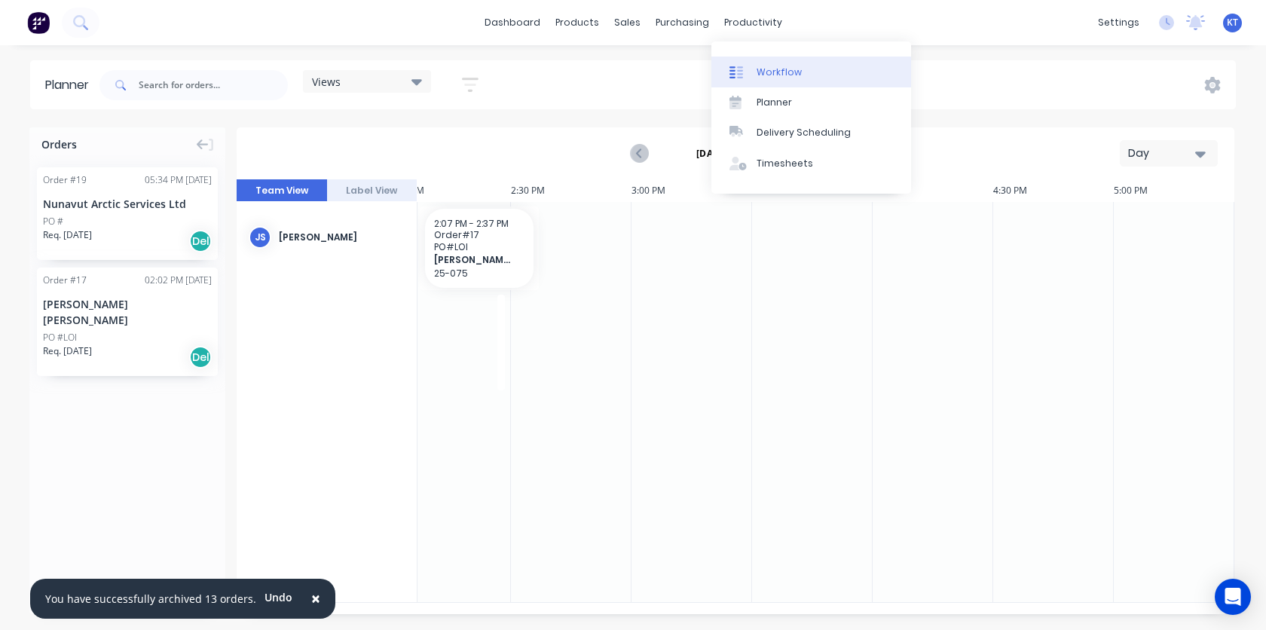
click at [766, 73] on div "Workflow" at bounding box center [779, 73] width 45 height 14
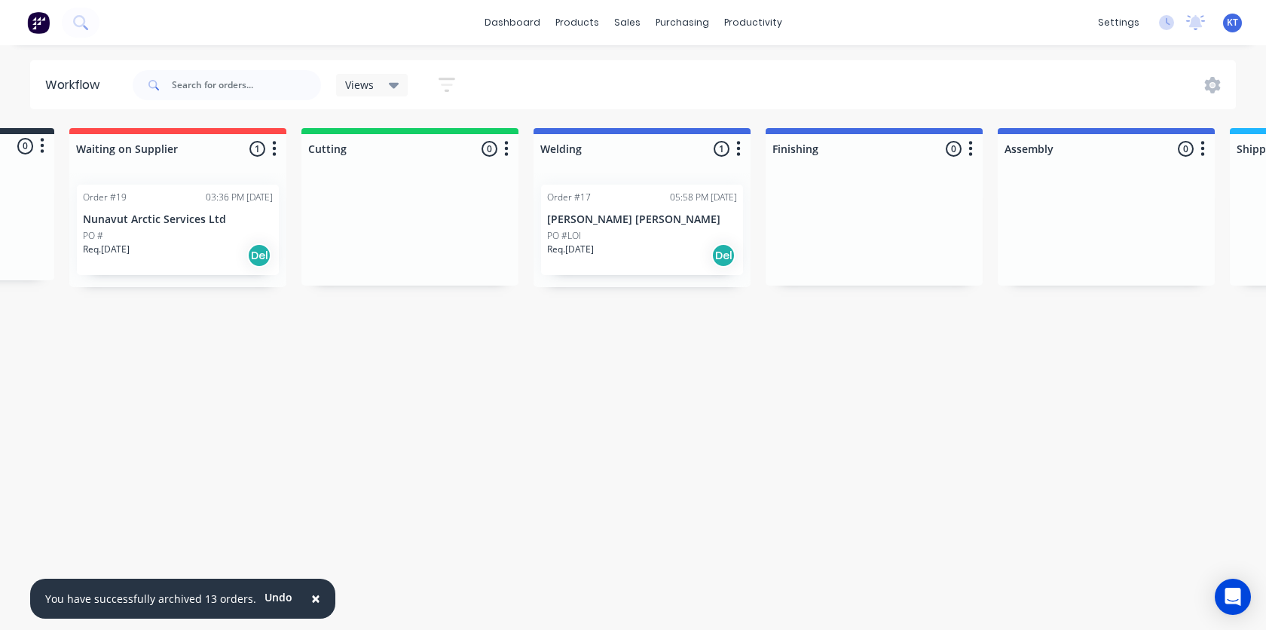
scroll to position [0, 170]
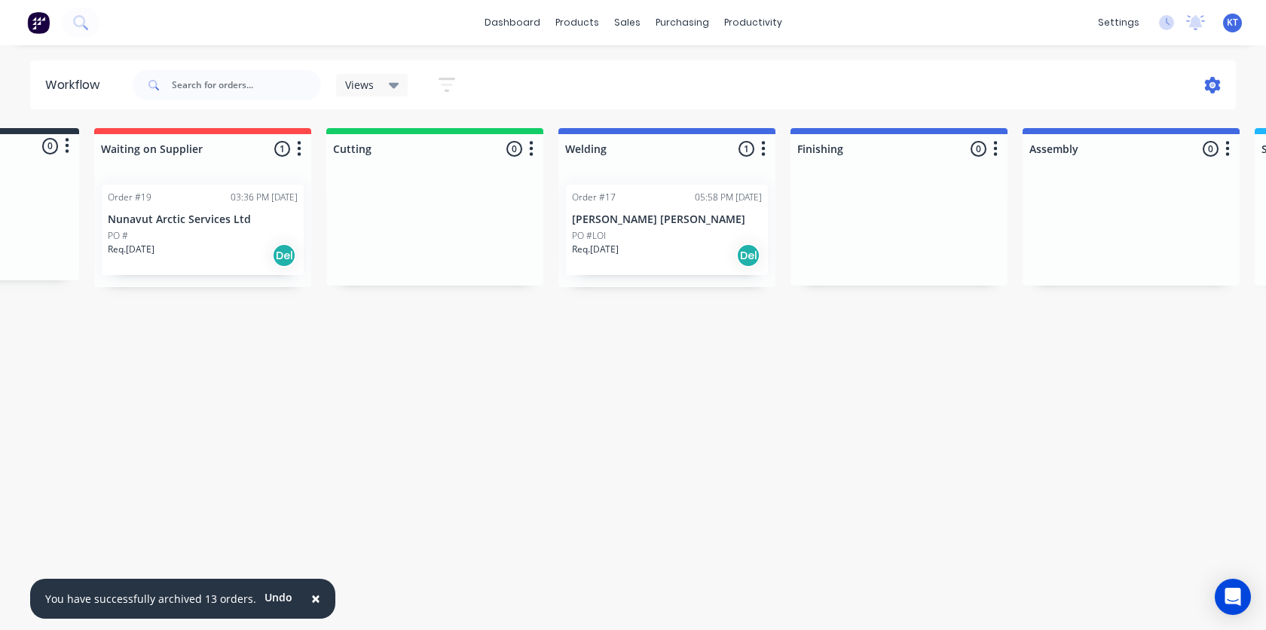
click at [1215, 81] on icon at bounding box center [1213, 85] width 16 height 17
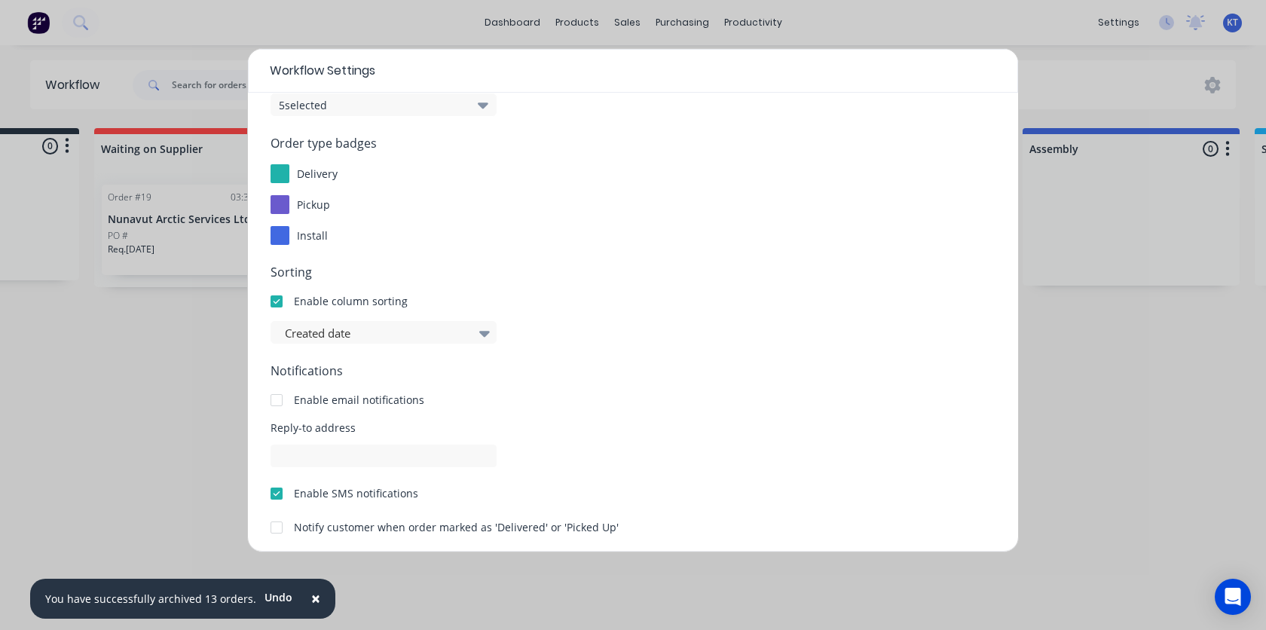
scroll to position [170, 0]
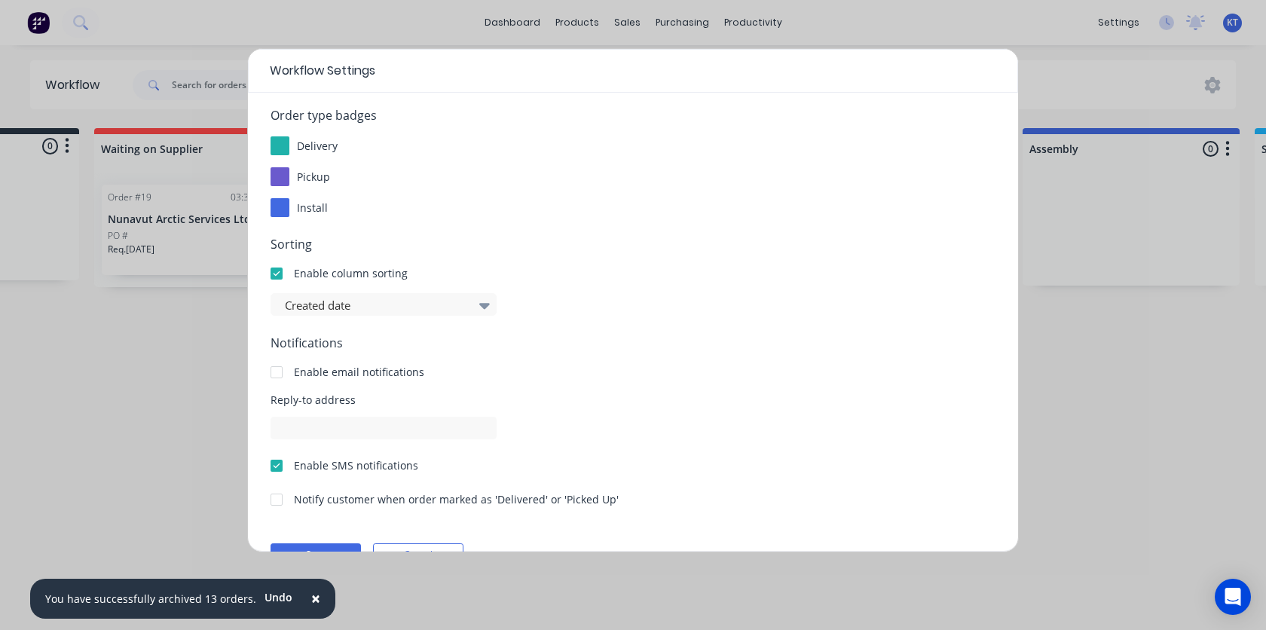
click at [273, 371] on div at bounding box center [277, 372] width 30 height 30
click at [684, 392] on span "Reply-to address" at bounding box center [633, 400] width 725 height 16
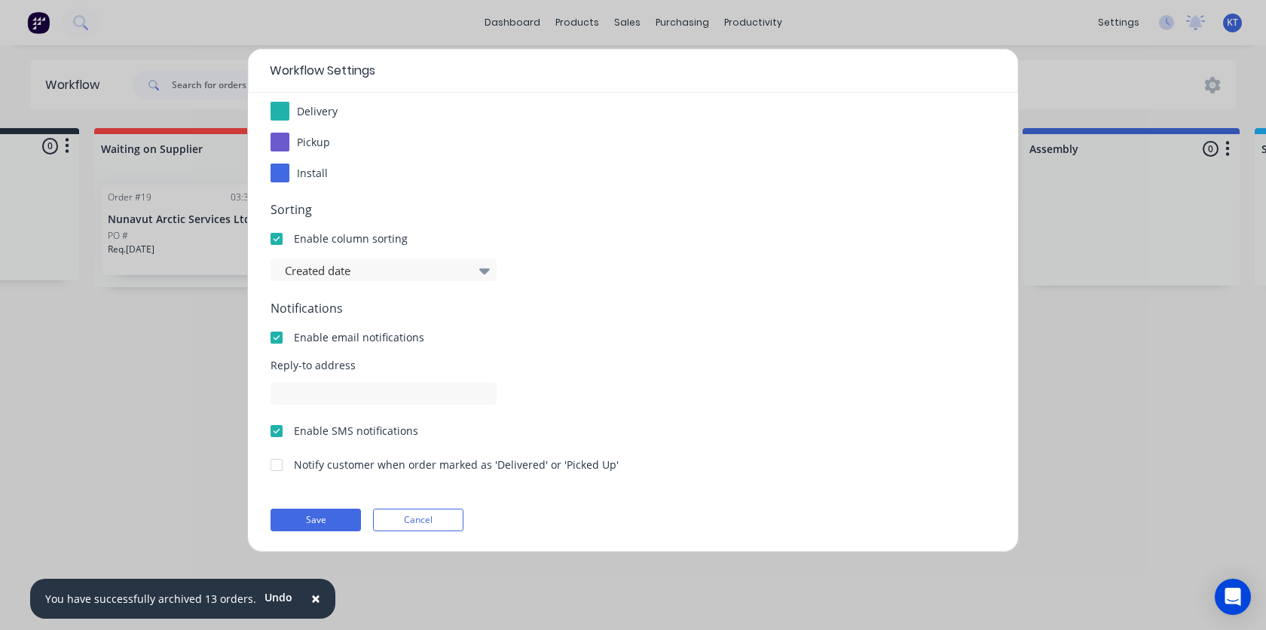
scroll to position [207, 0]
click at [346, 461] on div "Notify customer when order marked as 'Delivered' or 'Picked Up'" at bounding box center [456, 462] width 325 height 16
click at [276, 467] on div at bounding box center [277, 463] width 30 height 30
click at [309, 518] on button "Save" at bounding box center [316, 517] width 90 height 23
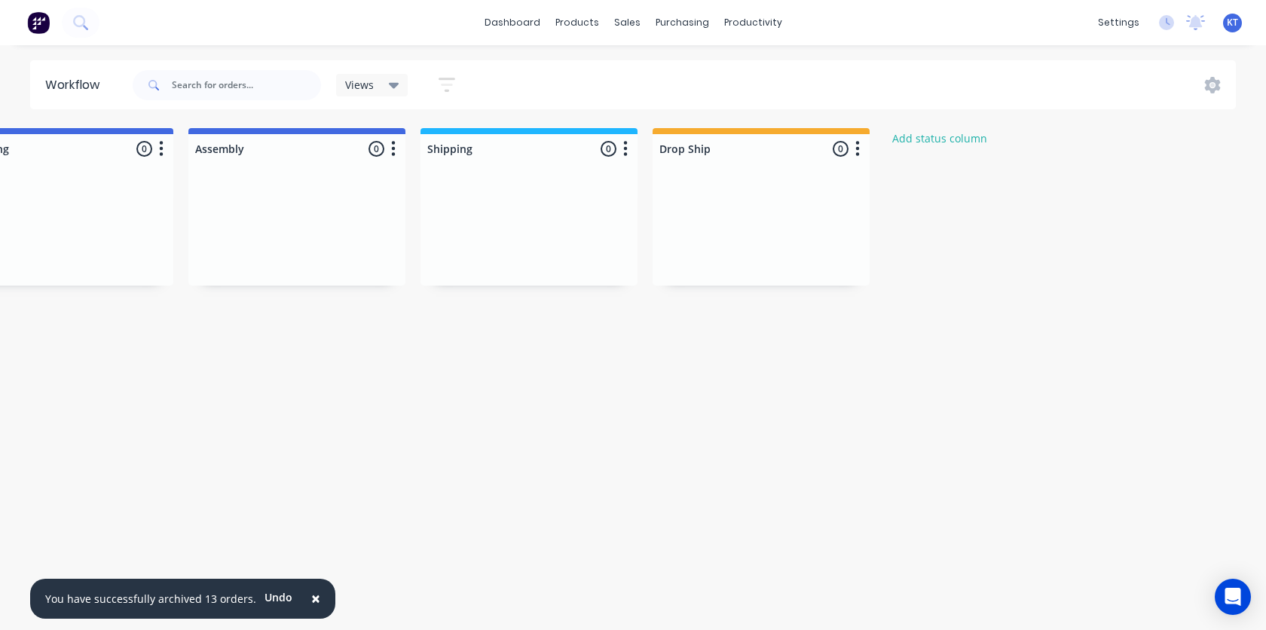
scroll to position [0, 1015]
click at [618, 151] on button "button" at bounding box center [615, 149] width 18 height 18
click at [574, 205] on button "Notifications" at bounding box center [548, 206] width 151 height 25
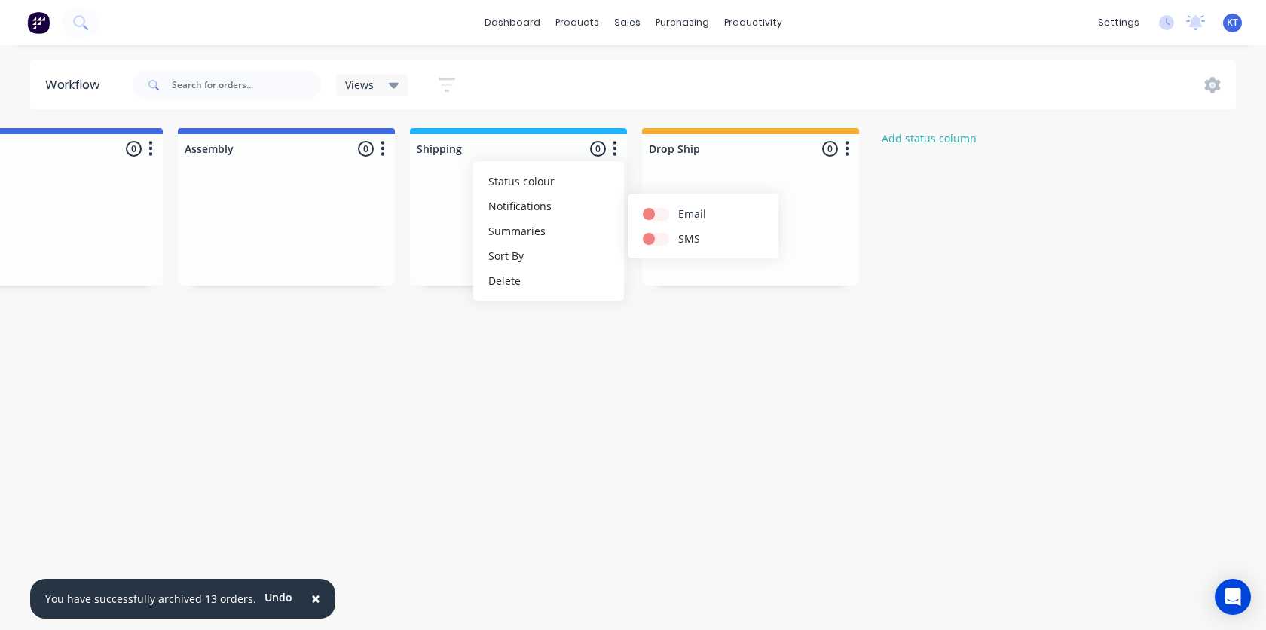
click at [678, 206] on label at bounding box center [678, 206] width 0 height 0
click at [655, 217] on input "checkbox" at bounding box center [649, 213] width 12 height 14
checkbox input "true"
click at [678, 231] on label at bounding box center [678, 231] width 0 height 0
click at [655, 243] on input "checkbox" at bounding box center [649, 238] width 12 height 14
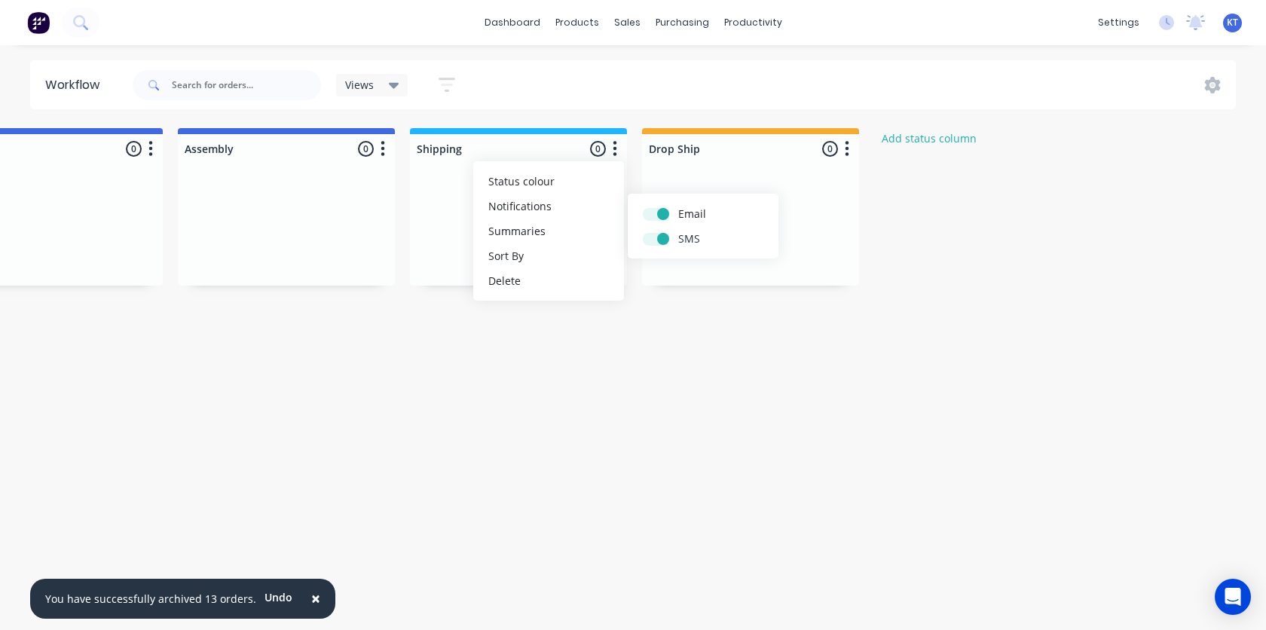
checkbox input "true"
click at [521, 152] on div at bounding box center [518, 148] width 217 height 29
click at [811, 35] on div "dashboard products sales purchasing productivity dashboard products Product Cat…" at bounding box center [633, 22] width 1266 height 45
